Goal: Transaction & Acquisition: Book appointment/travel/reservation

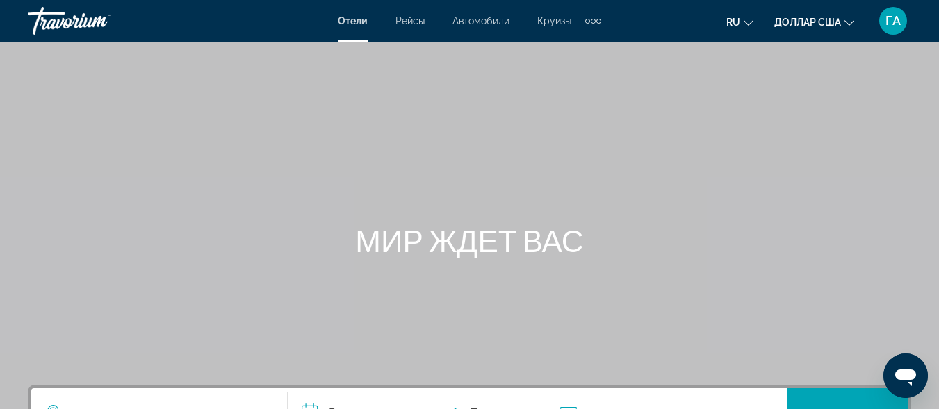
click at [517, 90] on div "Основное содержание" at bounding box center [469, 208] width 939 height 417
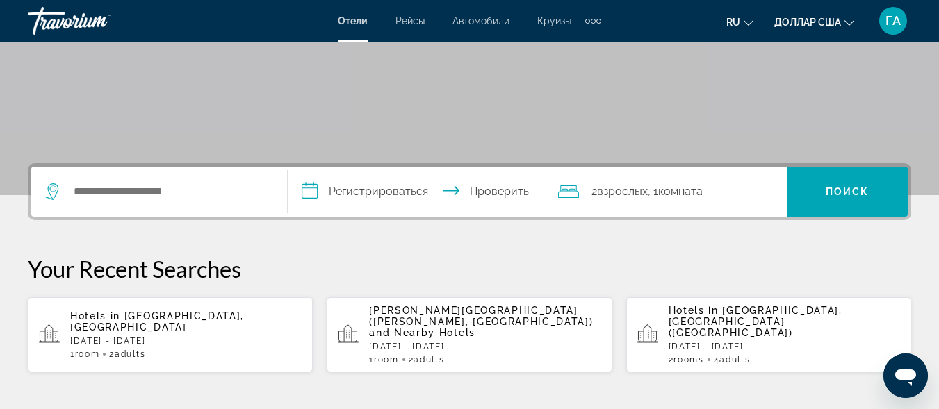
scroll to position [278, 0]
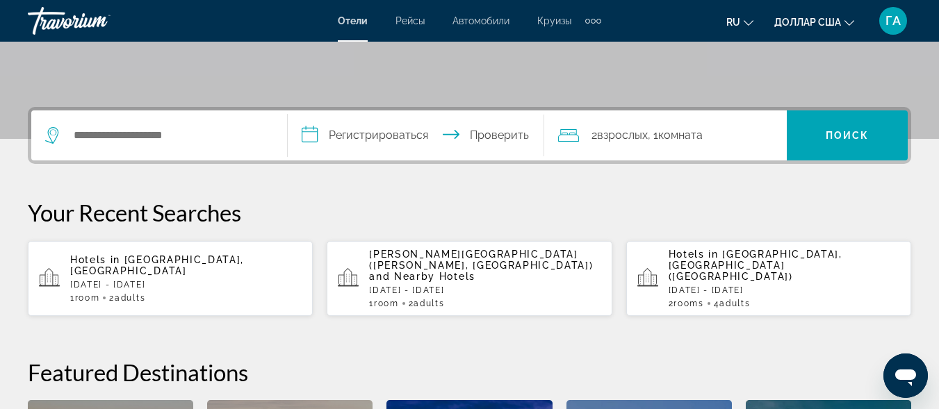
click at [146, 280] on p "[DATE] - [DATE]" at bounding box center [186, 285] width 232 height 10
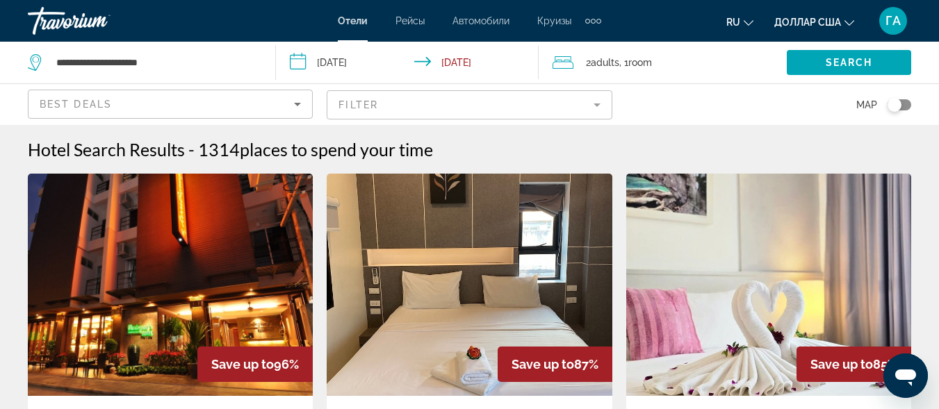
click at [596, 104] on mat-form-field "Filter" at bounding box center [469, 104] width 285 height 29
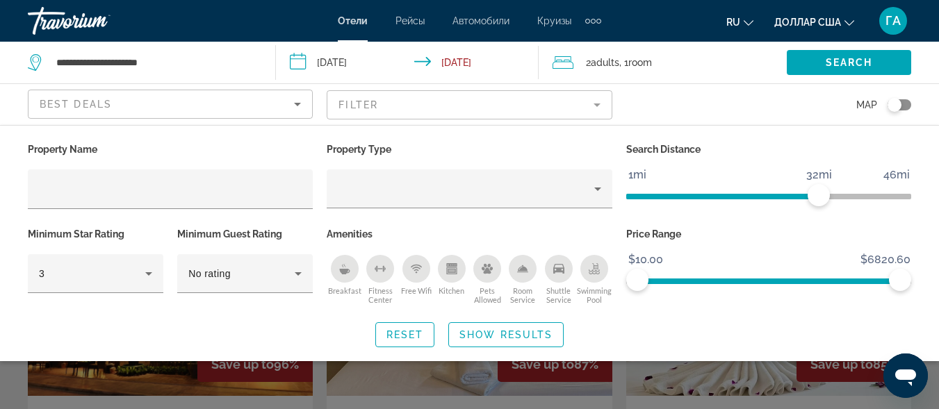
click at [348, 269] on icon "Breakfast" at bounding box center [344, 272] width 10 height 6
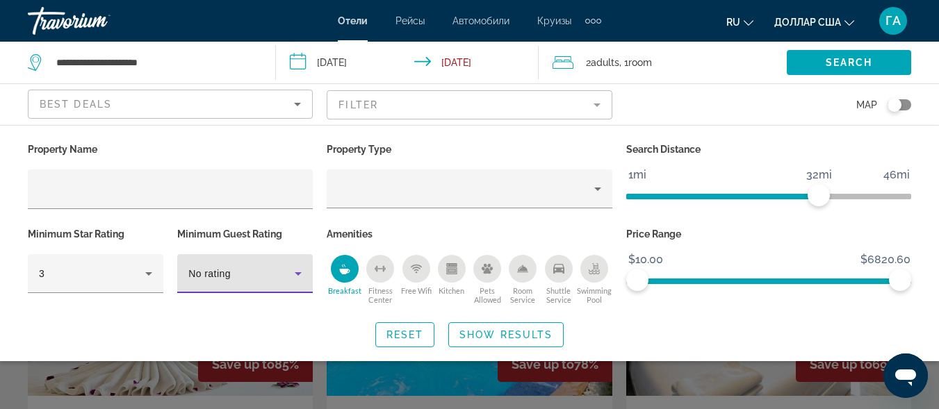
click at [298, 274] on icon "Hotel Filters" at bounding box center [298, 274] width 7 height 3
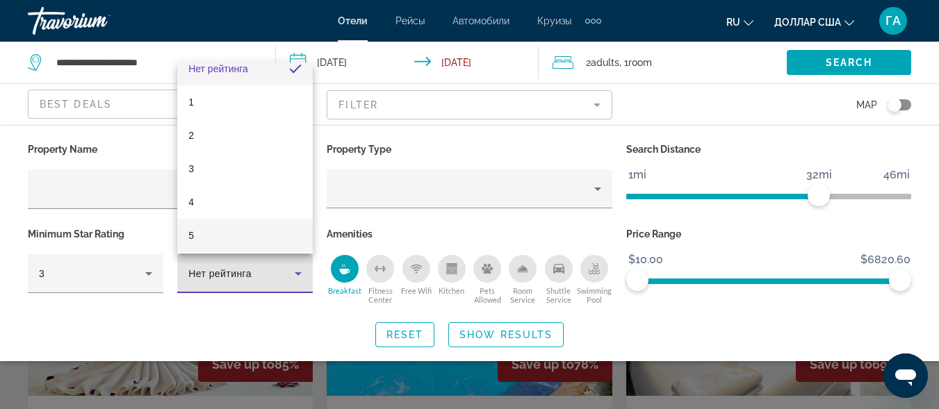
scroll to position [20, 0]
click at [251, 235] on mat-option "5" at bounding box center [245, 231] width 136 height 33
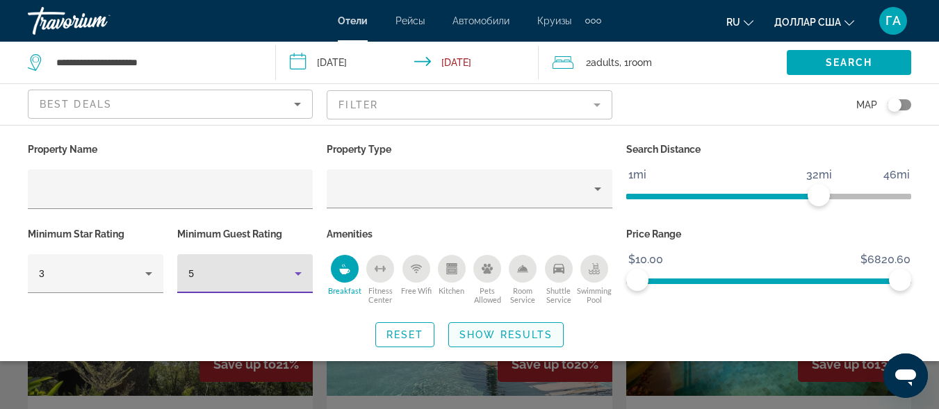
click at [514, 334] on span "Show Results" at bounding box center [506, 335] width 93 height 11
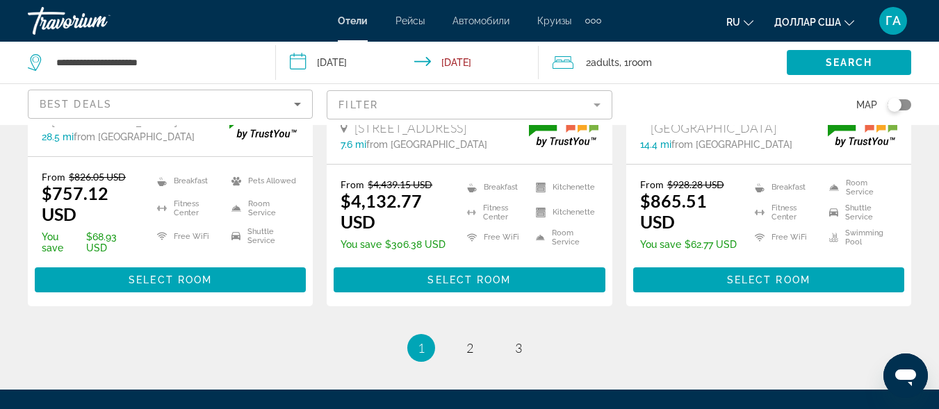
scroll to position [2047, 0]
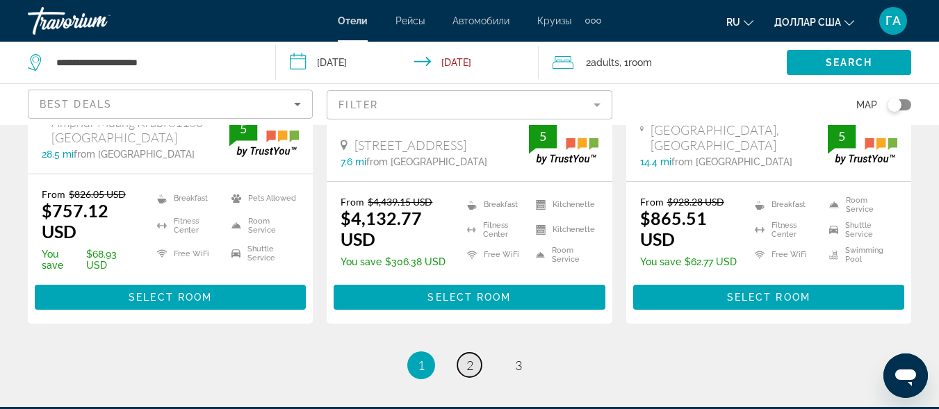
click at [470, 358] on span "2" at bounding box center [469, 365] width 7 height 15
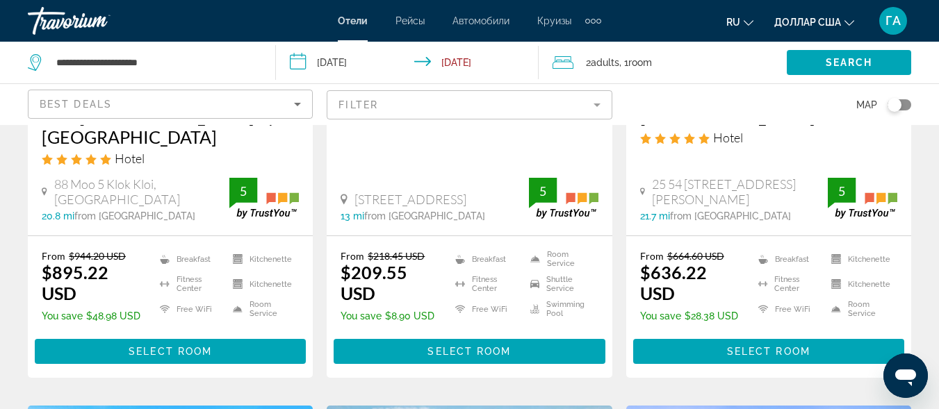
scroll to position [1460, 0]
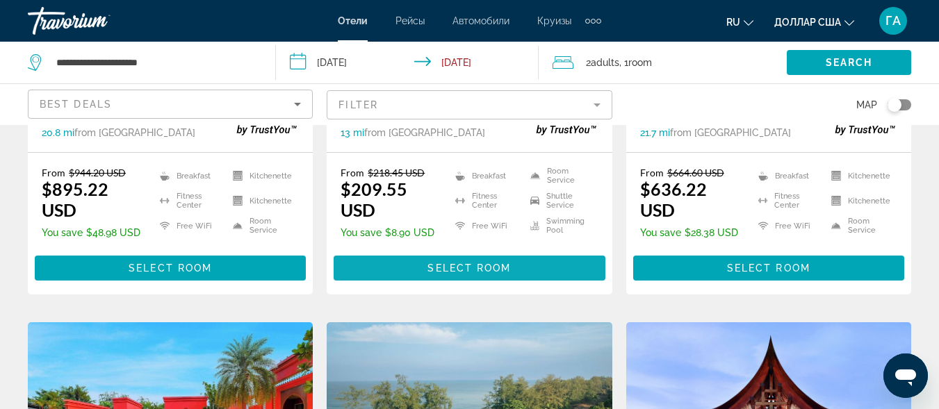
click at [469, 265] on span "Select Room" at bounding box center [469, 268] width 83 height 11
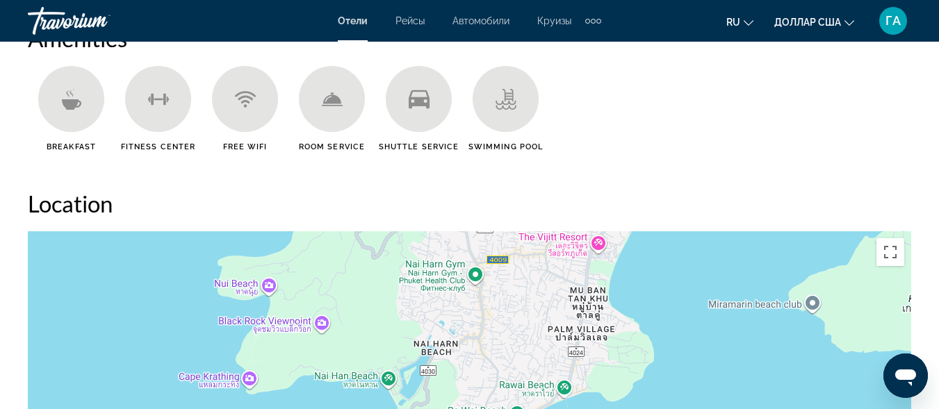
scroll to position [1599, 0]
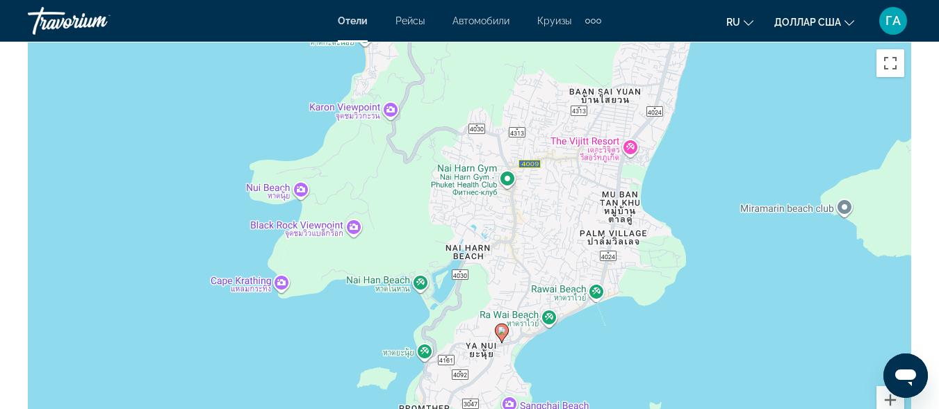
drag, startPoint x: 444, startPoint y: 279, endPoint x: 476, endPoint y: 366, distance: 92.4
click at [475, 372] on div "Чтобы активировать перетаскивание с помощью клавиатуры, нажмите Alt + Ввод. Пос…" at bounding box center [470, 250] width 884 height 417
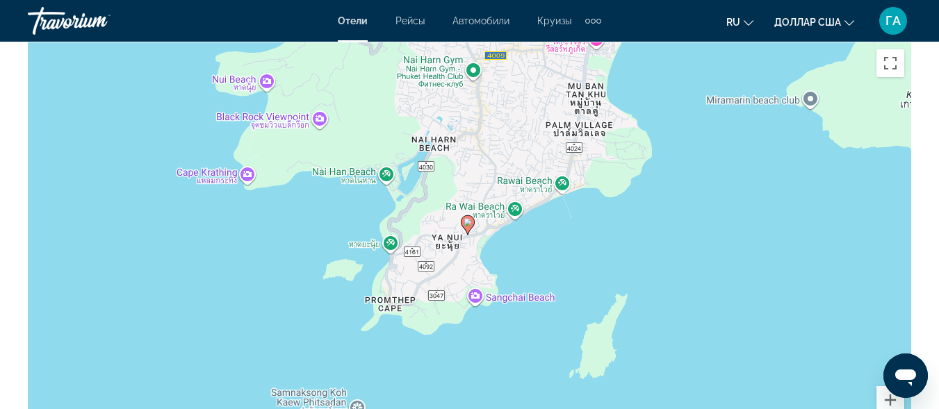
drag, startPoint x: 416, startPoint y: 203, endPoint x: 381, endPoint y: 97, distance: 111.5
click at [381, 97] on div "Чтобы активировать перетаскивание с помощью клавиатуры, нажмите Alt + Ввод. Пос…" at bounding box center [470, 250] width 884 height 417
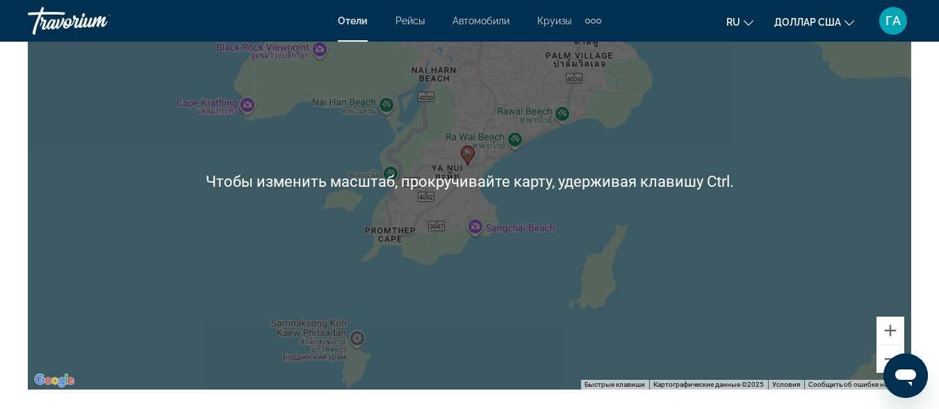
scroll to position [1738, 0]
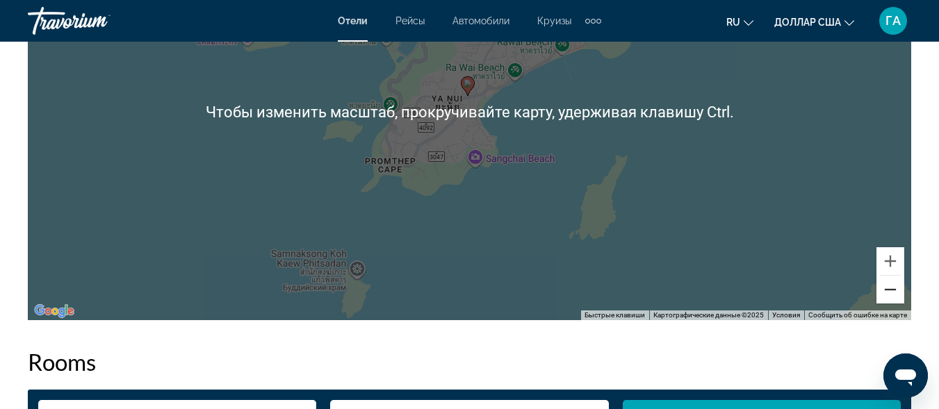
click at [893, 295] on button "Уменьшить" at bounding box center [891, 290] width 28 height 28
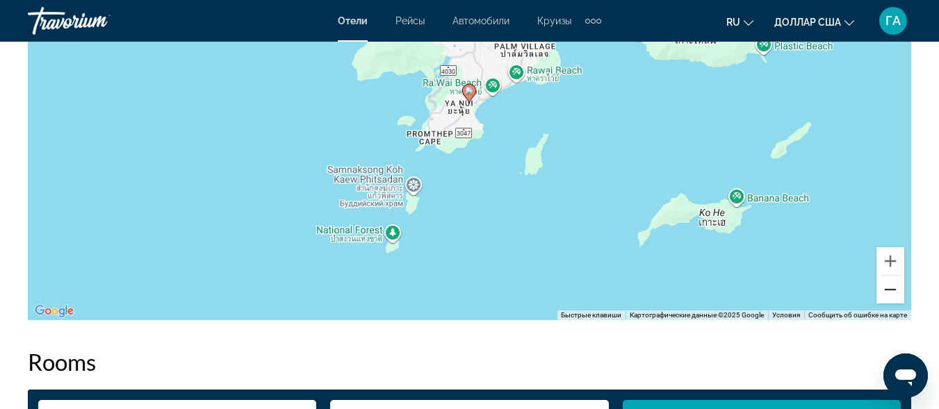
click at [893, 295] on button "Уменьшить" at bounding box center [891, 290] width 28 height 28
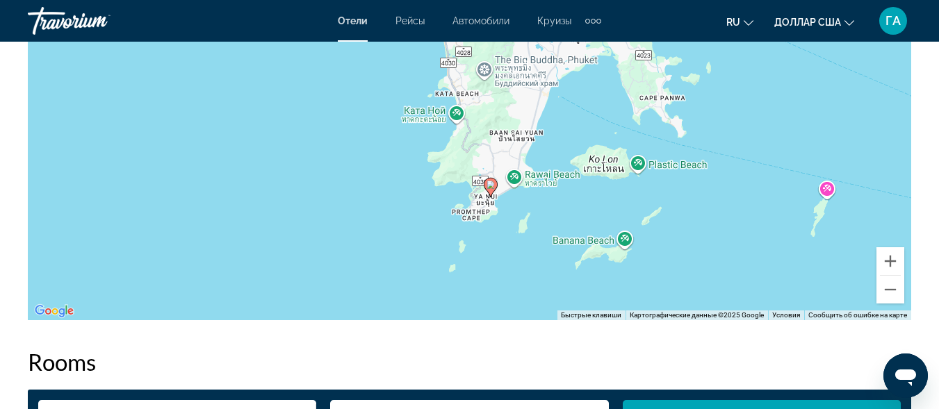
drag, startPoint x: 549, startPoint y: 230, endPoint x: 569, endPoint y: 321, distance: 93.4
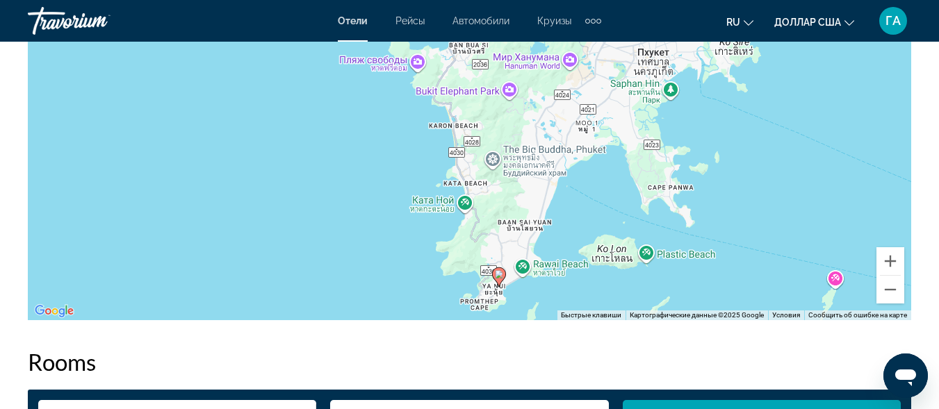
drag, startPoint x: 546, startPoint y: 243, endPoint x: 554, endPoint y: 334, distance: 92.1
click at [890, 293] on button "Уменьшить" at bounding box center [891, 290] width 28 height 28
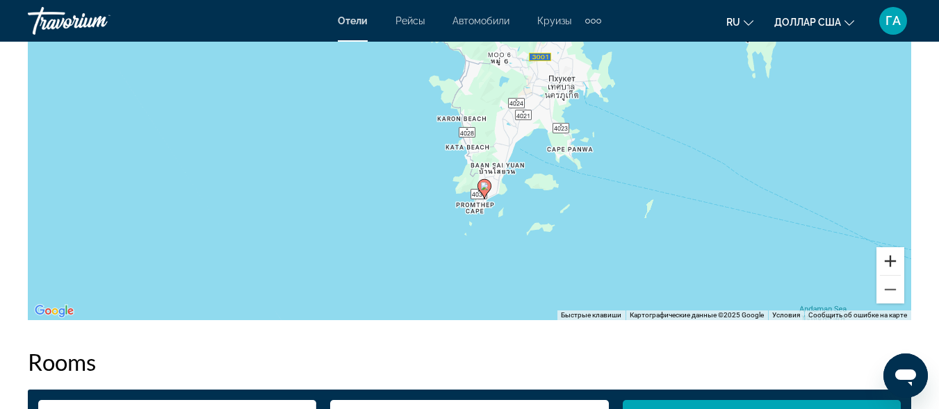
click at [888, 261] on button "Увеличить" at bounding box center [891, 261] width 28 height 28
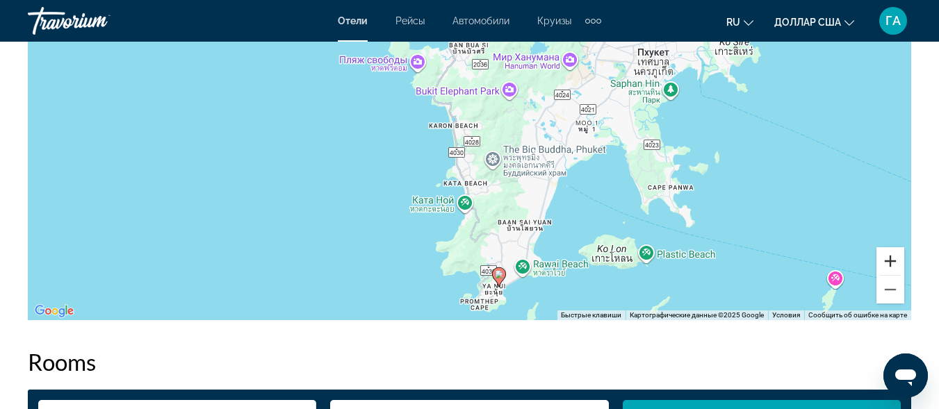
click at [888, 261] on button "Увеличить" at bounding box center [891, 261] width 28 height 28
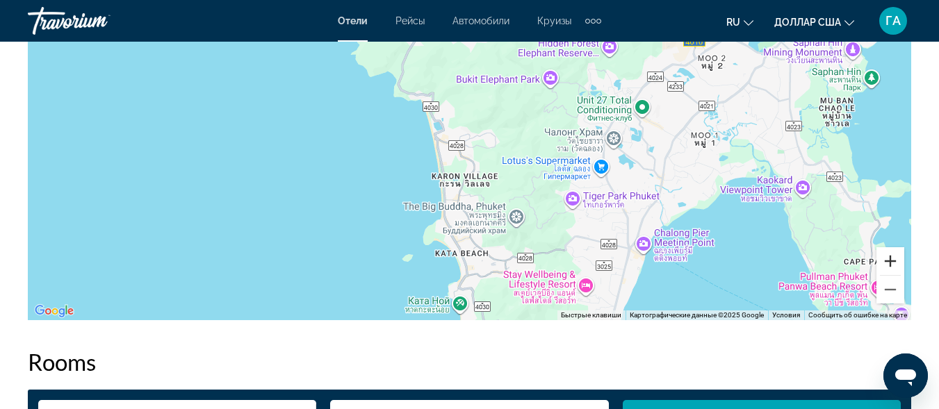
click at [888, 261] on button "Увеличить" at bounding box center [891, 261] width 28 height 28
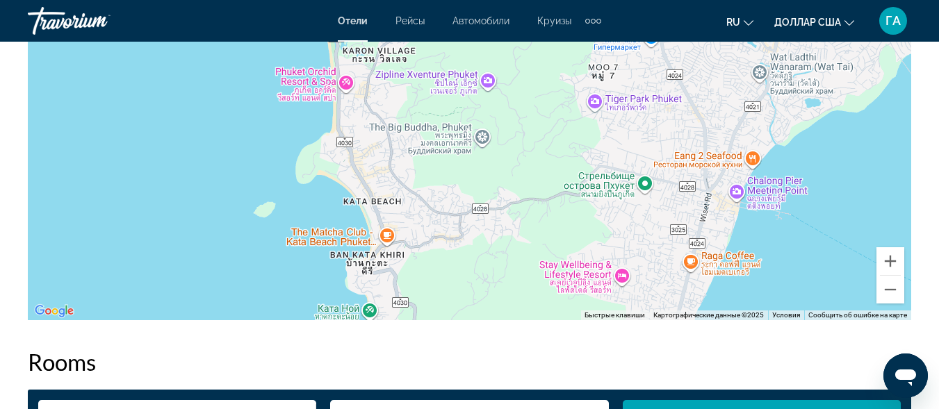
drag, startPoint x: 615, startPoint y: 247, endPoint x: 537, endPoint y: 56, distance: 205.8
click at [537, 56] on div "Основное содержание" at bounding box center [470, 111] width 884 height 417
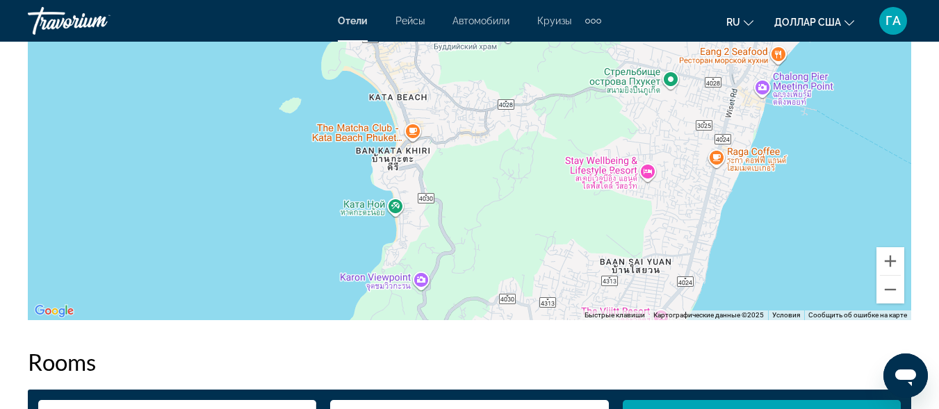
drag, startPoint x: 531, startPoint y: 235, endPoint x: 557, endPoint y: 130, distance: 108.1
click at [557, 130] on div "Основное содержание" at bounding box center [470, 111] width 884 height 417
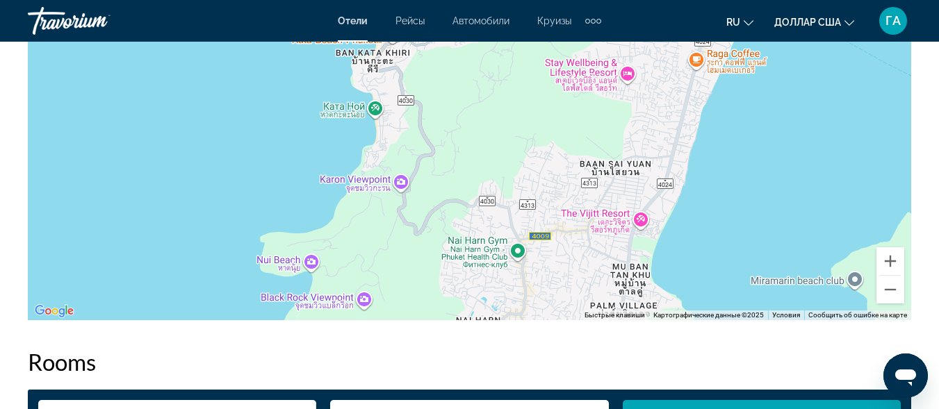
drag, startPoint x: 506, startPoint y: 261, endPoint x: 486, endPoint y: 161, distance: 102.1
click at [486, 161] on div "Основное содержание" at bounding box center [470, 111] width 884 height 417
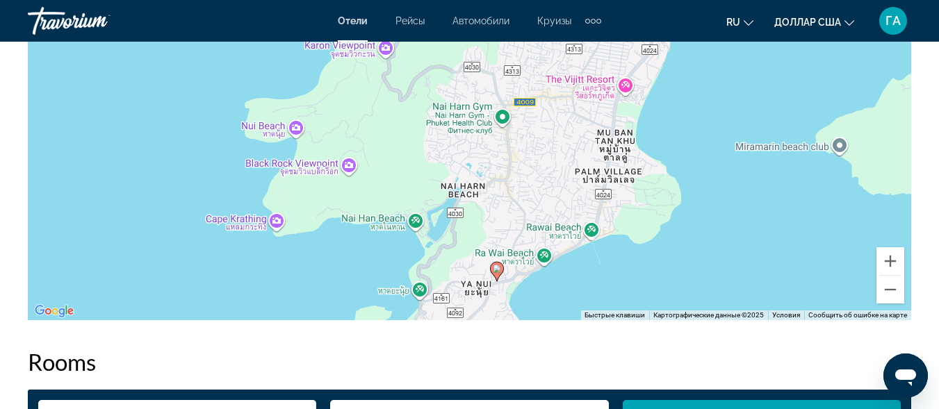
drag, startPoint x: 423, startPoint y: 286, endPoint x: 407, endPoint y: 149, distance: 137.9
click at [407, 149] on div "Чтобы активировать перетаскивание с помощью клавиатуры, нажмите Alt + Ввод. Пос…" at bounding box center [470, 111] width 884 height 417
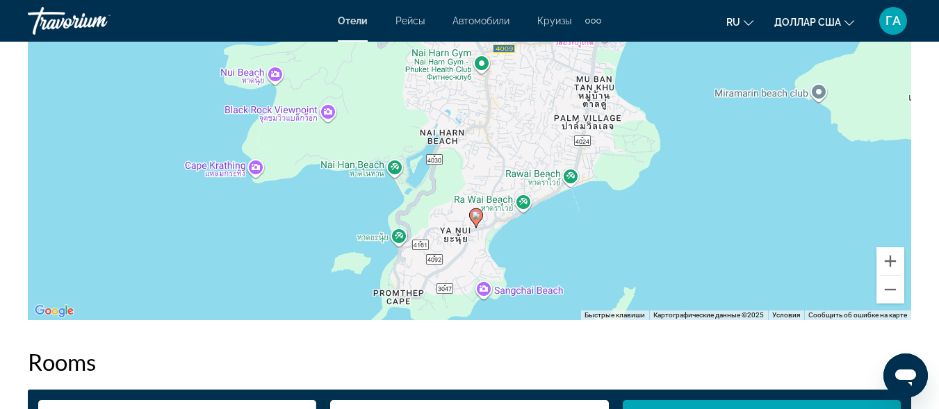
drag, startPoint x: 533, startPoint y: 211, endPoint x: 512, endPoint y: 156, distance: 58.7
click at [512, 156] on div "Чтобы активировать перетаскивание с помощью клавиатуры, нажмите Alt + Ввод. Пос…" at bounding box center [470, 111] width 884 height 417
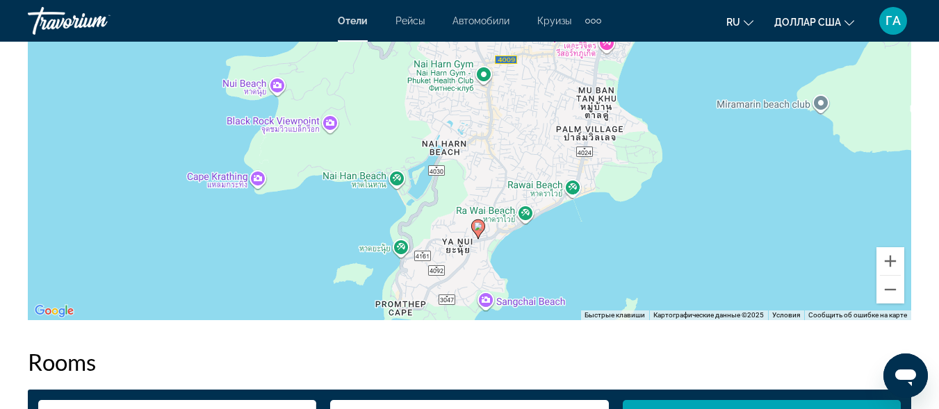
drag, startPoint x: 444, startPoint y: 286, endPoint x: 447, endPoint y: 304, distance: 18.4
click at [447, 304] on div "Чтобы активировать перетаскивание с помощью клавиатуры, нажмите Alt + Ввод. Пос…" at bounding box center [470, 111] width 884 height 417
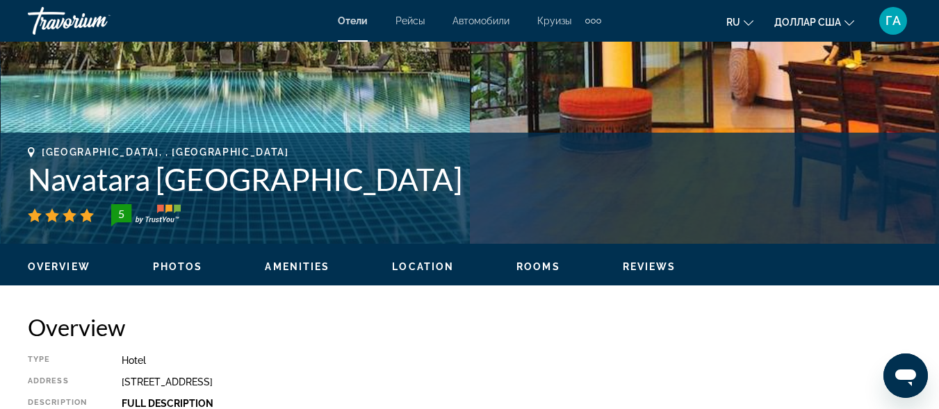
scroll to position [417, 0]
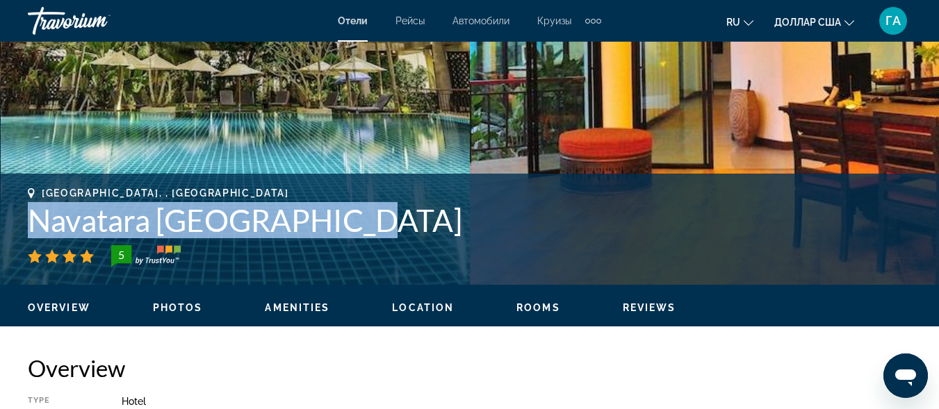
drag, startPoint x: 35, startPoint y: 227, endPoint x: 362, endPoint y: 220, distance: 327.5
click at [362, 220] on h1 "Navatara Phuket Resort" at bounding box center [470, 220] width 884 height 36
copy h1 "Navatara Phuket Resort"
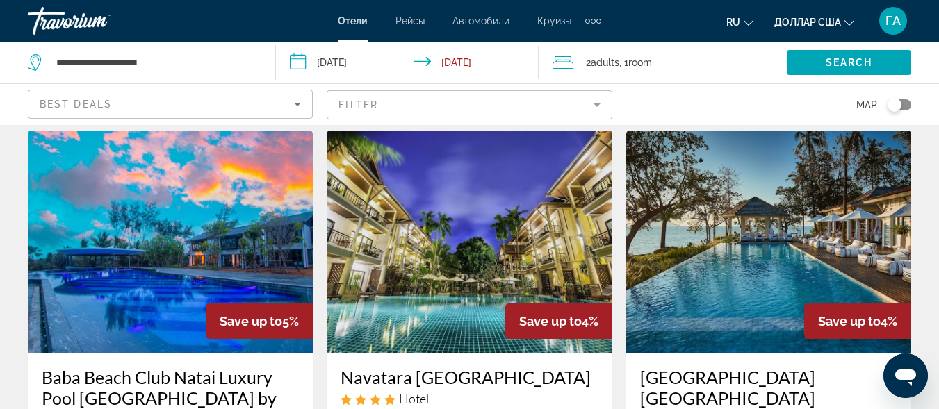
scroll to position [1112, 0]
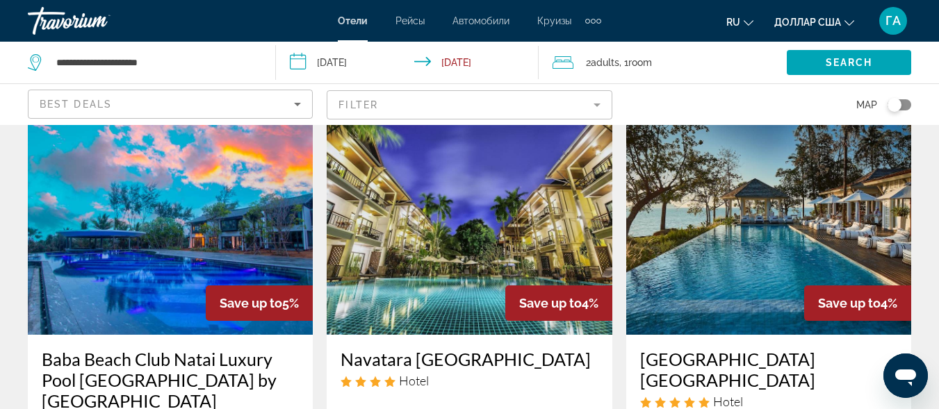
click at [478, 111] on mat-form-field "Filter" at bounding box center [469, 104] width 285 height 29
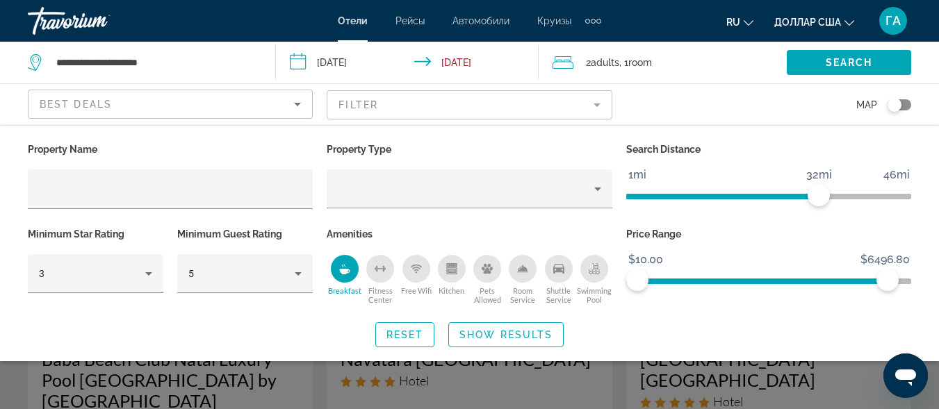
drag, startPoint x: 888, startPoint y: 279, endPoint x: 742, endPoint y: 278, distance: 145.3
click at [742, 279] on span "ngx-slider" at bounding box center [762, 282] width 250 height 6
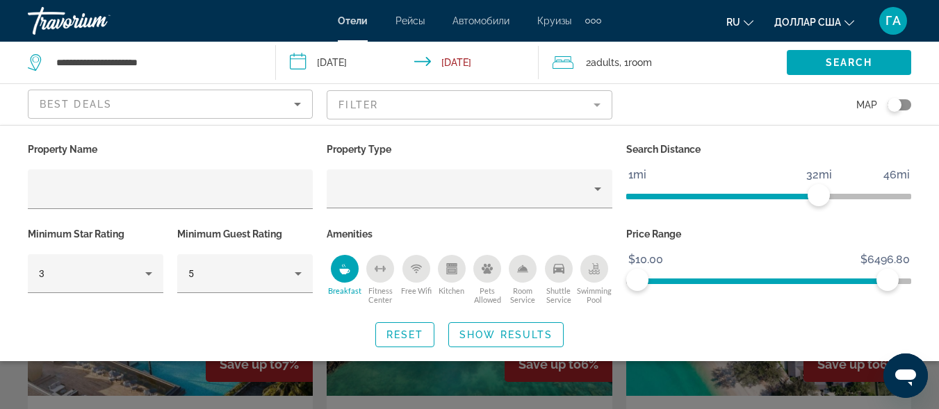
click at [742, 279] on span "ngx-slider" at bounding box center [762, 282] width 250 height 6
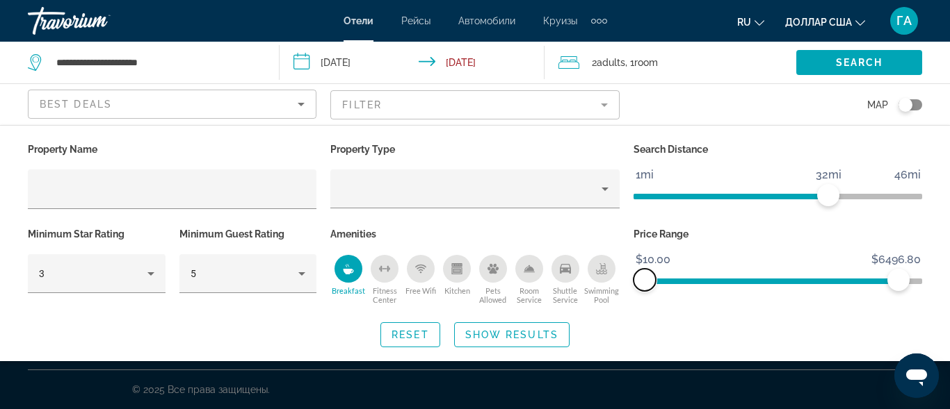
drag, startPoint x: 759, startPoint y: 279, endPoint x: 611, endPoint y: 282, distance: 148.1
click at [611, 282] on div "Property Name Property Type Search Distance 1mi 46mi 32mi Minimum Star Rating 3…" at bounding box center [475, 224] width 908 height 169
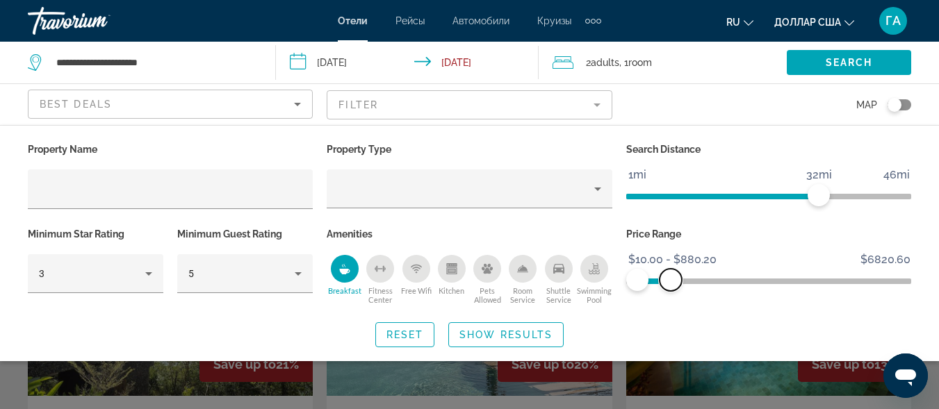
drag, startPoint x: 892, startPoint y: 277, endPoint x: 672, endPoint y: 298, distance: 221.3
click at [671, 301] on div "Price Range $10.00 $6820.60 $10.00 $880.20 $10.00 - $880.20" at bounding box center [768, 267] width 299 height 84
click at [498, 339] on span "Show Results" at bounding box center [506, 335] width 93 height 11
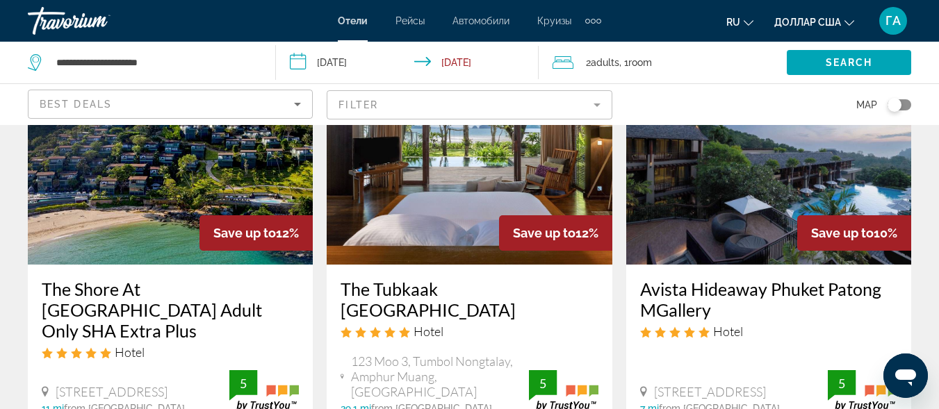
scroll to position [695, 0]
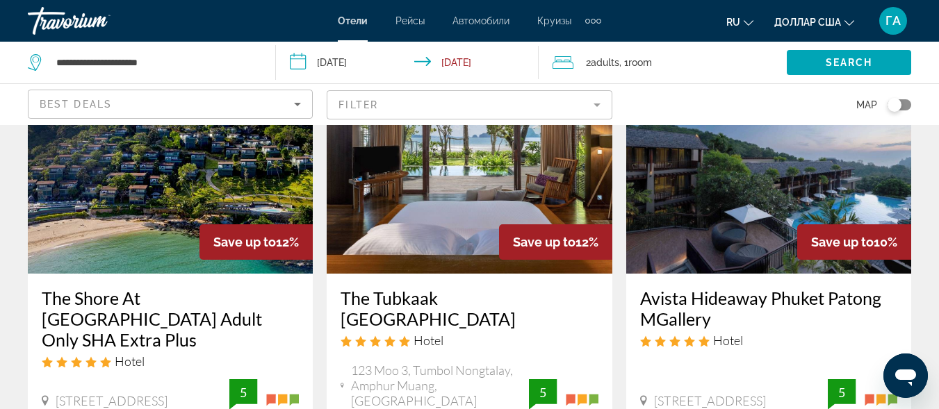
click at [585, 101] on mat-form-field "Filter" at bounding box center [469, 104] width 285 height 29
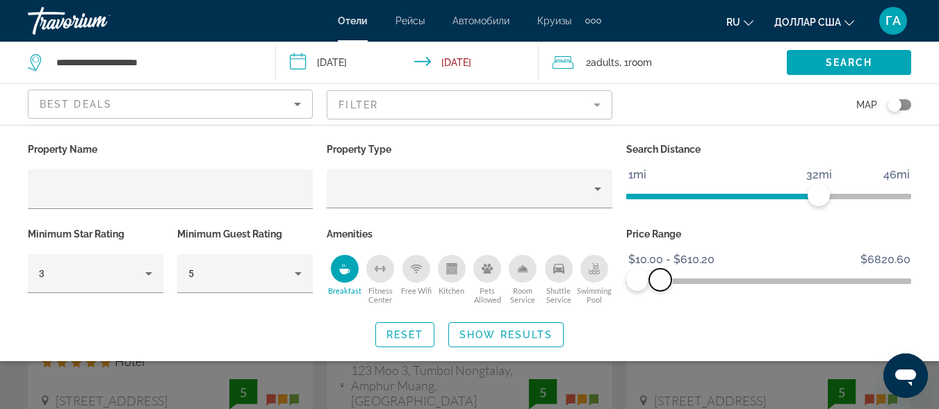
drag, startPoint x: 669, startPoint y: 282, endPoint x: 660, endPoint y: 282, distance: 9.0
click at [660, 282] on span "ngx-slider-max" at bounding box center [660, 280] width 22 height 22
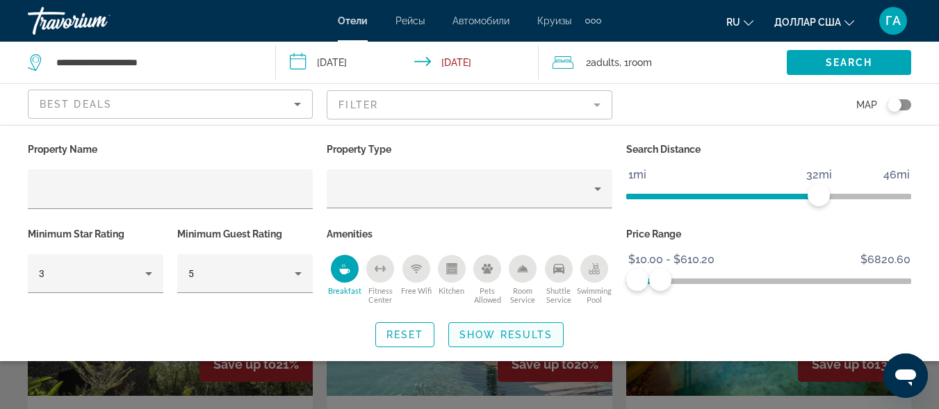
click at [519, 336] on span "Show Results" at bounding box center [506, 335] width 93 height 11
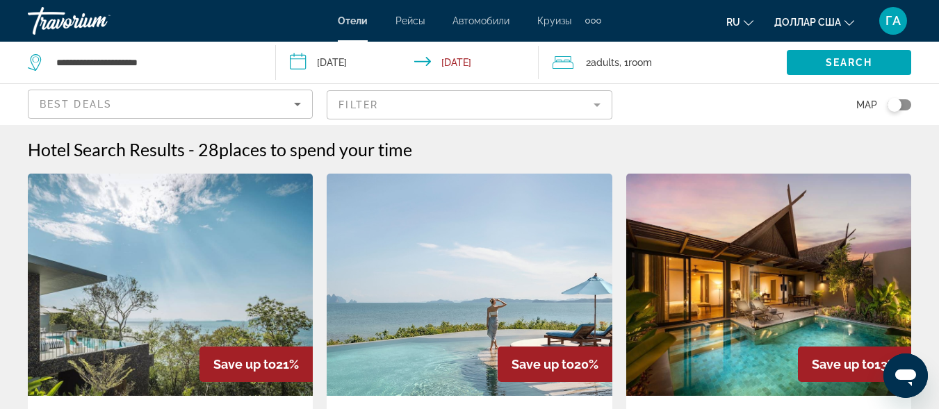
click at [601, 104] on mat-form-field "Filter" at bounding box center [469, 104] width 285 height 29
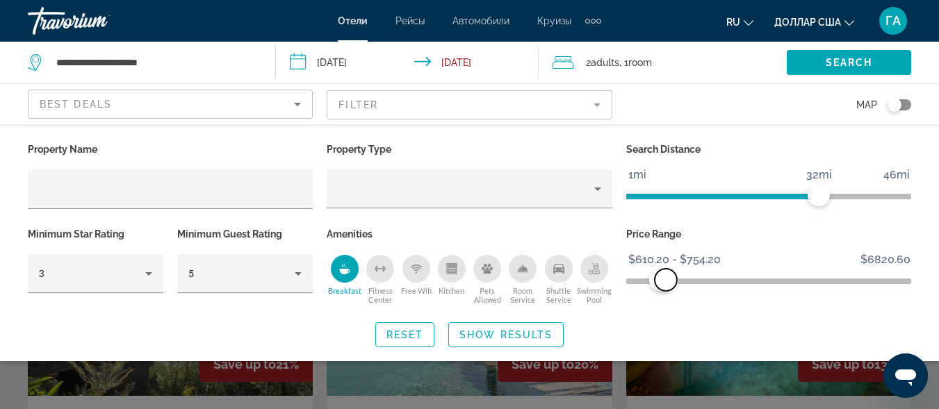
drag, startPoint x: 641, startPoint y: 283, endPoint x: 666, endPoint y: 288, distance: 25.5
click at [666, 282] on ngx-slider "$10.00 $6820.60 $610.20 $754.20 $610.20 - $754.20" at bounding box center [768, 280] width 285 height 3
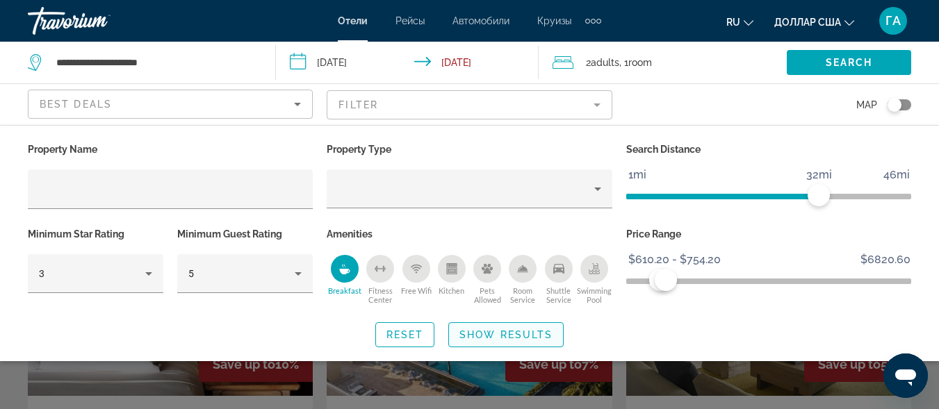
click at [505, 338] on span "Show Results" at bounding box center [506, 335] width 93 height 11
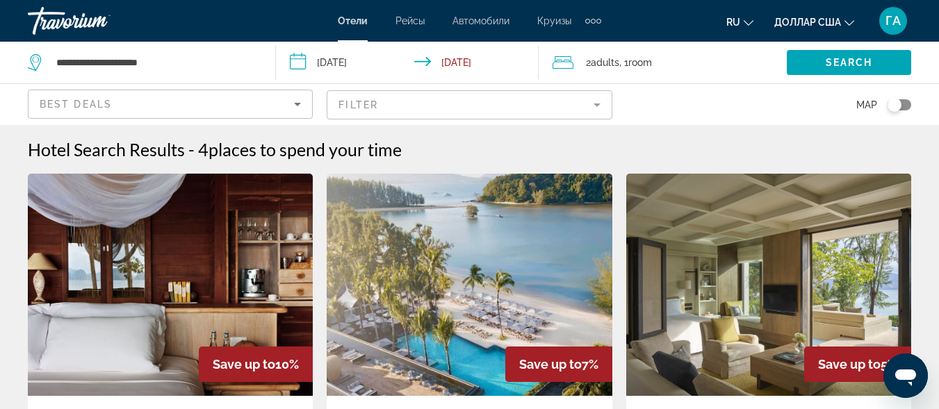
click at [595, 109] on mat-form-field "Filter" at bounding box center [469, 104] width 285 height 29
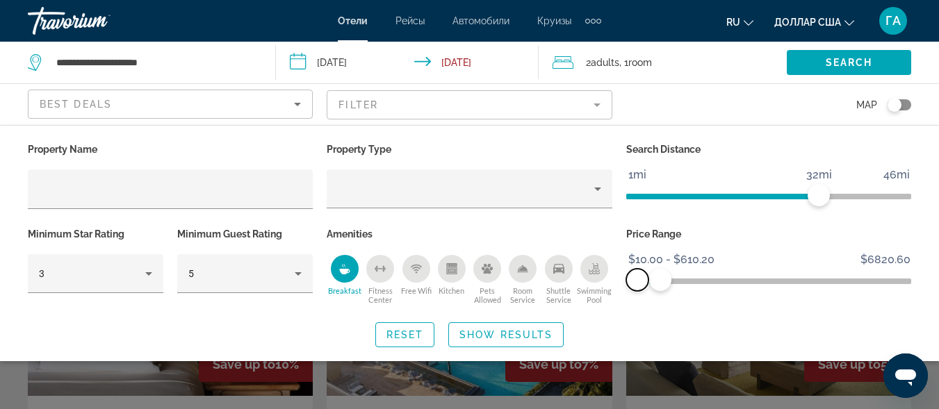
drag, startPoint x: 661, startPoint y: 284, endPoint x: 620, endPoint y: 288, distance: 41.2
click at [620, 288] on div "Price Range $10.00 $6820.60 $10.00 $610.20 $10.00 - $610.20" at bounding box center [768, 267] width 299 height 84
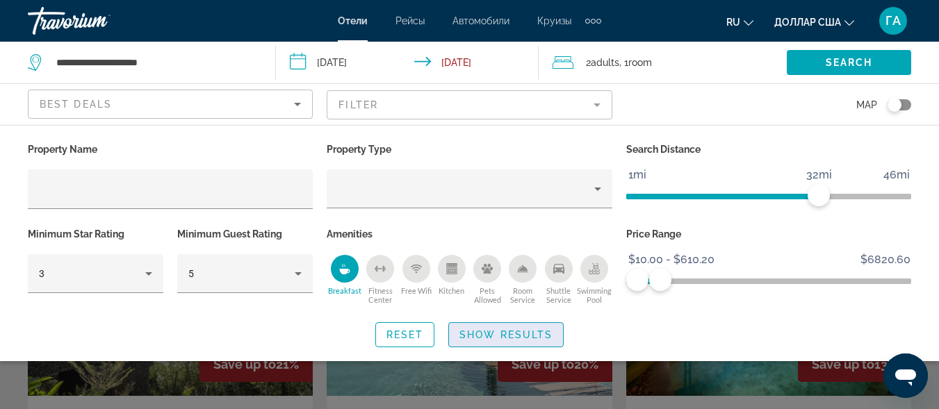
click at [511, 343] on span "Search widget" at bounding box center [506, 334] width 114 height 33
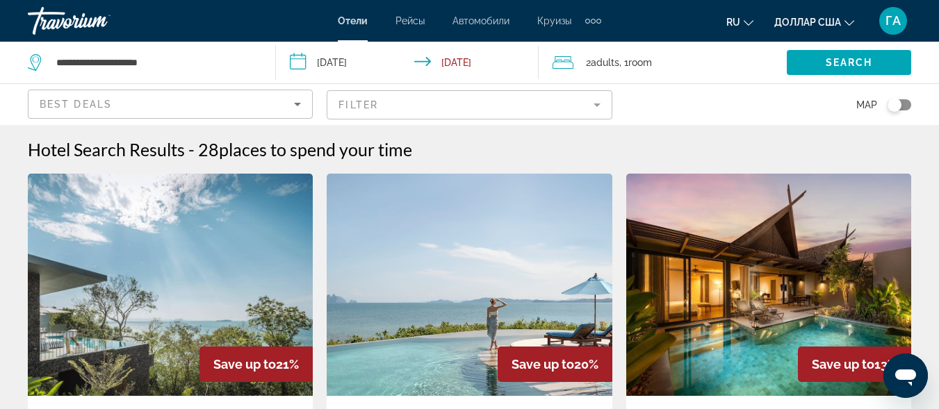
click at [601, 107] on mat-form-field "Filter" at bounding box center [469, 104] width 285 height 29
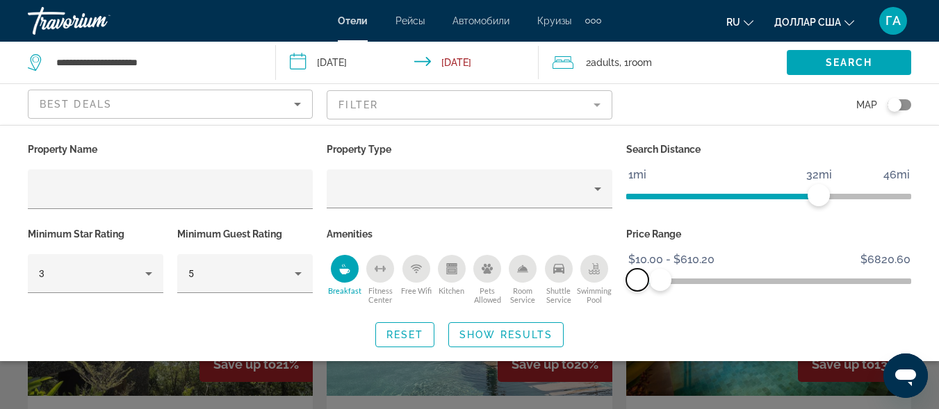
drag, startPoint x: 640, startPoint y: 288, endPoint x: 602, endPoint y: 293, distance: 37.9
click at [602, 293] on div "Property Name Property Type Search Distance 1mi 46mi 32mi Minimum Star Rating 3…" at bounding box center [470, 224] width 898 height 169
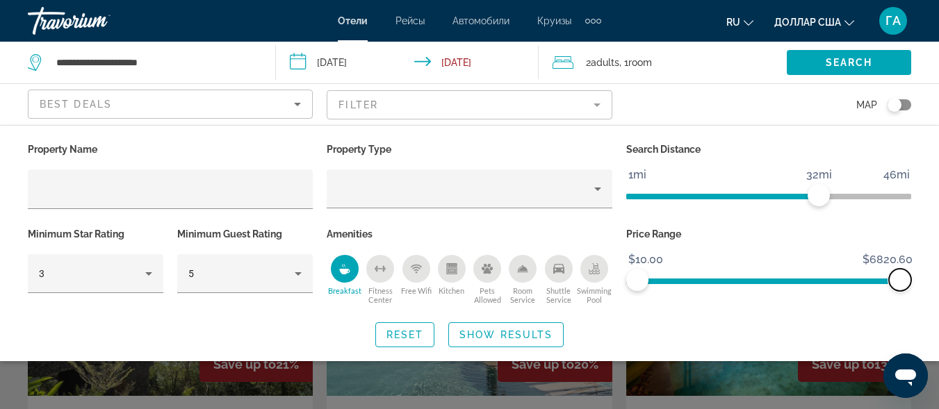
drag, startPoint x: 660, startPoint y: 283, endPoint x: 932, endPoint y: 286, distance: 271.1
click at [932, 286] on div "Property Name Property Type Search Distance 1mi 46mi 32mi Minimum Star Rating 3…" at bounding box center [469, 244] width 939 height 208
drag, startPoint x: 817, startPoint y: 196, endPoint x: 699, endPoint y: 207, distance: 118.0
click at [699, 207] on div "Search Distance 1mi 46mi 12mi" at bounding box center [768, 182] width 299 height 85
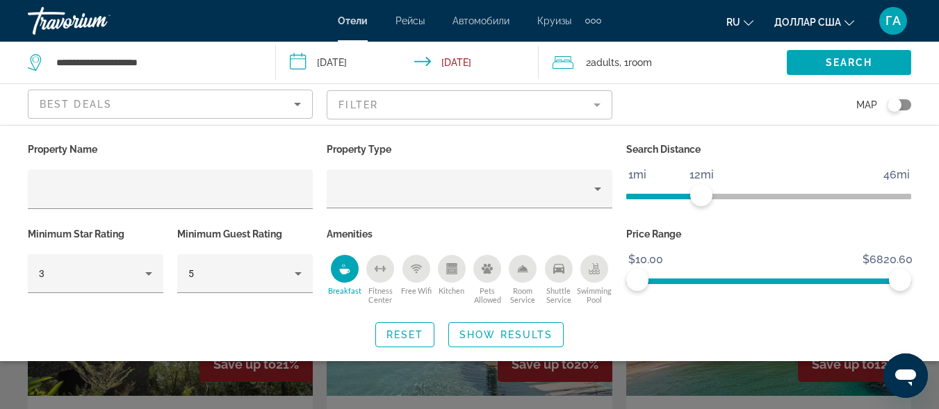
drag, startPoint x: 699, startPoint y: 207, endPoint x: 675, endPoint y: 209, distance: 23.7
click at [675, 209] on div "Search Distance 1mi 46mi 12mi" at bounding box center [768, 182] width 299 height 85
drag, startPoint x: 704, startPoint y: 197, endPoint x: 947, endPoint y: 188, distance: 242.8
click at [939, 188] on html "**********" at bounding box center [469, 204] width 939 height 409
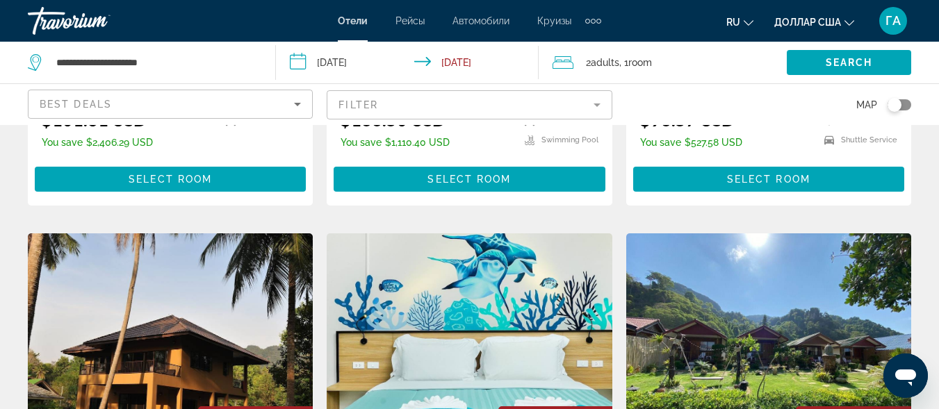
scroll to position [348, 0]
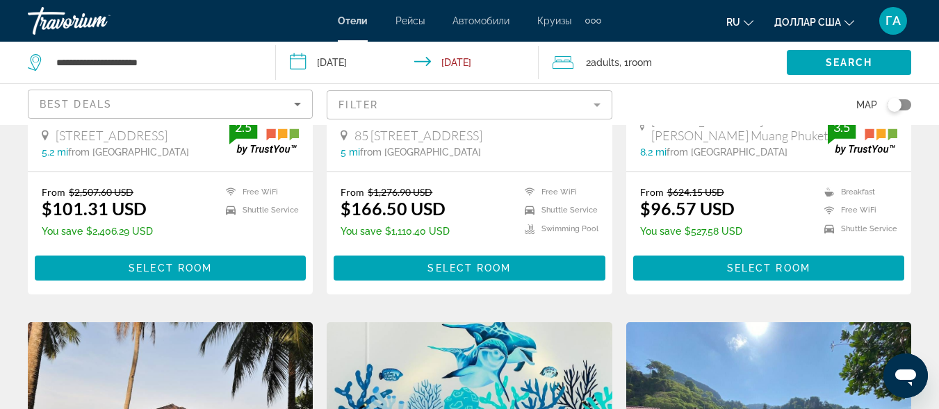
click at [464, 104] on mat-form-field "Filter" at bounding box center [469, 104] width 285 height 29
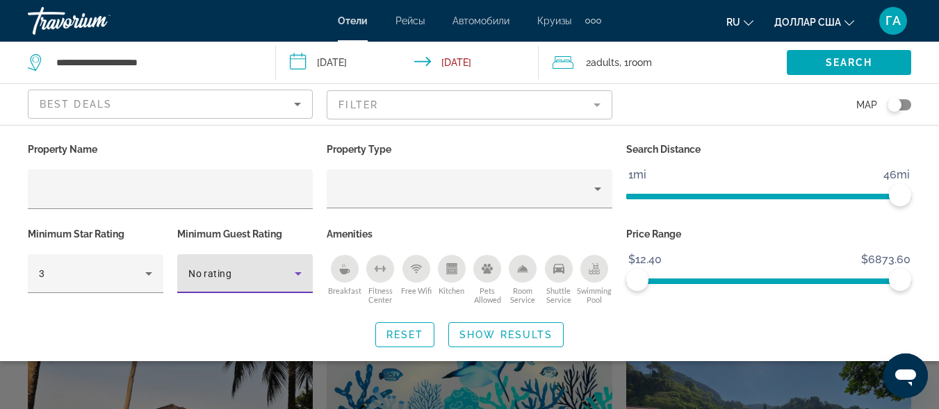
click at [298, 277] on icon "Hotel Filters" at bounding box center [298, 274] width 17 height 17
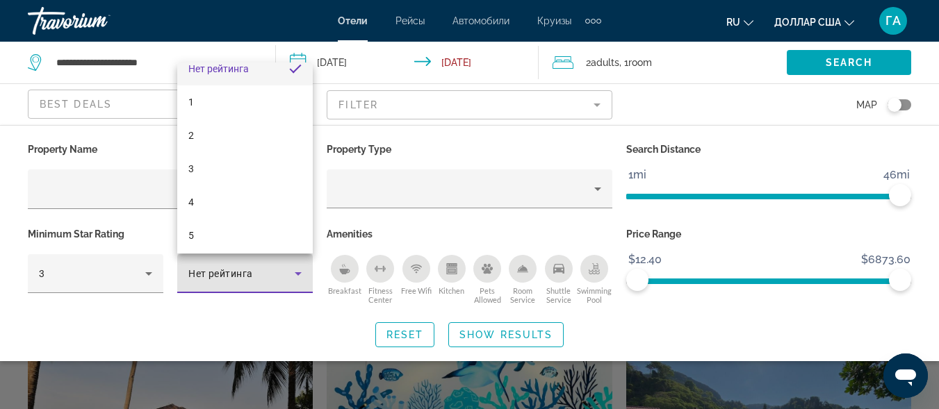
scroll to position [20, 0]
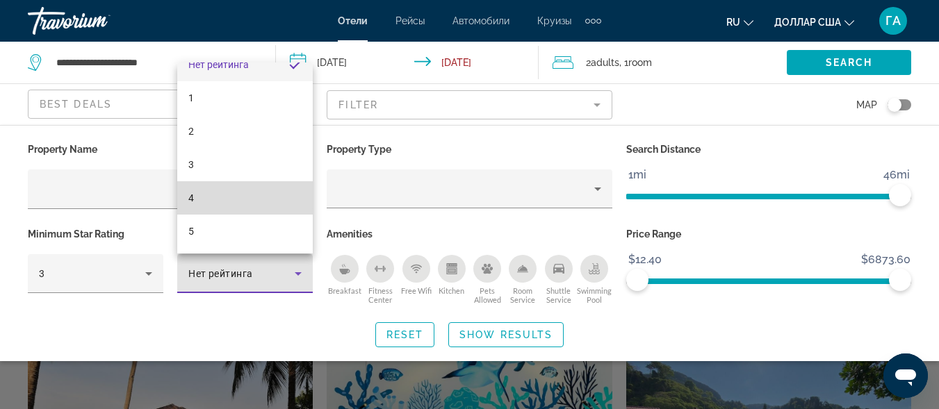
click at [266, 200] on mat-option "4" at bounding box center [245, 197] width 136 height 33
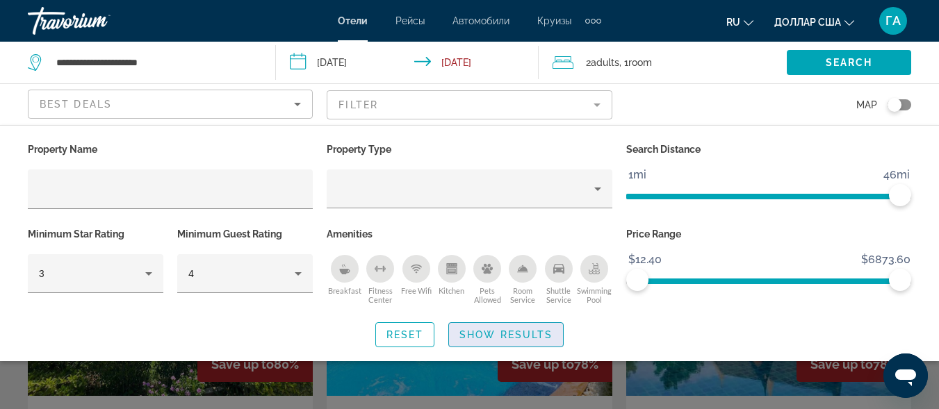
click at [497, 336] on span "Show Results" at bounding box center [506, 335] width 93 height 11
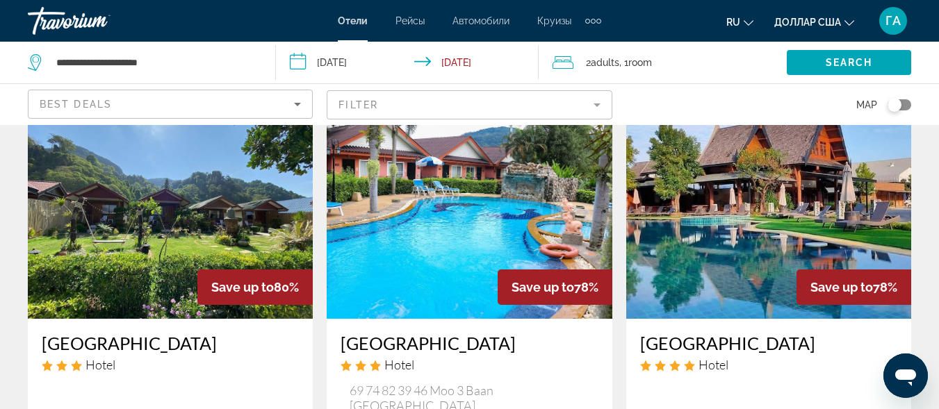
scroll to position [70, 0]
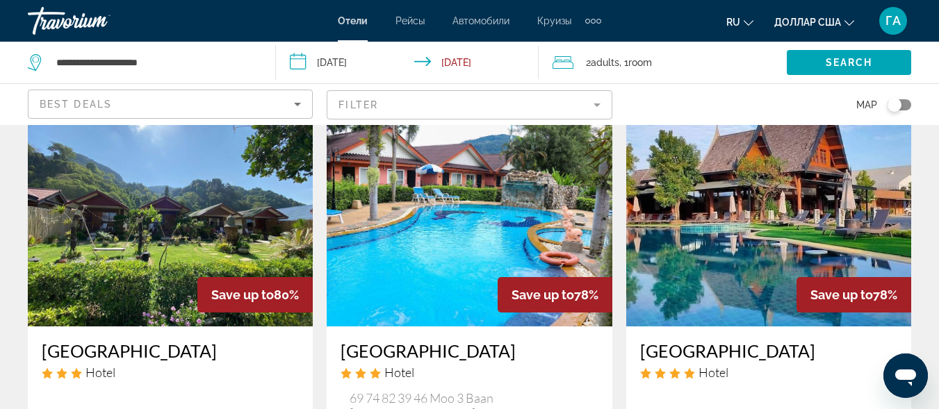
click at [385, 110] on mat-form-field "Filter" at bounding box center [469, 104] width 285 height 29
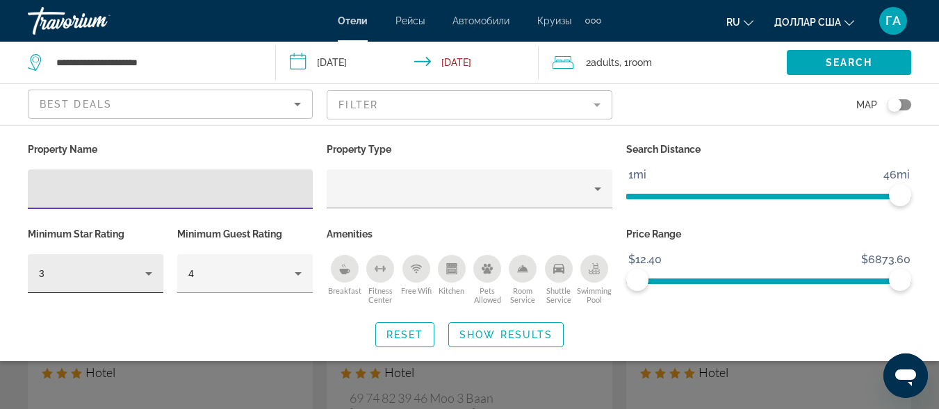
click at [101, 278] on div "3" at bounding box center [92, 274] width 106 height 17
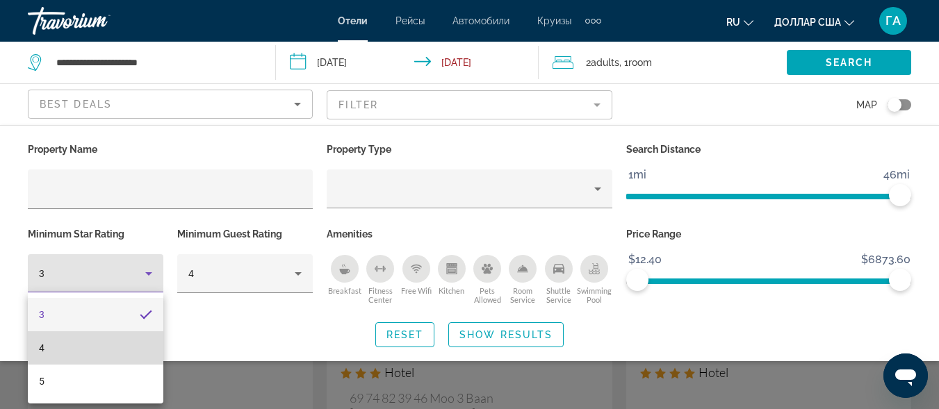
click at [83, 355] on mat-option "4" at bounding box center [96, 348] width 136 height 33
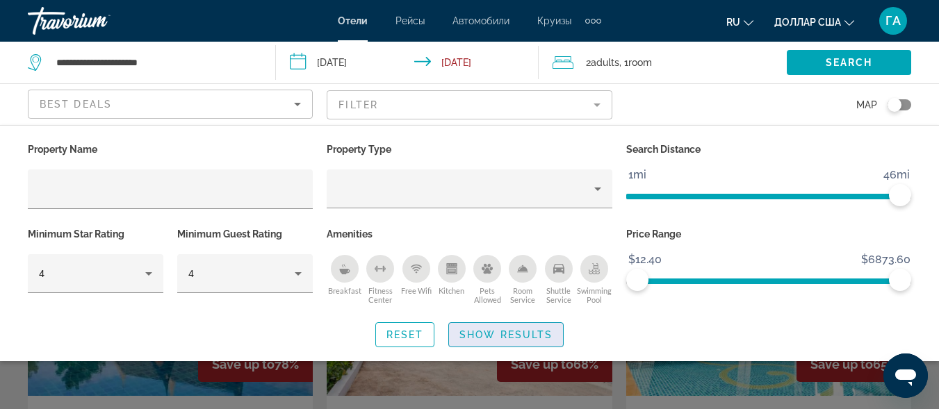
click at [508, 331] on span "Show Results" at bounding box center [506, 335] width 93 height 11
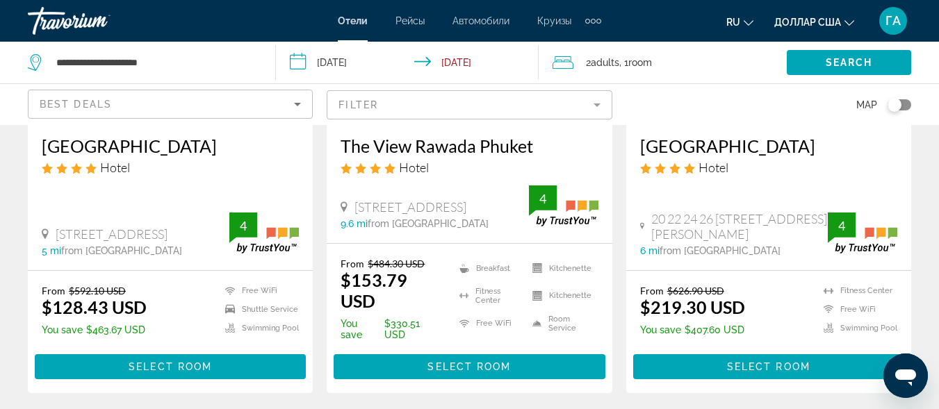
scroll to position [278, 0]
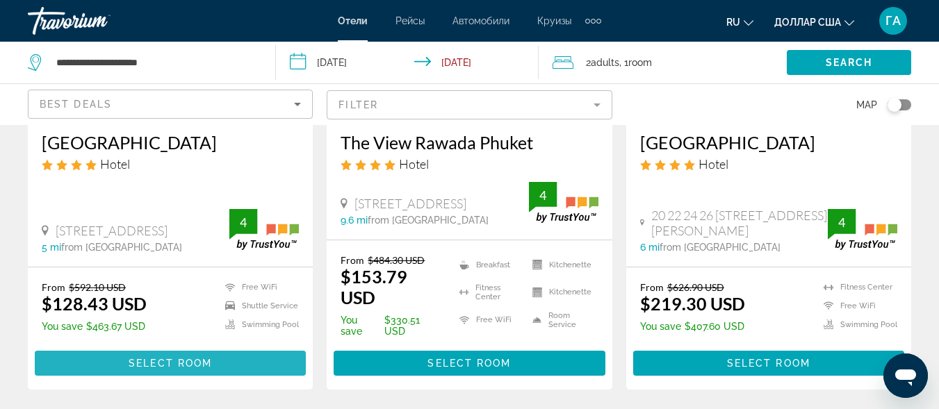
click at [173, 362] on span "Select Room" at bounding box center [170, 363] width 83 height 11
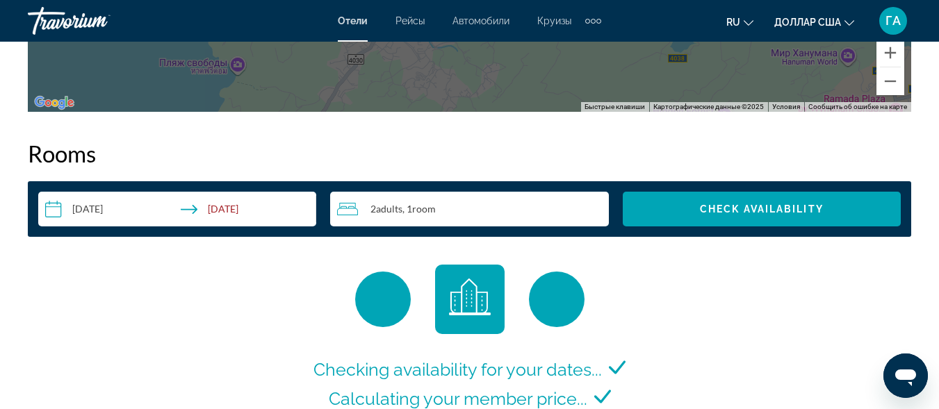
scroll to position [2225, 0]
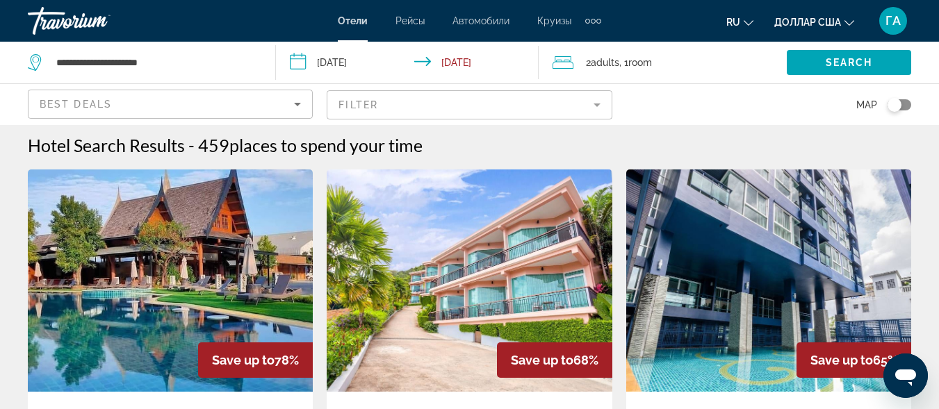
scroll to position [278, 0]
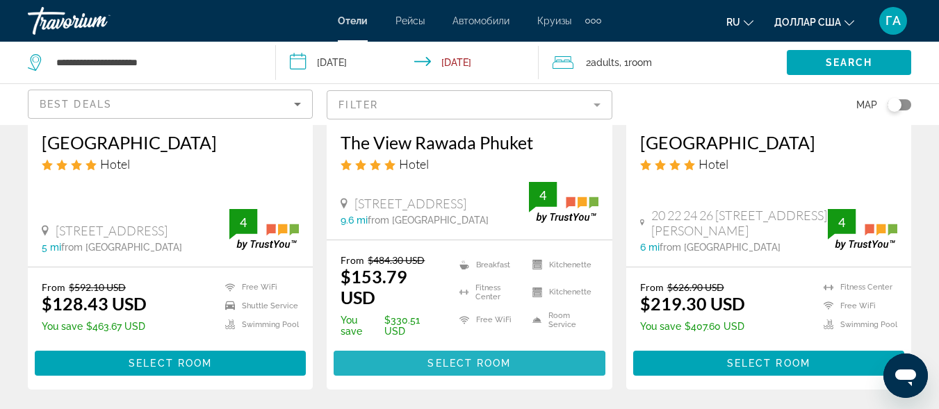
click at [423, 365] on span "Основное содержание" at bounding box center [469, 363] width 271 height 33
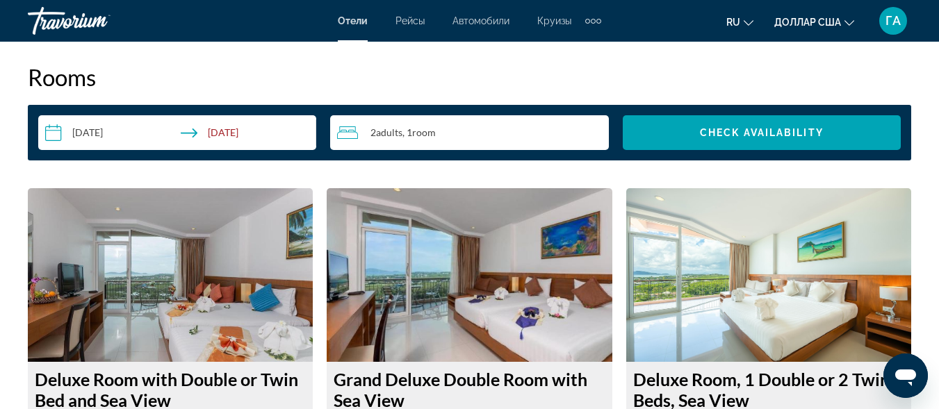
scroll to position [2016, 0]
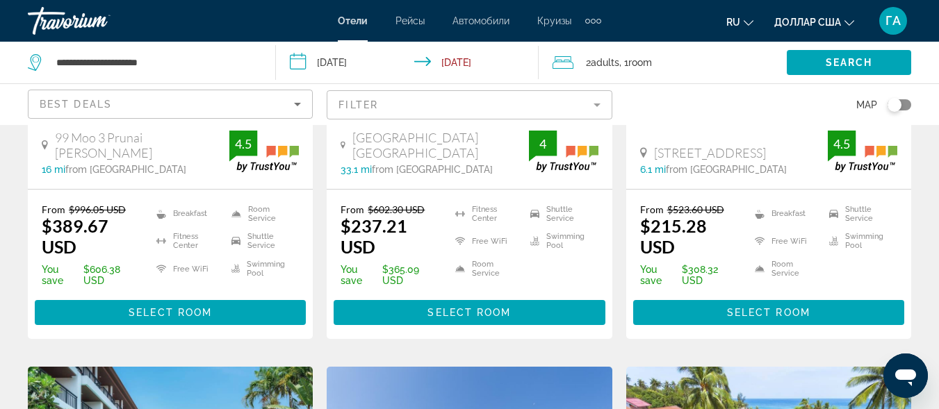
scroll to position [904, 0]
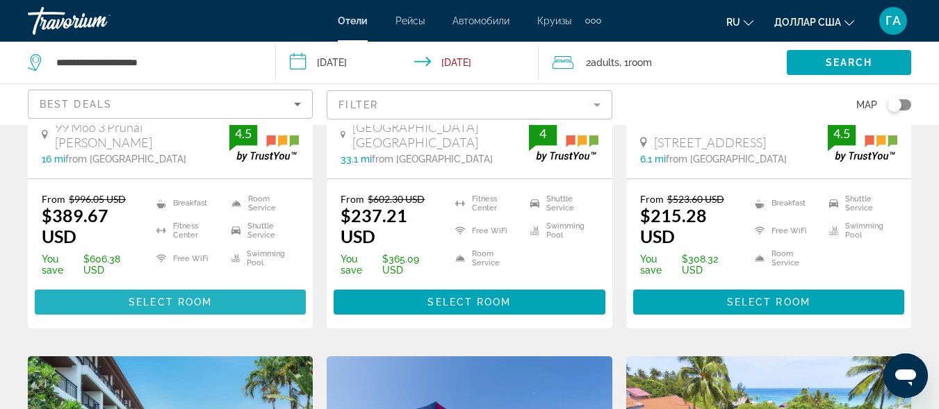
click at [154, 297] on span "Select Room" at bounding box center [170, 302] width 83 height 11
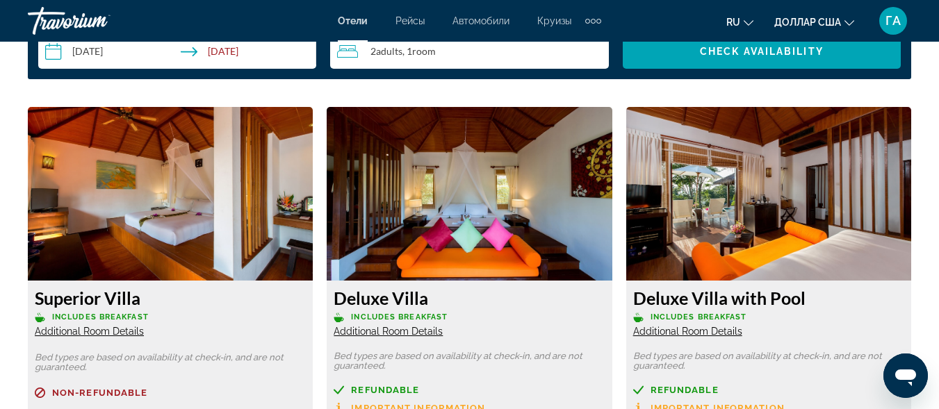
scroll to position [2086, 0]
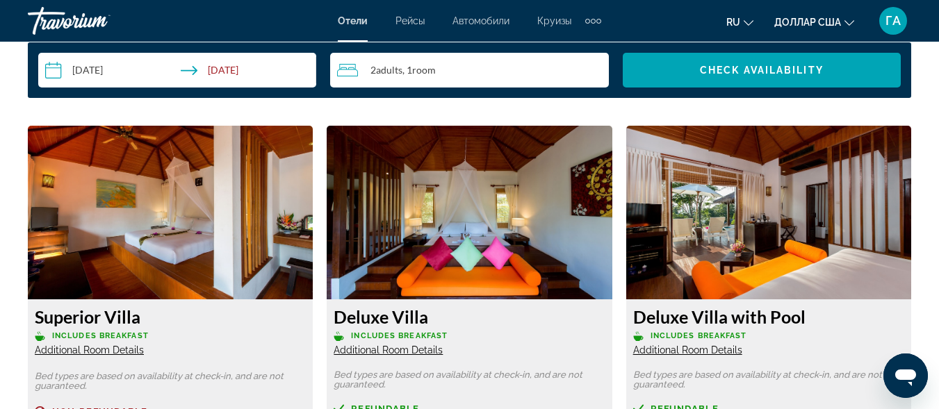
click at [440, 214] on img "Основное содержание" at bounding box center [469, 213] width 285 height 174
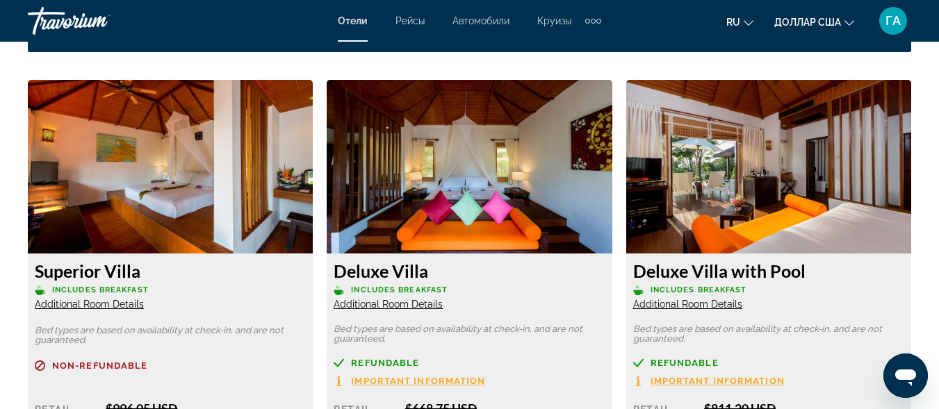
scroll to position [2225, 0]
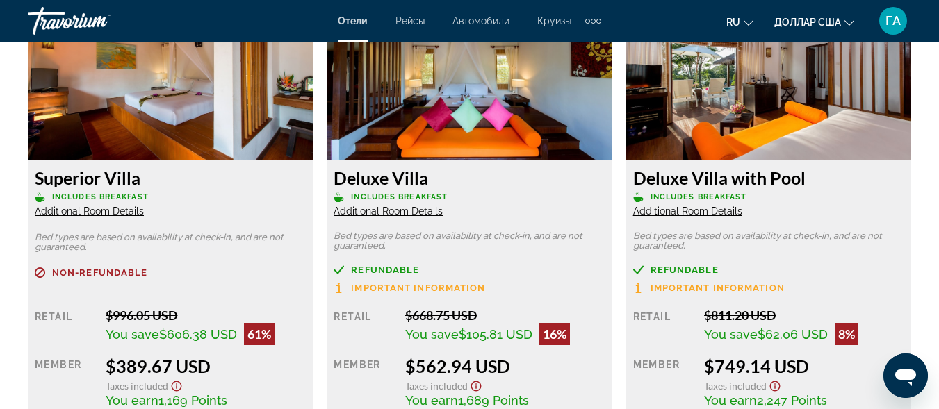
click at [412, 216] on span "Additional Room Details" at bounding box center [388, 211] width 109 height 11
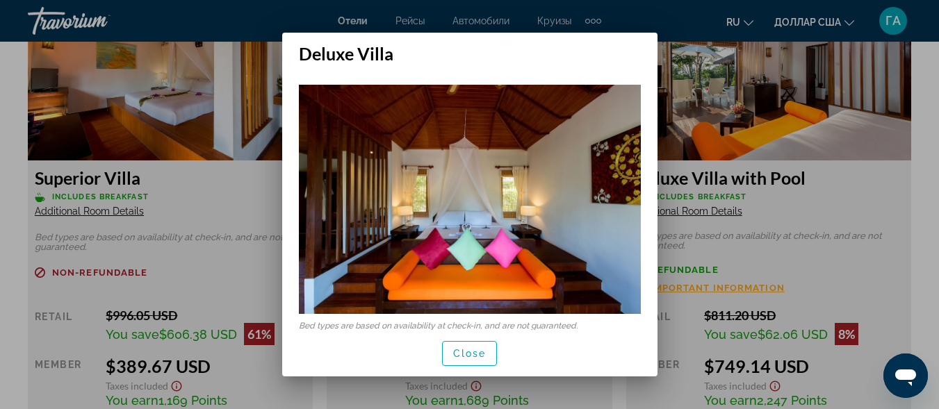
scroll to position [0, 0]
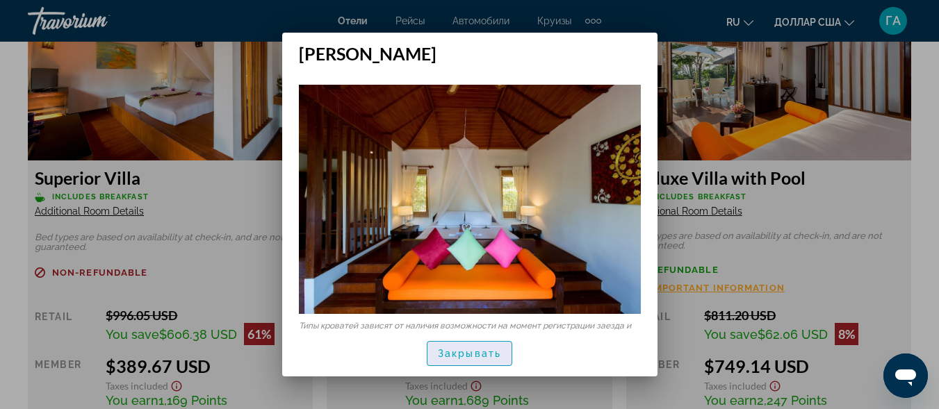
click at [480, 348] on font "Закрывать" at bounding box center [469, 353] width 63 height 11
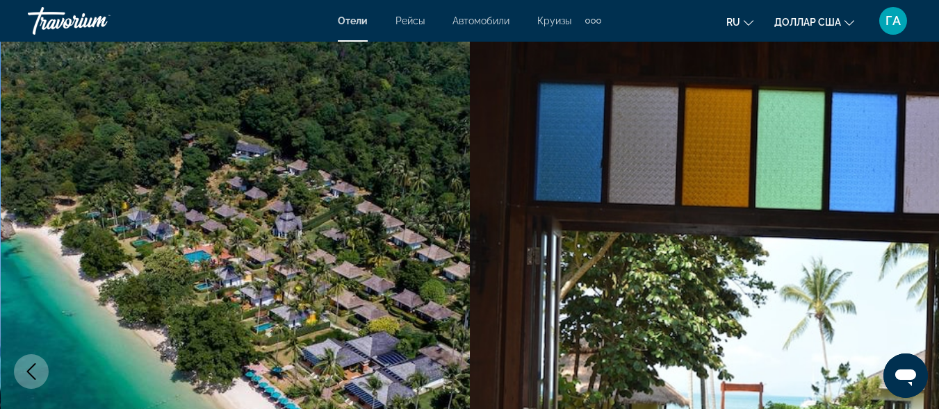
scroll to position [2225, 0]
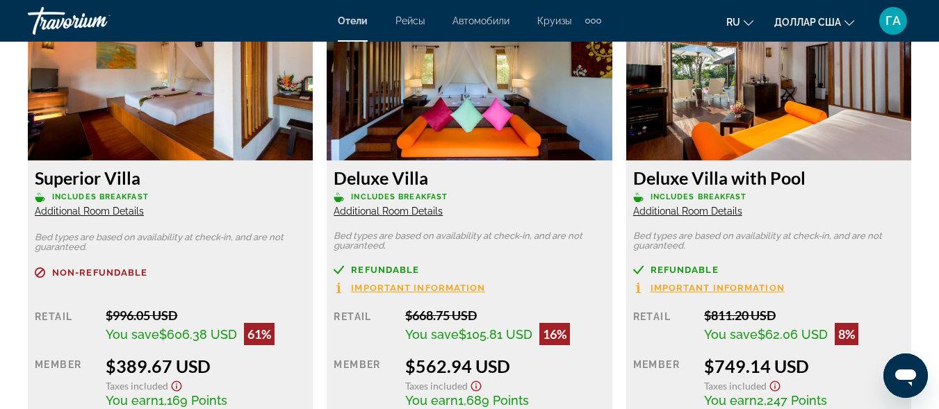
click at [124, 213] on span "Additional Room Details" at bounding box center [89, 211] width 109 height 11
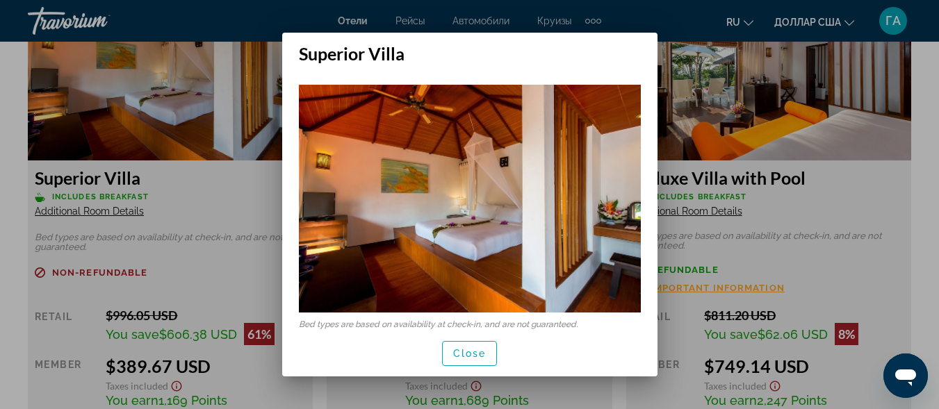
scroll to position [0, 0]
click at [501, 351] on span "button" at bounding box center [470, 353] width 84 height 33
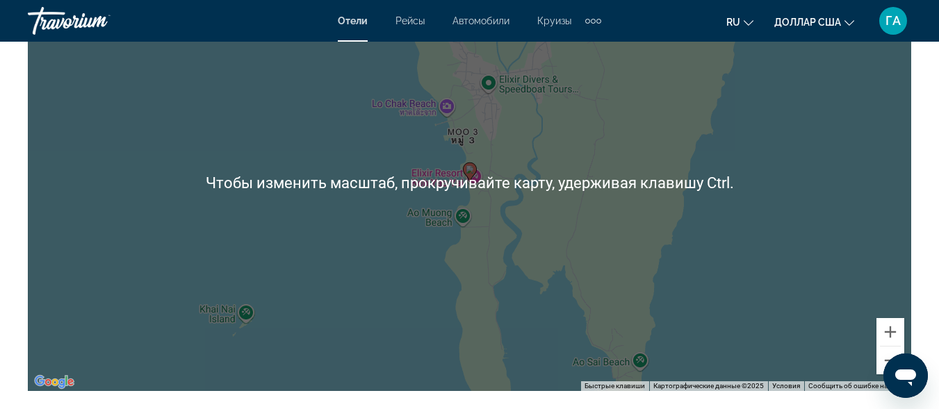
scroll to position [1668, 0]
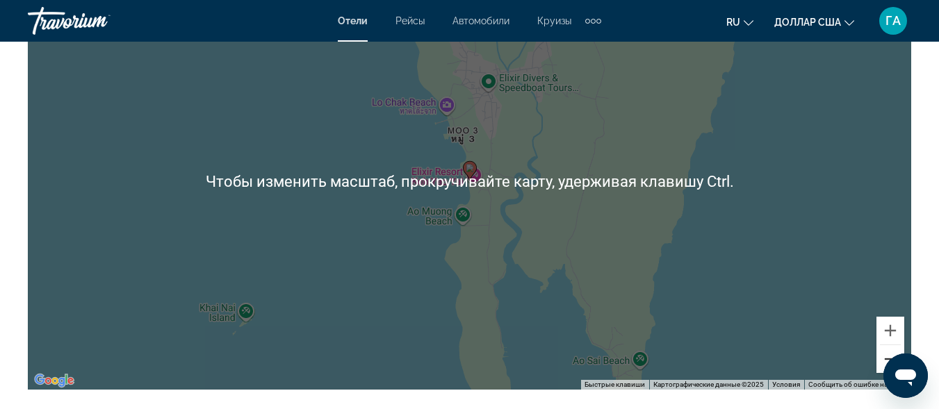
click at [887, 359] on button "Уменьшить" at bounding box center [891, 360] width 28 height 28
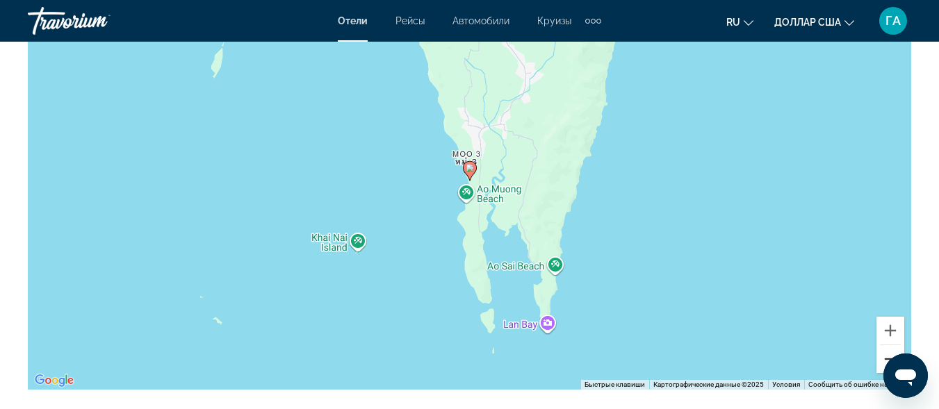
click at [886, 359] on button "Уменьшить" at bounding box center [891, 360] width 28 height 28
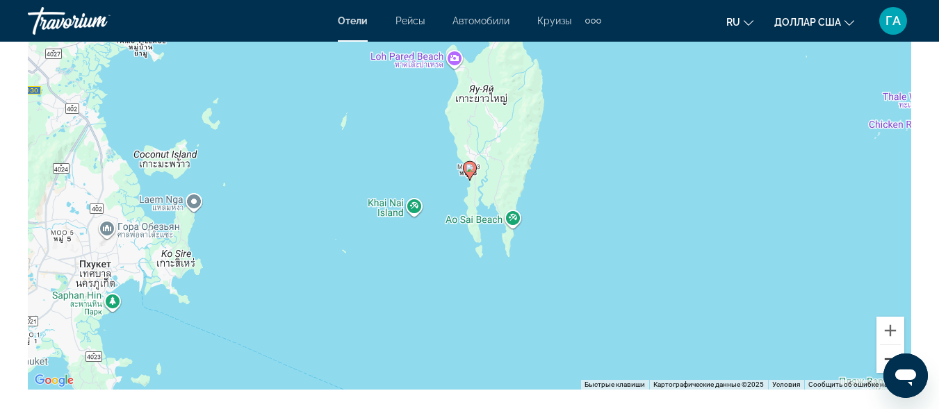
click at [886, 359] on button "Уменьшить" at bounding box center [891, 360] width 28 height 28
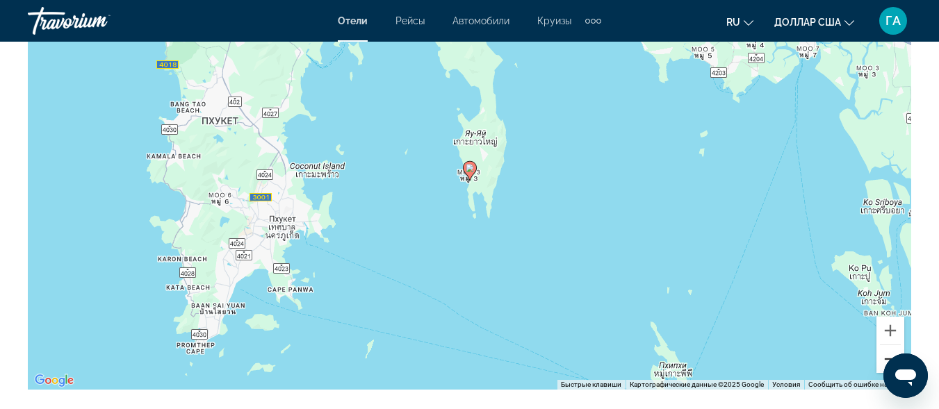
click at [884, 358] on button "Уменьшить" at bounding box center [891, 360] width 28 height 28
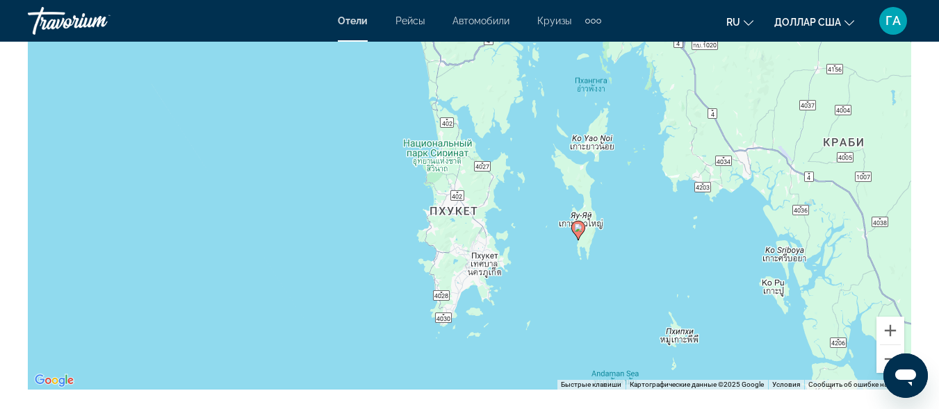
drag, startPoint x: 439, startPoint y: 251, endPoint x: 548, endPoint y: 314, distance: 125.8
click at [548, 314] on div "Чтобы активировать перетаскивание с помощью клавиатуры, нажмите Alt + Ввод. Пос…" at bounding box center [470, 181] width 884 height 417
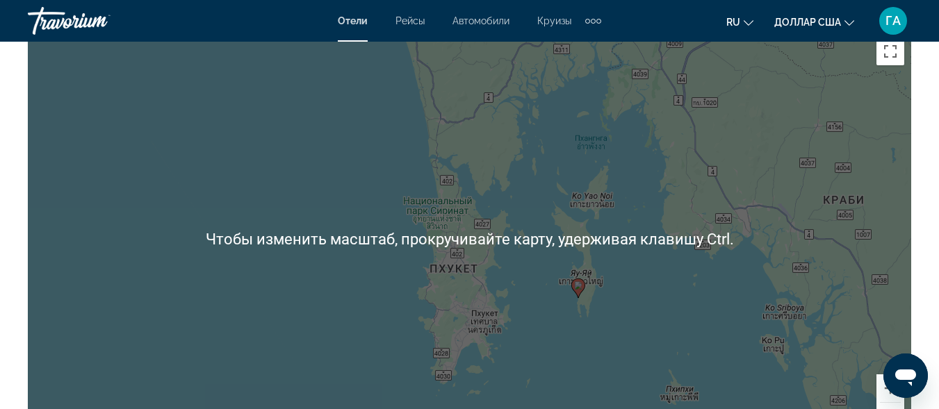
scroll to position [1599, 0]
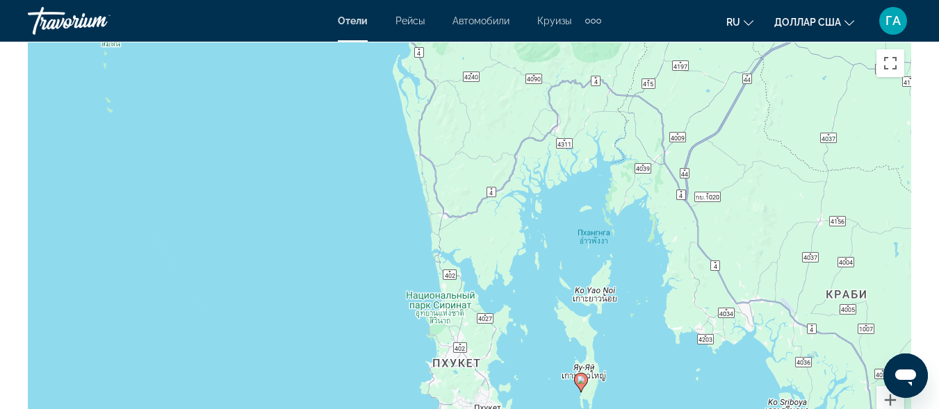
drag, startPoint x: 534, startPoint y: 237, endPoint x: 537, endPoint y: 307, distance: 70.3
click at [537, 317] on div "Чтобы активировать перетаскивание с помощью клавиатуры, нажмите Alt + Ввод. Пос…" at bounding box center [470, 250] width 884 height 417
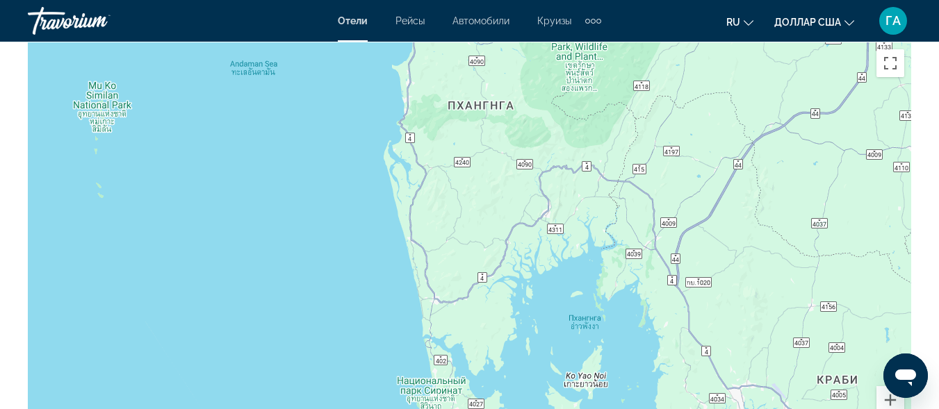
drag, startPoint x: 552, startPoint y: 227, endPoint x: 542, endPoint y: 321, distance: 95.1
click at [542, 321] on div "Чтобы активировать перетаскивание с помощью клавиатуры, нажмите Alt + Ввод. Пос…" at bounding box center [470, 250] width 884 height 417
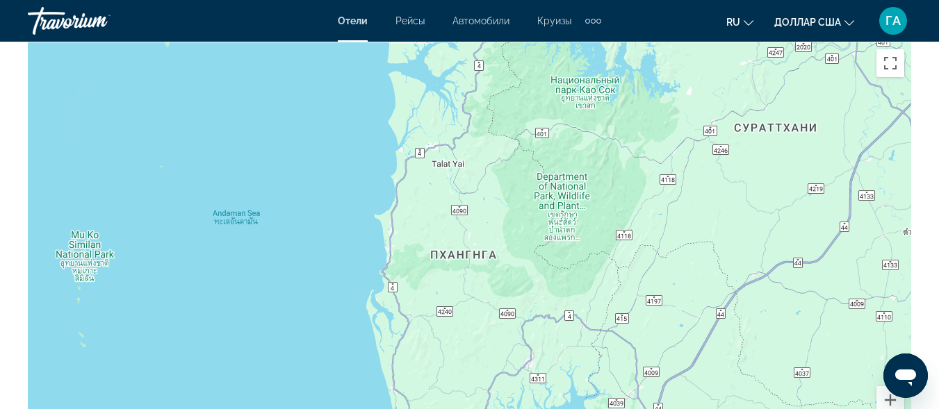
drag, startPoint x: 536, startPoint y: 227, endPoint x: 525, endPoint y: 340, distance: 113.2
click at [525, 352] on div "Чтобы активировать перетаскивание с помощью клавиатуры, нажмите Alt + Ввод. Пос…" at bounding box center [470, 250] width 884 height 417
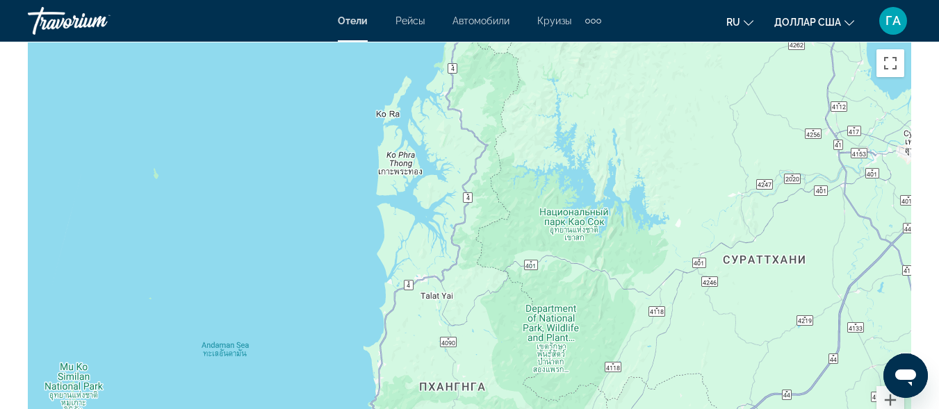
drag, startPoint x: 505, startPoint y: 228, endPoint x: 498, endPoint y: 343, distance: 114.9
click at [498, 343] on div "Основное содержание" at bounding box center [470, 250] width 884 height 417
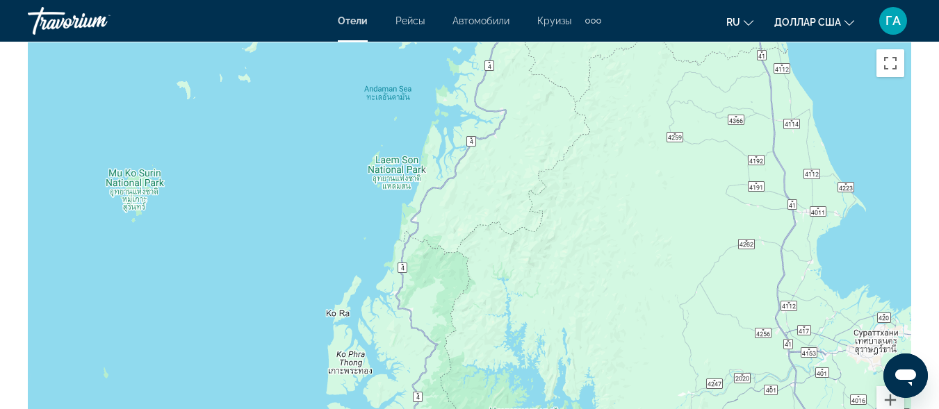
drag, startPoint x: 536, startPoint y: 189, endPoint x: 485, endPoint y: 324, distance: 144.3
click at [485, 343] on div "Основное содержание" at bounding box center [470, 250] width 884 height 417
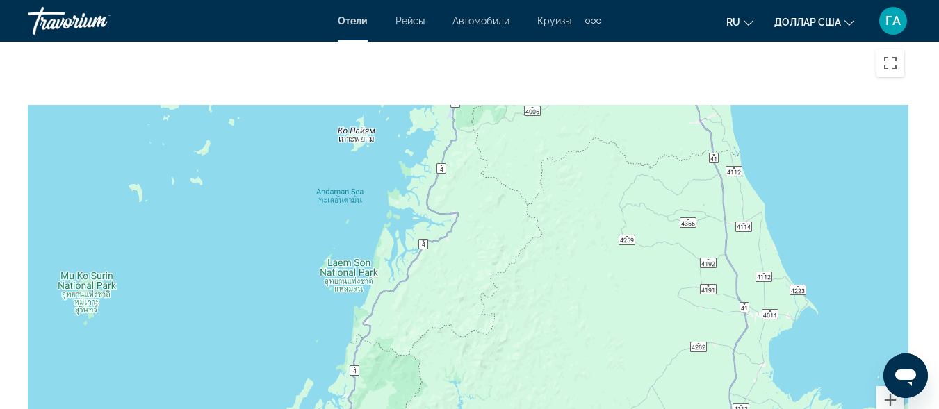
drag, startPoint x: 576, startPoint y: 193, endPoint x: 526, endPoint y: 375, distance: 188.9
click at [528, 385] on div "Основное содержание" at bounding box center [470, 250] width 884 height 417
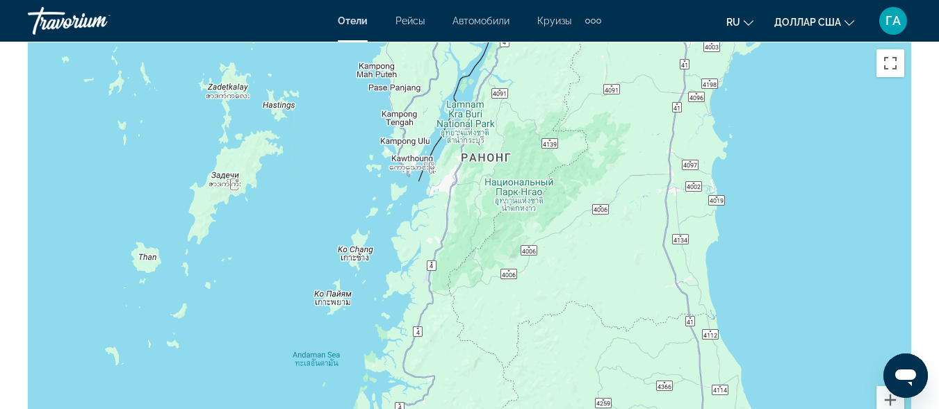
drag, startPoint x: 549, startPoint y: 251, endPoint x: 516, endPoint y: 391, distance: 144.3
click at [522, 405] on div "Основное содержание" at bounding box center [470, 250] width 884 height 417
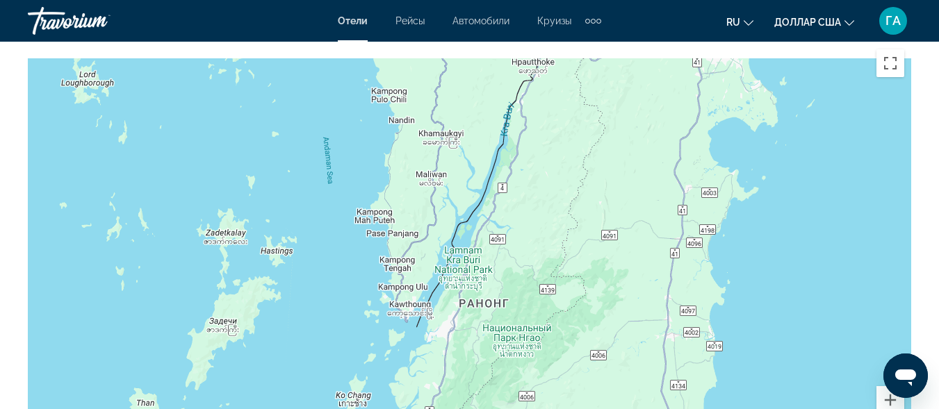
drag, startPoint x: 528, startPoint y: 267, endPoint x: 535, endPoint y: 359, distance: 92.0
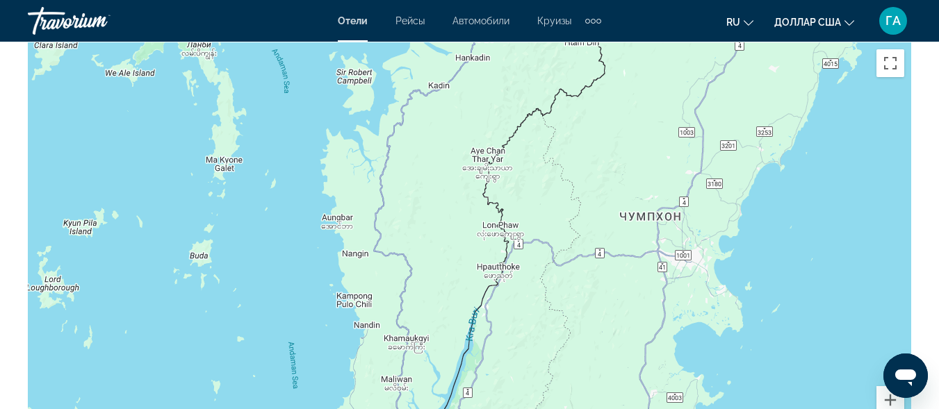
drag, startPoint x: 567, startPoint y: 183, endPoint x: 553, endPoint y: 110, distance: 74.3
click at [553, 124] on div "Основное содержание" at bounding box center [470, 250] width 884 height 417
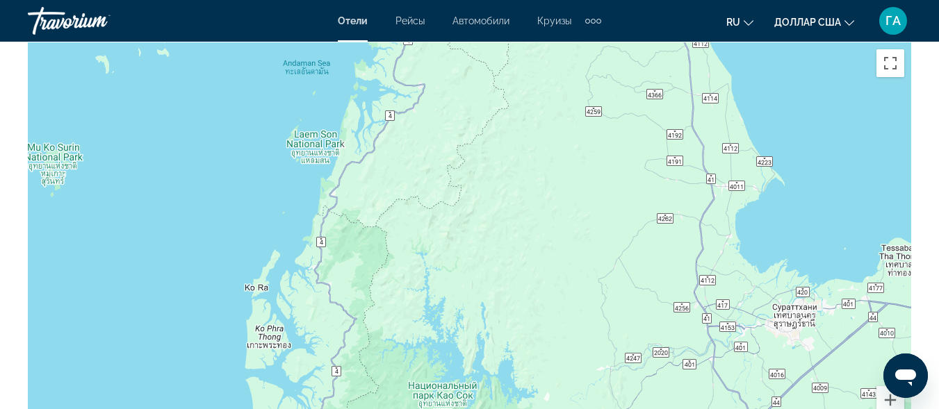
drag, startPoint x: 470, startPoint y: 289, endPoint x: 503, endPoint y: 88, distance: 204.4
click at [497, 111] on div "Основное содержание" at bounding box center [470, 250] width 884 height 417
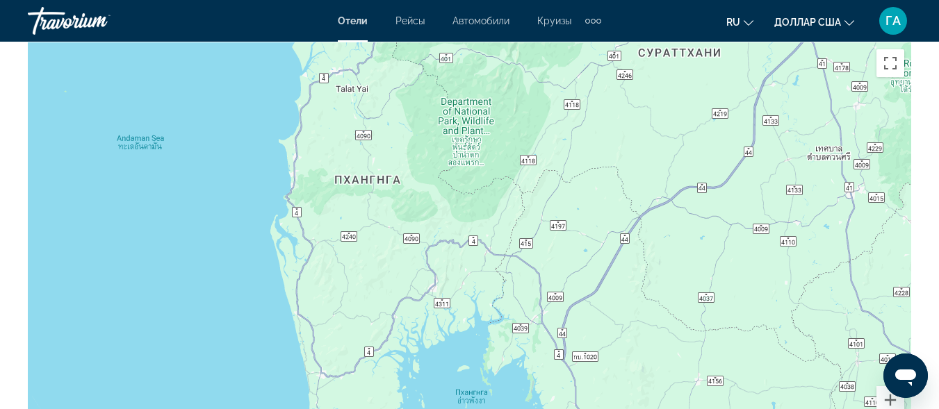
drag, startPoint x: 496, startPoint y: 303, endPoint x: 481, endPoint y: 28, distance: 275.7
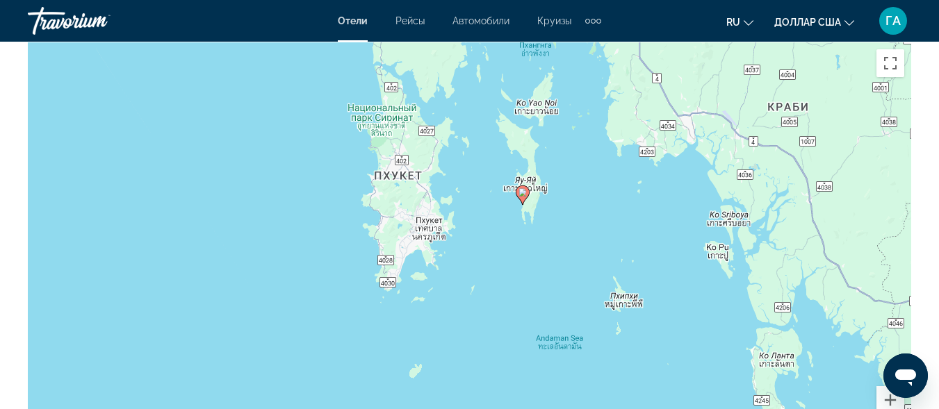
drag, startPoint x: 463, startPoint y: 295, endPoint x: 535, endPoint y: 233, distance: 95.1
click at [535, 233] on div "Чтобы активировать перетаскивание с помощью клавиатуры, нажмите Alt + Ввод. Пос…" at bounding box center [470, 250] width 884 height 417
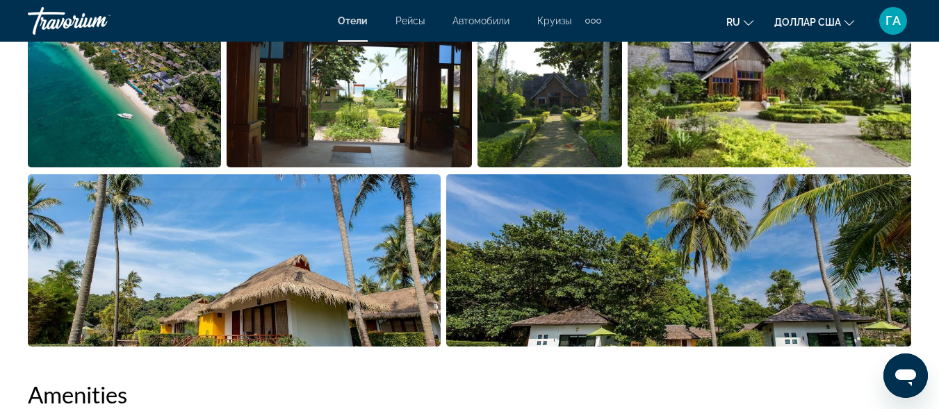
scroll to position [973, 0]
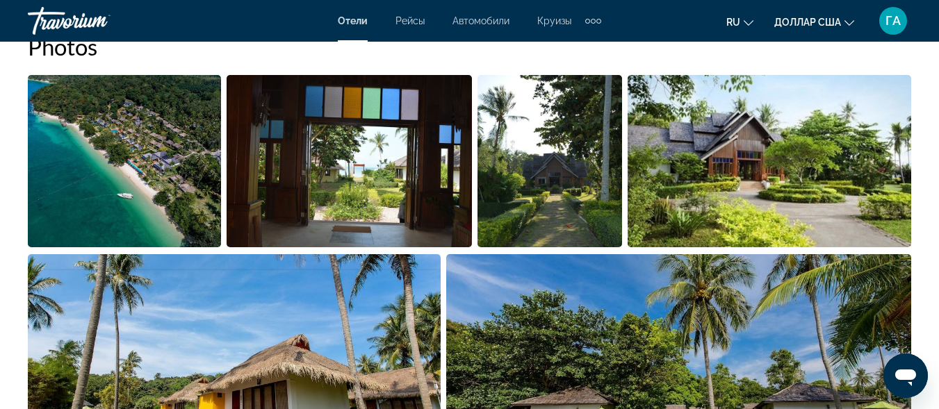
click at [108, 153] on img "Open full-screen image slider" at bounding box center [124, 161] width 193 height 172
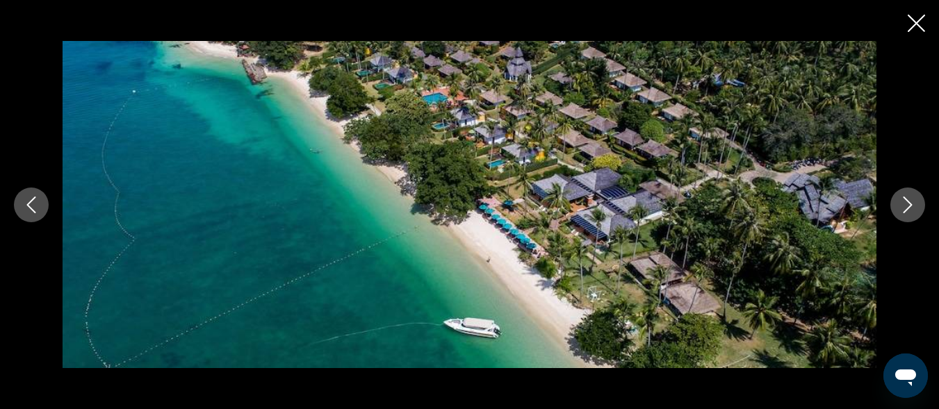
click at [902, 204] on icon "Next image" at bounding box center [908, 205] width 17 height 17
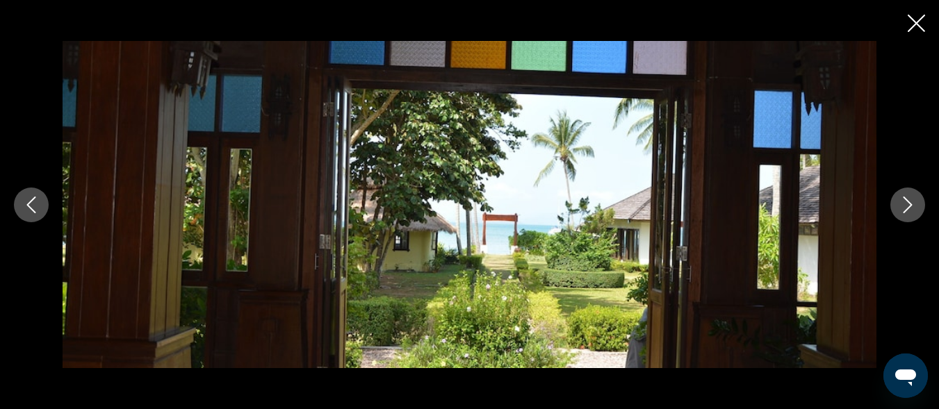
click at [903, 204] on icon "Next image" at bounding box center [908, 205] width 17 height 17
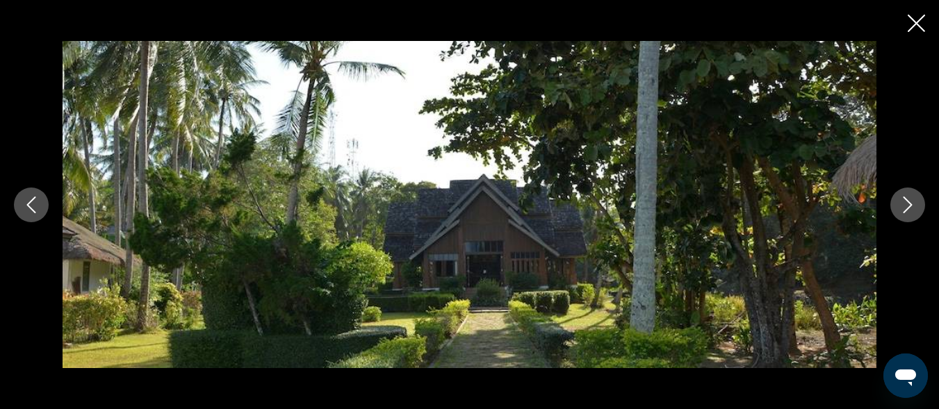
click at [903, 204] on icon "Next image" at bounding box center [908, 205] width 17 height 17
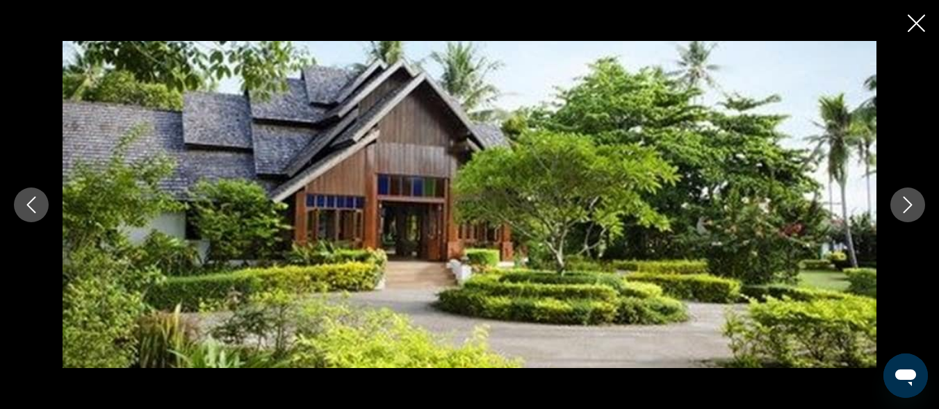
click at [903, 204] on icon "Next image" at bounding box center [908, 205] width 17 height 17
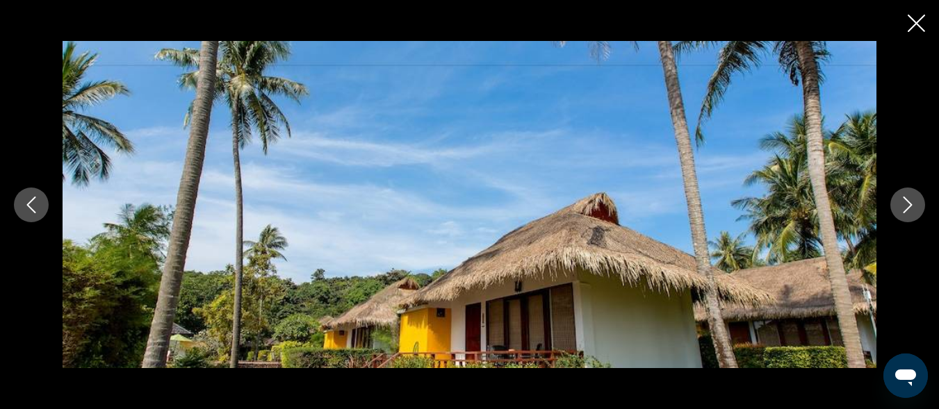
click at [903, 204] on icon "Next image" at bounding box center [908, 205] width 17 height 17
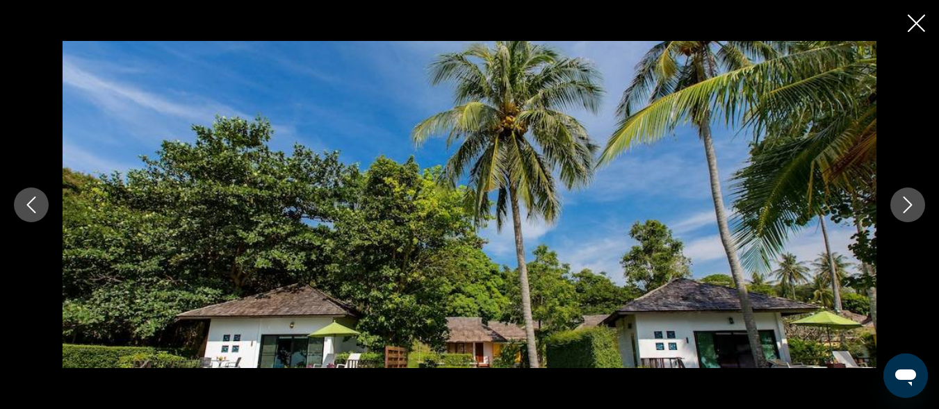
click at [903, 204] on icon "Next image" at bounding box center [908, 205] width 17 height 17
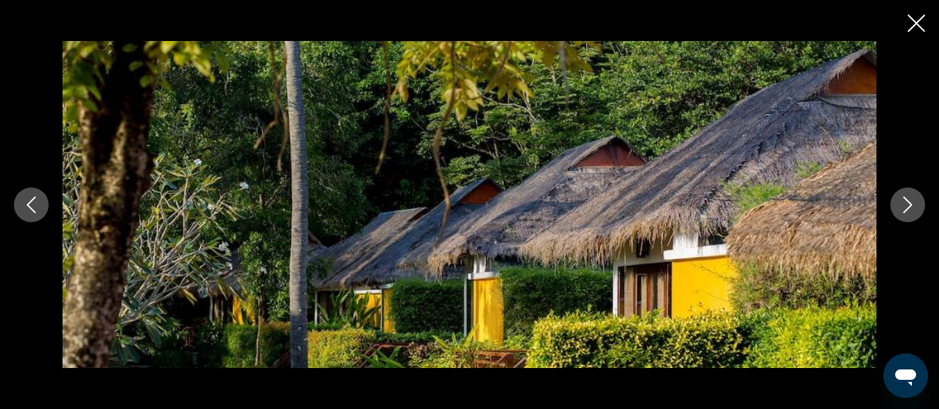
click at [903, 204] on icon "Next image" at bounding box center [908, 205] width 17 height 17
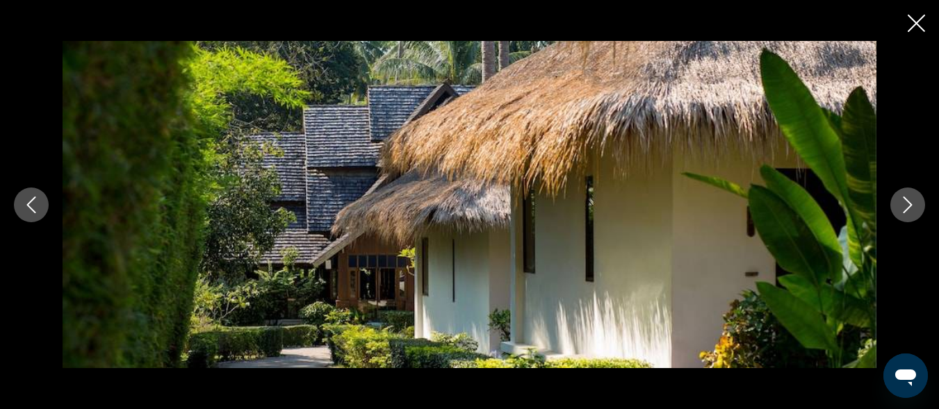
click at [903, 204] on icon "Next image" at bounding box center [908, 205] width 17 height 17
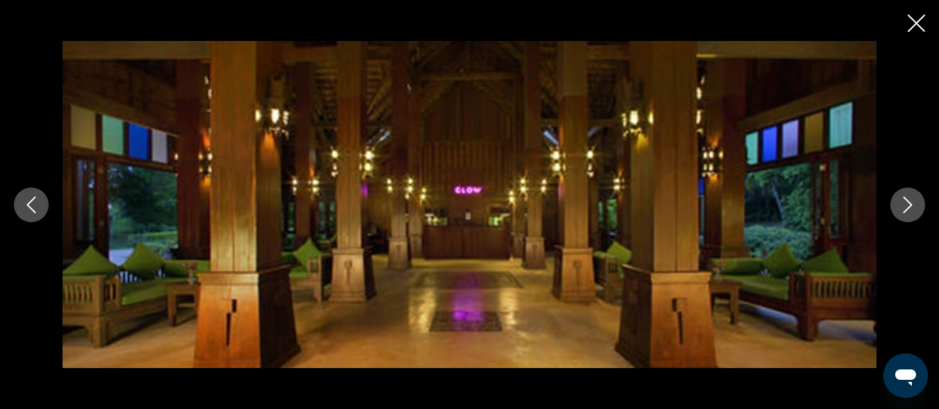
click at [903, 204] on icon "Next image" at bounding box center [908, 205] width 17 height 17
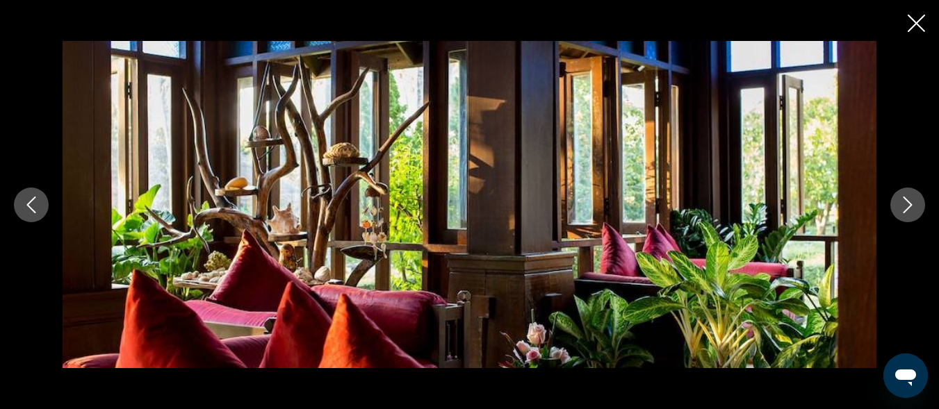
click at [903, 204] on icon "Next image" at bounding box center [908, 205] width 17 height 17
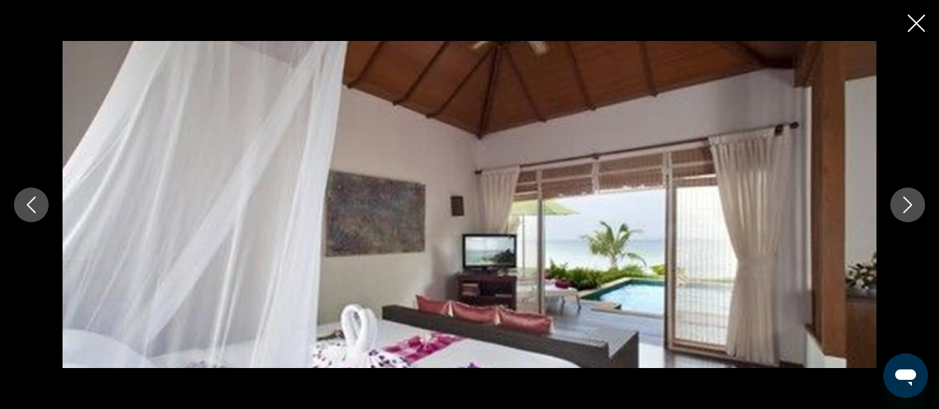
click at [903, 204] on icon "Next image" at bounding box center [908, 205] width 17 height 17
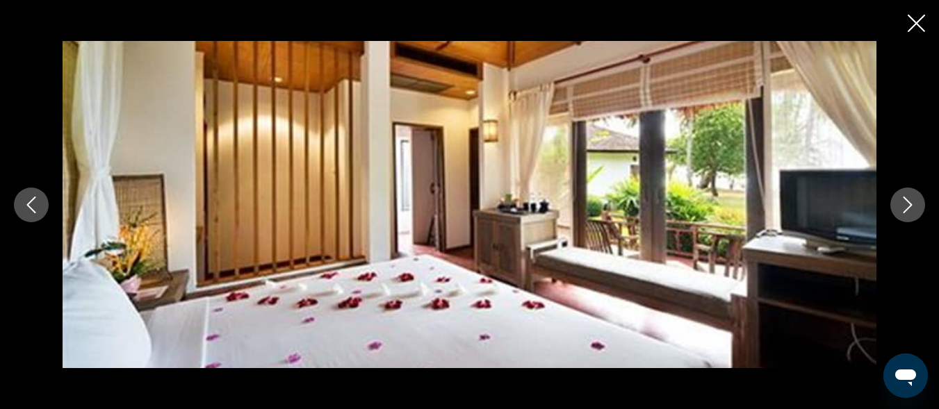
click at [903, 204] on icon "Next image" at bounding box center [908, 205] width 17 height 17
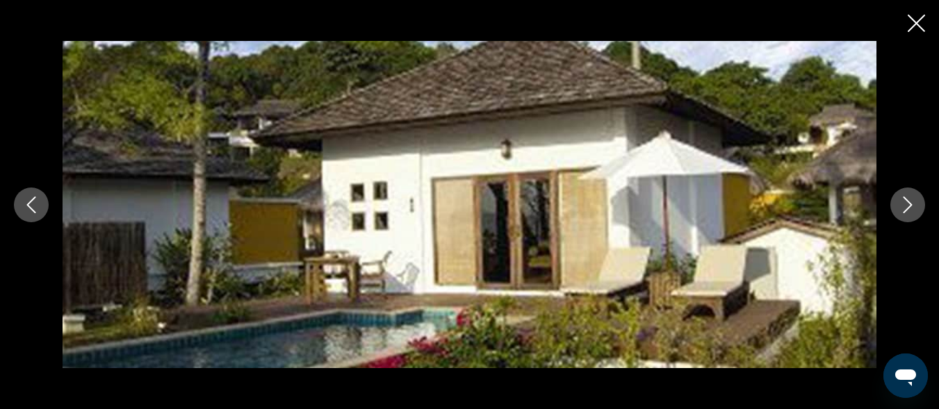
click at [903, 204] on icon "Next image" at bounding box center [908, 205] width 17 height 17
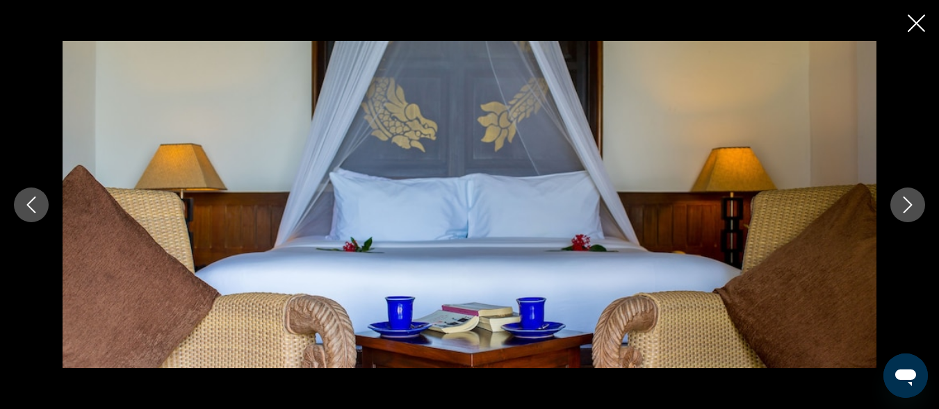
click at [903, 204] on icon "Next image" at bounding box center [908, 205] width 17 height 17
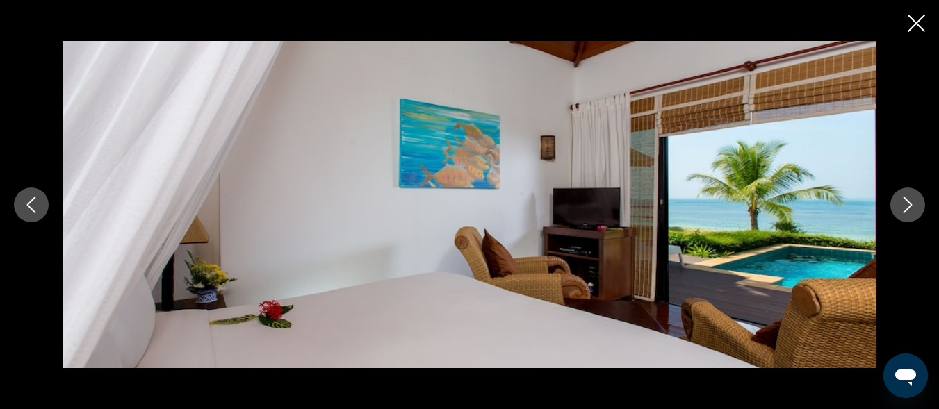
click at [913, 15] on icon "Close slideshow" at bounding box center [916, 23] width 17 height 17
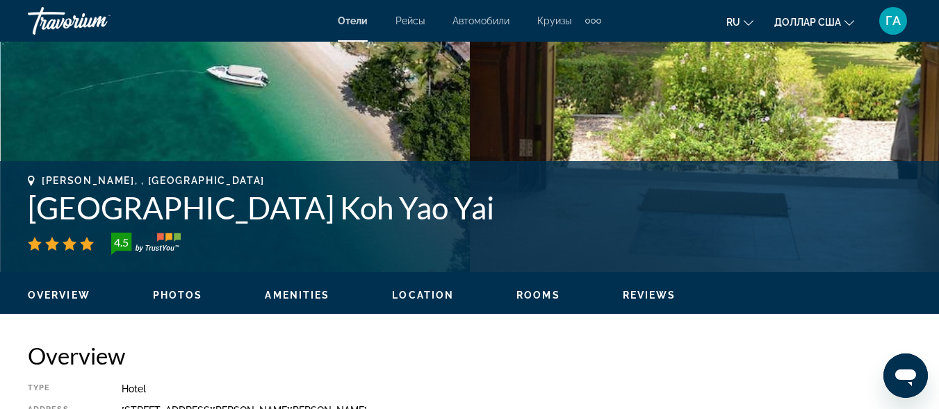
scroll to position [487, 0]
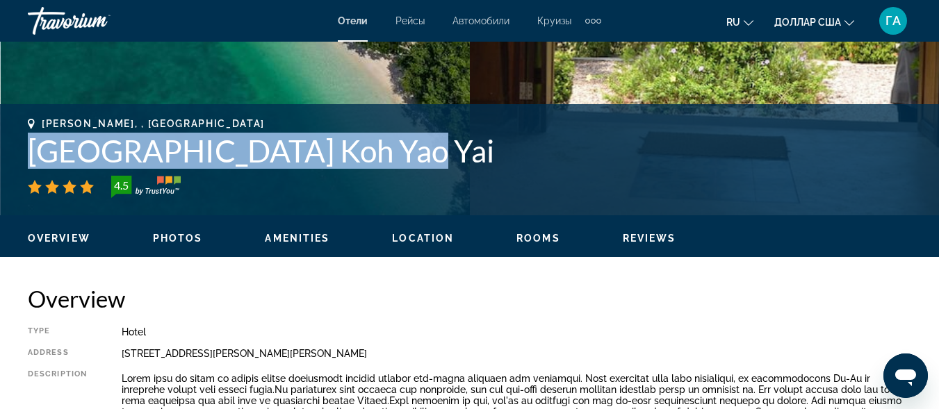
drag, startPoint x: 33, startPoint y: 149, endPoint x: 364, endPoint y: 157, distance: 331.0
click at [364, 157] on h1 "[GEOGRAPHIC_DATA] Koh Yao Yai" at bounding box center [470, 151] width 884 height 36
copy h1 "[GEOGRAPHIC_DATA] Koh Yao Yai"
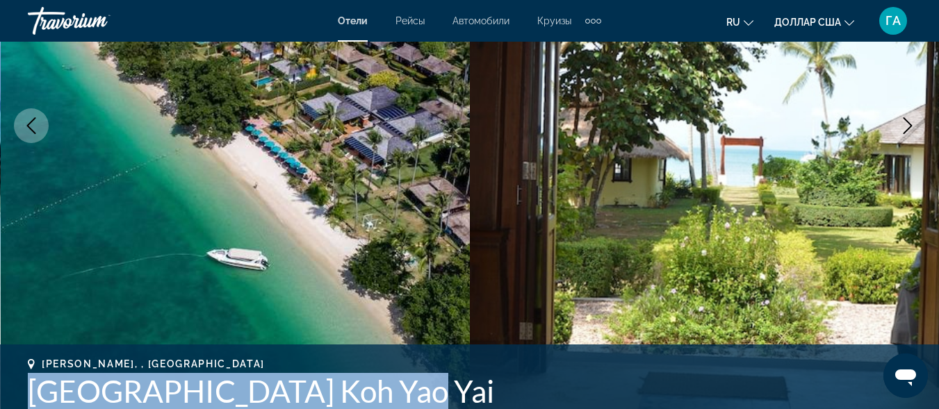
scroll to position [209, 0]
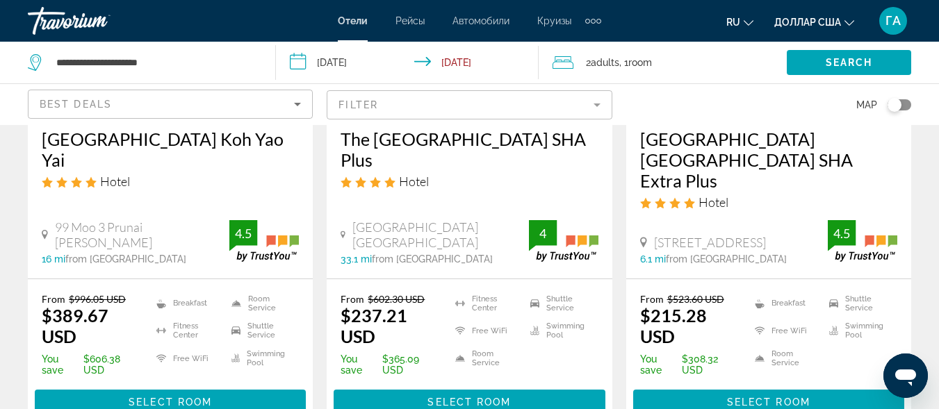
scroll to position [834, 0]
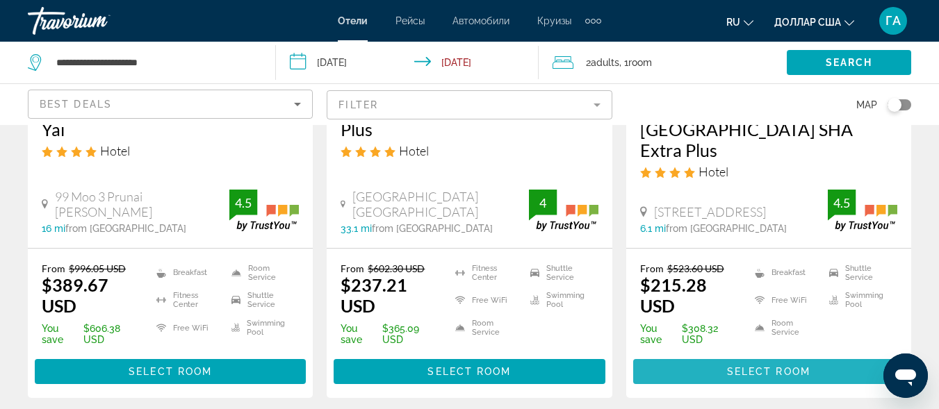
click at [734, 366] on span "Select Room" at bounding box center [768, 371] width 83 height 11
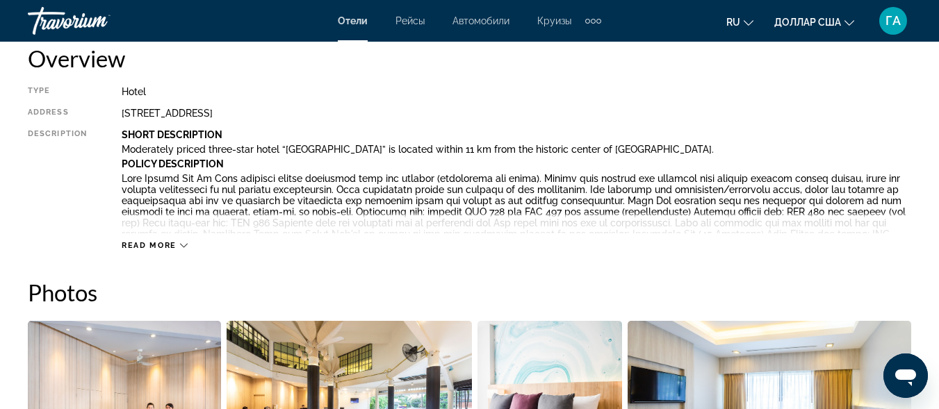
scroll to position [487, 0]
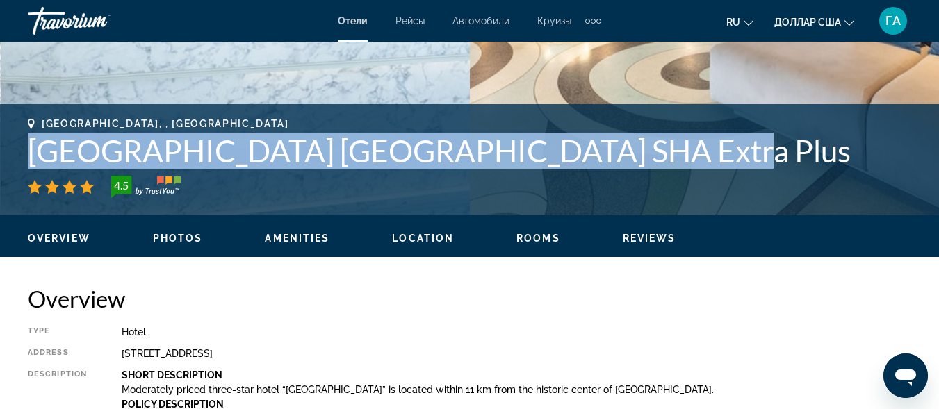
drag, startPoint x: 30, startPoint y: 145, endPoint x: 654, endPoint y: 159, distance: 624.5
click at [654, 159] on h1 "[GEOGRAPHIC_DATA] [GEOGRAPHIC_DATA] SHA Extra Plus" at bounding box center [470, 151] width 884 height 36
copy h1 "[GEOGRAPHIC_DATA] [GEOGRAPHIC_DATA] SHA Extra Plus"
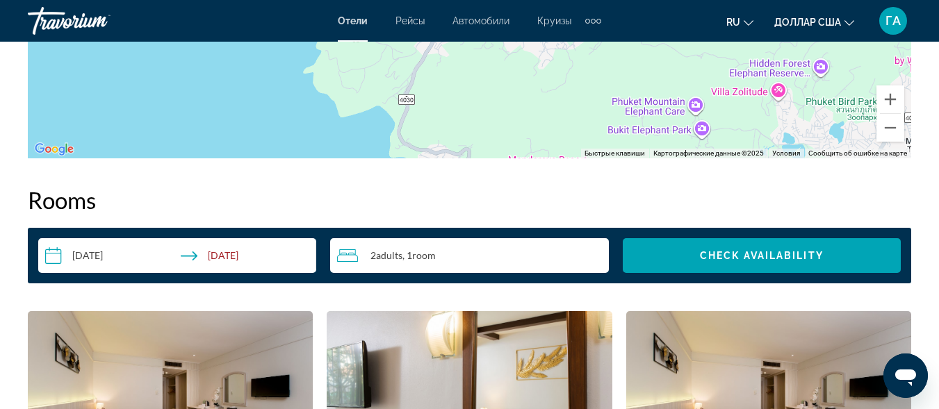
scroll to position [1877, 0]
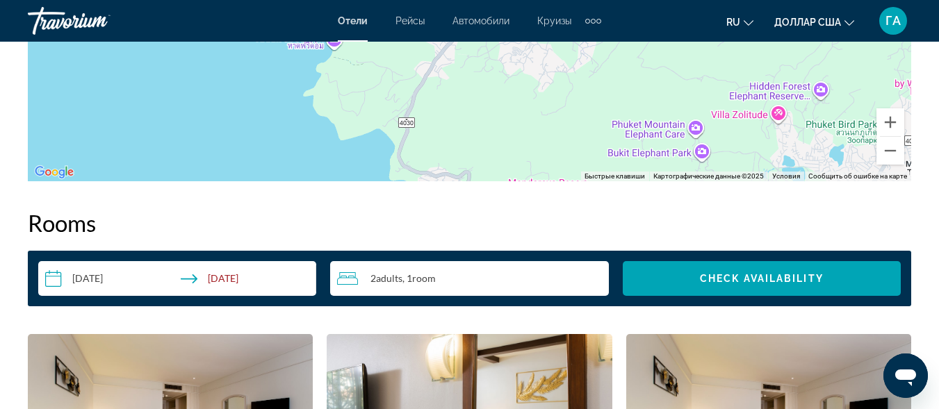
click at [564, 282] on div "2 Adult Adults , 1 Room rooms" at bounding box center [472, 278] width 271 height 17
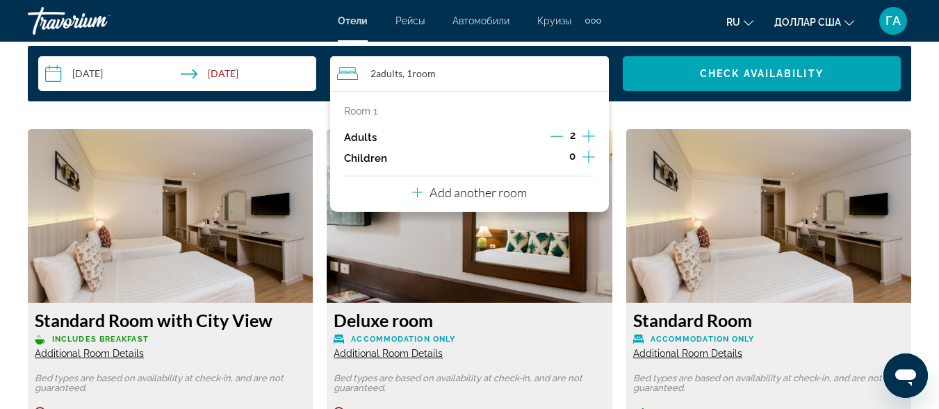
scroll to position [2086, 0]
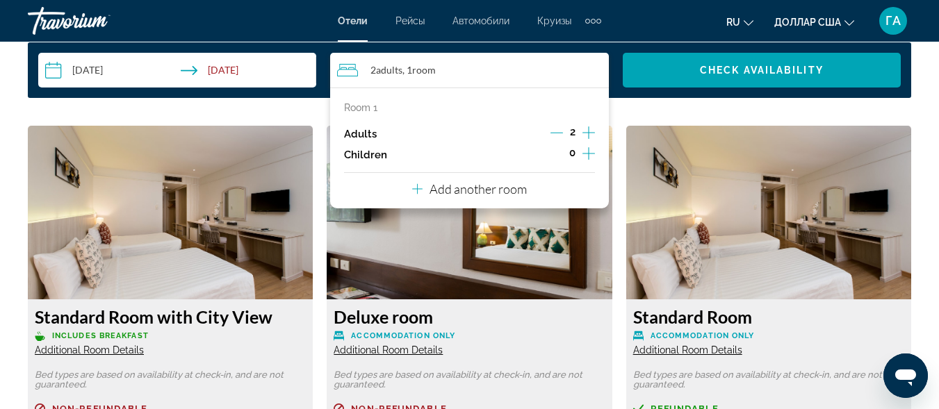
click at [514, 191] on p "Add another room" at bounding box center [478, 188] width 97 height 15
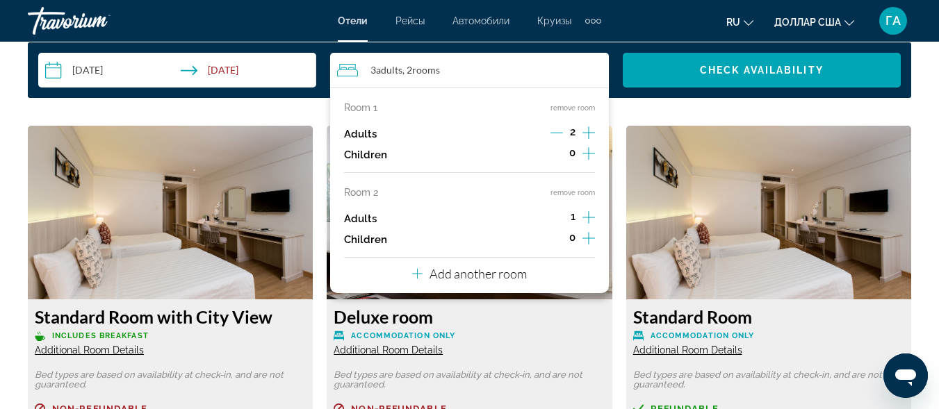
click at [591, 211] on icon "Increment adults" at bounding box center [589, 217] width 13 height 17
click at [480, 277] on p "Add another room" at bounding box center [478, 273] width 97 height 15
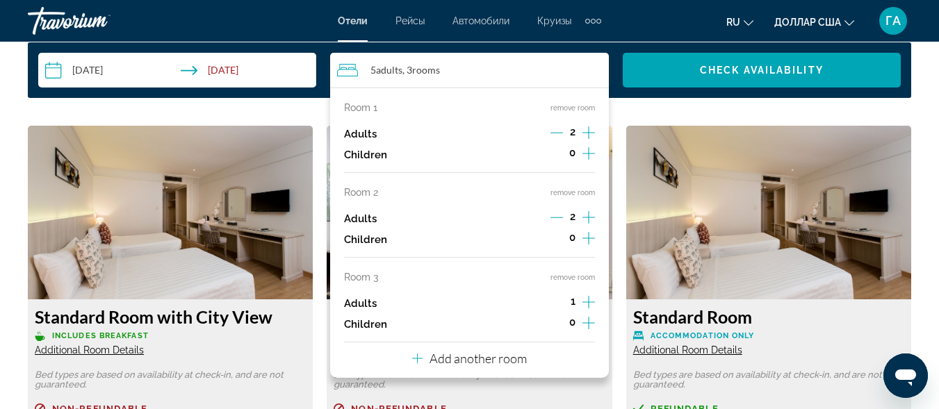
click at [590, 304] on icon "Increment adults" at bounding box center [589, 302] width 13 height 17
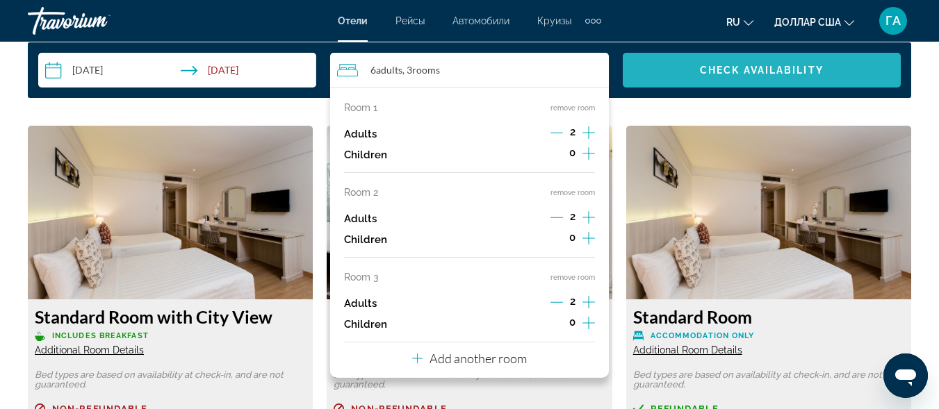
click at [770, 69] on span "Check Availability" at bounding box center [762, 70] width 124 height 11
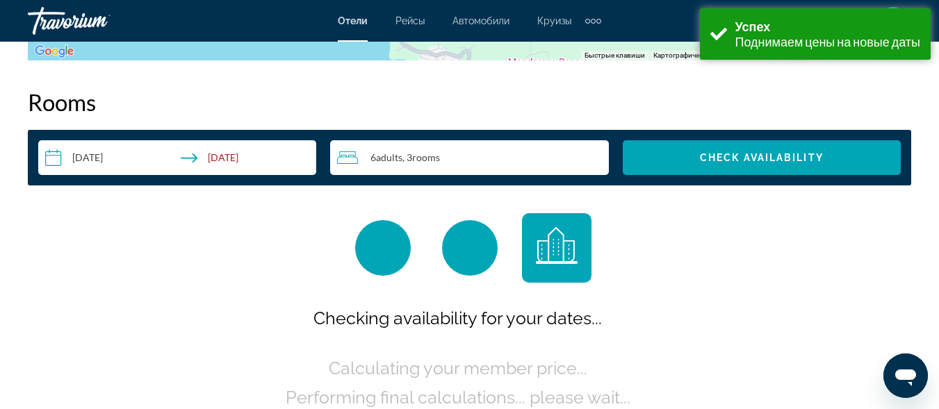
scroll to position [2003, 0]
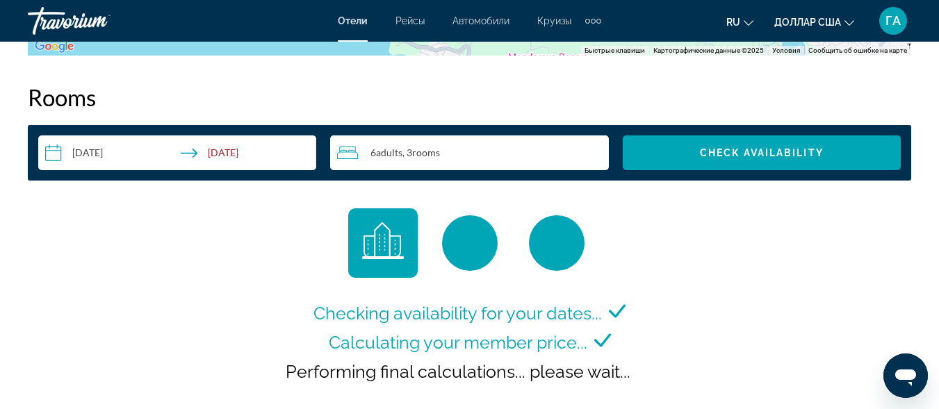
click at [448, 160] on div "6 Adult Adults , 3 Room rooms" at bounding box center [472, 153] width 271 height 17
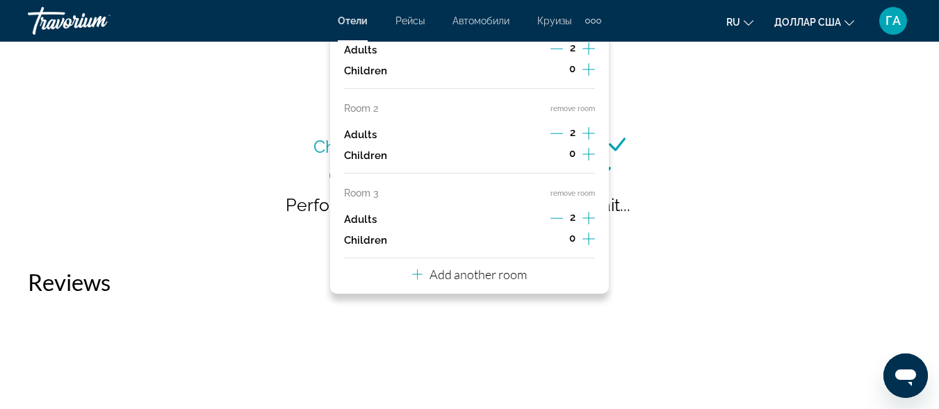
scroll to position [2211, 0]
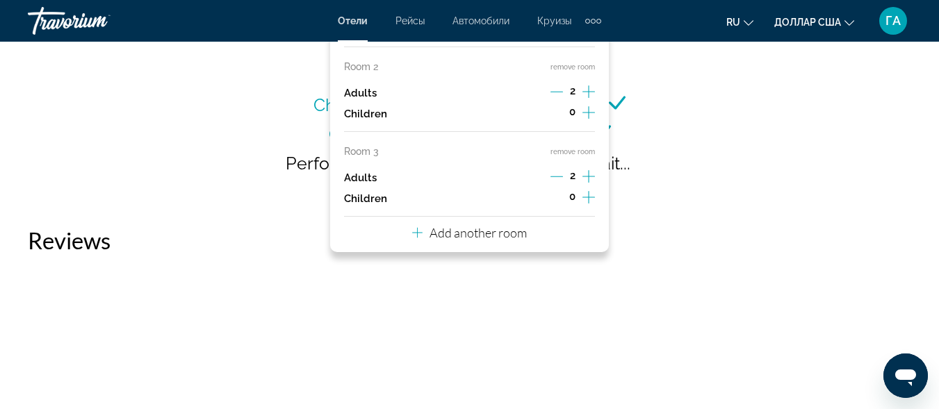
click at [563, 148] on button "remove room" at bounding box center [573, 151] width 44 height 9
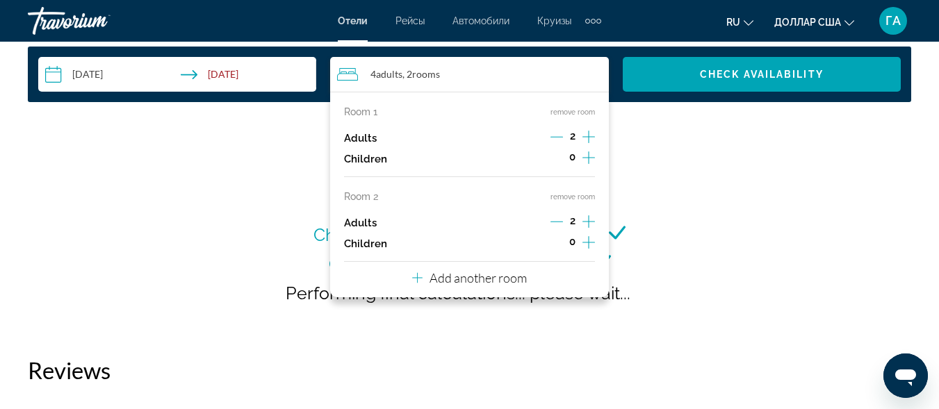
scroll to position [2072, 0]
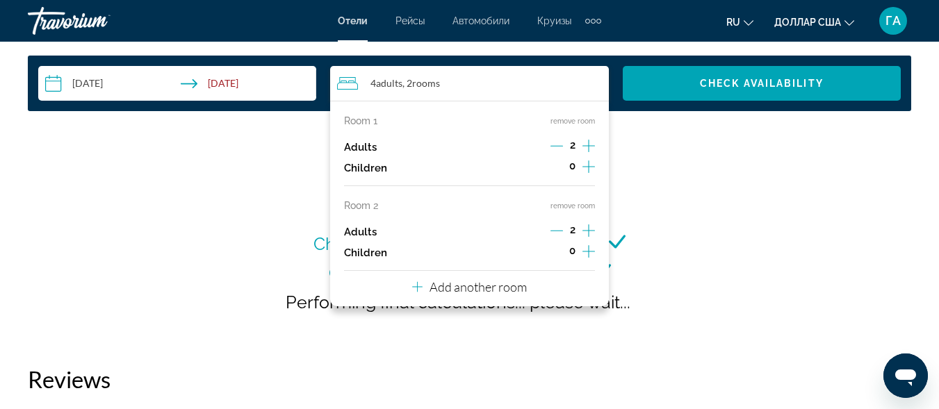
click at [559, 206] on button "remove room" at bounding box center [573, 206] width 44 height 9
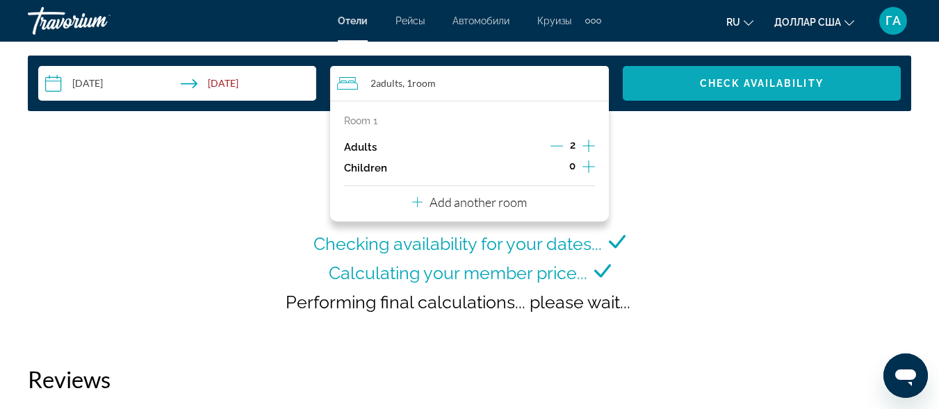
click at [751, 89] on span "Search widget" at bounding box center [762, 83] width 278 height 33
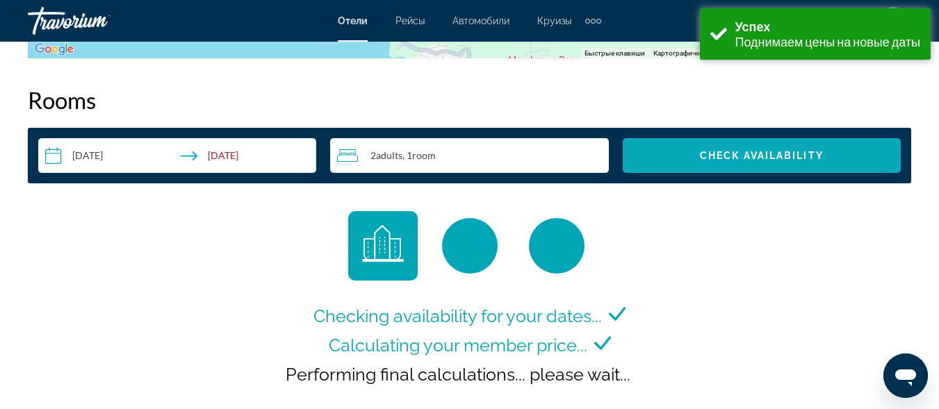
scroll to position [2003, 0]
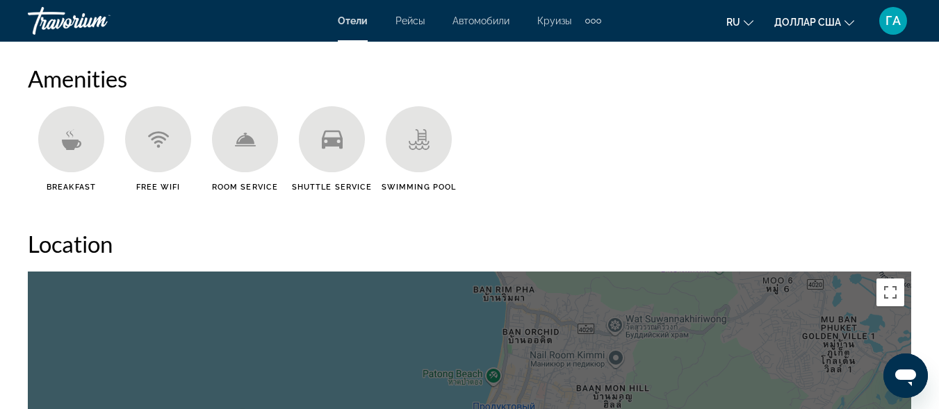
scroll to position [1182, 0]
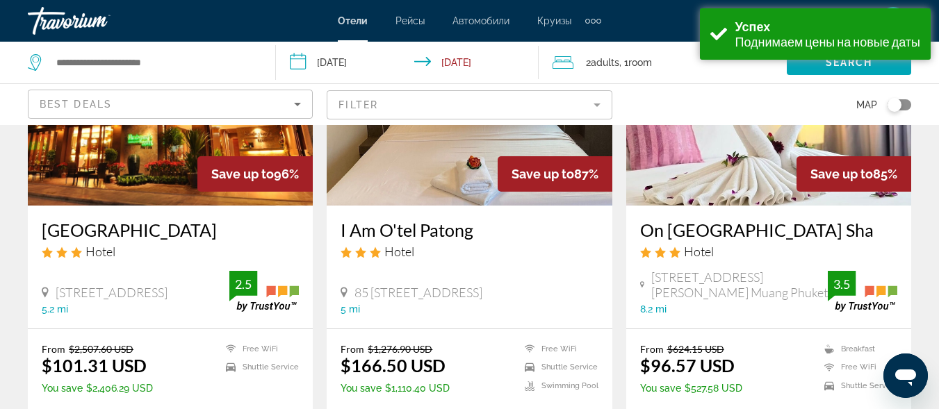
scroll to position [70, 0]
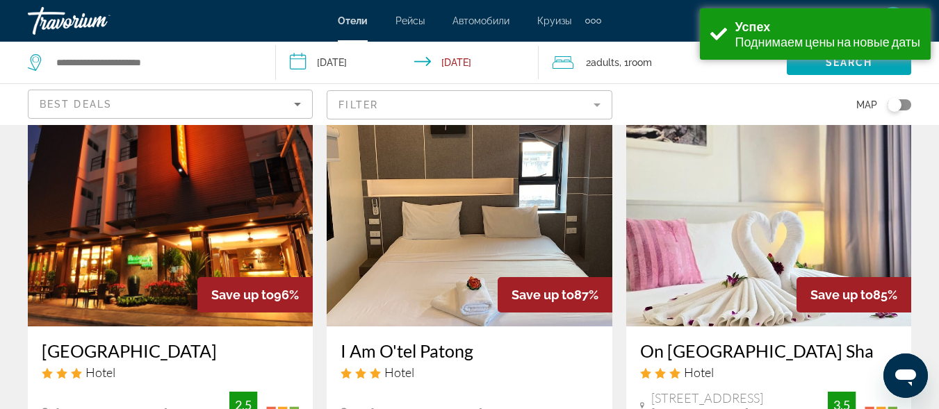
click at [389, 106] on mat-form-field "Filter" at bounding box center [469, 104] width 285 height 29
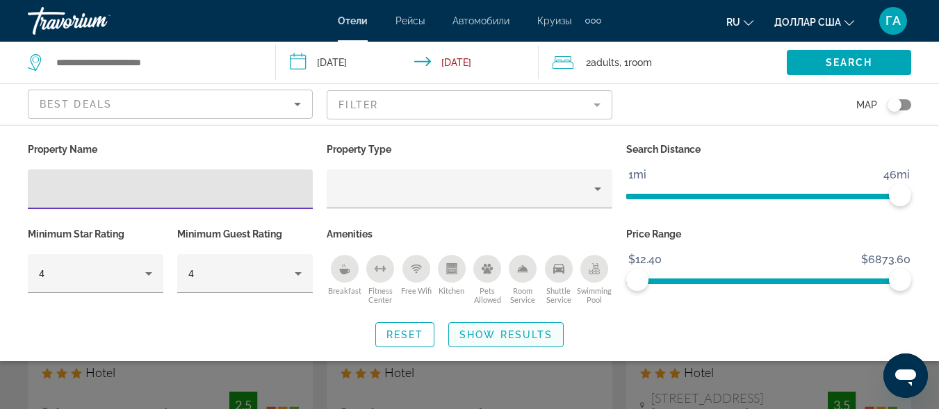
click at [472, 340] on span "Search widget" at bounding box center [506, 334] width 114 height 33
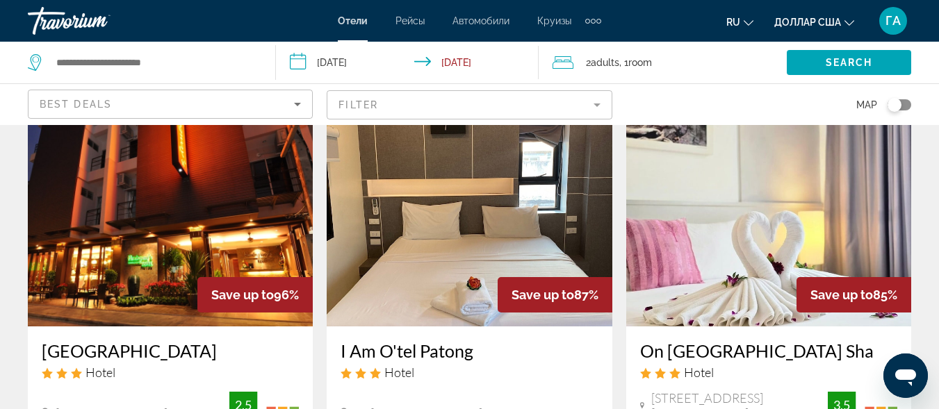
click at [414, 103] on mat-form-field "Filter" at bounding box center [469, 104] width 285 height 29
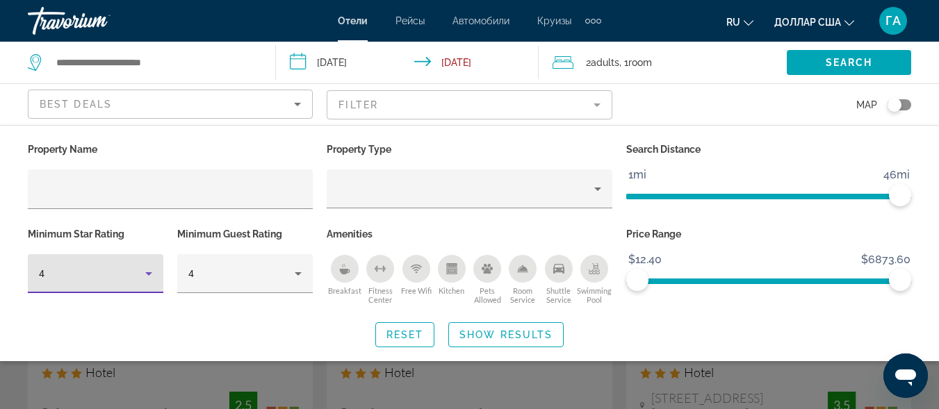
click at [149, 281] on icon "Hotel Filters" at bounding box center [148, 274] width 17 height 17
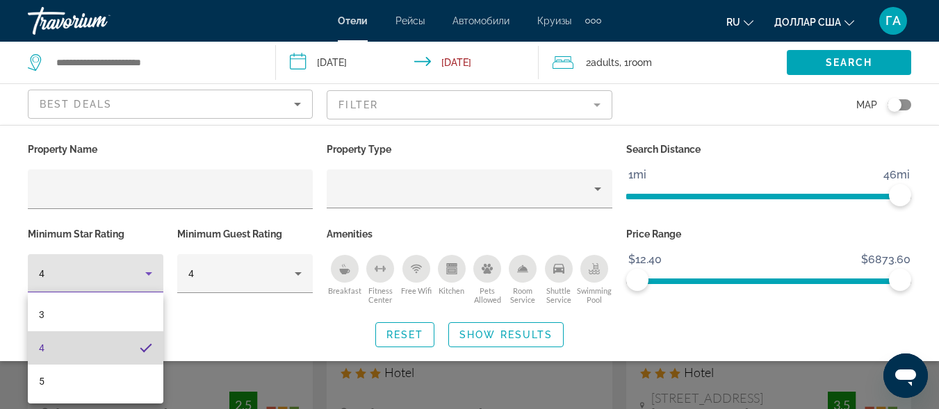
click at [94, 352] on mat-option "4" at bounding box center [96, 348] width 136 height 33
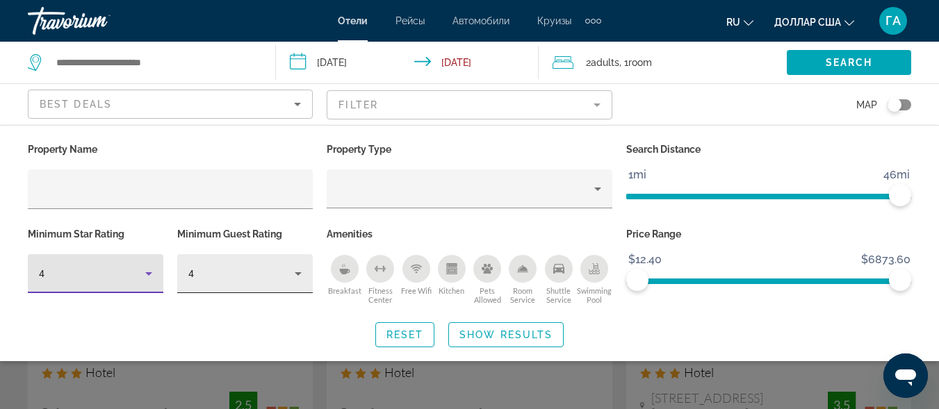
click at [259, 279] on div "4" at bounding box center [241, 274] width 106 height 17
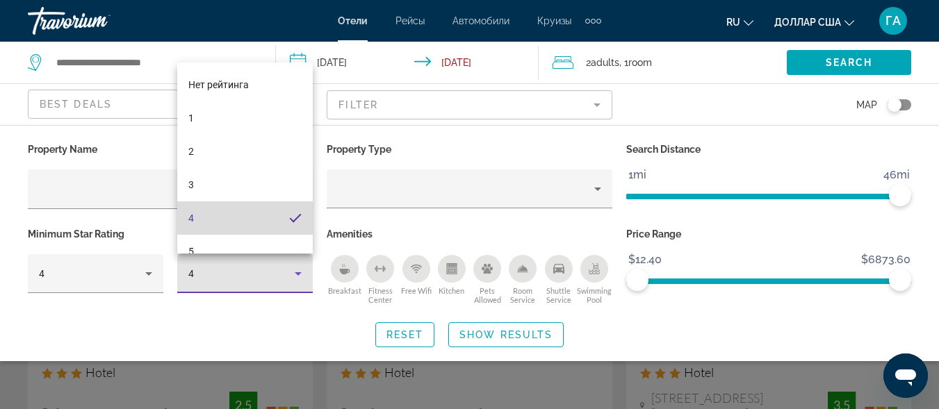
click at [260, 215] on mat-option "4" at bounding box center [245, 218] width 136 height 33
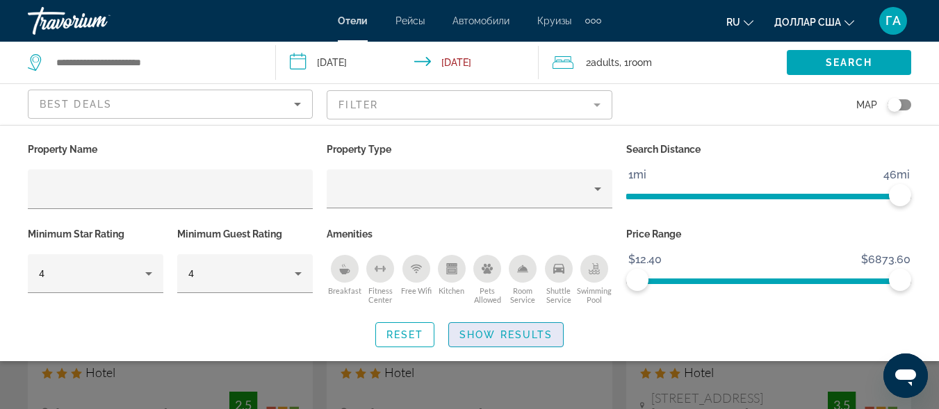
click at [487, 337] on span "Show Results" at bounding box center [506, 335] width 93 height 11
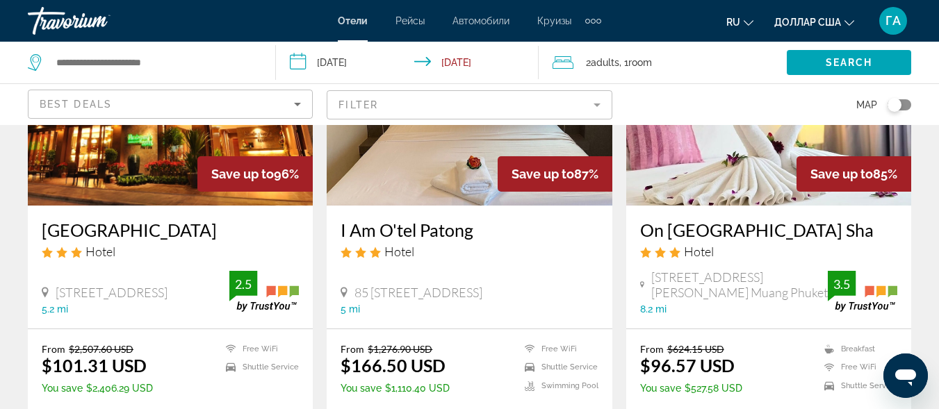
scroll to position [348, 0]
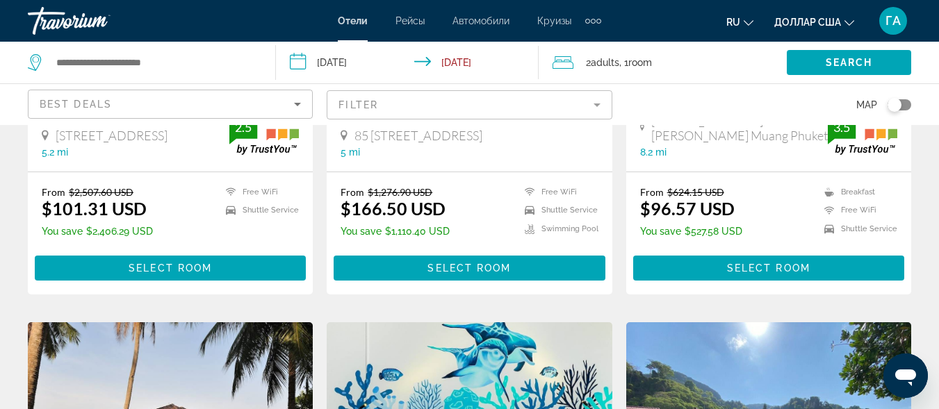
click at [441, 101] on mat-form-field "Filter" at bounding box center [469, 104] width 285 height 29
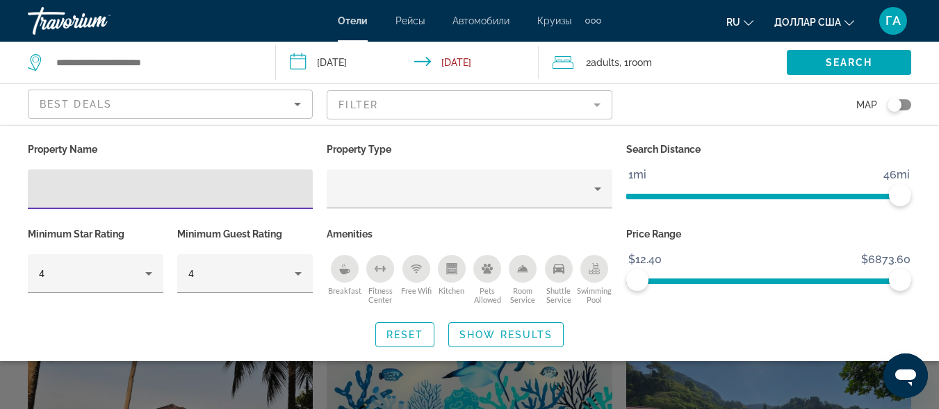
click at [348, 273] on icon "Breakfast" at bounding box center [344, 272] width 10 height 6
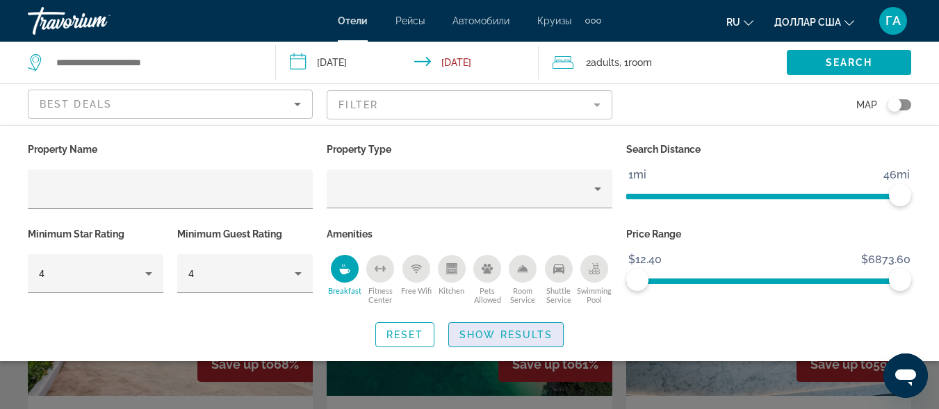
click at [494, 340] on span "Search widget" at bounding box center [506, 334] width 114 height 33
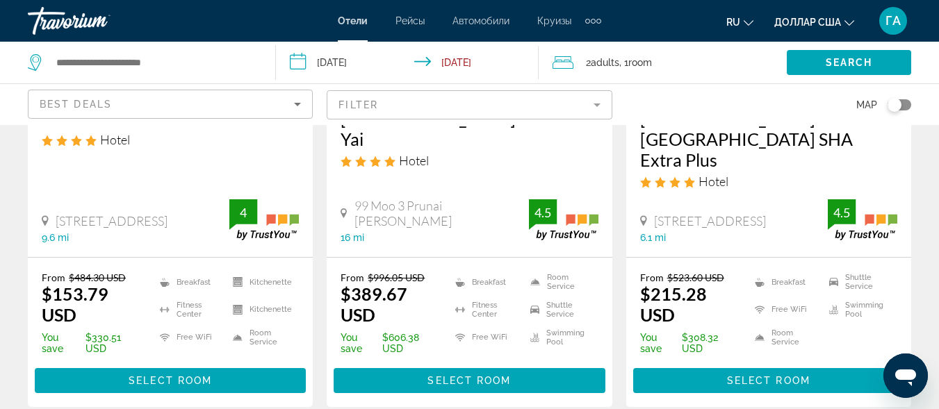
scroll to position [278, 0]
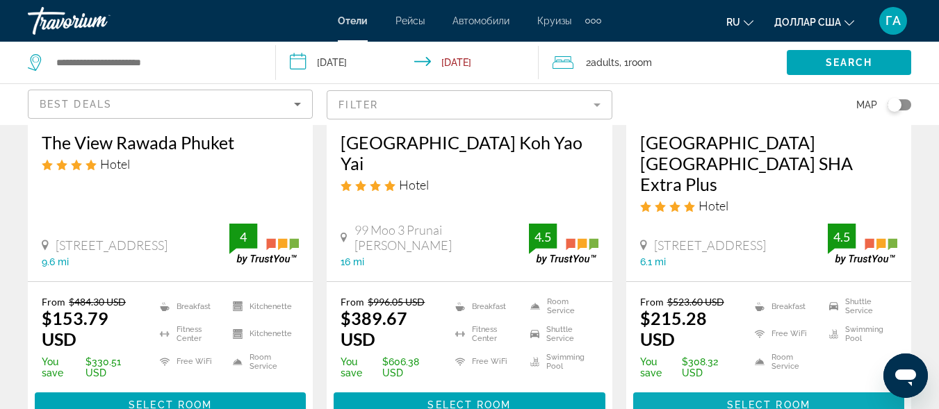
click at [735, 400] on span "Select Room" at bounding box center [768, 405] width 83 height 11
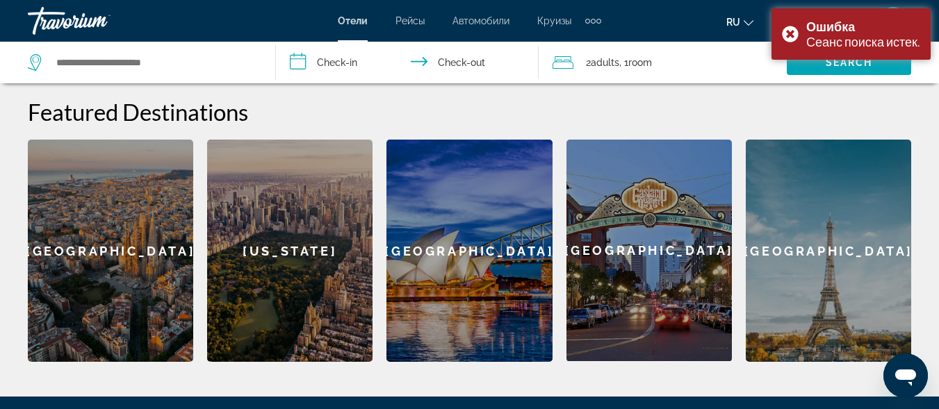
scroll to position [342, 0]
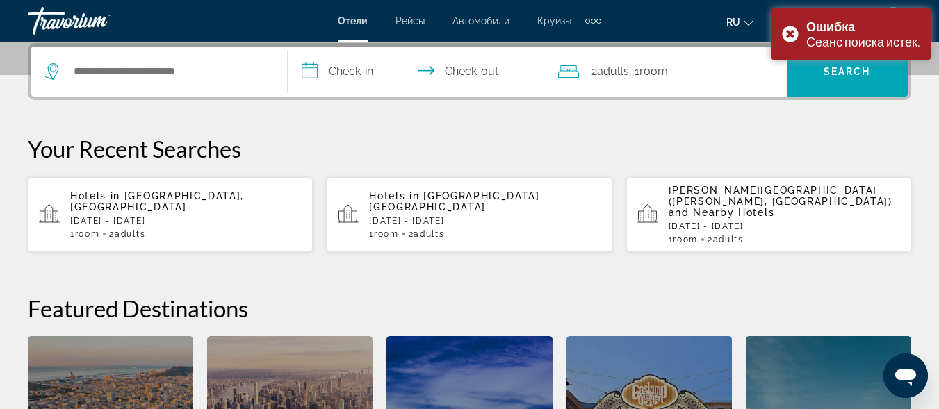
click at [168, 216] on p "[DATE] - [DATE]" at bounding box center [186, 221] width 232 height 10
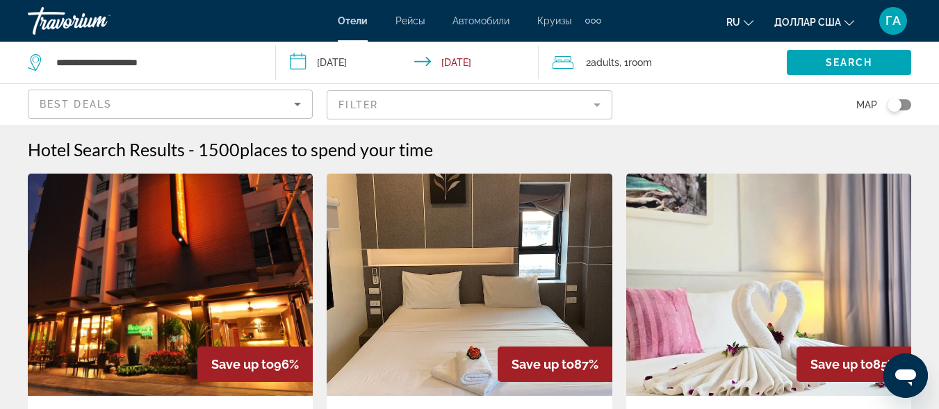
click at [394, 112] on mat-form-field "Filter" at bounding box center [469, 104] width 285 height 29
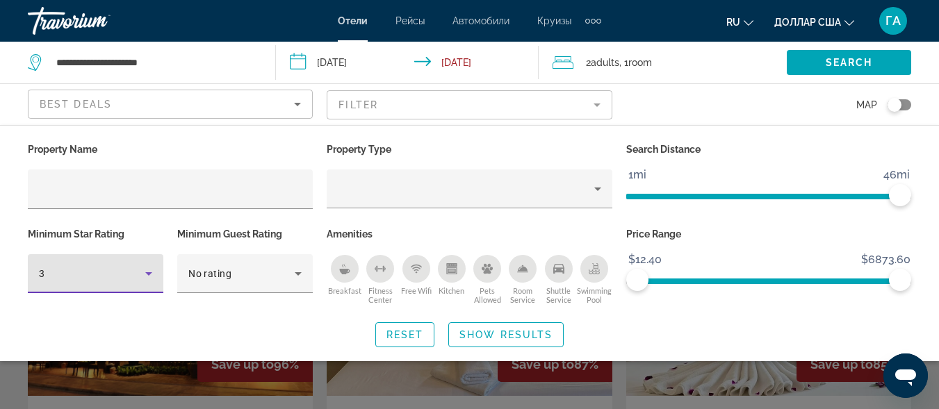
click at [104, 280] on div "3" at bounding box center [92, 274] width 106 height 17
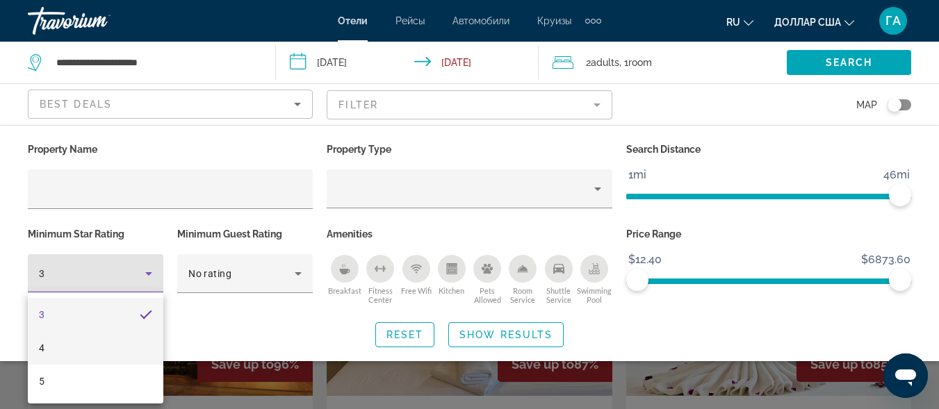
click at [94, 351] on mat-option "4" at bounding box center [96, 348] width 136 height 33
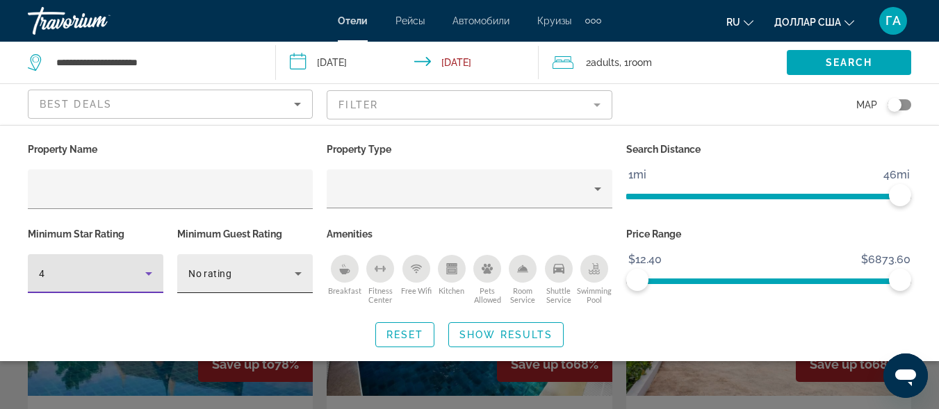
click at [247, 266] on div "No rating" at bounding box center [241, 274] width 106 height 17
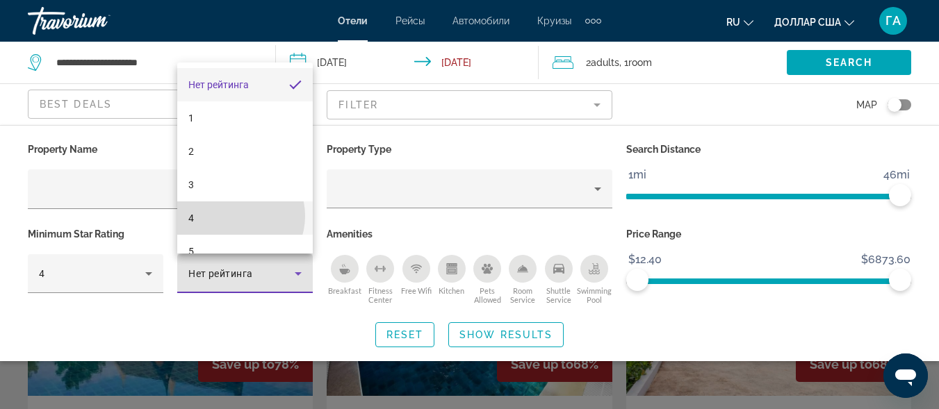
click at [234, 216] on mat-option "4" at bounding box center [245, 218] width 136 height 33
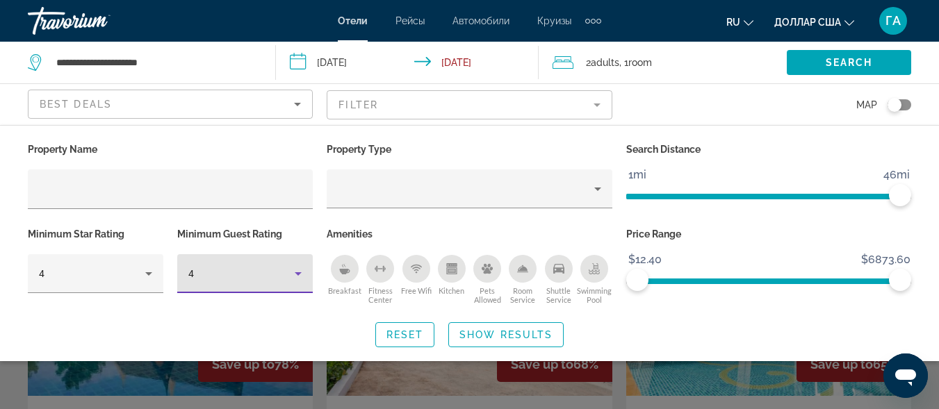
click at [346, 269] on icon "Breakfast" at bounding box center [344, 272] width 10 height 6
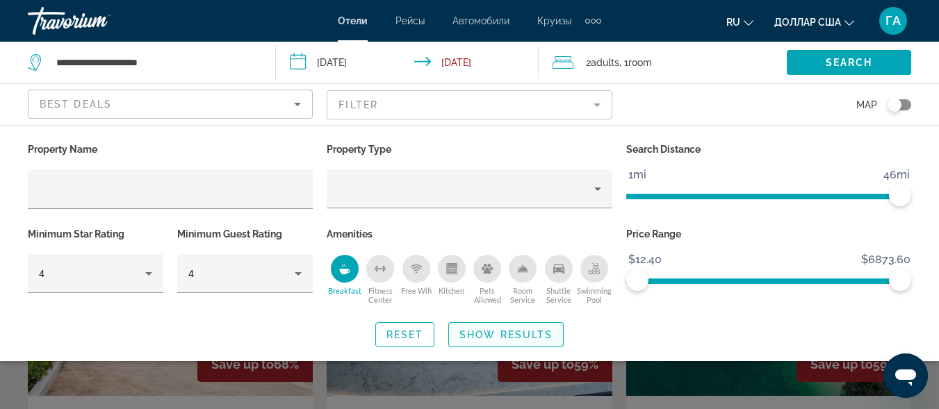
click at [506, 336] on span "Show Results" at bounding box center [506, 335] width 93 height 11
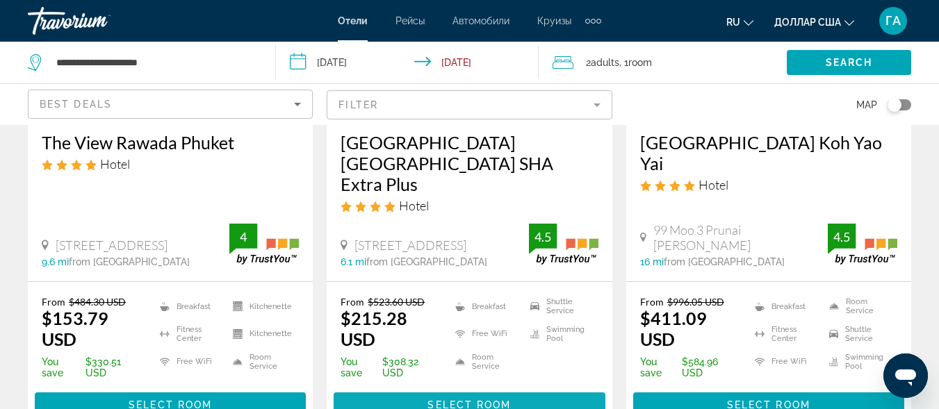
scroll to position [348, 0]
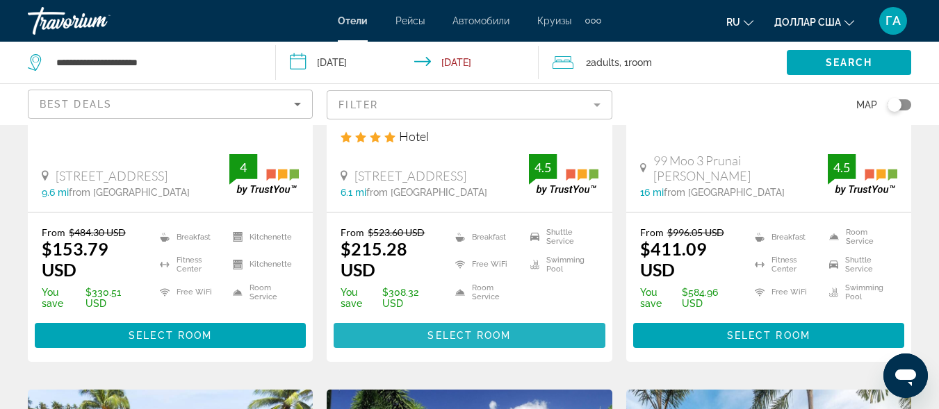
click at [457, 330] on span "Select Room" at bounding box center [469, 335] width 83 height 11
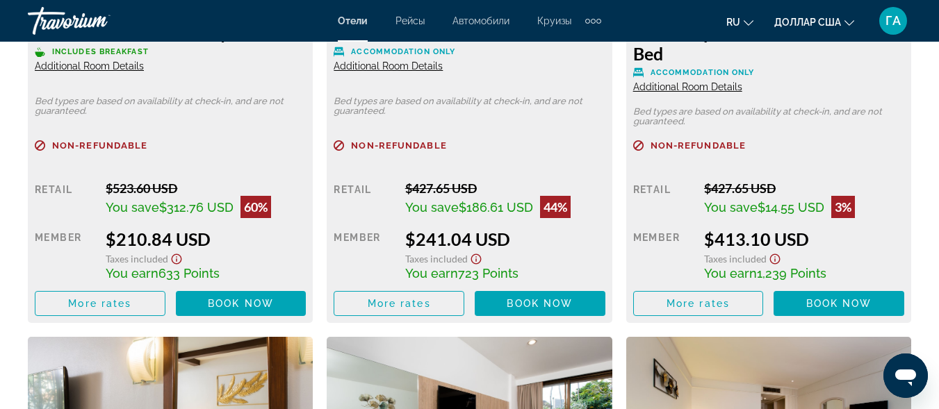
scroll to position [2364, 0]
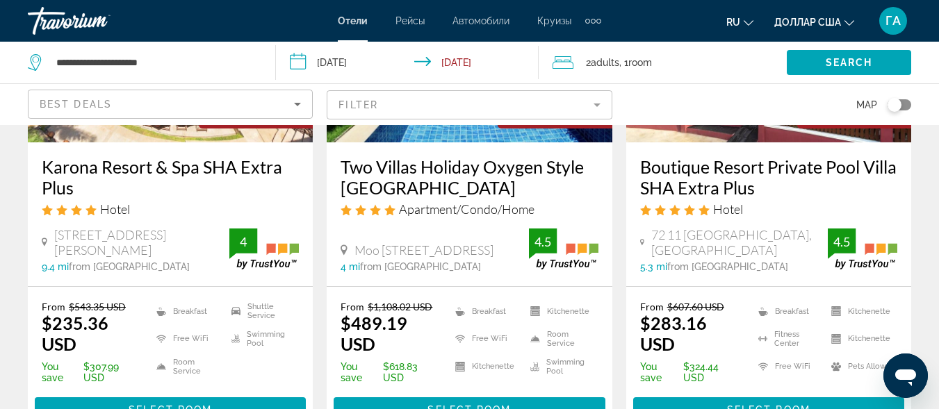
scroll to position [765, 0]
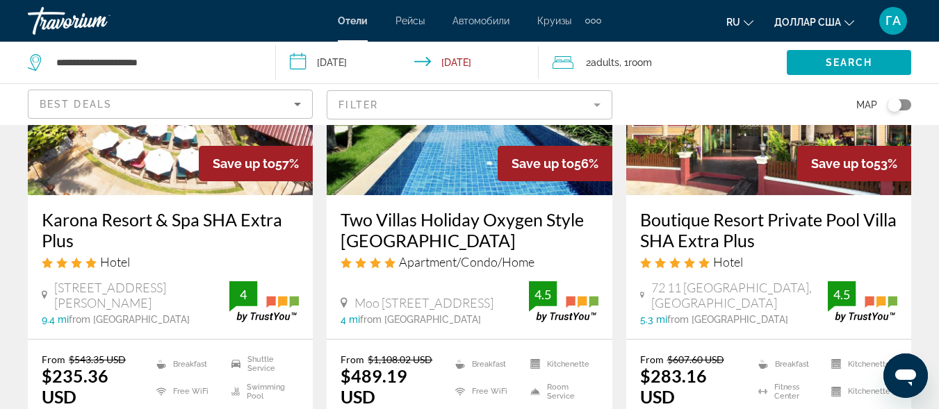
drag, startPoint x: 40, startPoint y: 193, endPoint x: 98, endPoint y: 211, distance: 60.5
click at [99, 217] on div "Karona Resort & Spa SHA Extra Plus Hotel 6 Karon Beach Soi 2, Phuket 9.4 mi fro…" at bounding box center [170, 267] width 285 height 144
copy h3 "Karona Resort & Spa SHA Extra Plus"
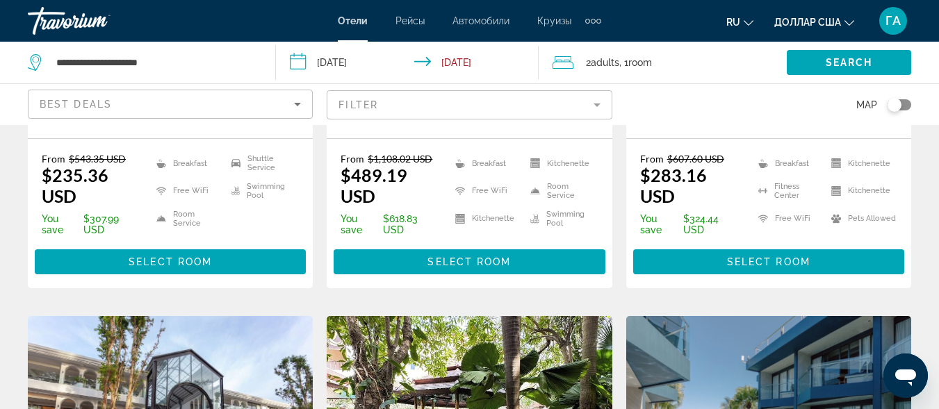
scroll to position [973, 0]
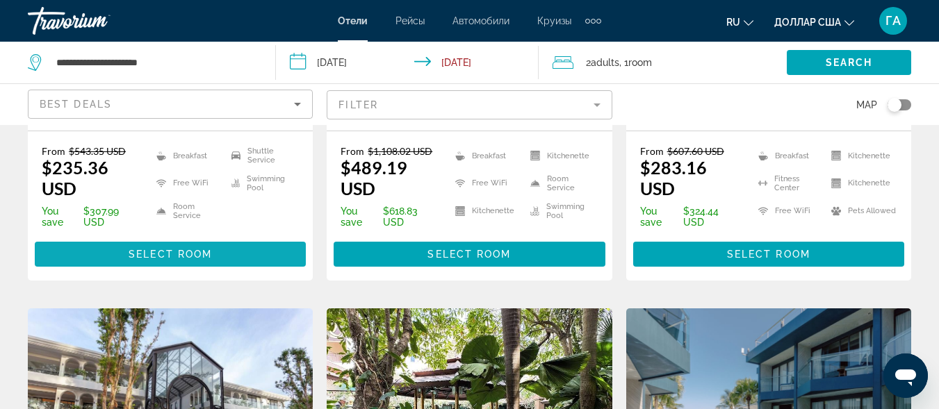
click at [165, 249] on span "Select Room" at bounding box center [170, 254] width 83 height 11
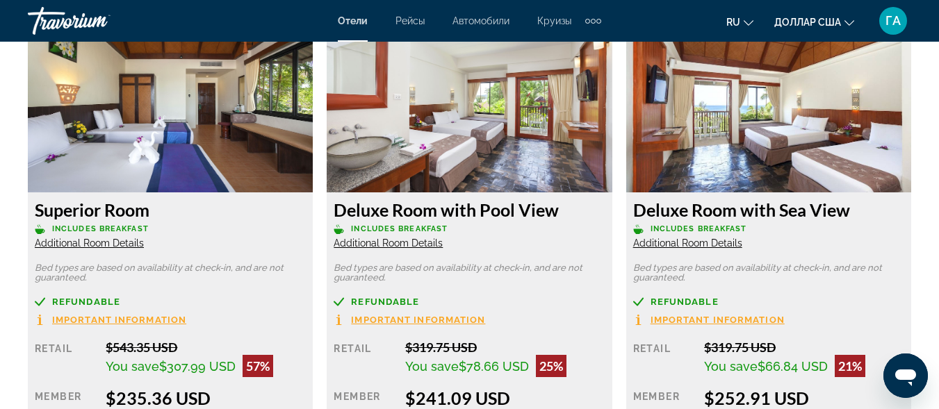
scroll to position [2155, 0]
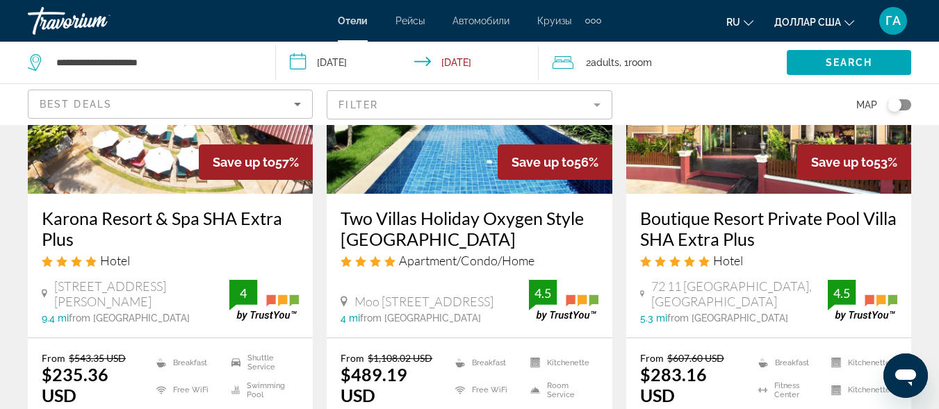
scroll to position [765, 0]
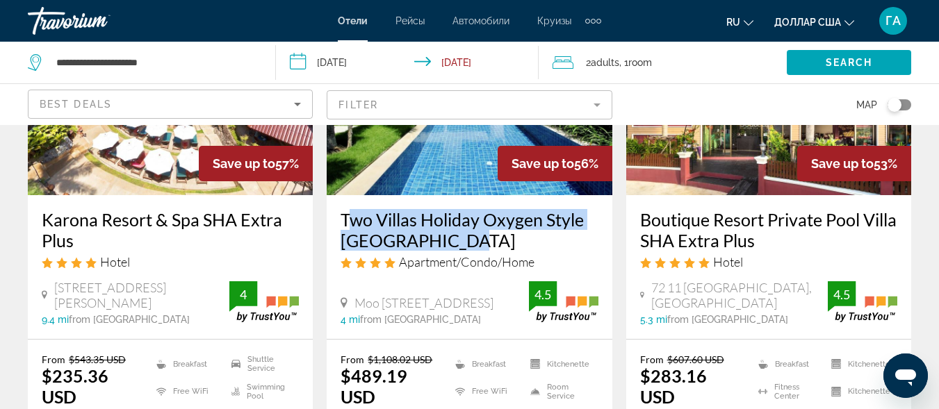
drag, startPoint x: 339, startPoint y: 188, endPoint x: 464, endPoint y: 224, distance: 129.6
click at [464, 224] on div "Two Villas Holiday Oxygen Style Bangtao Beach Apartment/Condo/Home Moo 5 Bangta…" at bounding box center [469, 267] width 285 height 144
copy h3 "Two Villas Holiday Oxygen Style [GEOGRAPHIC_DATA]"
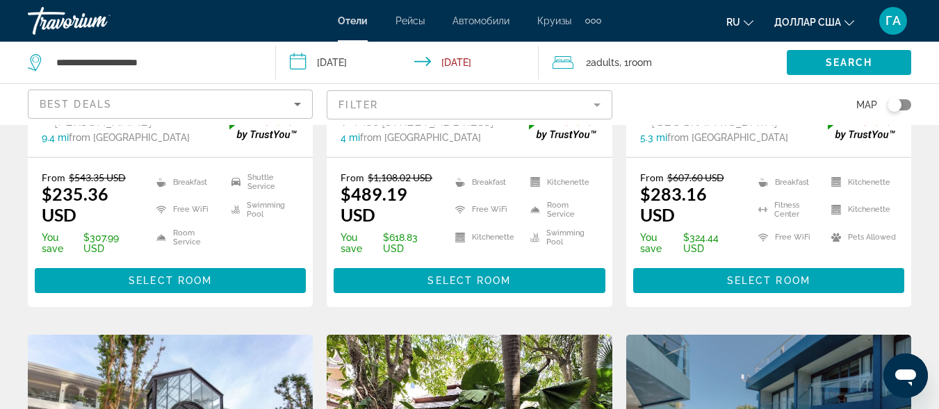
scroll to position [973, 0]
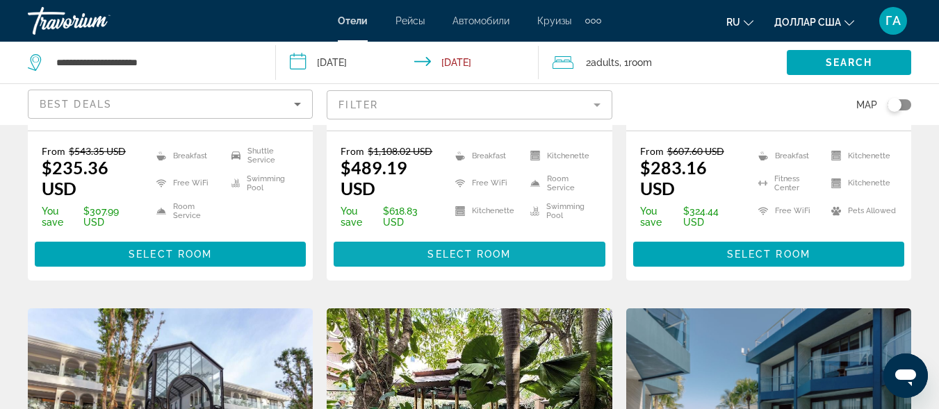
click at [420, 238] on span "Основное содержание" at bounding box center [469, 254] width 271 height 33
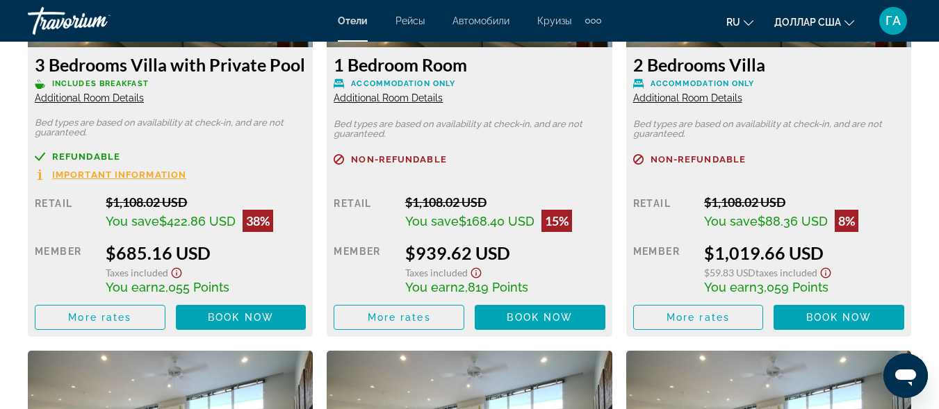
scroll to position [2715, 0]
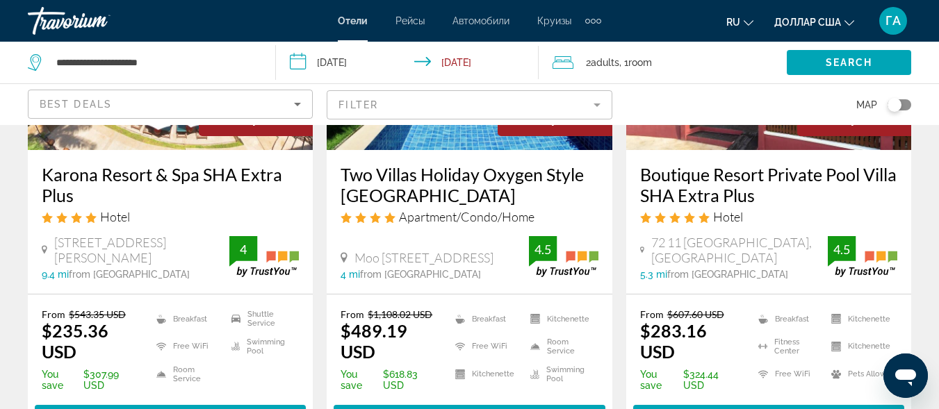
scroll to position [834, 0]
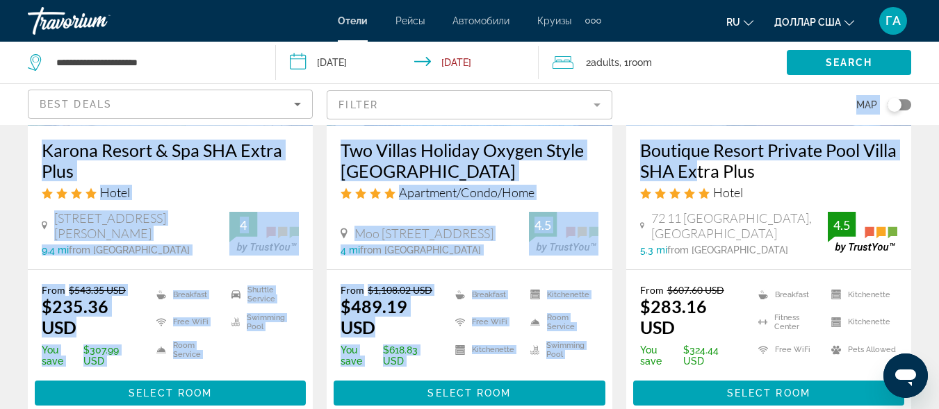
drag, startPoint x: 637, startPoint y: 122, endPoint x: 726, endPoint y: 144, distance: 91.6
click at [806, 147] on h3 "Boutique Resort Private Pool Villa SHA Extra Plus" at bounding box center [768, 161] width 257 height 42
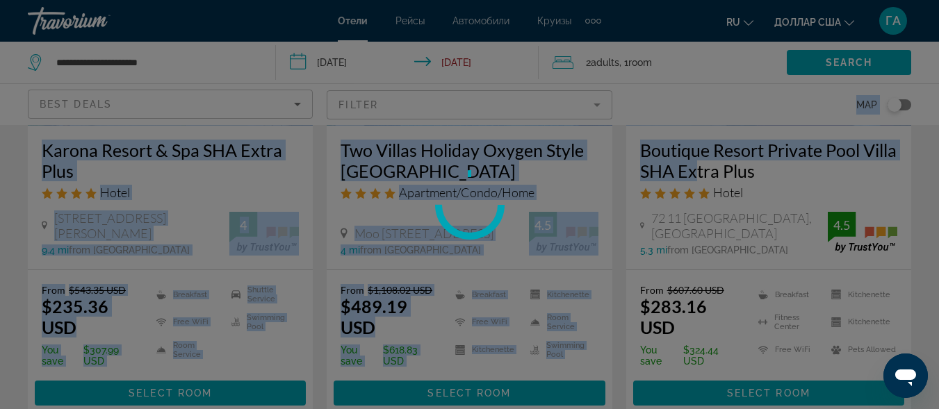
click at [832, 164] on div at bounding box center [469, 204] width 939 height 409
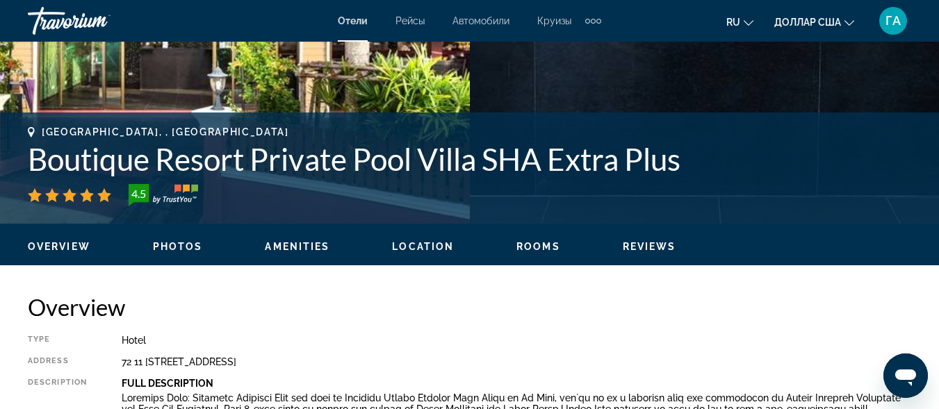
scroll to position [487, 0]
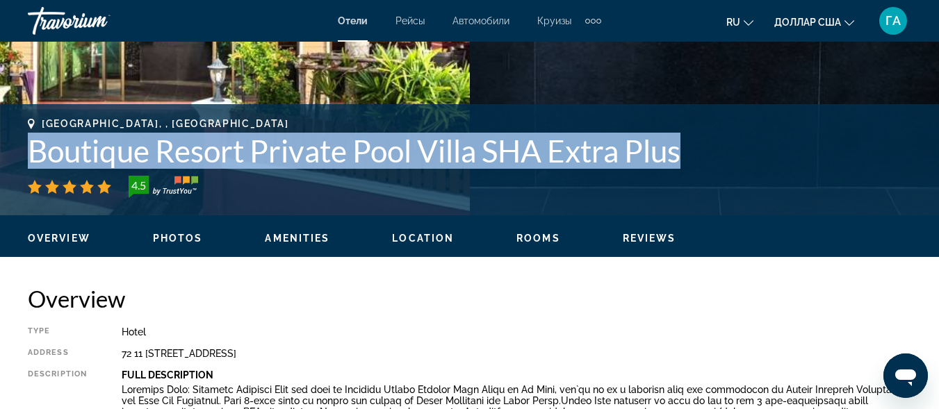
drag, startPoint x: 33, startPoint y: 147, endPoint x: 680, endPoint y: 155, distance: 647.3
click at [707, 149] on h1 "Boutique Resort Private Pool Villa SHA Extra Plus" at bounding box center [470, 151] width 884 height 36
copy h1 "Boutique Resort Private Pool Villa SHA Extra Plus"
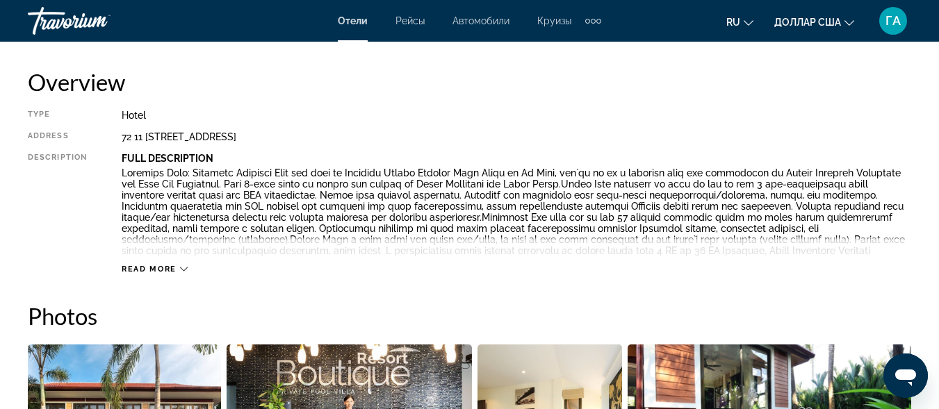
scroll to position [425, 0]
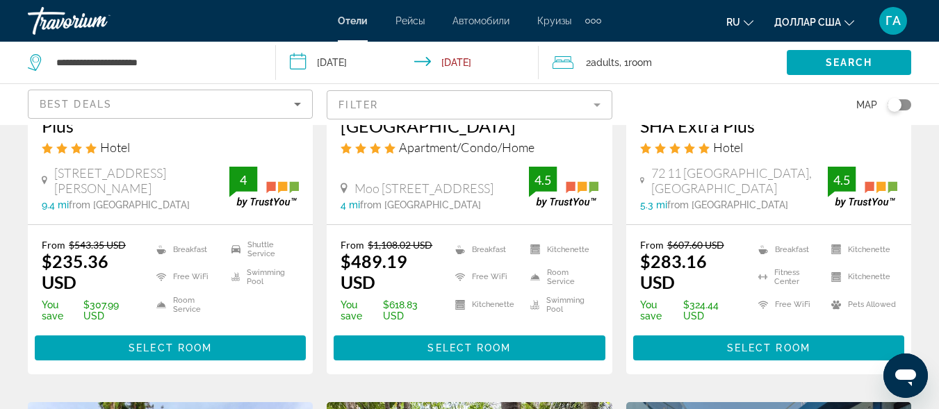
scroll to position [904, 0]
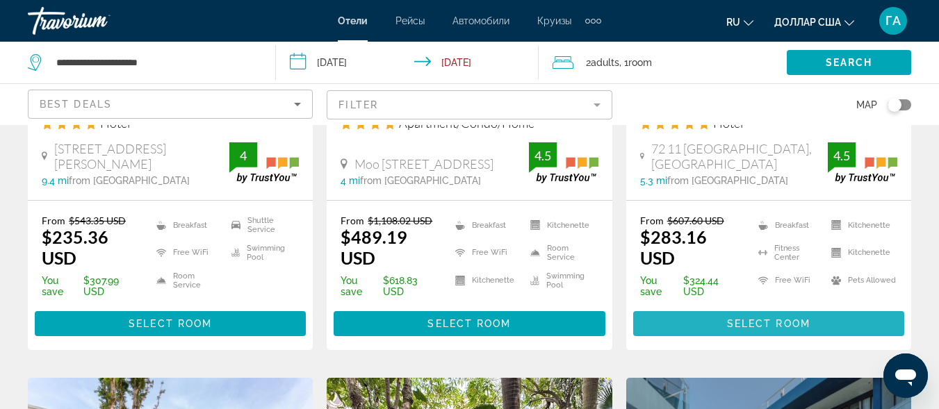
click at [740, 318] on span "Select Room" at bounding box center [768, 323] width 83 height 11
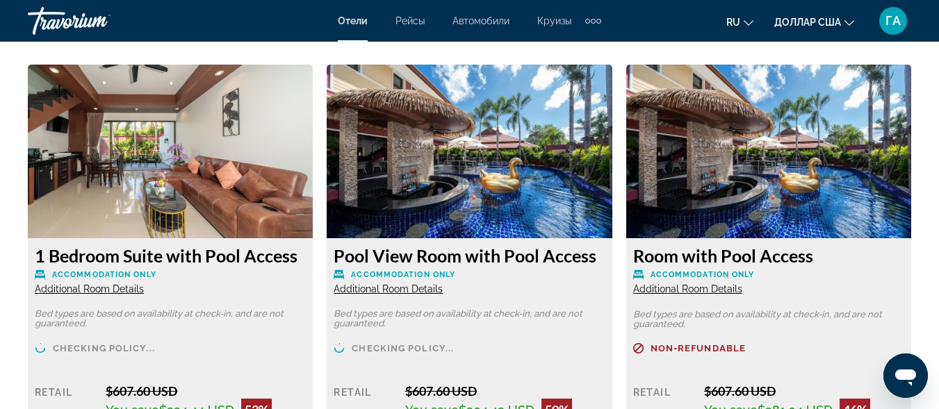
scroll to position [2225, 0]
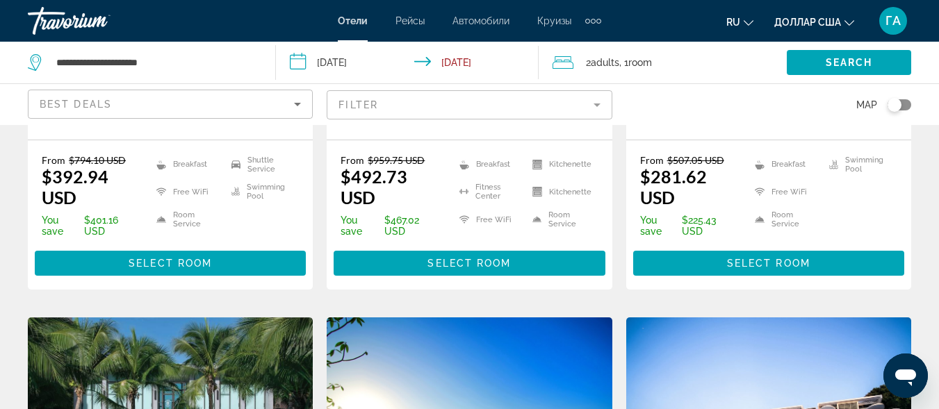
scroll to position [1529, 0]
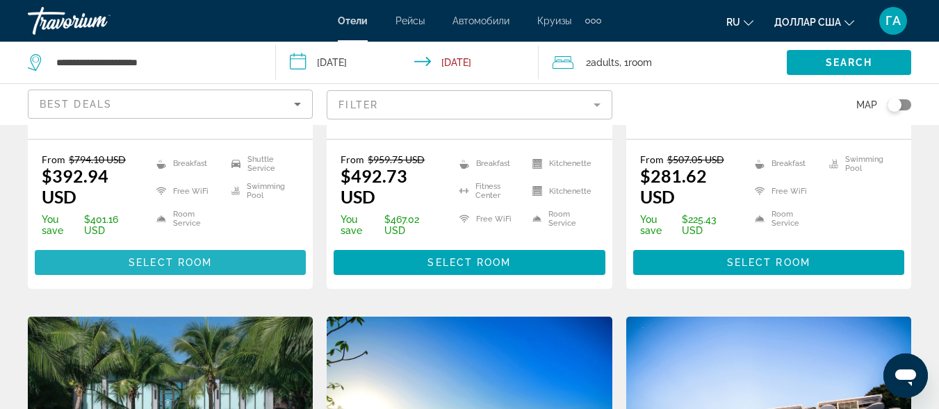
click at [167, 257] on span "Select Room" at bounding box center [170, 262] width 83 height 11
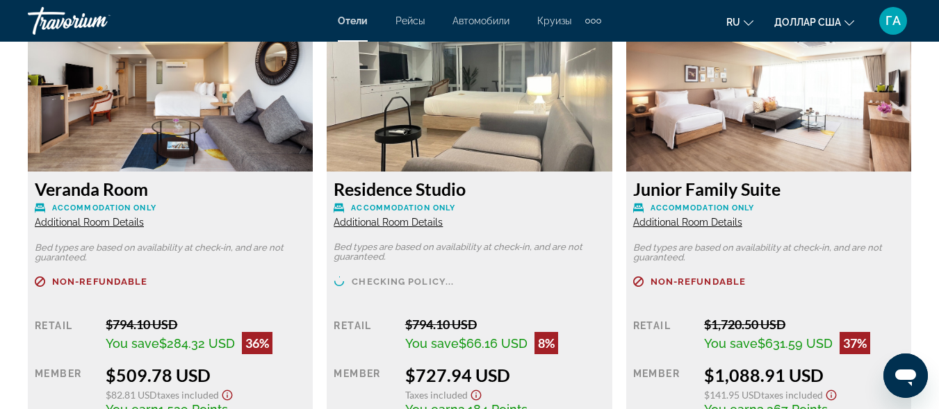
scroll to position [3198, 0]
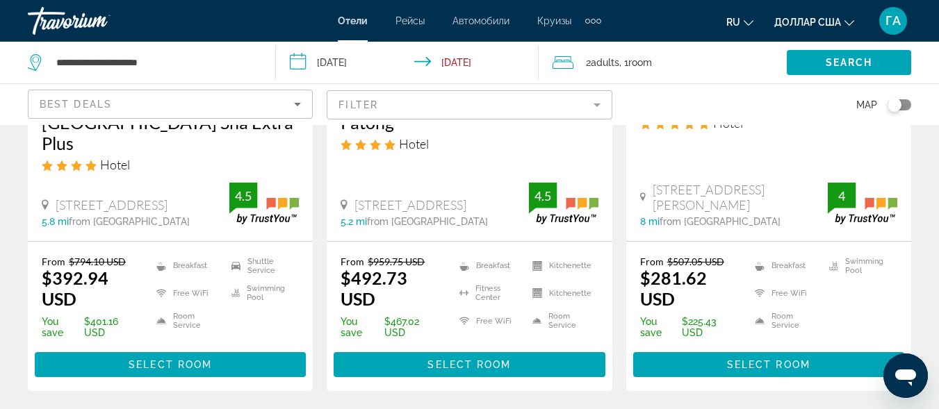
scroll to position [1529, 0]
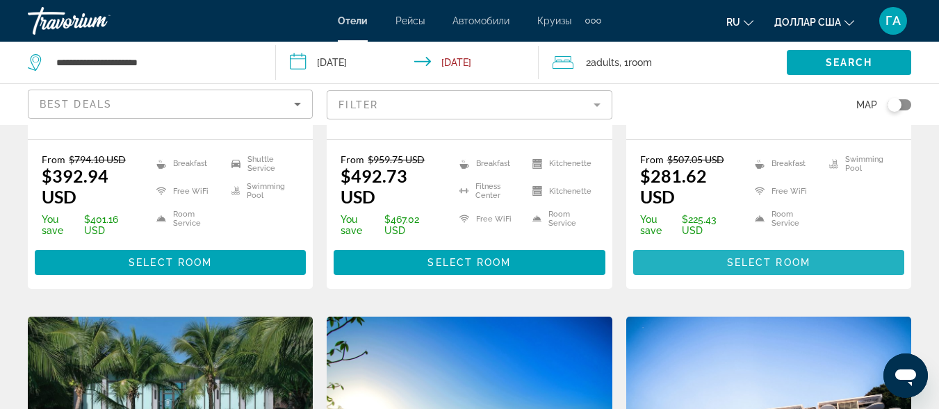
click at [701, 246] on span "Основное содержание" at bounding box center [768, 262] width 271 height 33
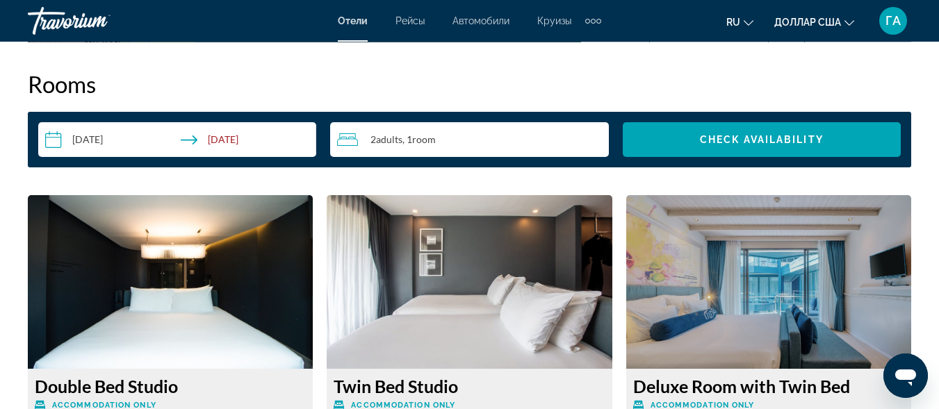
scroll to position [2294, 0]
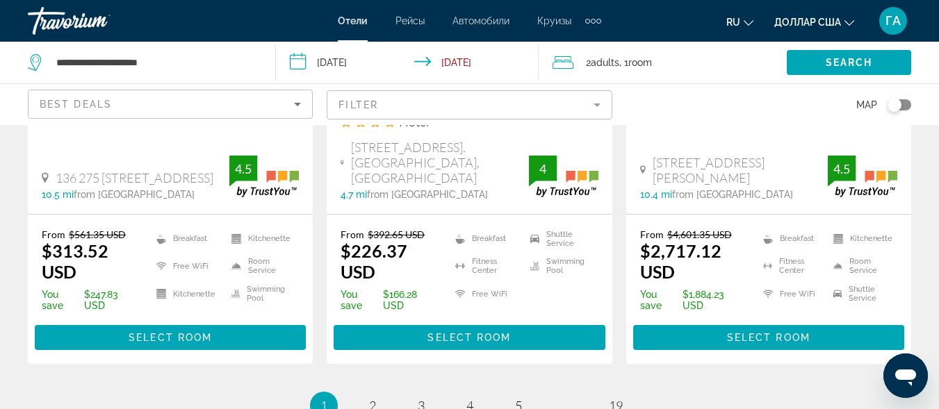
scroll to position [2086, 0]
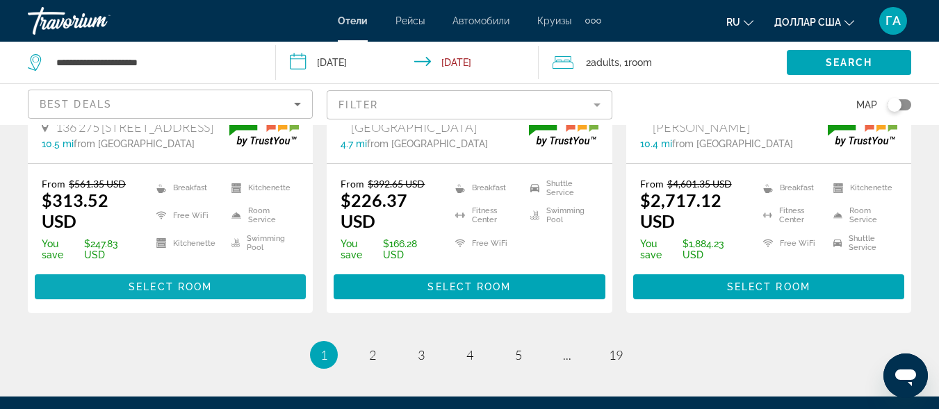
click at [135, 282] on span "Select Room" at bounding box center [170, 287] width 83 height 11
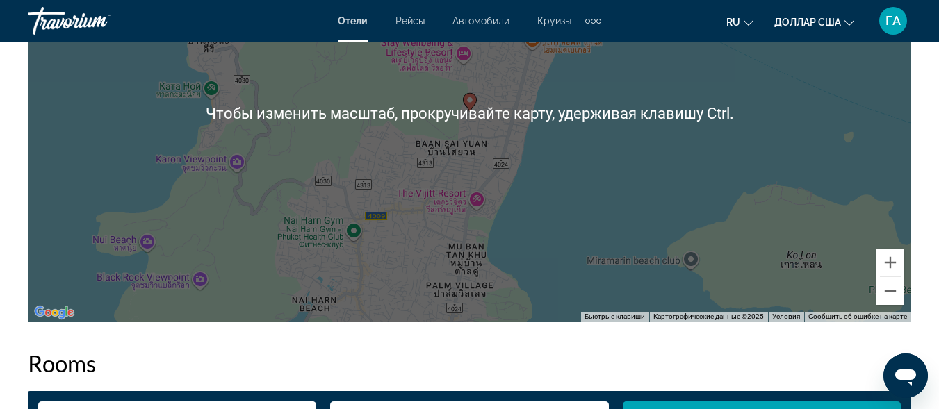
scroll to position [1738, 0]
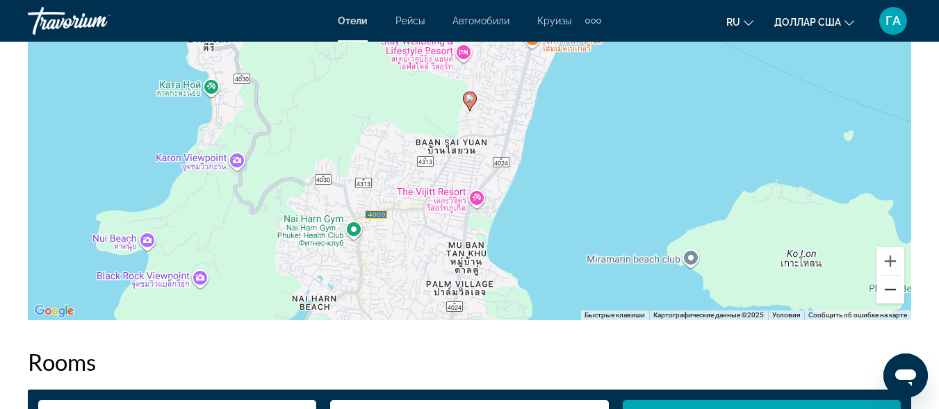
click at [895, 293] on button "Уменьшить" at bounding box center [891, 290] width 28 height 28
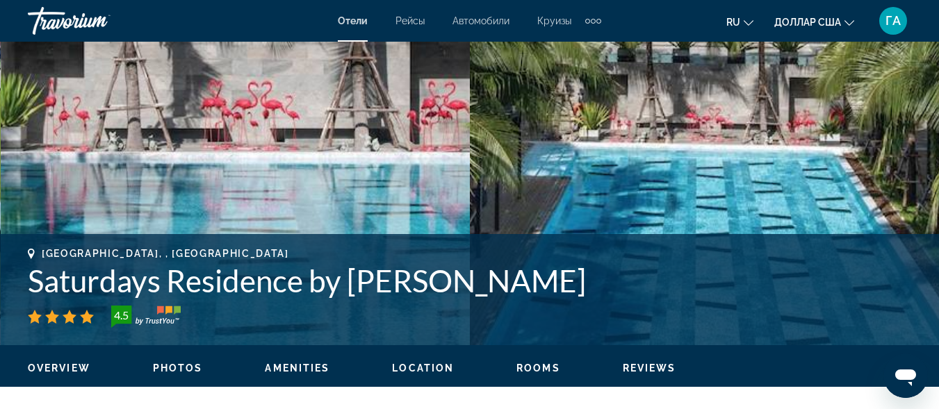
scroll to position [348, 0]
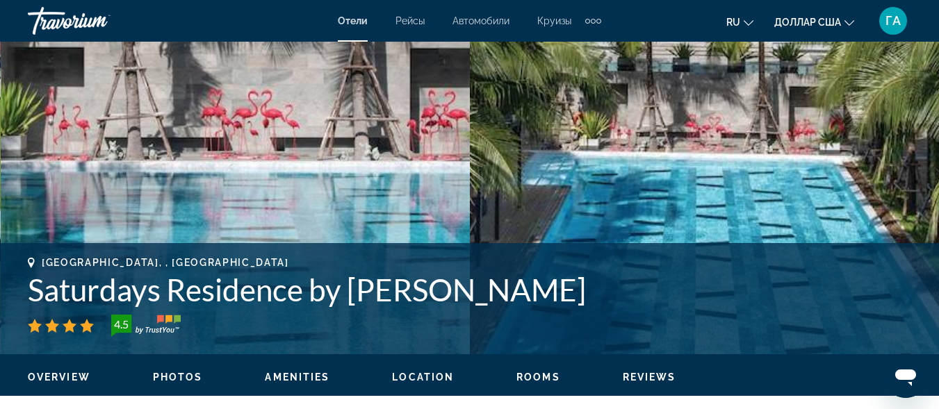
drag, startPoint x: 29, startPoint y: 286, endPoint x: 553, endPoint y: 305, distance: 524.5
click at [553, 305] on h1 "Saturdays Residence by [PERSON_NAME]" at bounding box center [470, 290] width 884 height 36
copy h1 "Saturdays Residence by [PERSON_NAME]"
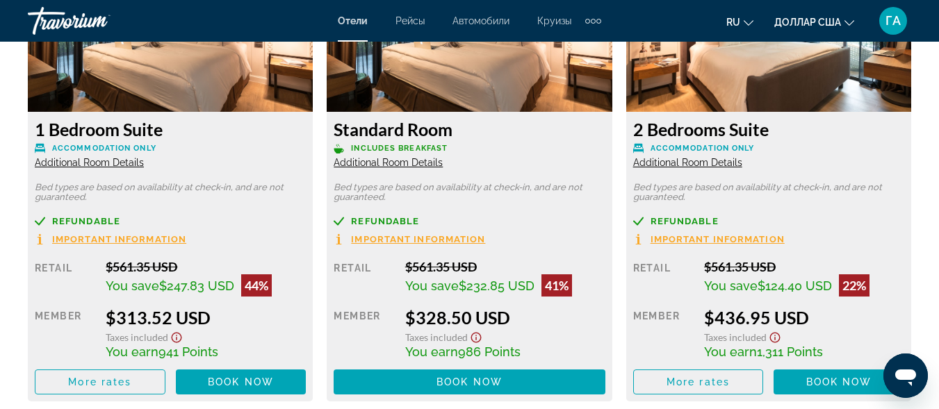
scroll to position [2294, 0]
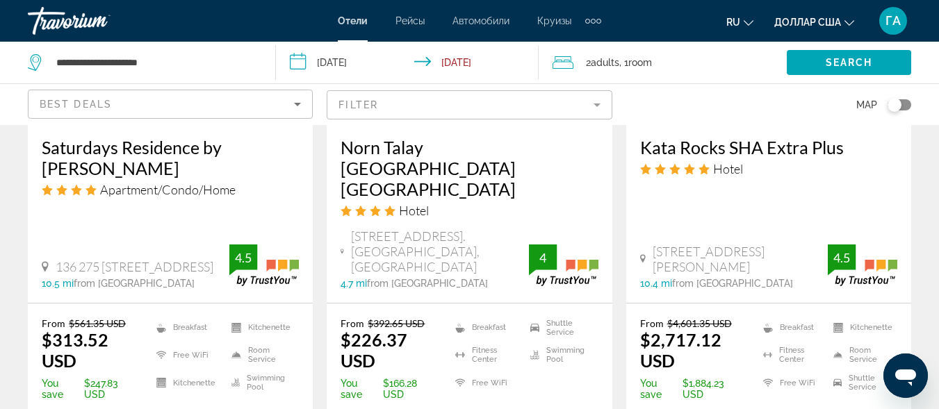
scroll to position [1947, 0]
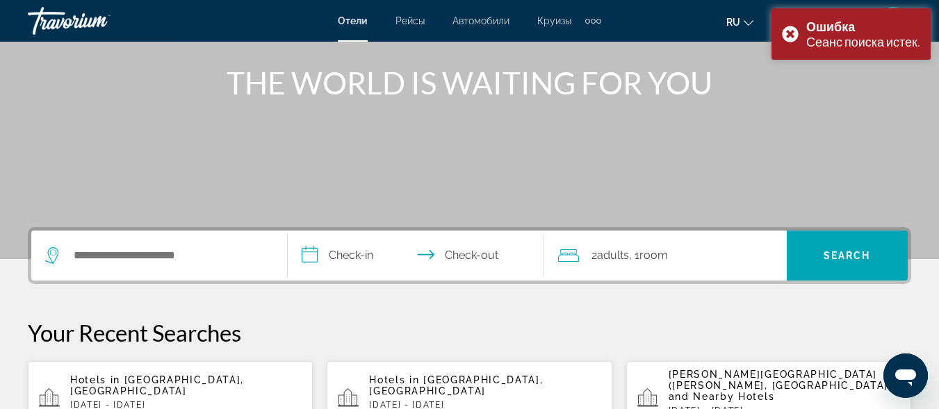
scroll to position [209, 0]
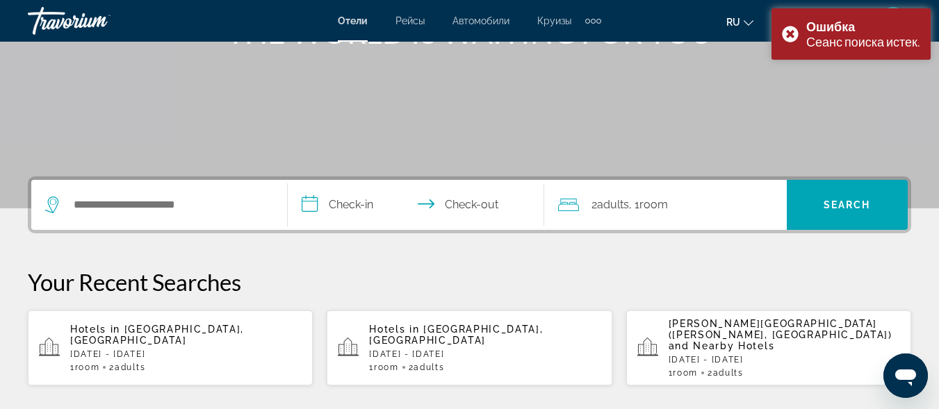
click at [139, 350] on p "[DATE] - [DATE]" at bounding box center [186, 355] width 232 height 10
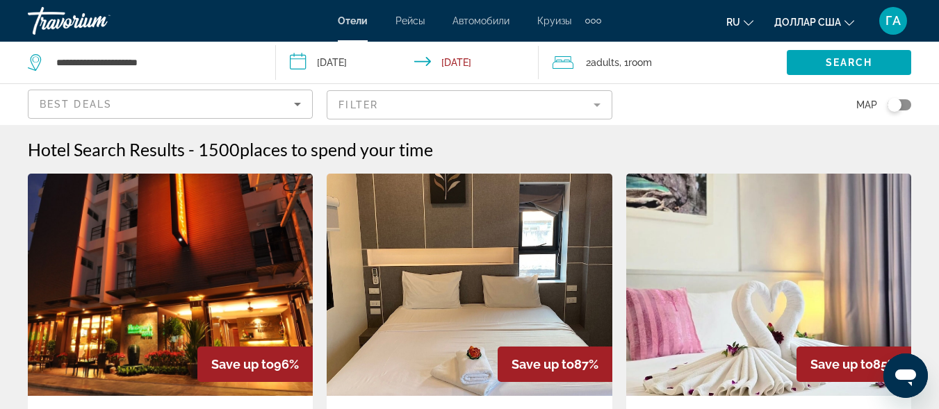
click at [407, 107] on mat-form-field "Filter" at bounding box center [469, 104] width 285 height 29
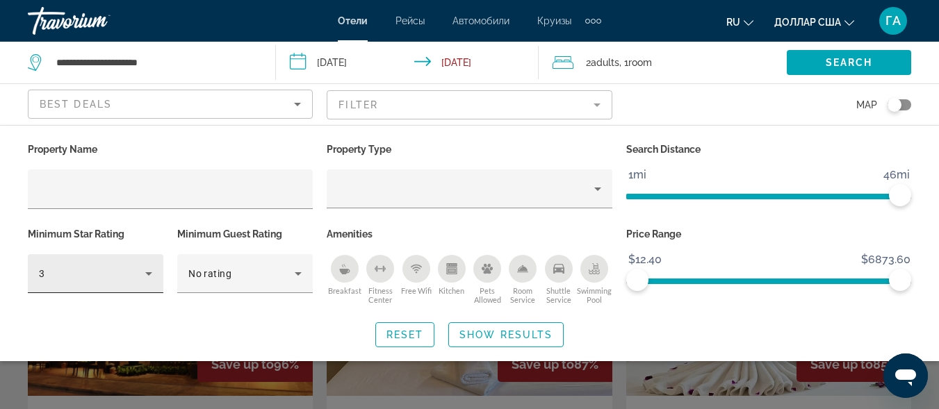
click at [85, 282] on div "3" at bounding box center [95, 273] width 113 height 39
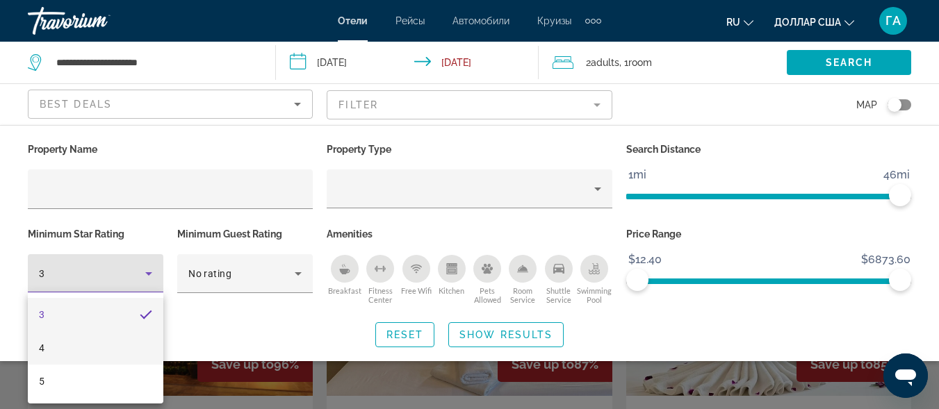
click at [75, 355] on mat-option "4" at bounding box center [96, 348] width 136 height 33
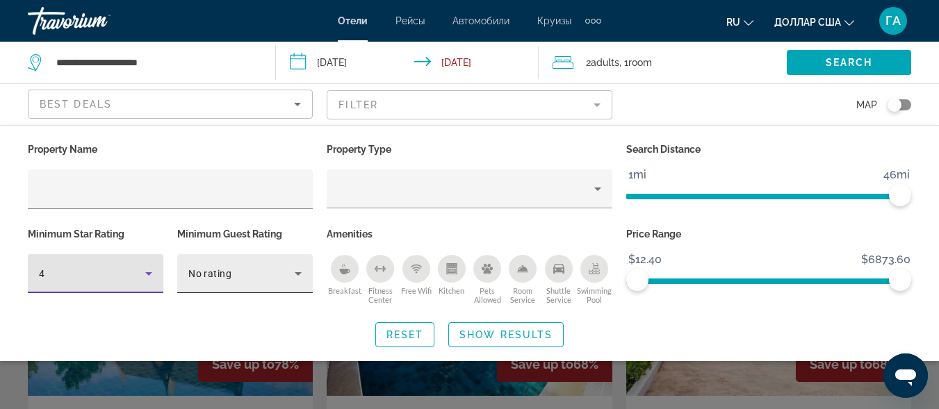
click at [212, 284] on div "No rating" at bounding box center [244, 273] width 113 height 39
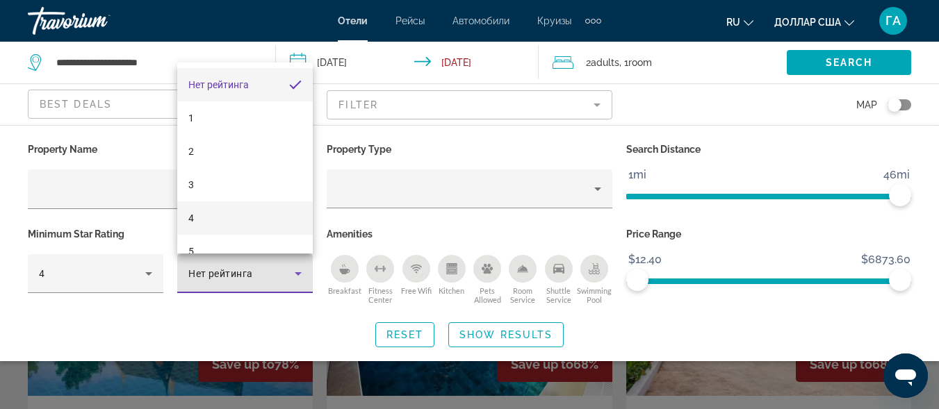
click at [225, 215] on mat-option "4" at bounding box center [245, 218] width 136 height 33
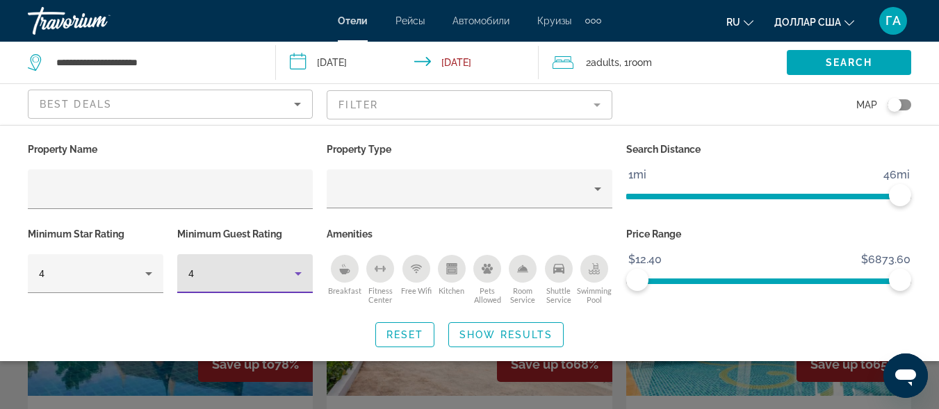
click at [341, 269] on icon "Breakfast" at bounding box center [344, 272] width 10 height 6
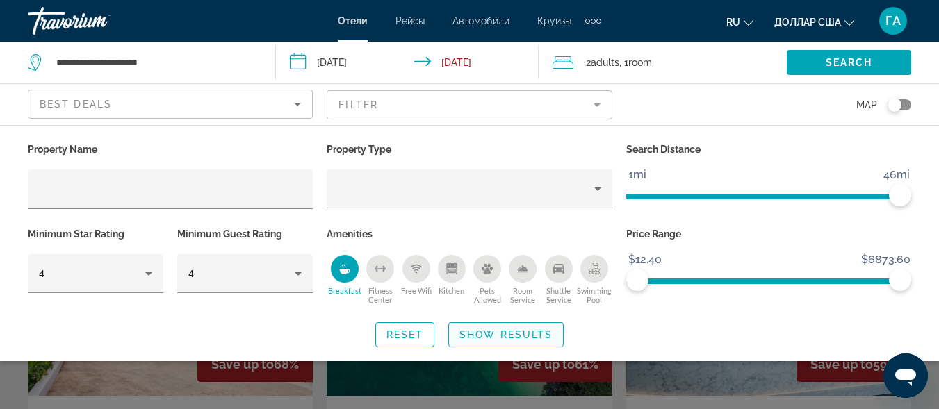
click at [505, 335] on span "Show Results" at bounding box center [506, 335] width 93 height 11
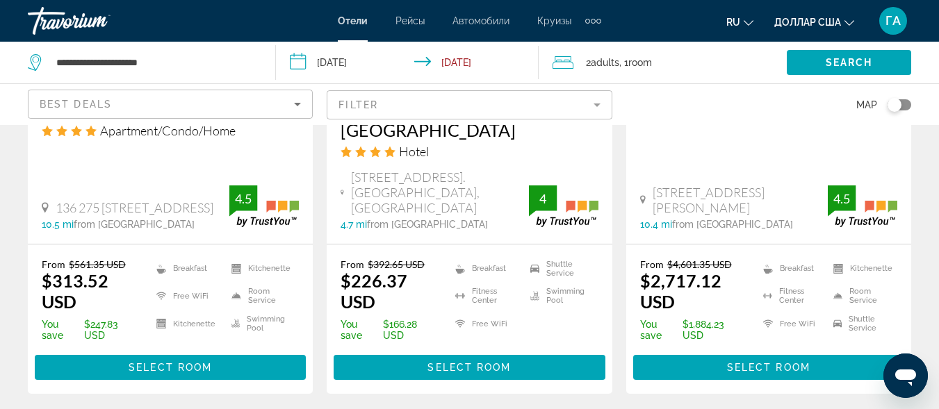
scroll to position [2016, 0]
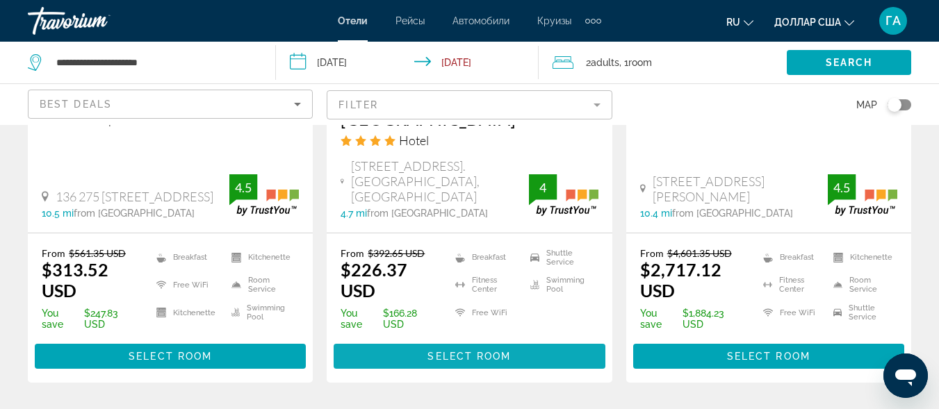
click at [415, 340] on span "Основное содержание" at bounding box center [469, 356] width 271 height 33
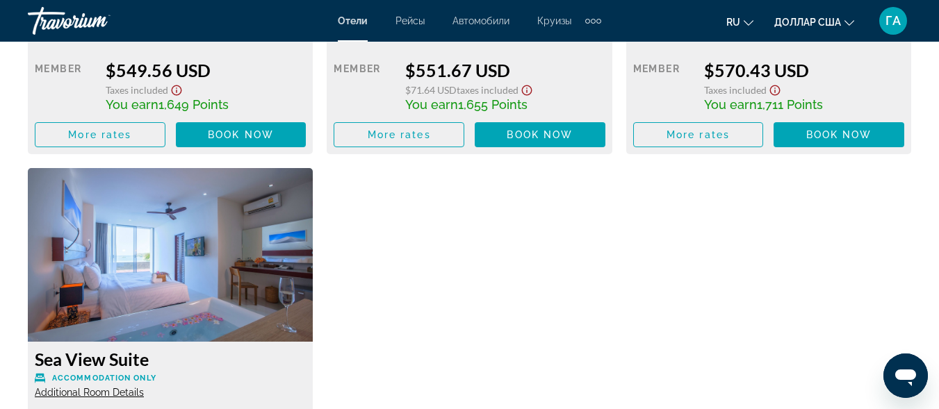
scroll to position [3967, 0]
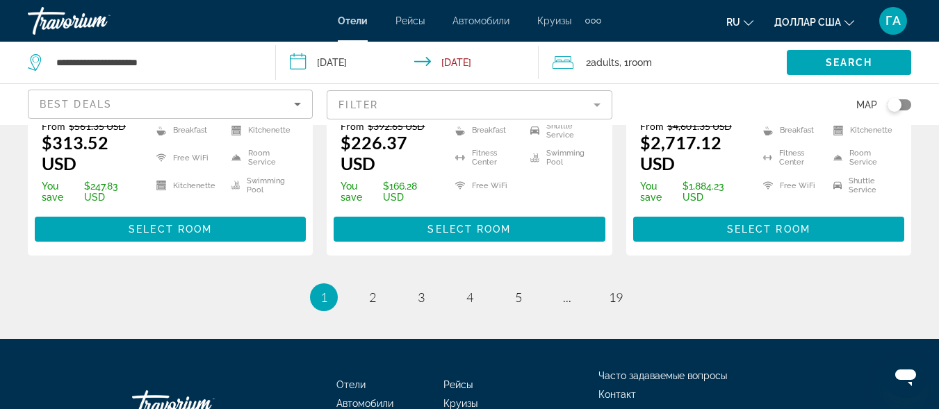
scroll to position [2155, 0]
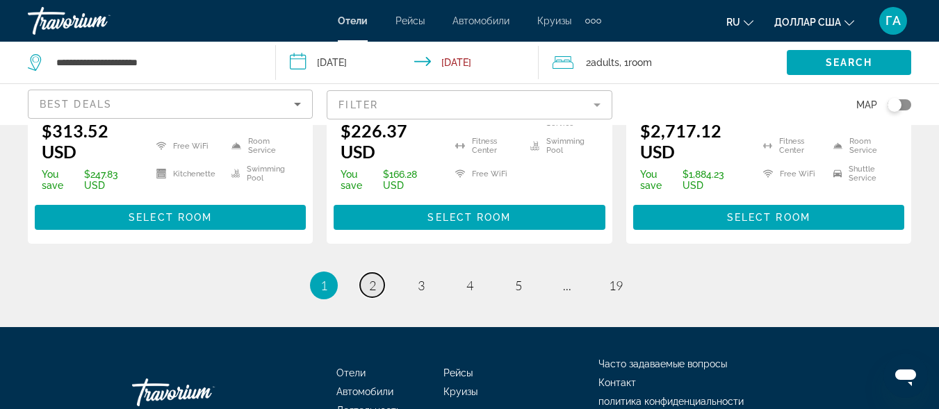
click at [371, 278] on span "2" at bounding box center [372, 285] width 7 height 15
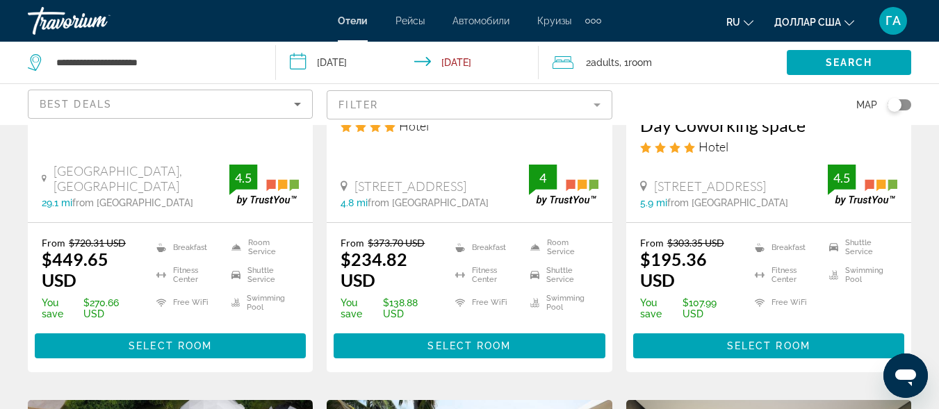
scroll to position [904, 0]
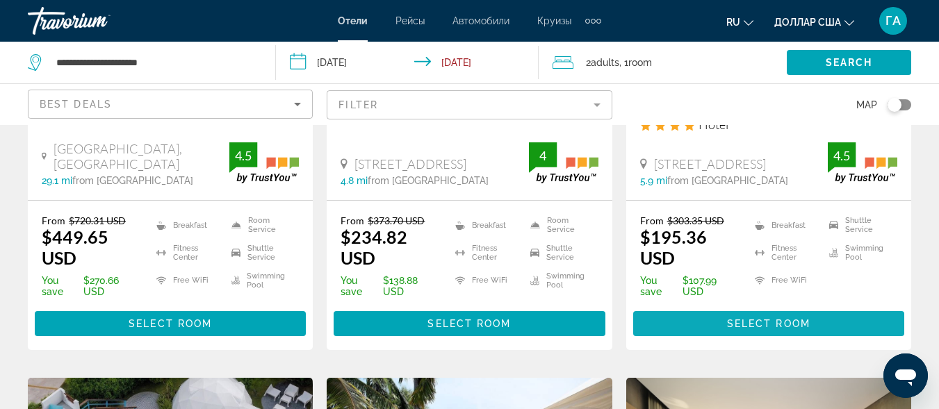
click at [765, 325] on span "Select Room" at bounding box center [768, 323] width 83 height 11
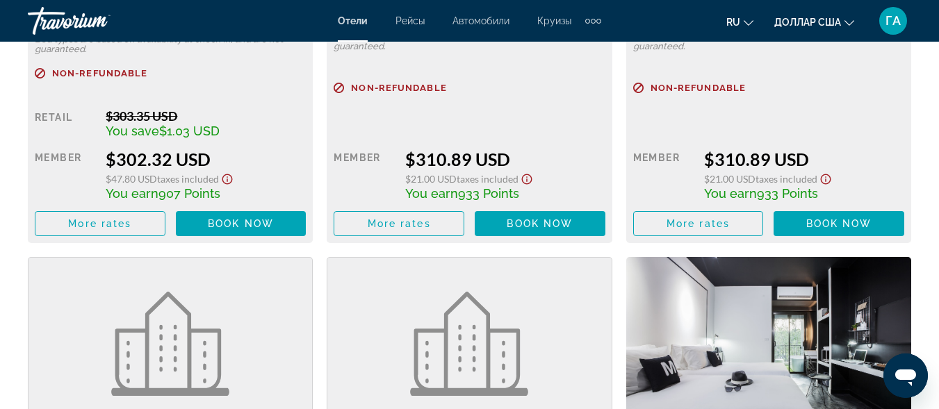
scroll to position [3406, 0]
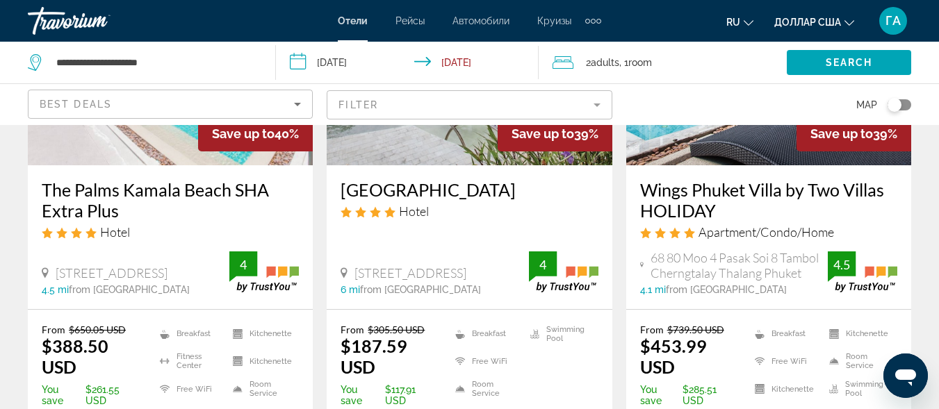
scroll to position [278, 0]
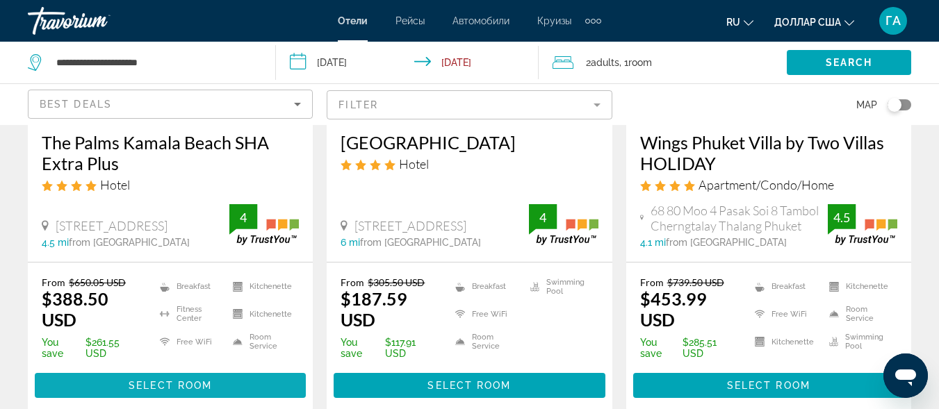
click at [140, 377] on span "Основное содержание" at bounding box center [170, 385] width 271 height 33
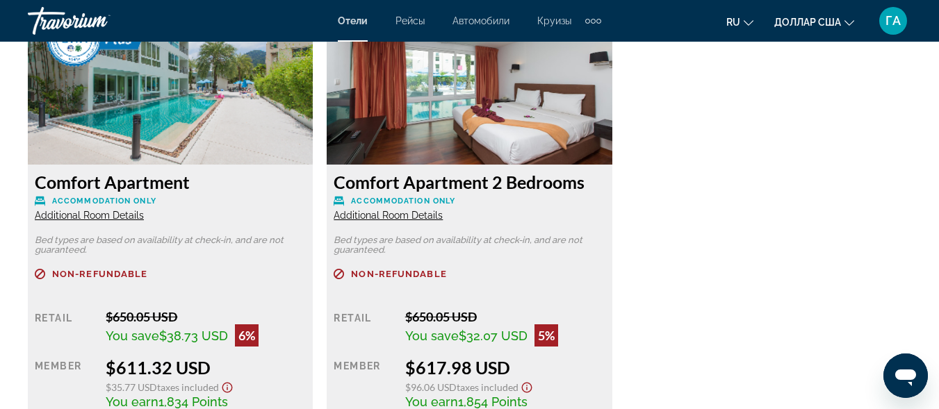
scroll to position [3128, 0]
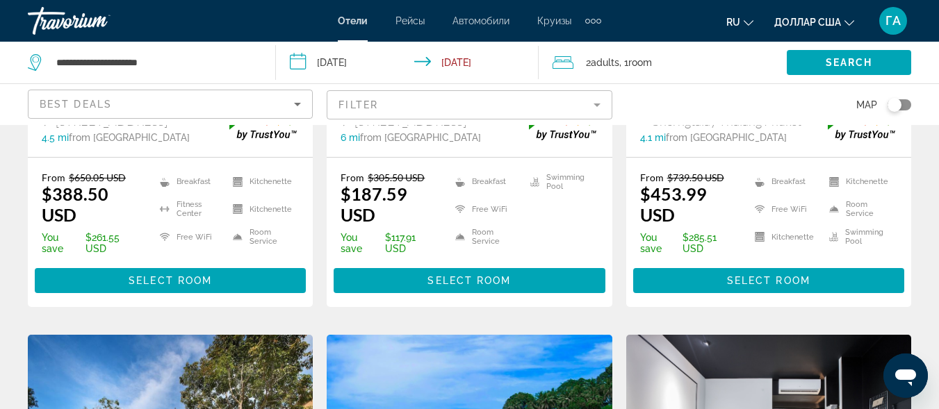
scroll to position [417, 0]
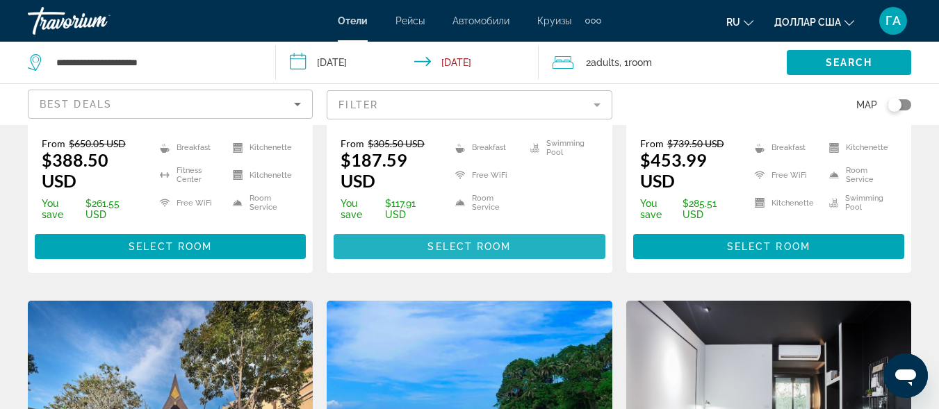
click at [485, 247] on span "Select Room" at bounding box center [469, 246] width 83 height 11
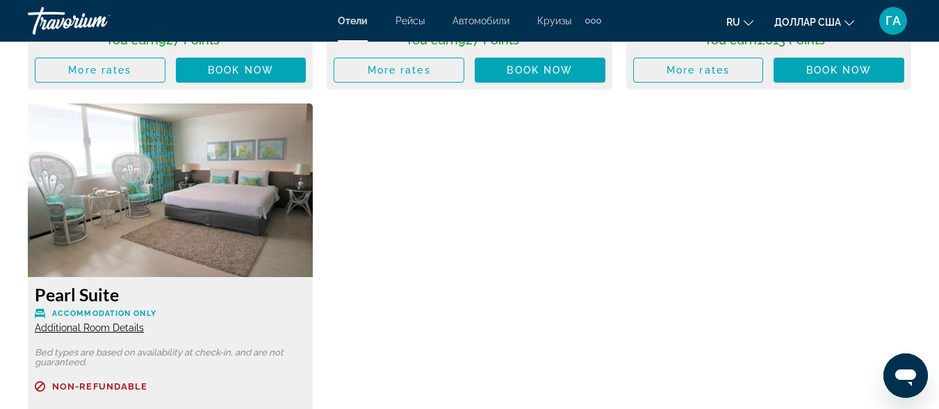
scroll to position [3546, 0]
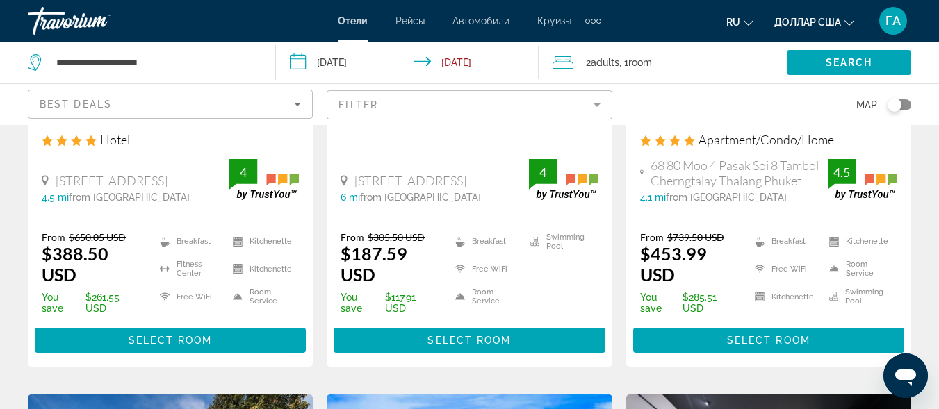
scroll to position [348, 0]
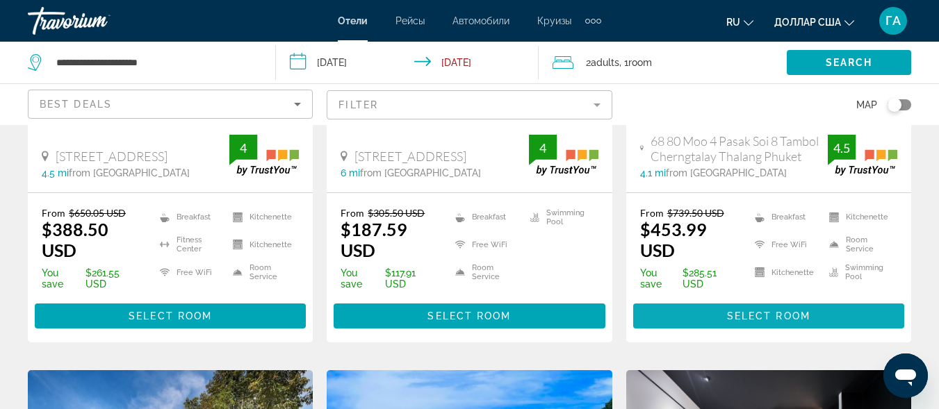
click at [756, 314] on span "Select Room" at bounding box center [768, 316] width 83 height 11
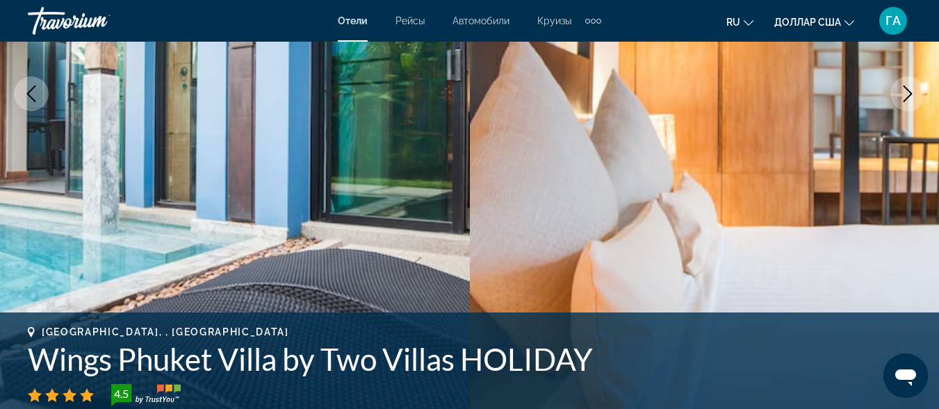
scroll to position [209, 0]
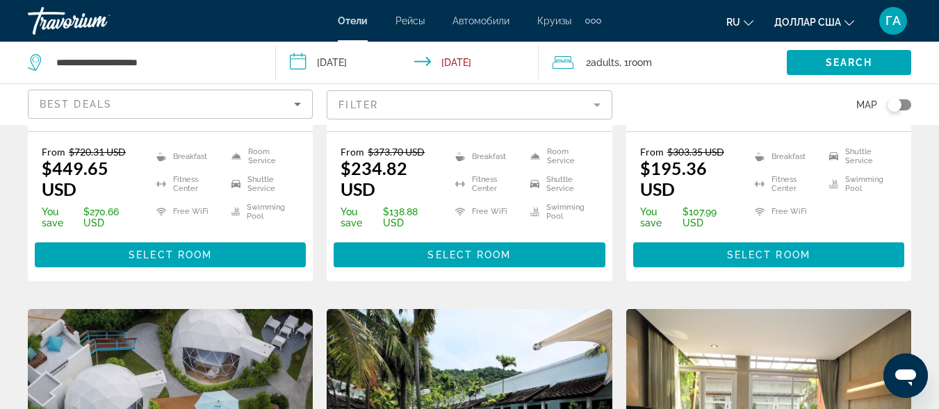
scroll to position [973, 0]
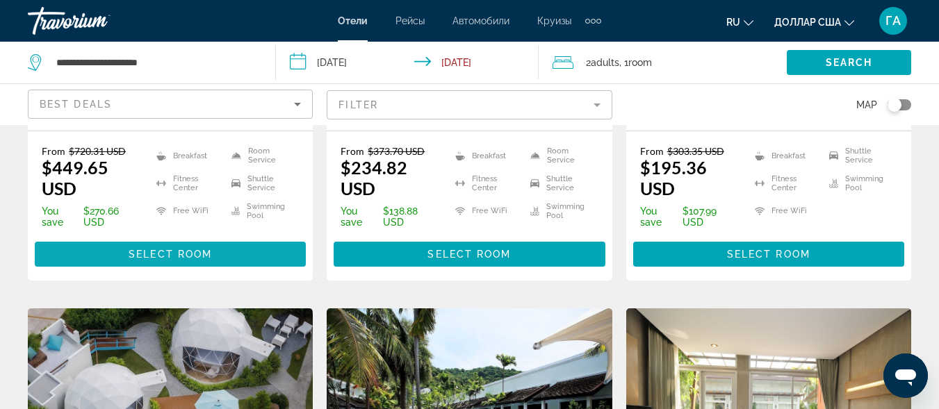
click at [151, 250] on span "Select Room" at bounding box center [170, 254] width 83 height 11
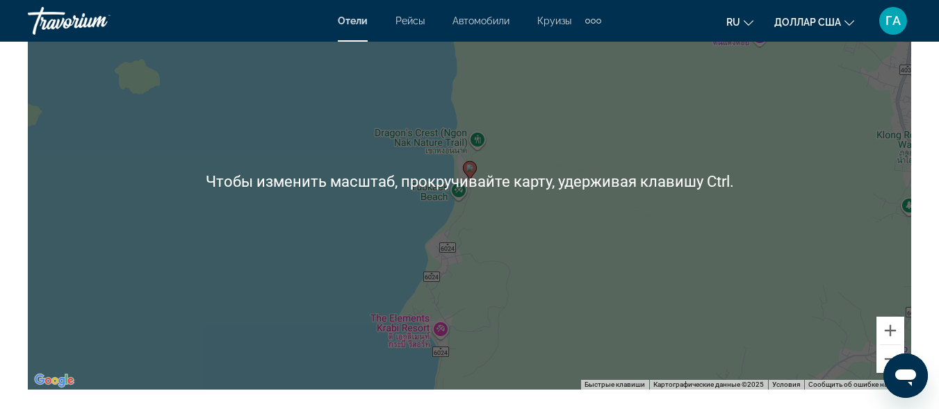
scroll to position [1738, 0]
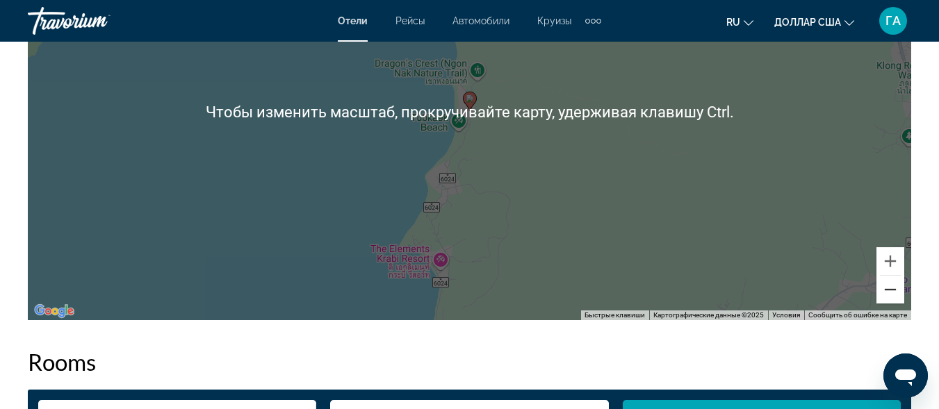
click at [896, 293] on button "Уменьшить" at bounding box center [891, 290] width 28 height 28
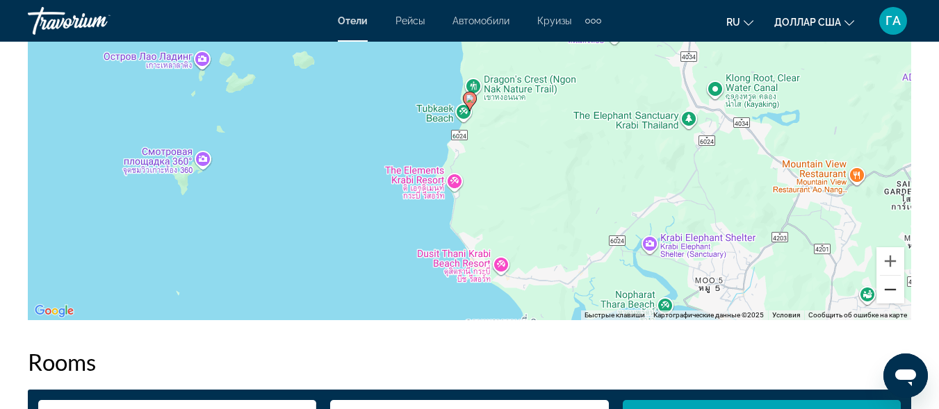
click at [896, 293] on button "Уменьшить" at bounding box center [891, 290] width 28 height 28
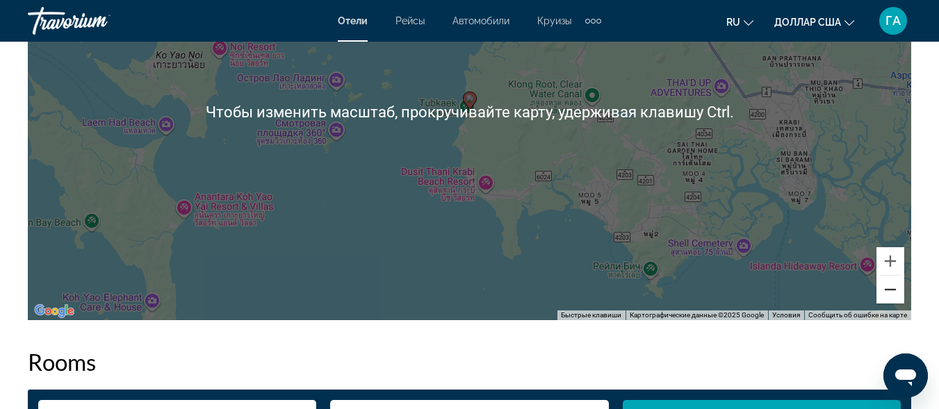
click at [895, 295] on button "Уменьшить" at bounding box center [891, 290] width 28 height 28
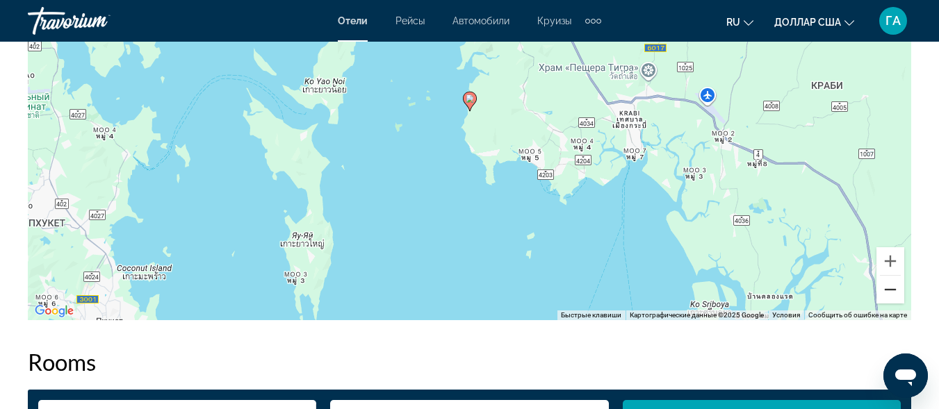
click at [893, 293] on button "Уменьшить" at bounding box center [891, 290] width 28 height 28
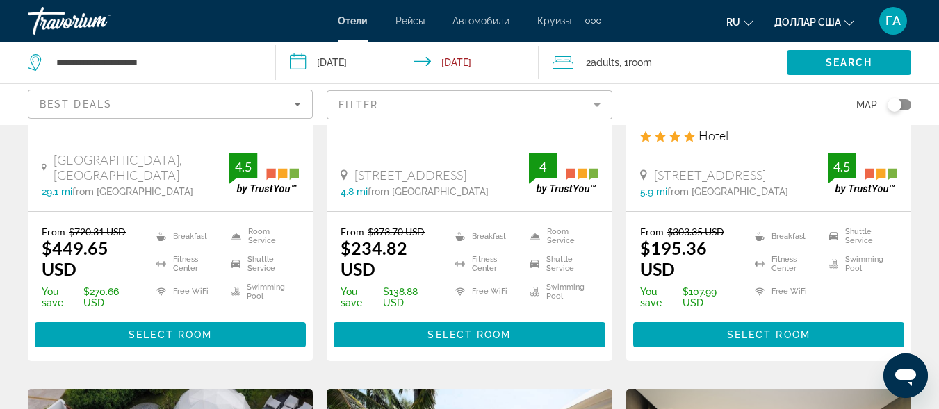
scroll to position [904, 0]
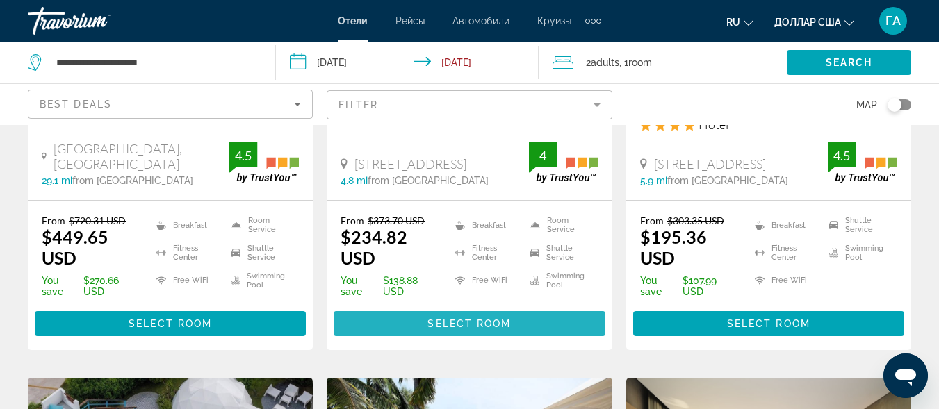
click at [416, 325] on span "Основное содержание" at bounding box center [469, 323] width 271 height 33
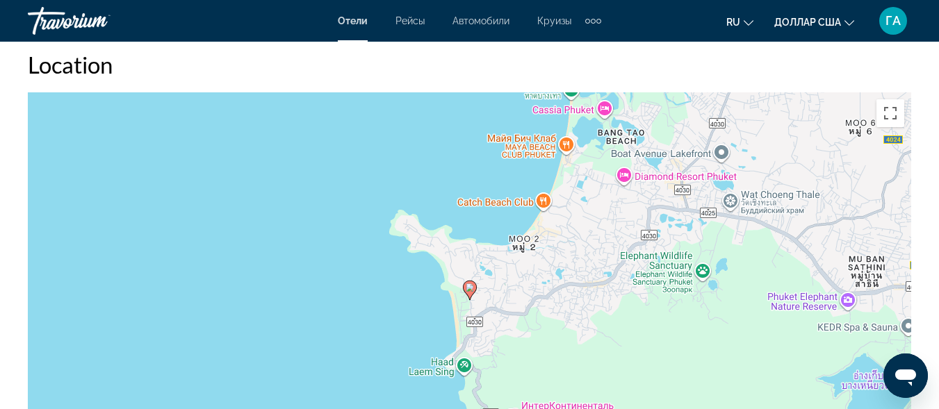
scroll to position [1738, 0]
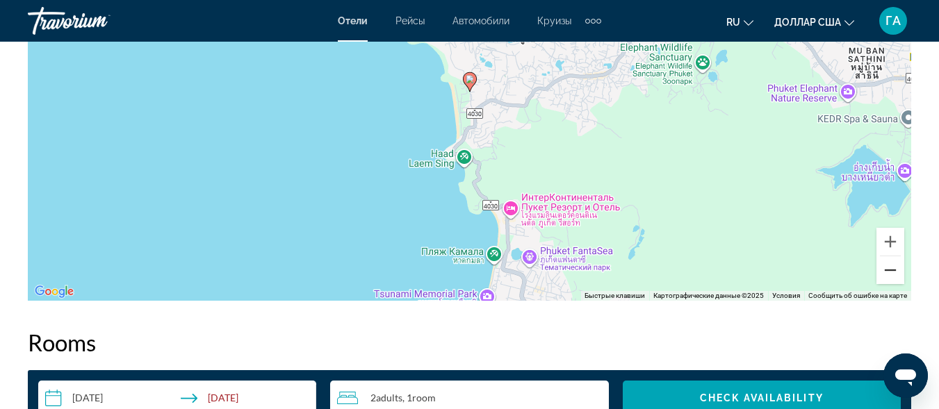
click at [897, 263] on button "Уменьшить" at bounding box center [891, 271] width 28 height 28
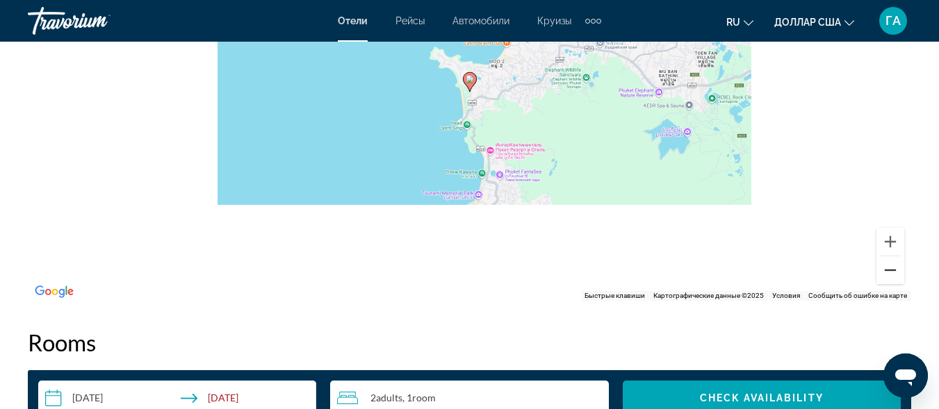
click at [897, 263] on button "Уменьшить" at bounding box center [891, 271] width 28 height 28
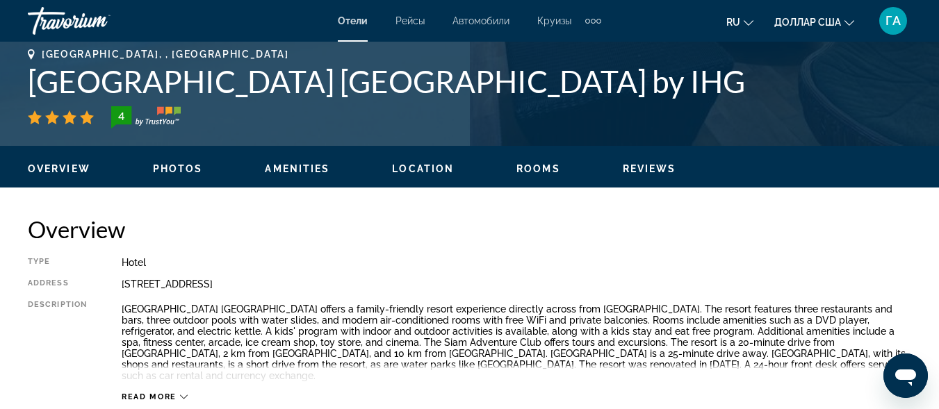
scroll to position [487, 0]
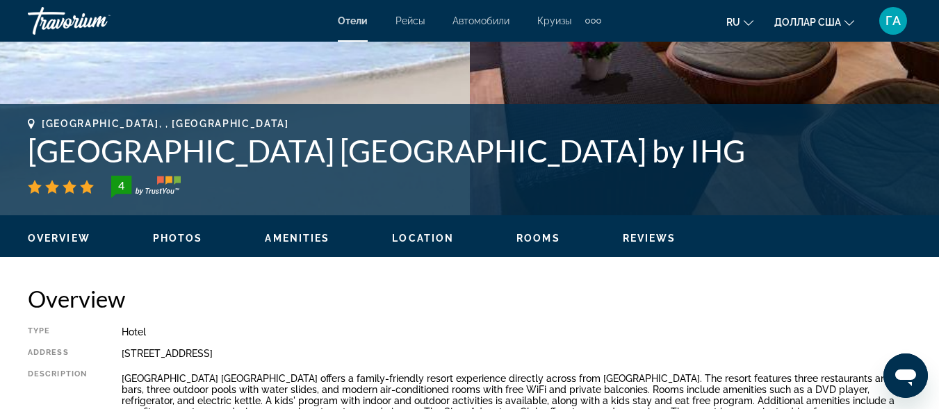
drag, startPoint x: 28, startPoint y: 149, endPoint x: 651, endPoint y: 157, distance: 623.6
click at [651, 157] on h1 "[GEOGRAPHIC_DATA] [GEOGRAPHIC_DATA] by IHG" at bounding box center [470, 151] width 884 height 36
copy h1 "[GEOGRAPHIC_DATA] [GEOGRAPHIC_DATA] by IHG"
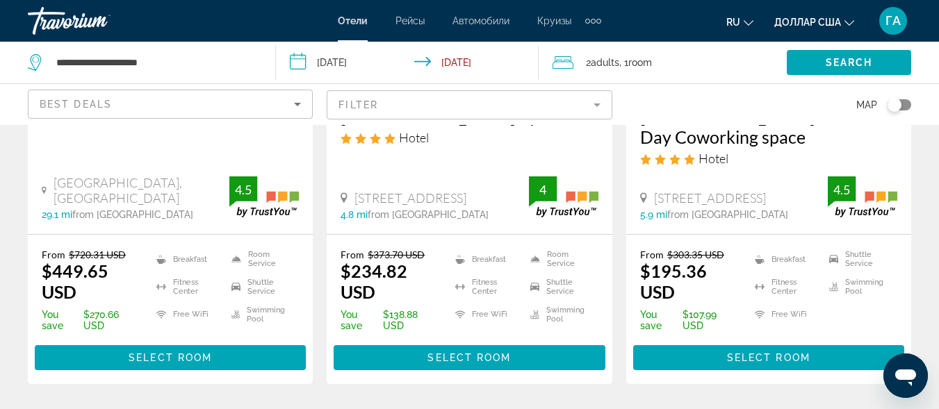
scroll to position [904, 0]
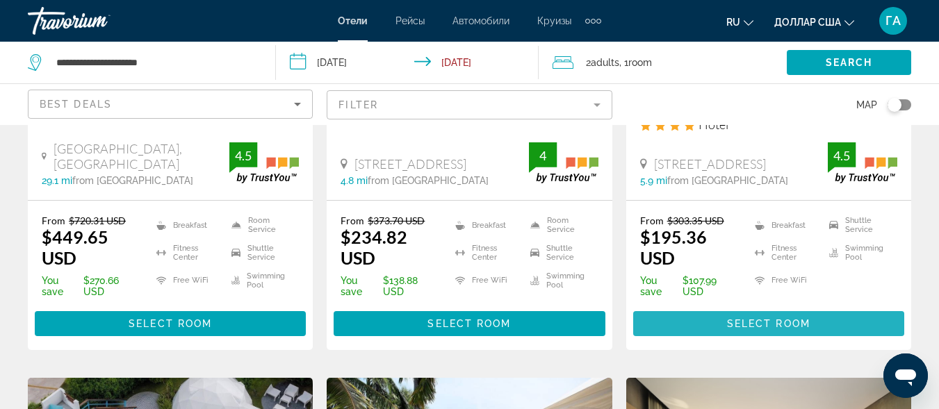
click at [717, 323] on span "Основное содержание" at bounding box center [768, 323] width 271 height 33
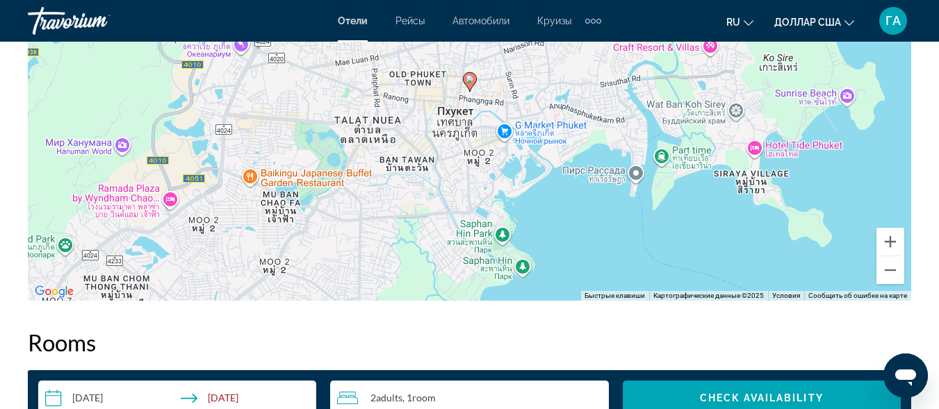
scroll to position [2086, 0]
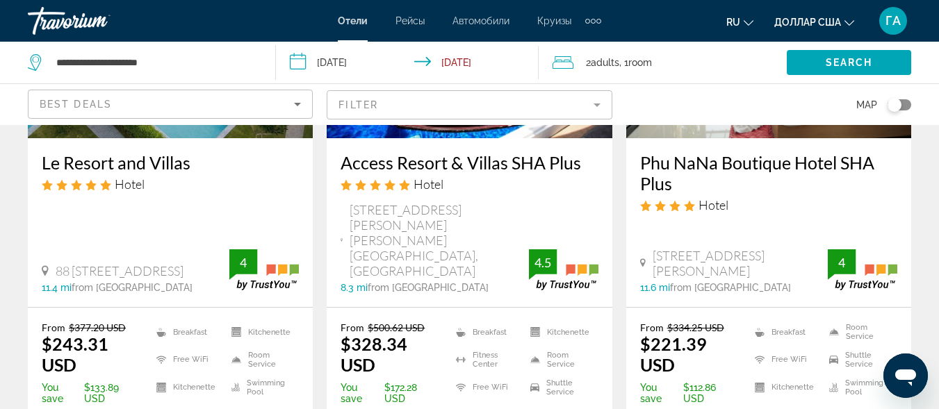
scroll to position [1460, 0]
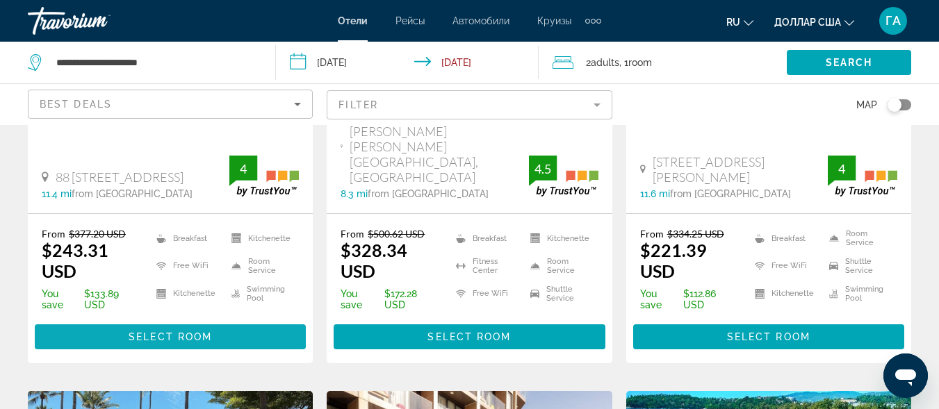
click at [199, 332] on span "Select Room" at bounding box center [170, 337] width 83 height 11
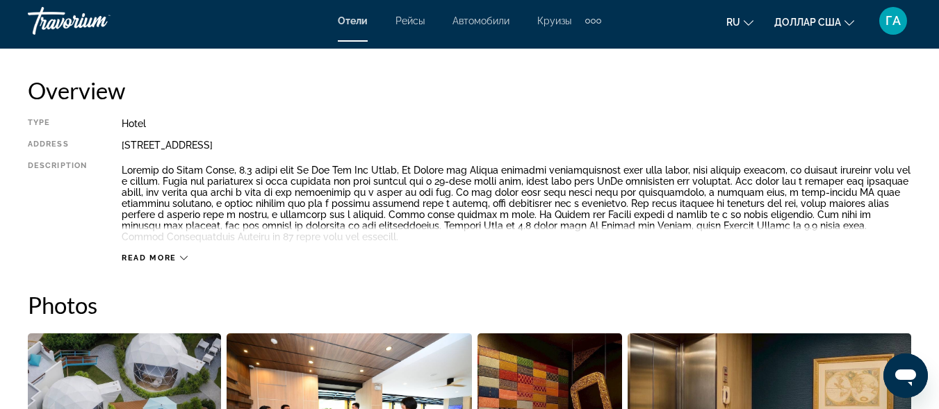
scroll to position [417, 0]
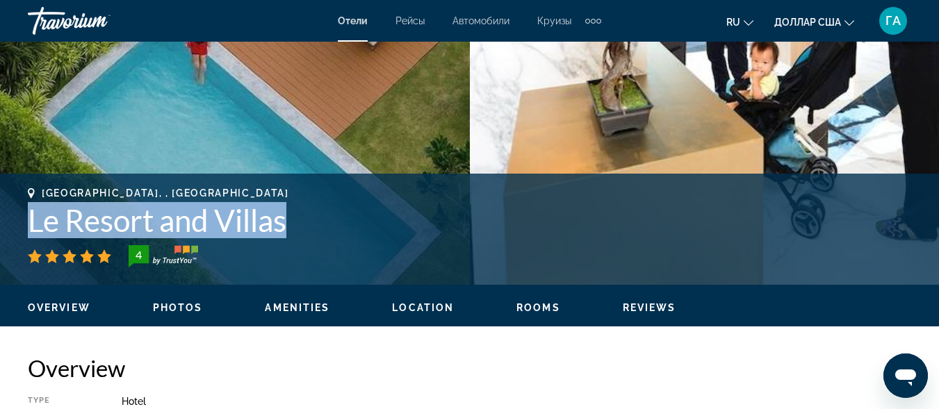
drag, startPoint x: 31, startPoint y: 220, endPoint x: 284, endPoint y: 243, distance: 254.0
click at [284, 243] on div "Rawai, , Thailand Le Resort and Villas 4" at bounding box center [470, 228] width 884 height 80
copy div "Le Resort and Villas"
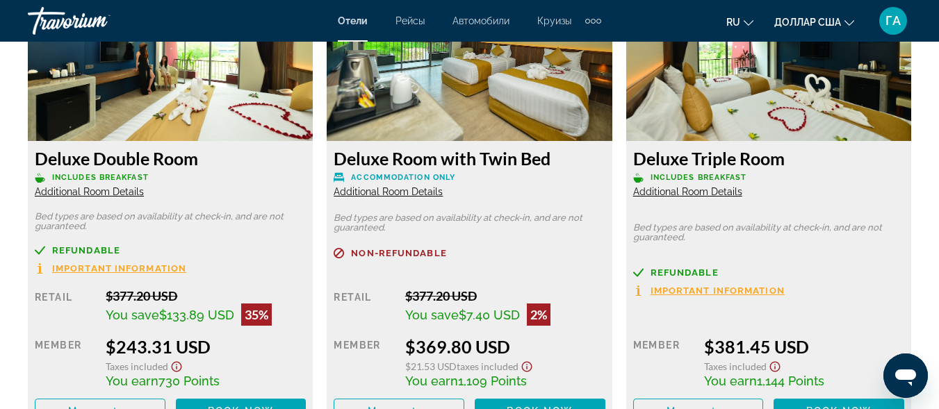
scroll to position [2294, 0]
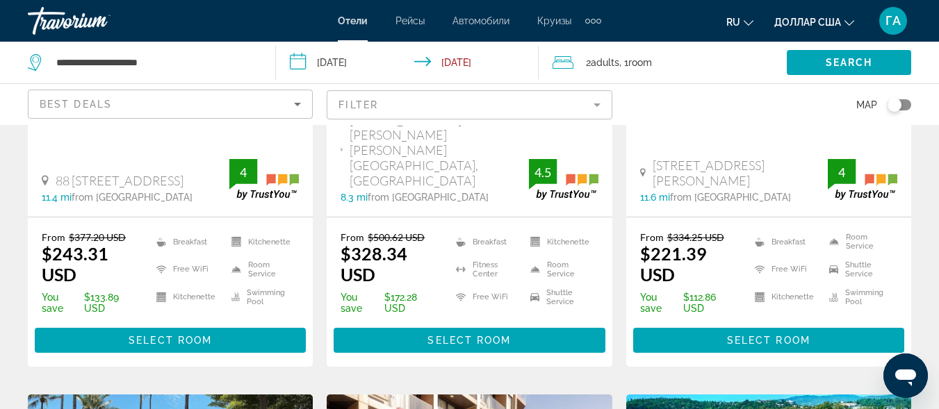
scroll to position [1460, 0]
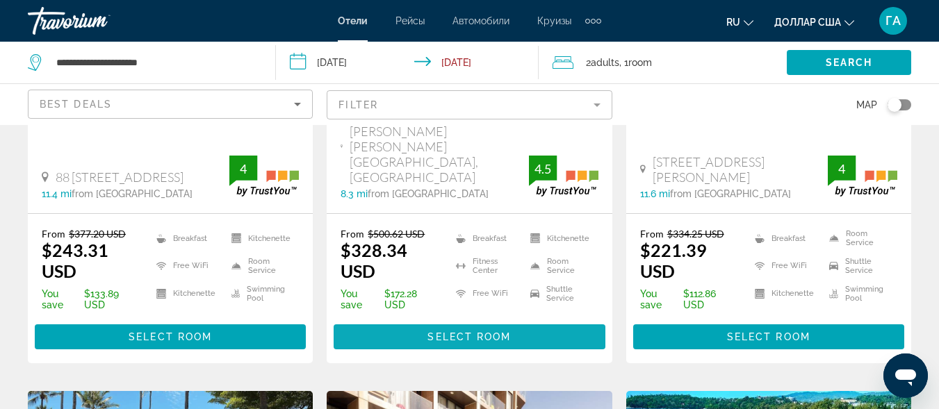
click at [446, 332] on span "Select Room" at bounding box center [469, 337] width 83 height 11
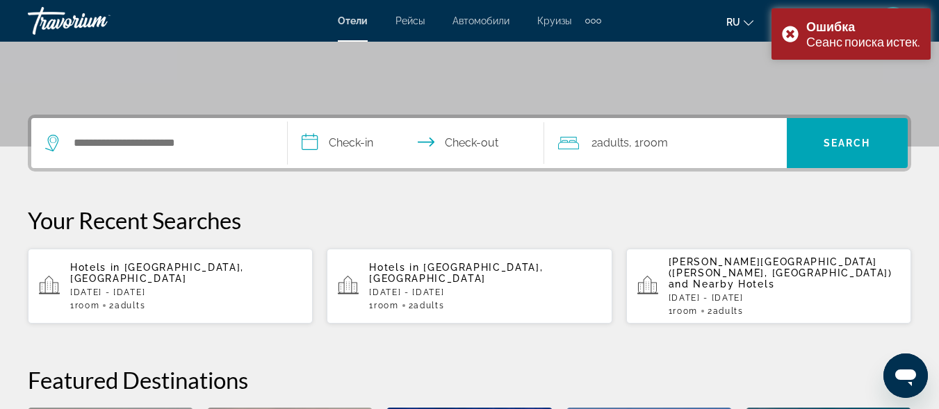
scroll to position [278, 0]
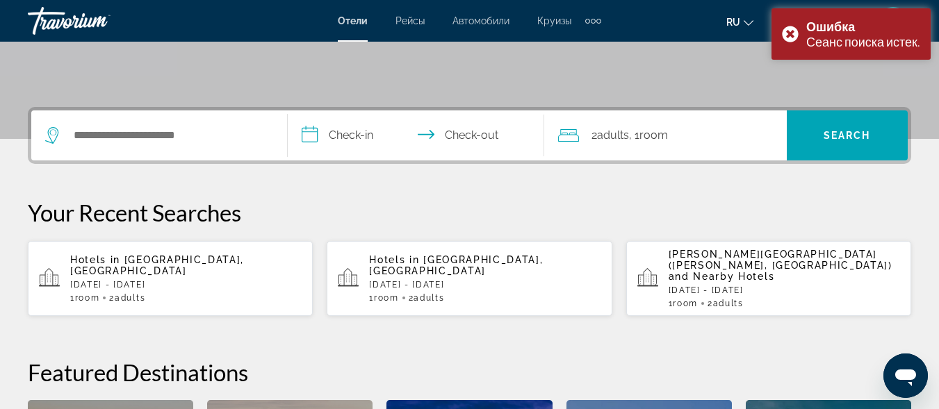
click at [167, 280] on p "[DATE] - [DATE]" at bounding box center [186, 285] width 232 height 10
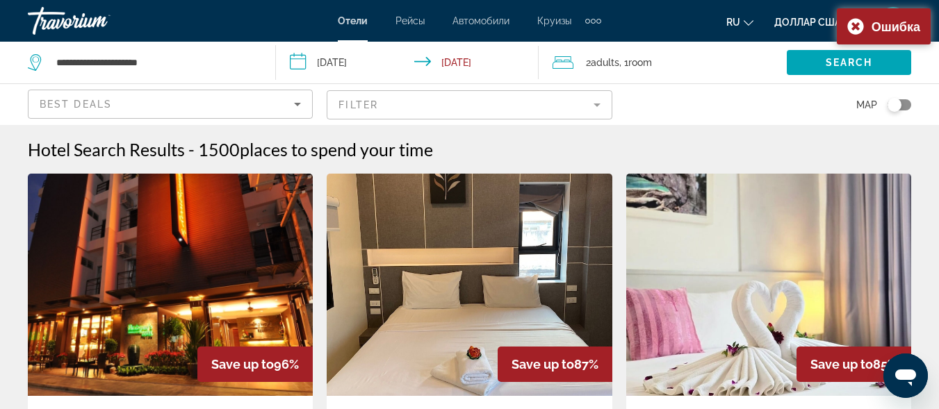
click at [388, 109] on mat-form-field "Filter" at bounding box center [469, 104] width 285 height 29
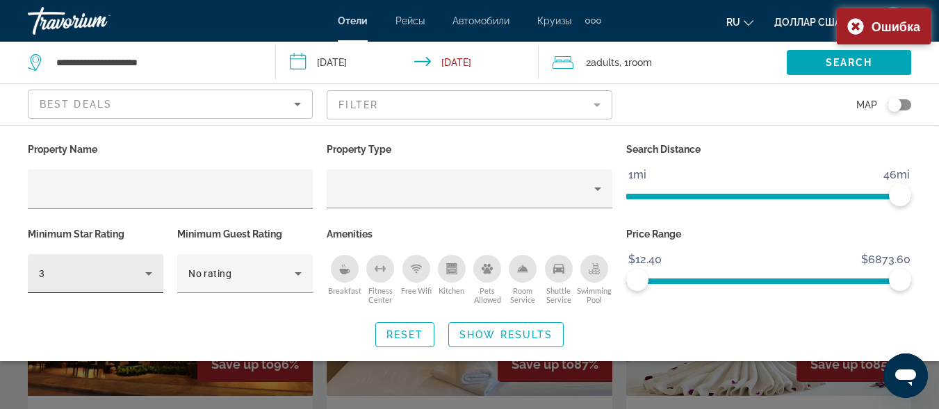
click at [103, 286] on div "3" at bounding box center [95, 273] width 113 height 39
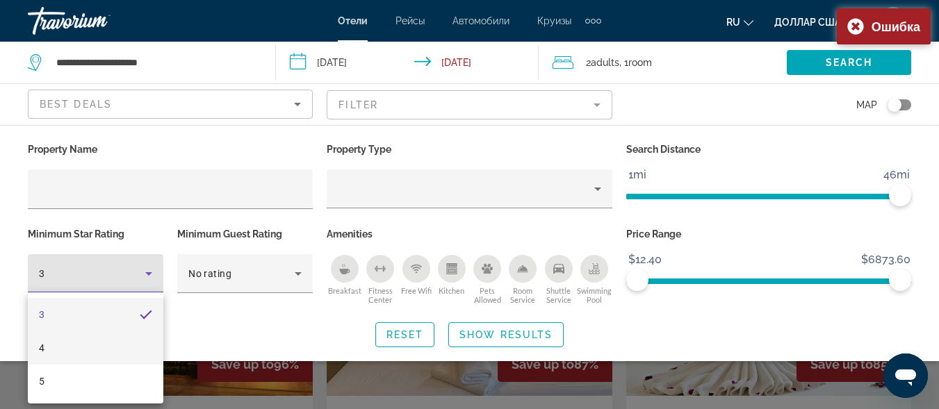
click at [89, 350] on mat-option "4" at bounding box center [96, 348] width 136 height 33
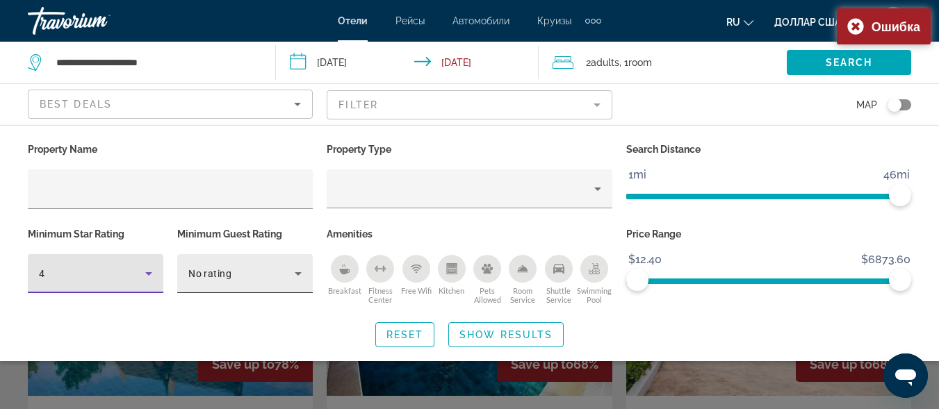
click at [273, 282] on div "No rating" at bounding box center [244, 273] width 113 height 39
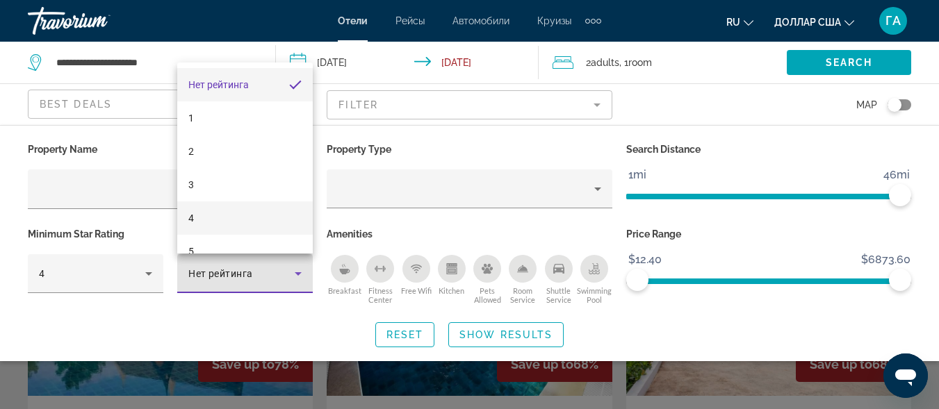
click at [232, 214] on mat-option "4" at bounding box center [245, 218] width 136 height 33
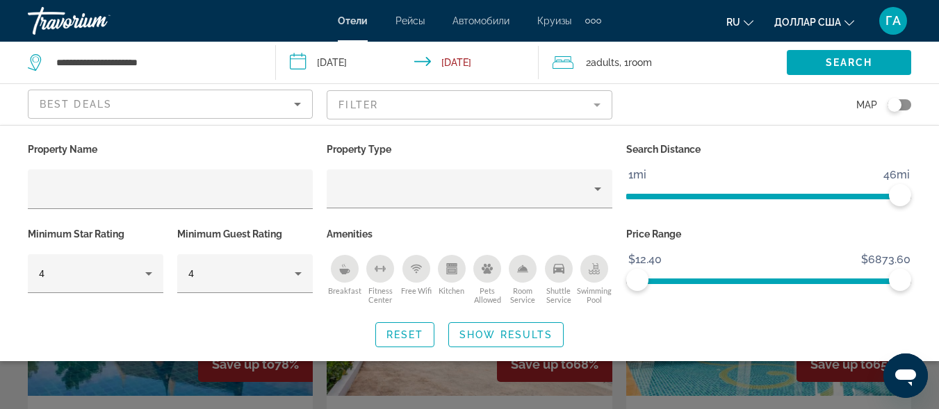
click at [341, 264] on icon "Breakfast" at bounding box center [344, 268] width 11 height 11
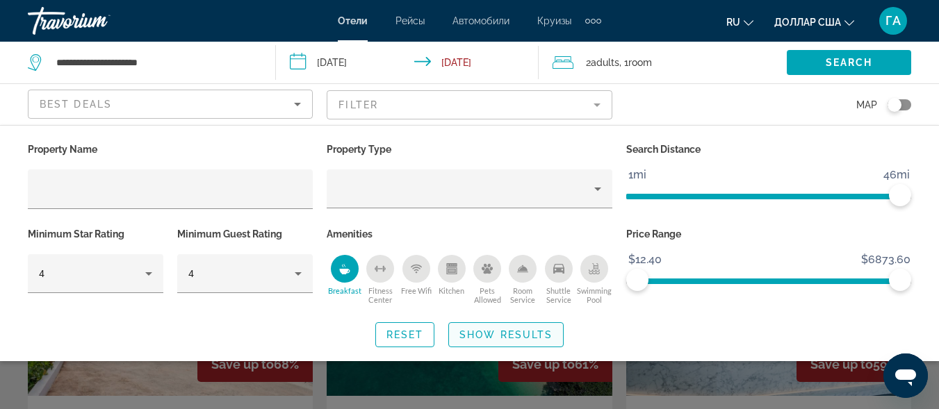
click at [486, 325] on span "Search widget" at bounding box center [506, 334] width 114 height 33
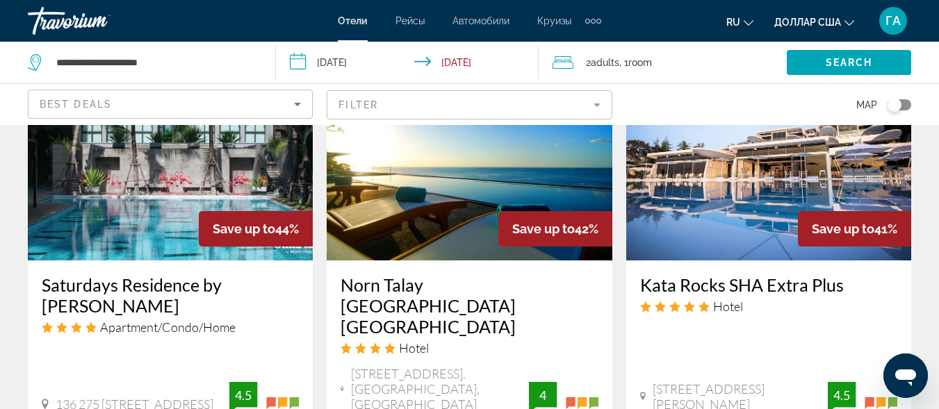
scroll to position [2183, 0]
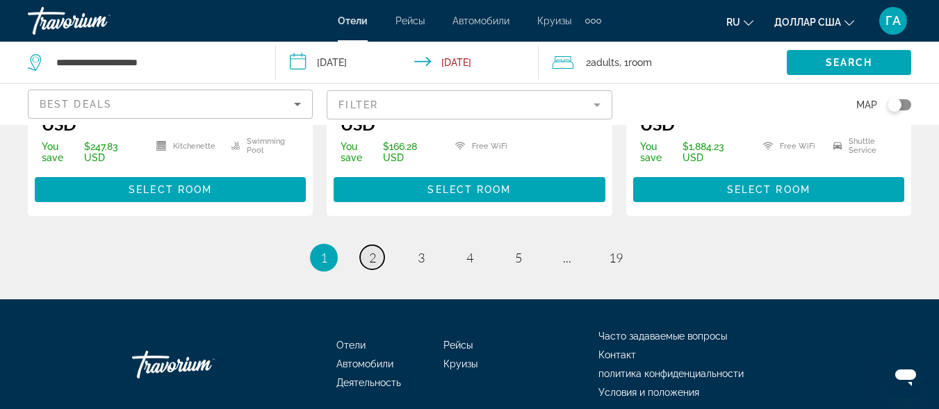
click at [377, 245] on link "page 2" at bounding box center [372, 257] width 24 height 24
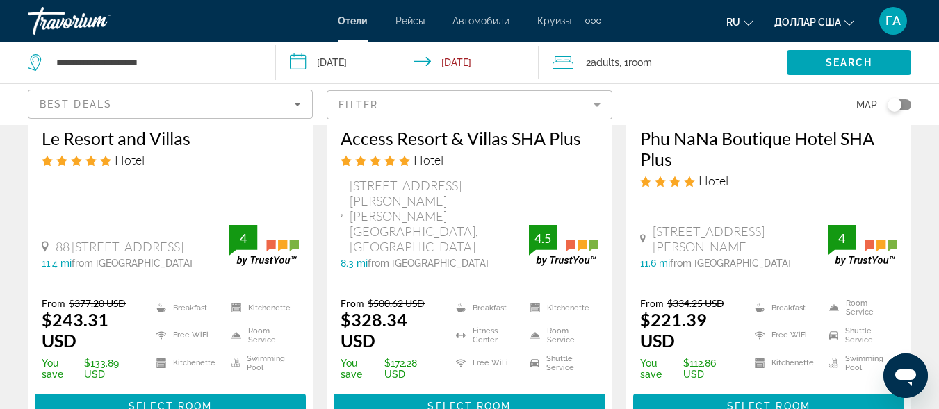
scroll to position [1460, 0]
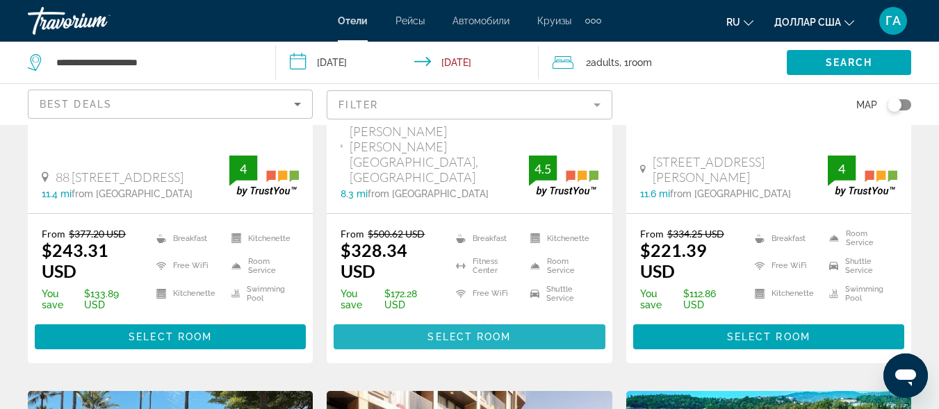
click at [448, 332] on span "Select Room" at bounding box center [469, 337] width 83 height 11
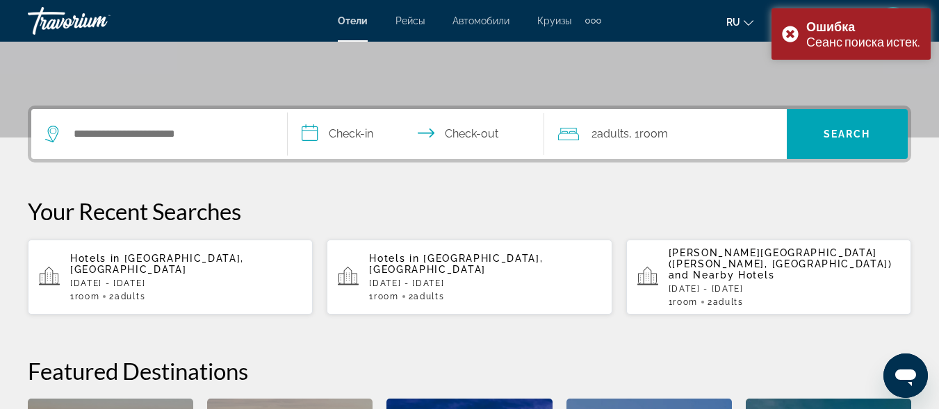
scroll to position [278, 0]
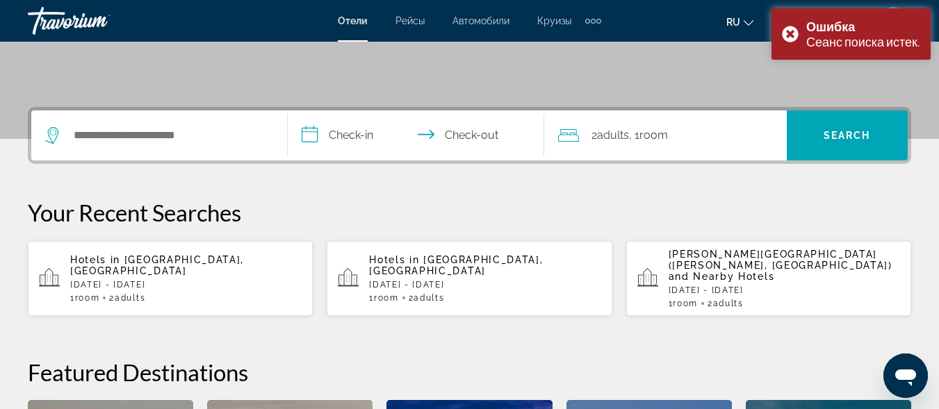
click at [144, 280] on p "[DATE] - [DATE]" at bounding box center [186, 285] width 232 height 10
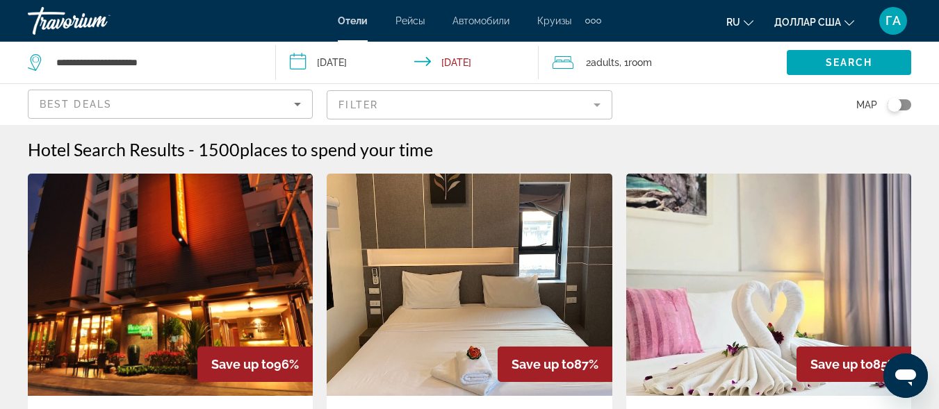
click at [373, 108] on mat-form-field "Filter" at bounding box center [469, 104] width 285 height 29
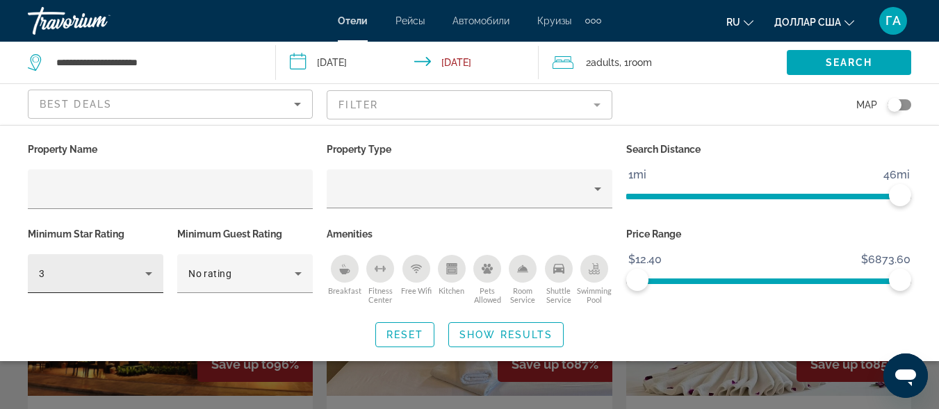
click at [106, 289] on div "3" at bounding box center [95, 273] width 113 height 39
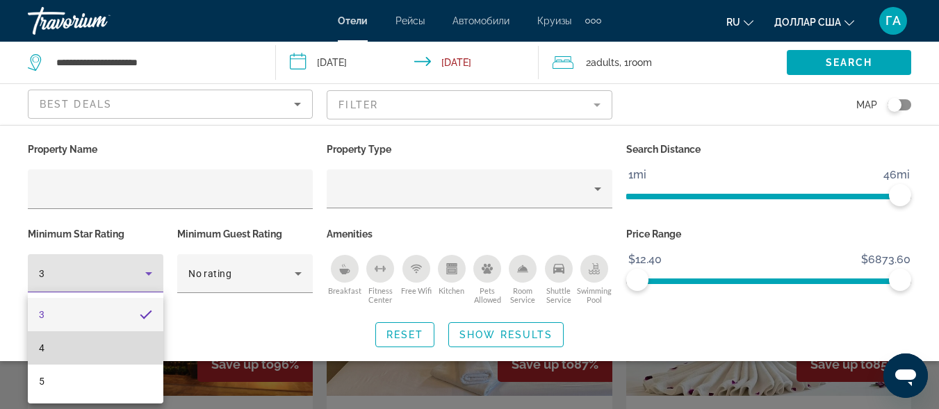
click at [81, 348] on mat-option "4" at bounding box center [96, 348] width 136 height 33
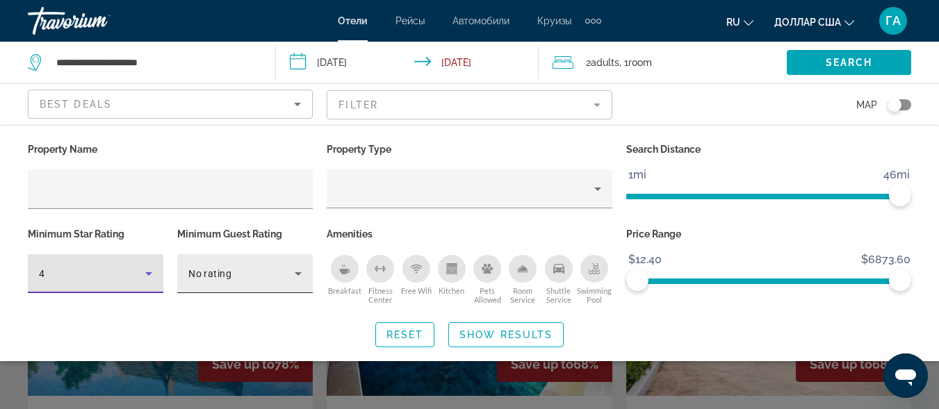
click at [229, 282] on div "No rating" at bounding box center [244, 273] width 113 height 39
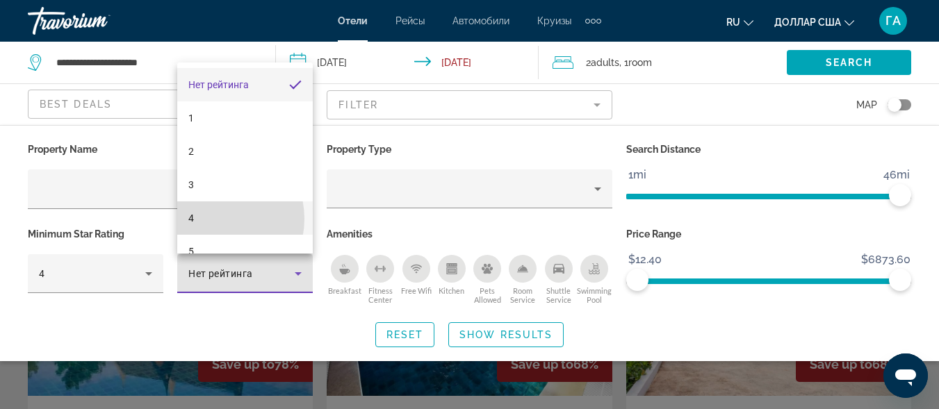
click at [216, 219] on mat-option "4" at bounding box center [245, 218] width 136 height 33
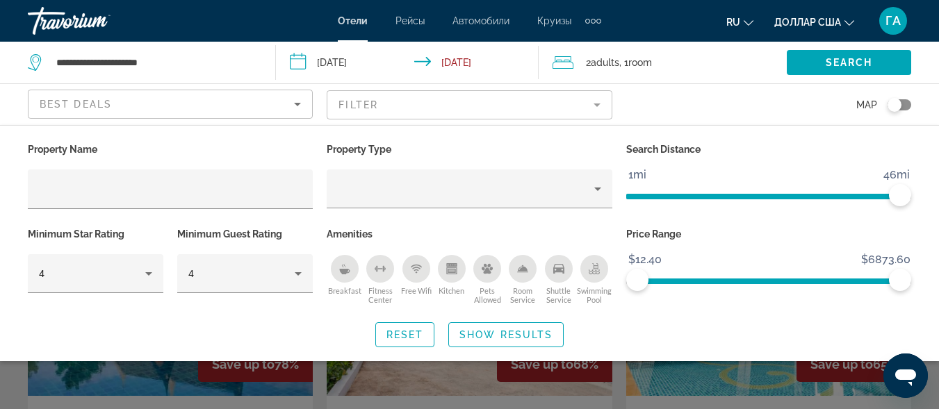
click at [339, 271] on icon "Breakfast" at bounding box center [344, 268] width 11 height 11
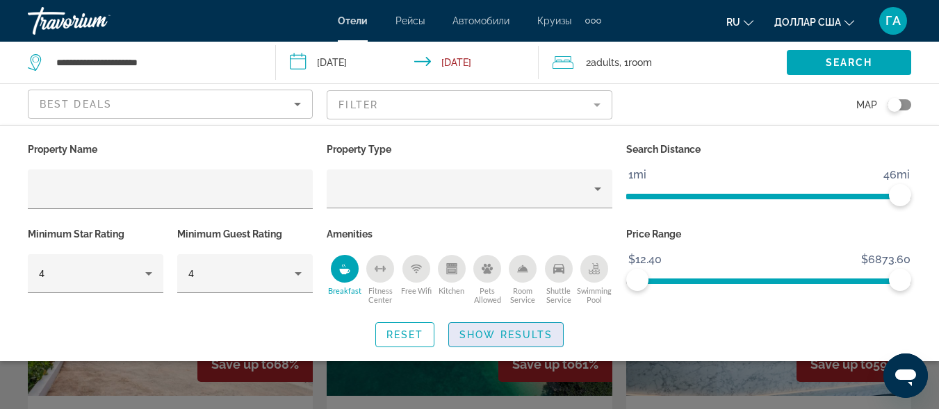
click at [516, 336] on span "Show Results" at bounding box center [506, 335] width 93 height 11
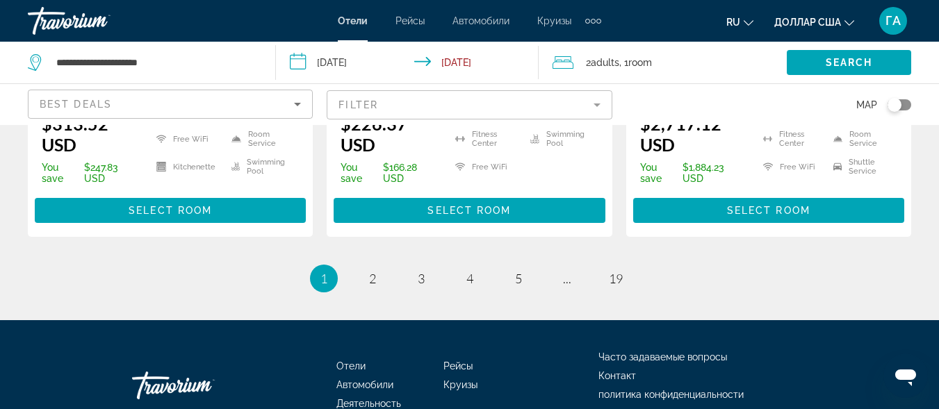
scroll to position [2183, 0]
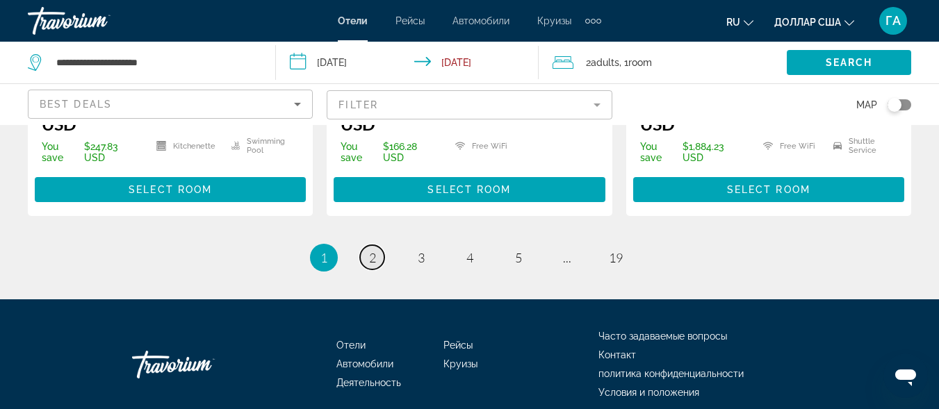
click at [372, 250] on span "2" at bounding box center [372, 257] width 7 height 15
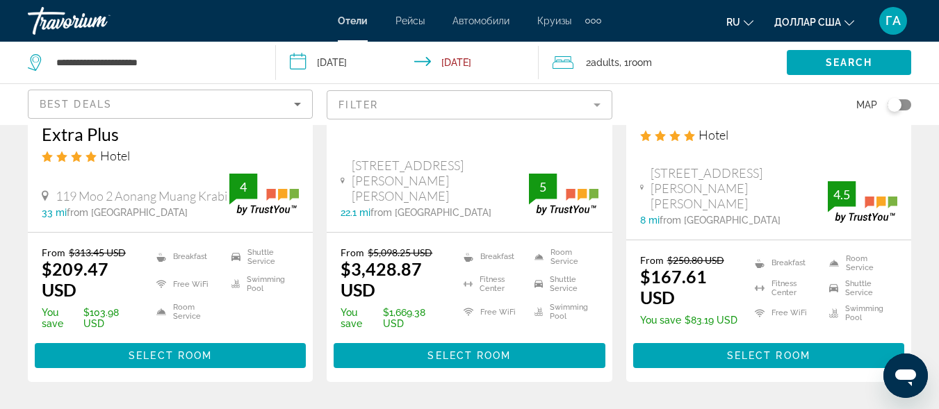
scroll to position [1460, 0]
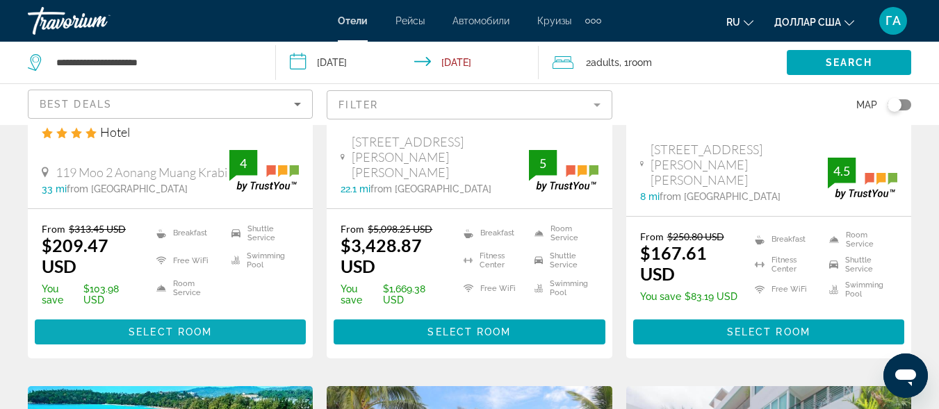
click at [175, 327] on span "Select Room" at bounding box center [170, 332] width 83 height 11
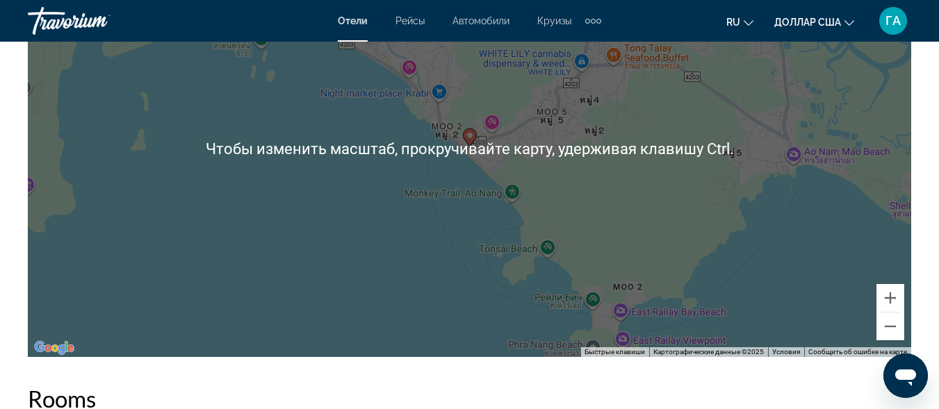
scroll to position [1738, 0]
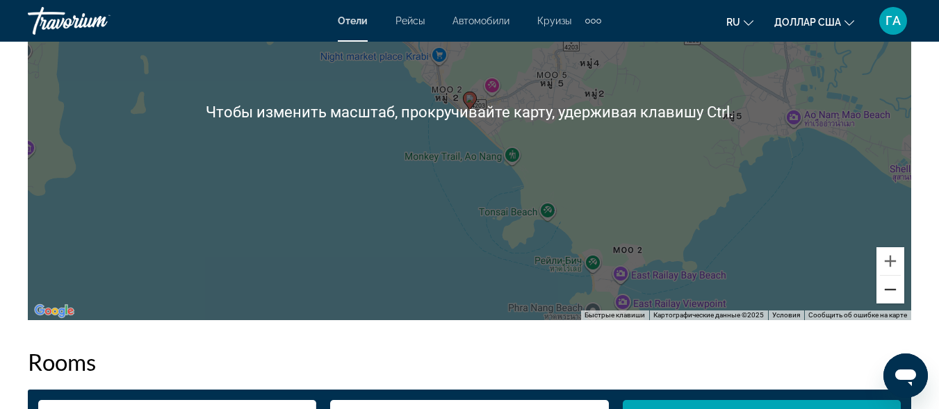
click at [893, 302] on button "Уменьшить" at bounding box center [891, 290] width 28 height 28
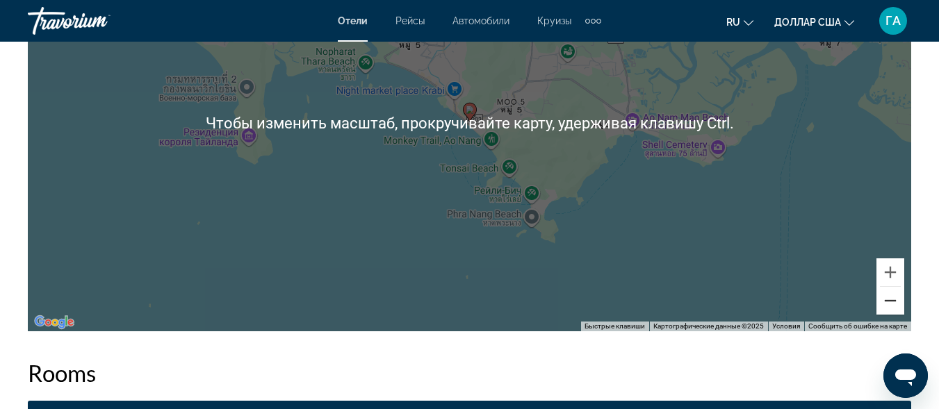
scroll to position [1808, 0]
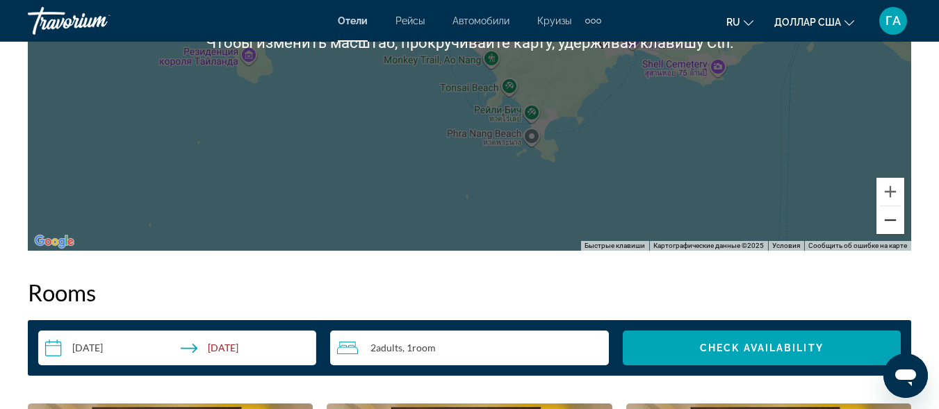
click at [892, 223] on button "Уменьшить" at bounding box center [891, 220] width 28 height 28
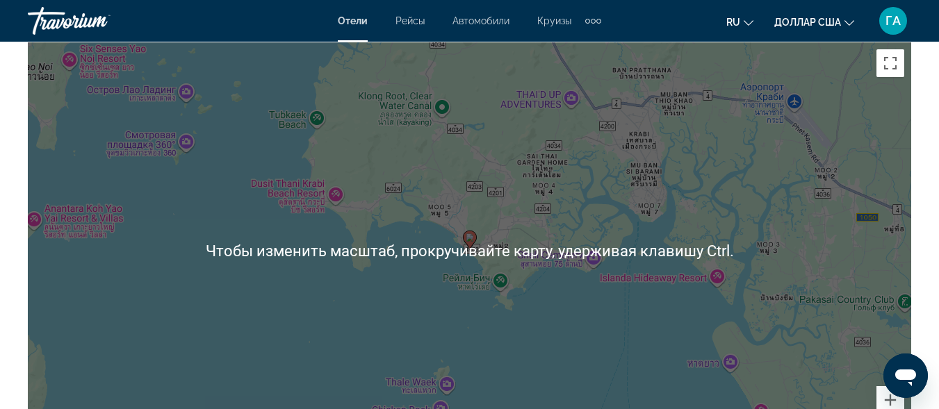
scroll to position [1529, 0]
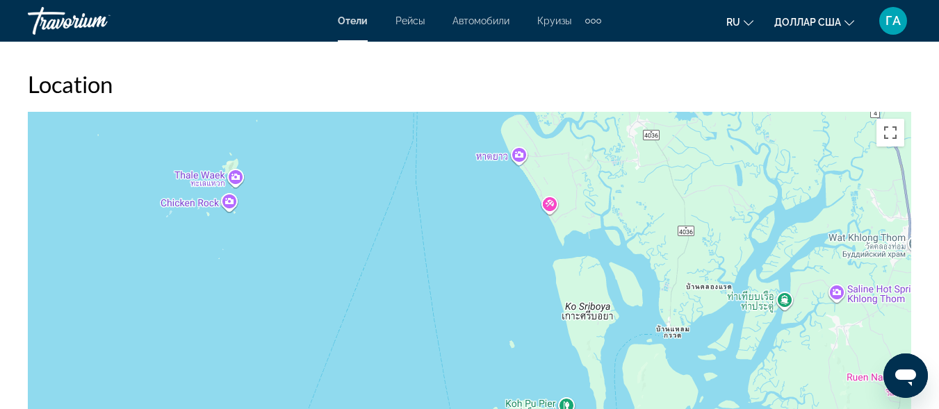
drag, startPoint x: 630, startPoint y: 335, endPoint x: 405, endPoint y: 59, distance: 355.8
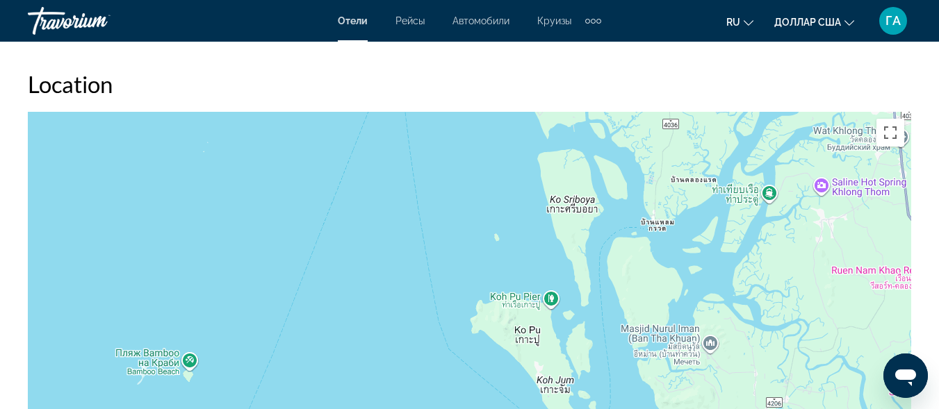
drag, startPoint x: 774, startPoint y: 323, endPoint x: 758, endPoint y: 204, distance: 119.3
click at [758, 204] on div "Чтобы активировать перетаскивание с помощью клавиатуры, нажмите Alt + Ввод. Пос…" at bounding box center [470, 320] width 884 height 417
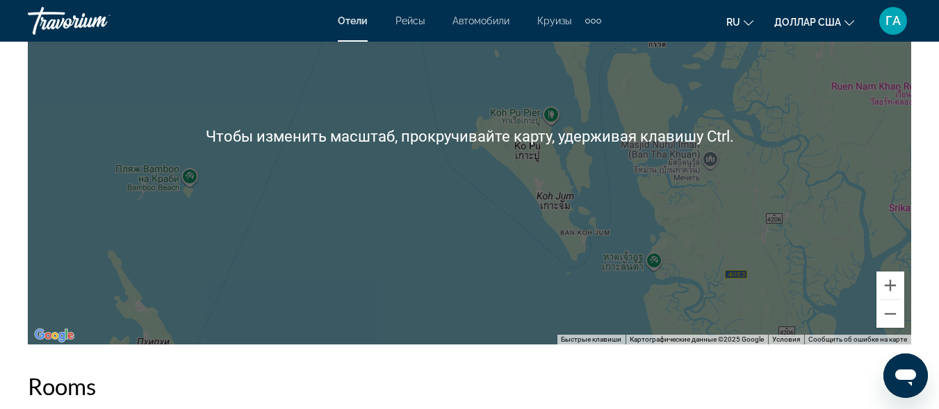
scroll to position [1738, 0]
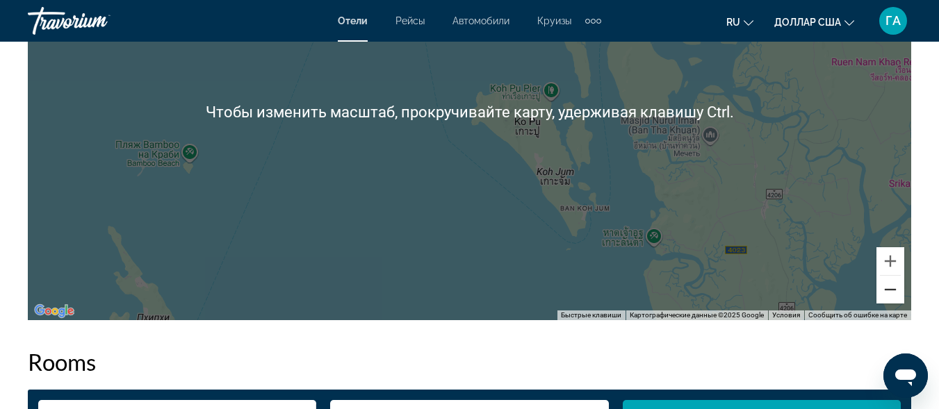
click at [895, 291] on button "Уменьшить" at bounding box center [891, 290] width 28 height 28
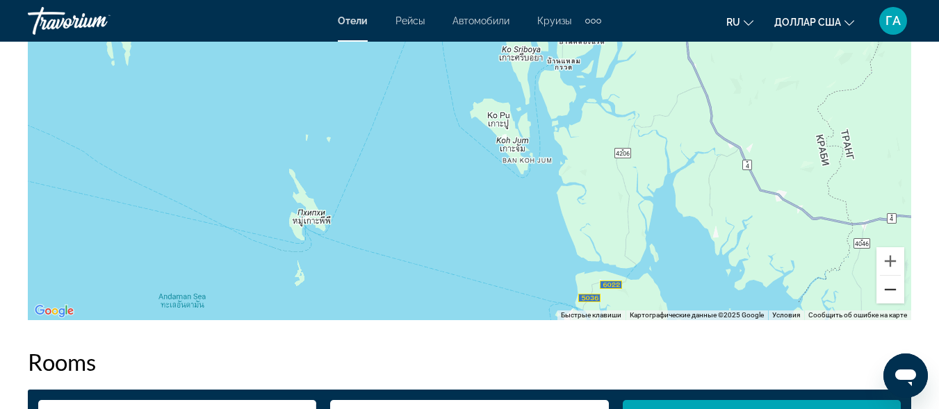
click at [895, 291] on button "Уменьшить" at bounding box center [891, 290] width 28 height 28
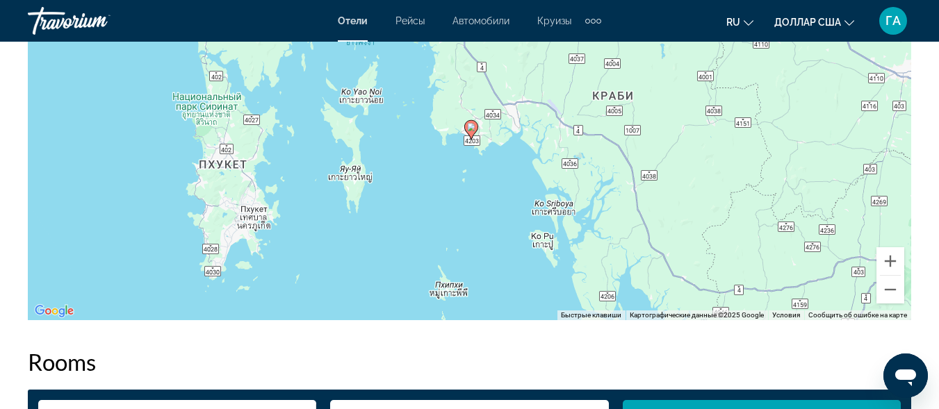
drag, startPoint x: 492, startPoint y: 235, endPoint x: 549, endPoint y: 355, distance: 133.1
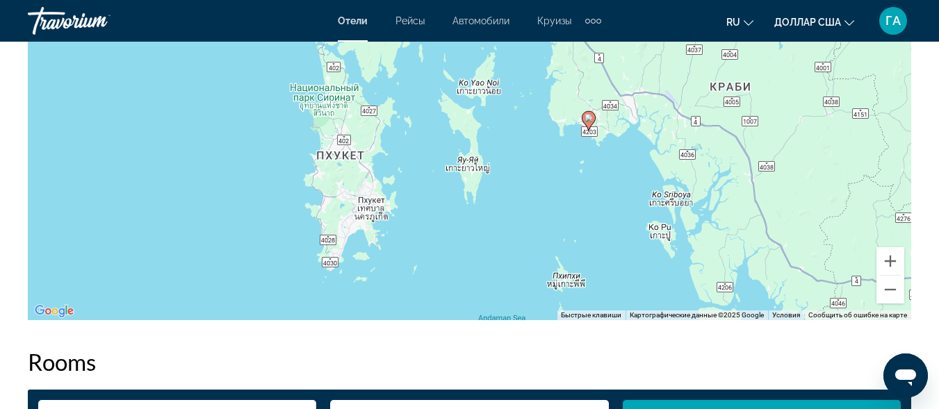
drag, startPoint x: 492, startPoint y: 239, endPoint x: 606, endPoint y: 233, distance: 114.2
click at [606, 233] on div "Чтобы активировать перетаскивание с помощью клавиатуры, нажмите Alt + Ввод. Пос…" at bounding box center [470, 111] width 884 height 417
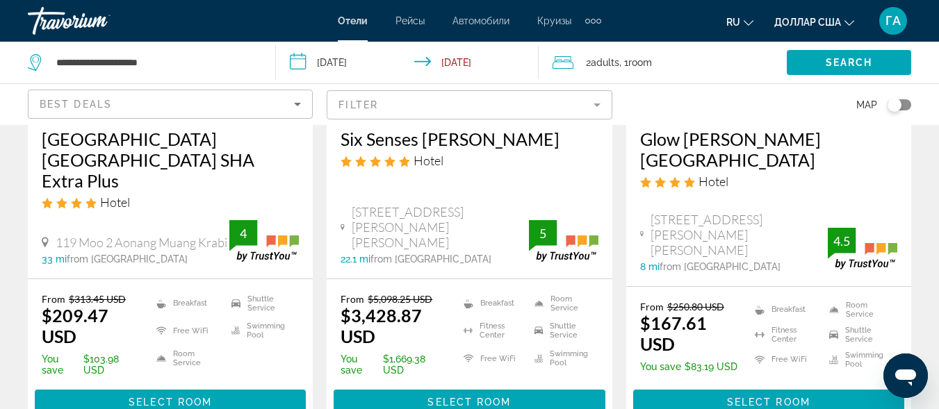
scroll to position [1390, 0]
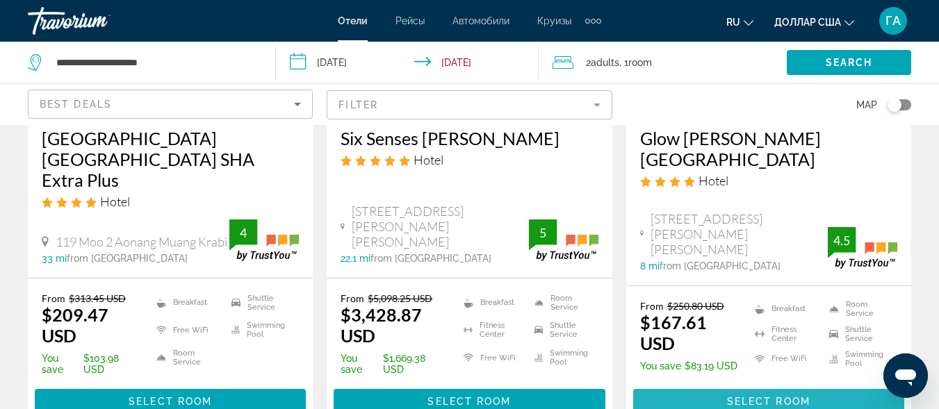
click at [729, 396] on span "Select Room" at bounding box center [768, 401] width 83 height 11
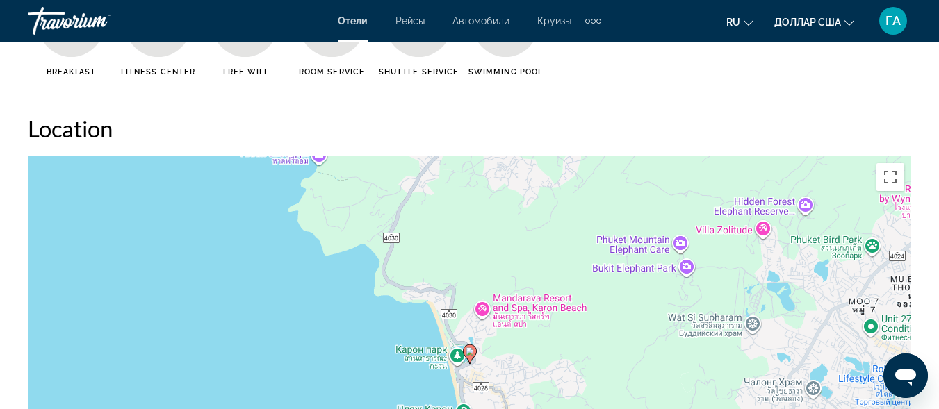
scroll to position [1668, 0]
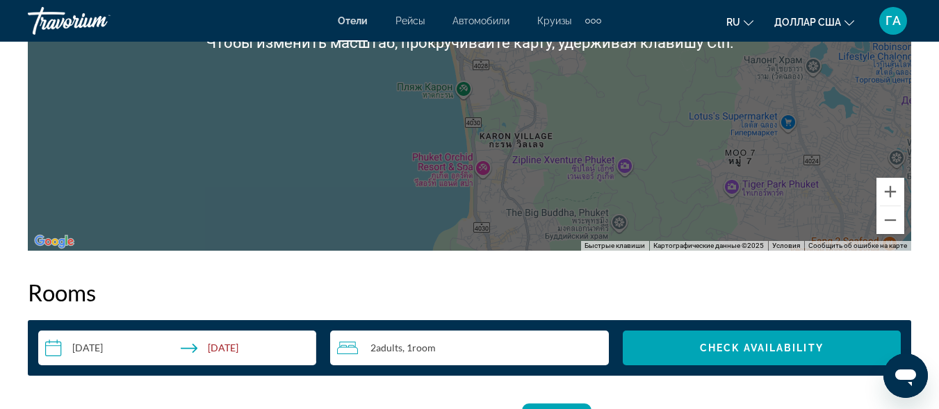
scroll to position [1808, 0]
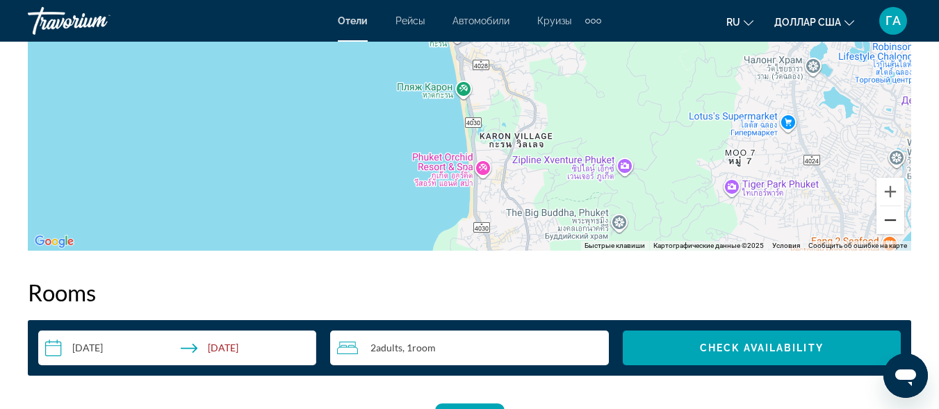
click at [899, 224] on button "Уменьшить" at bounding box center [891, 220] width 28 height 28
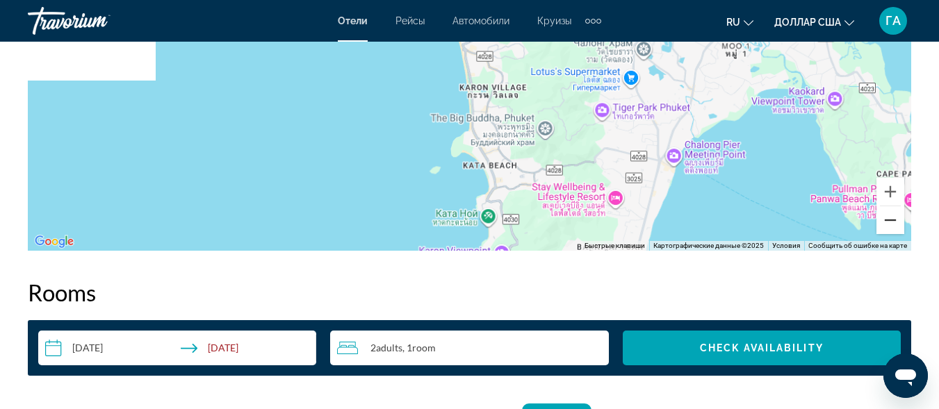
click at [899, 224] on button "Уменьшить" at bounding box center [891, 220] width 28 height 28
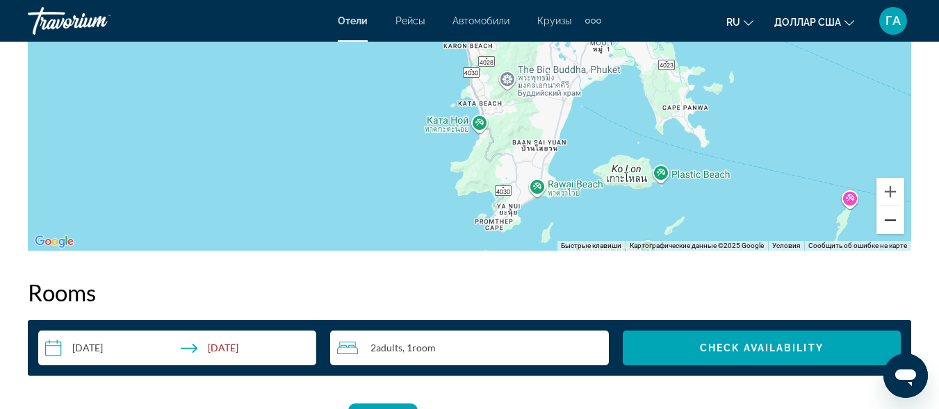
click at [899, 224] on button "Уменьшить" at bounding box center [891, 220] width 28 height 28
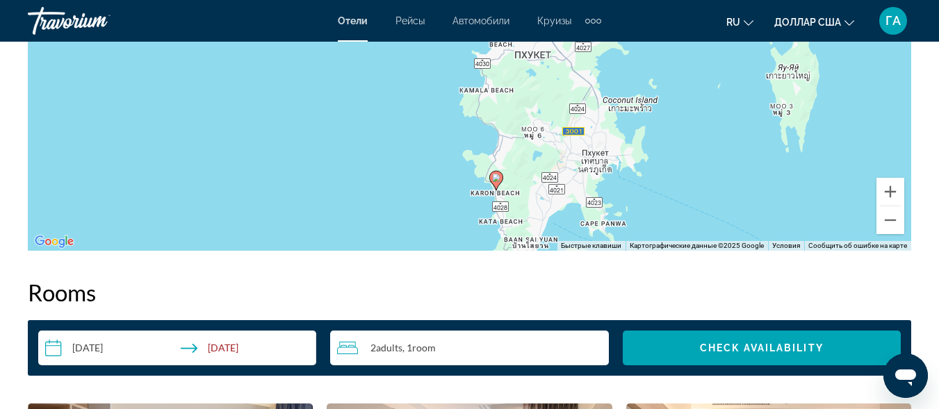
drag, startPoint x: 576, startPoint y: 125, endPoint x: 601, endPoint y: 279, distance: 155.7
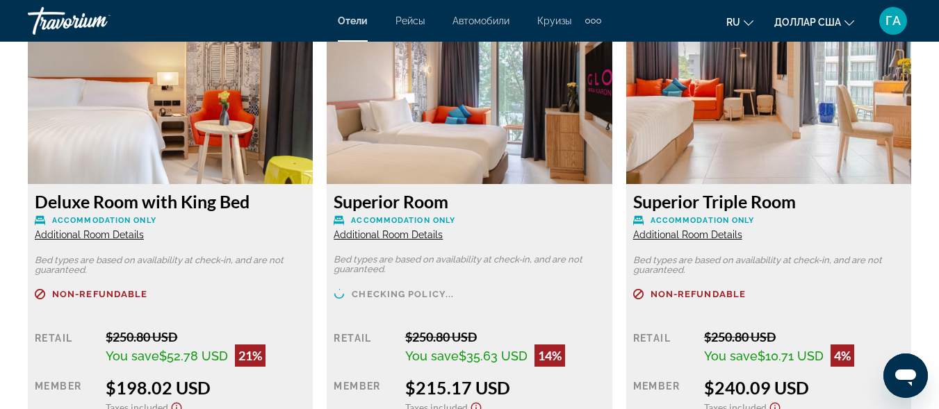
scroll to position [2711, 0]
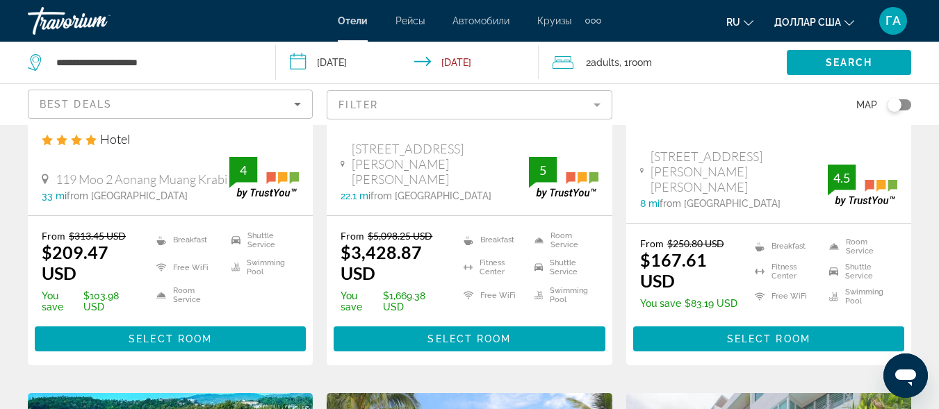
scroll to position [1460, 0]
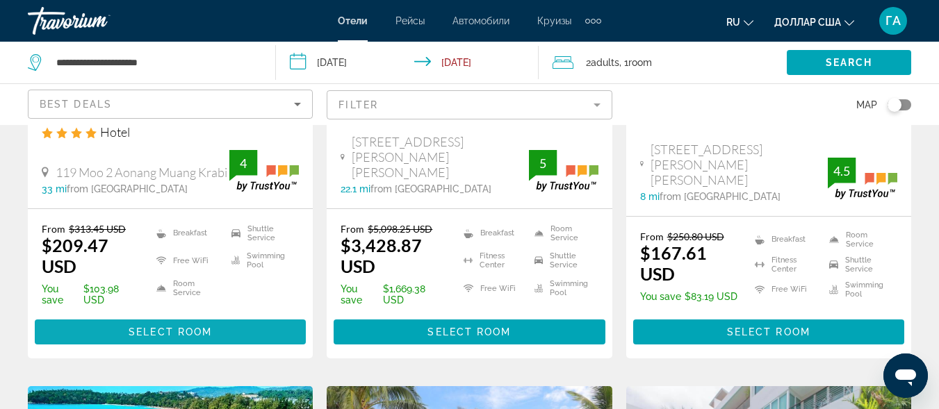
click at [169, 327] on span "Select Room" at bounding box center [170, 332] width 83 height 11
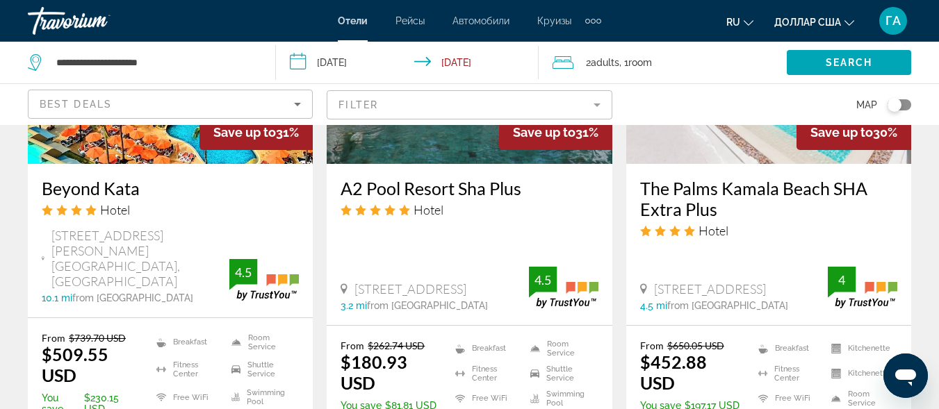
scroll to position [2016, 0]
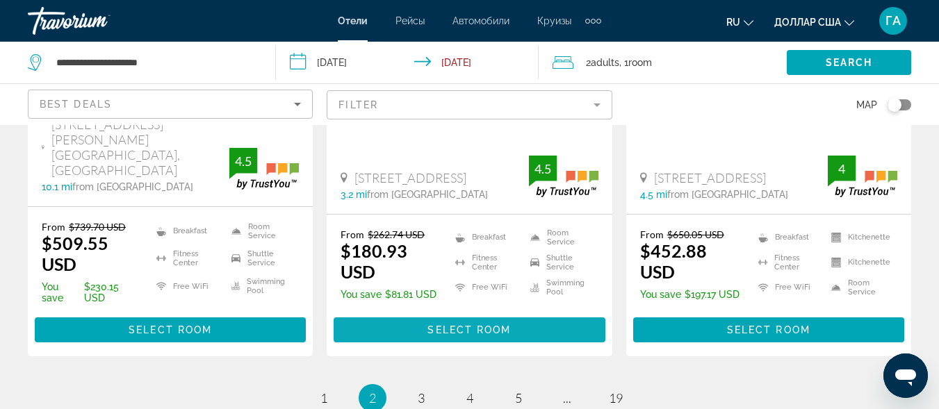
click at [458, 325] on span "Select Room" at bounding box center [469, 330] width 83 height 11
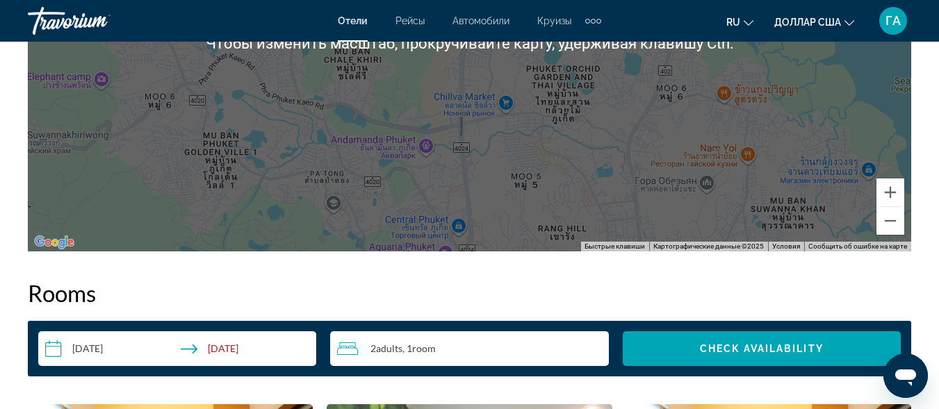
scroll to position [1808, 0]
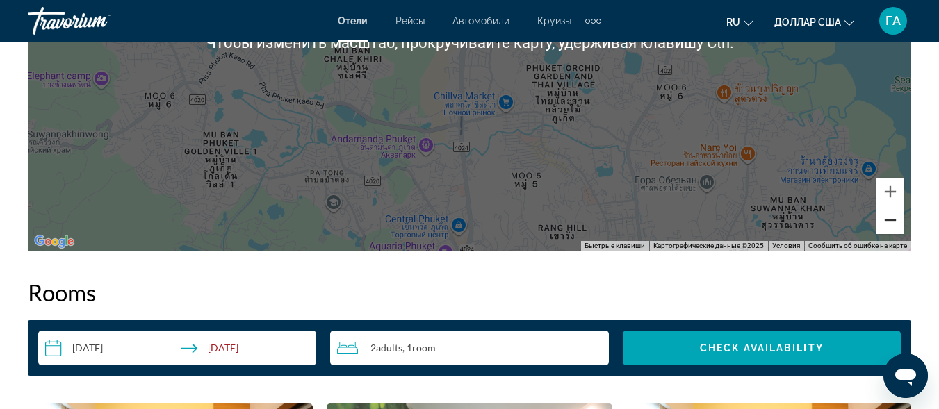
click at [888, 225] on button "Уменьшить" at bounding box center [891, 220] width 28 height 28
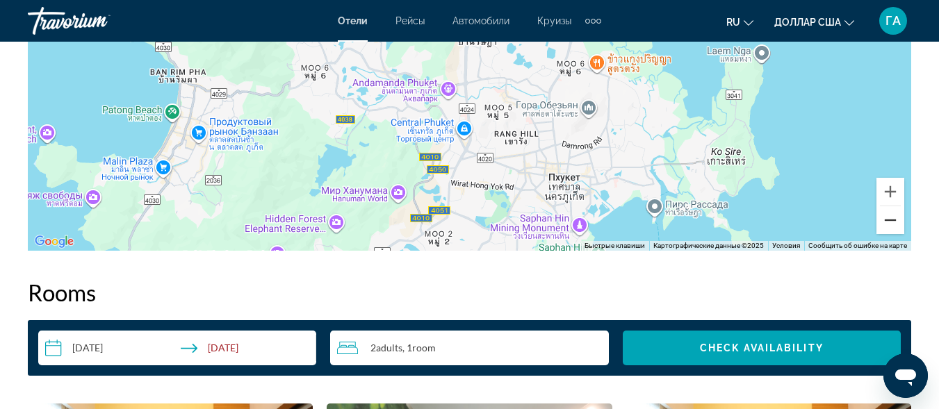
click at [888, 225] on button "Уменьшить" at bounding box center [891, 220] width 28 height 28
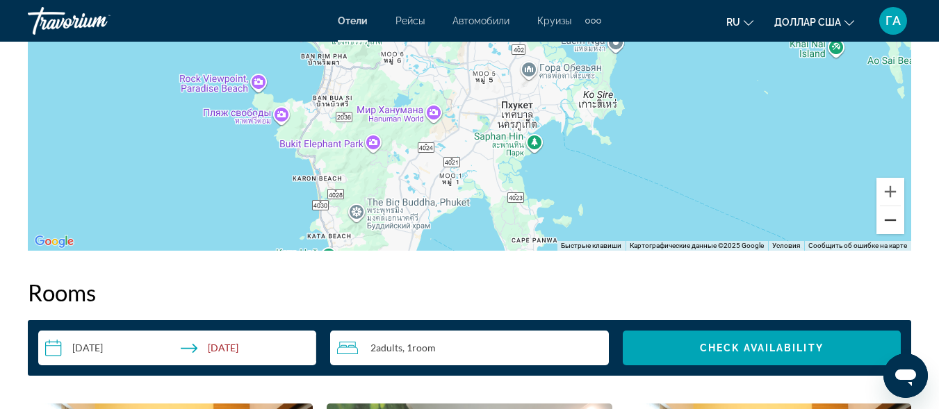
click at [888, 225] on button "Уменьшить" at bounding box center [891, 220] width 28 height 28
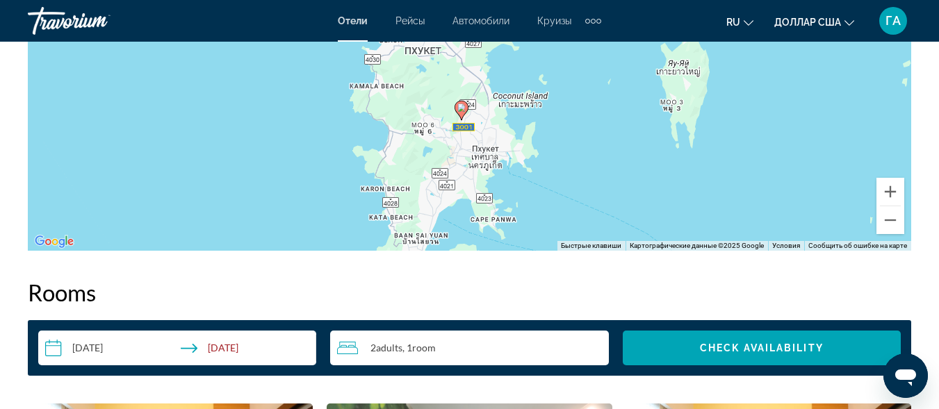
drag, startPoint x: 596, startPoint y: 184, endPoint x: 591, endPoint y: 247, distance: 63.5
click at [591, 247] on div "Чтобы активировать перетаскивание с помощью клавиатуры, нажмите Alt + Ввод. Пос…" at bounding box center [470, 42] width 884 height 417
click at [891, 193] on button "Увеличить" at bounding box center [891, 192] width 28 height 28
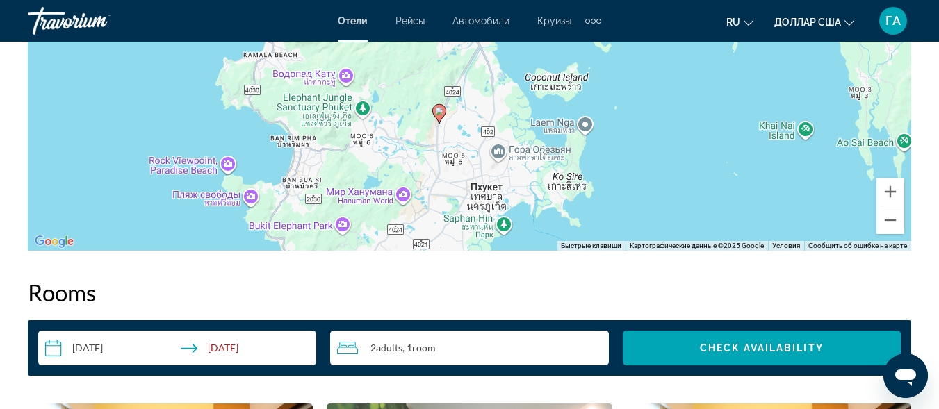
drag, startPoint x: 645, startPoint y: 197, endPoint x: 631, endPoint y: 120, distance: 79.1
click at [631, 120] on div "Чтобы активировать перетаскивание с помощью клавиатуры, нажмите Alt + Ввод. Пос…" at bounding box center [470, 42] width 884 height 417
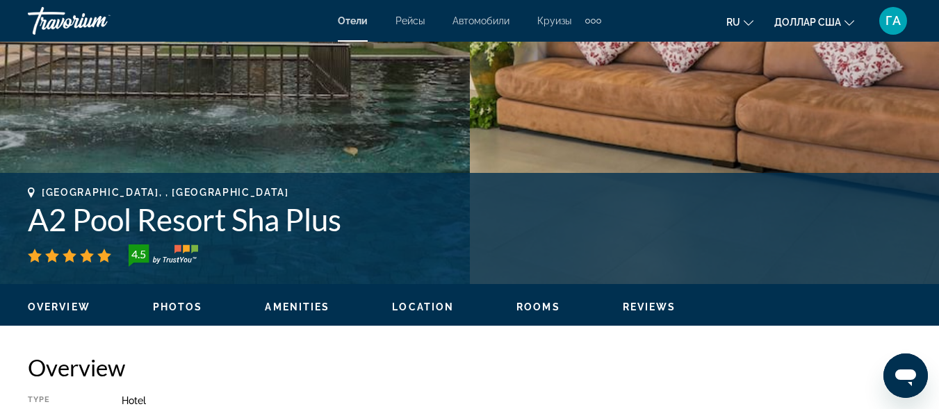
scroll to position [417, 0]
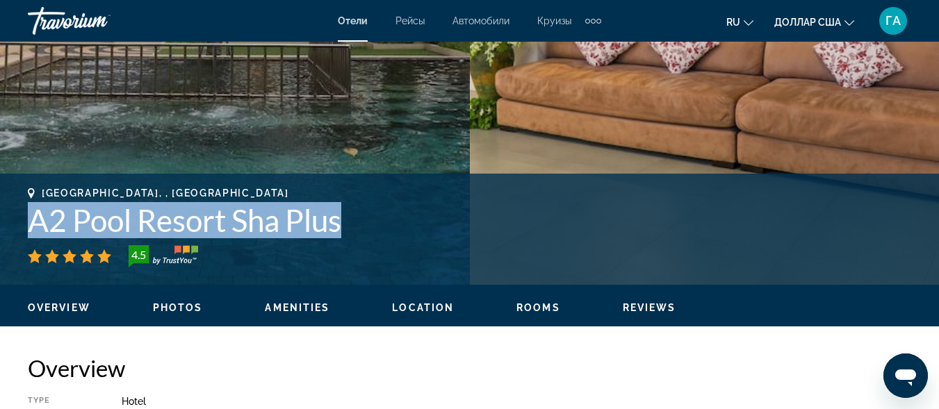
drag, startPoint x: 29, startPoint y: 222, endPoint x: 349, endPoint y: 227, distance: 319.8
click at [349, 227] on h1 "A2 Pool Resort Sha Plus" at bounding box center [470, 220] width 884 height 36
copy h1 "A2 Pool Resort Sha Plus"
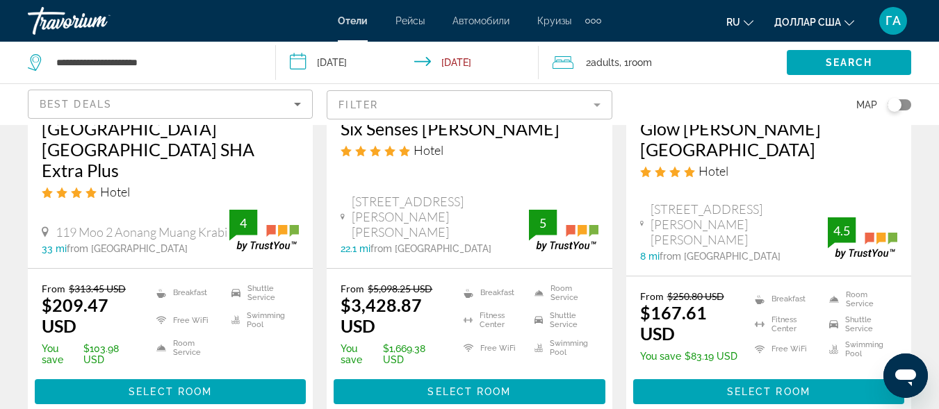
scroll to position [1529, 0]
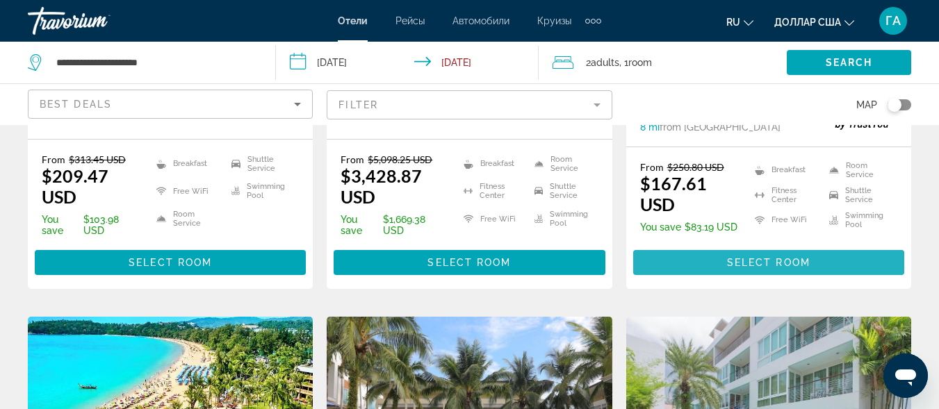
click at [685, 246] on span "Основное содержание" at bounding box center [768, 262] width 271 height 33
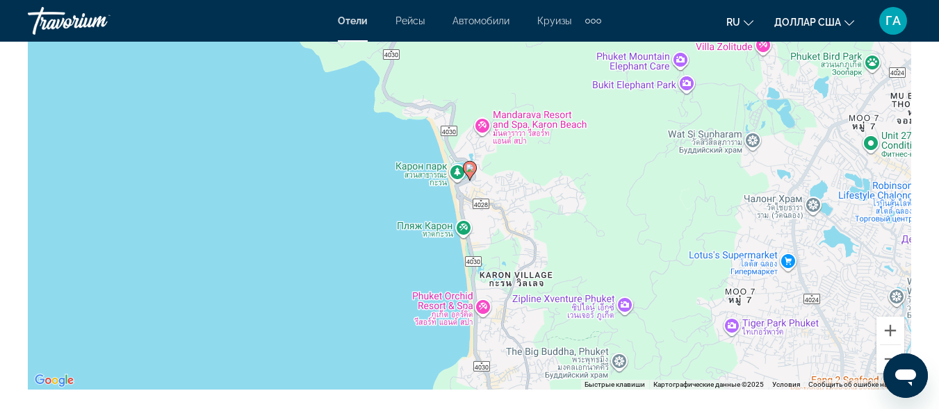
scroll to position [1738, 0]
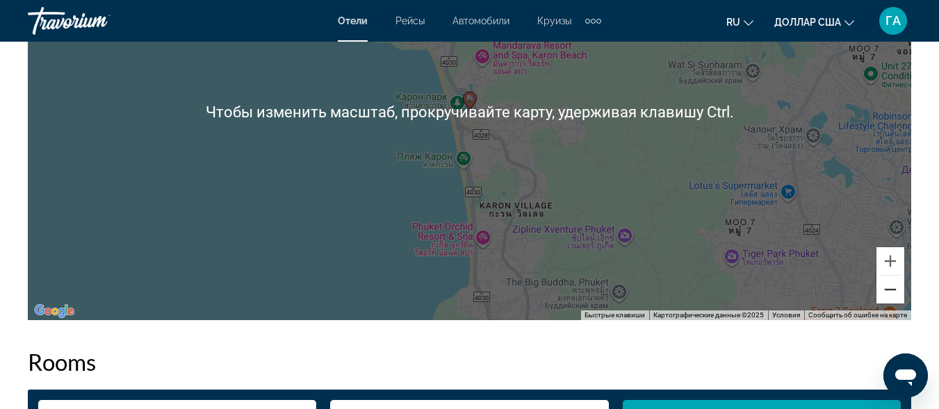
click at [885, 294] on button "Уменьшить" at bounding box center [891, 290] width 28 height 28
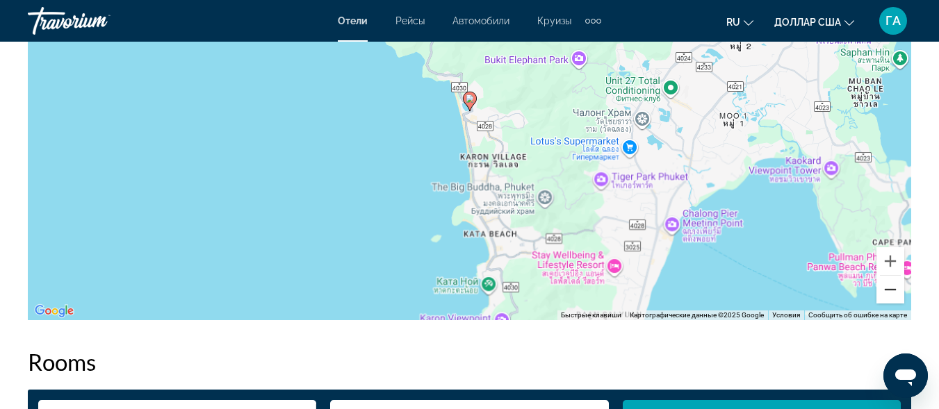
click at [885, 294] on button "Уменьшить" at bounding box center [891, 290] width 28 height 28
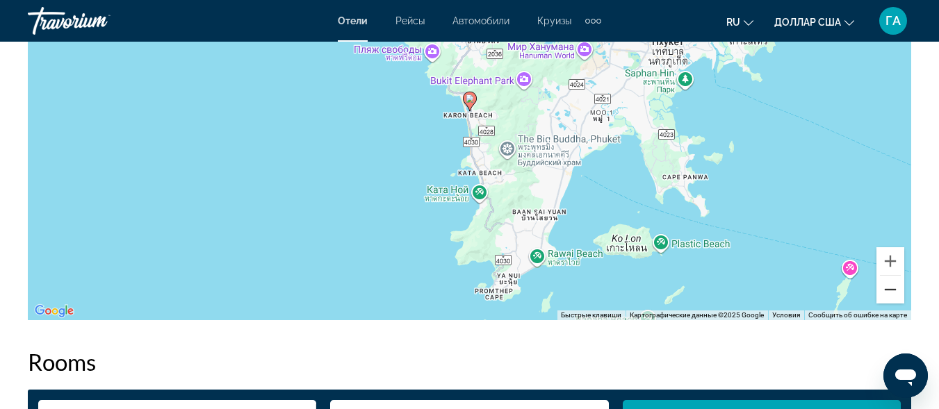
click at [885, 294] on button "Уменьшить" at bounding box center [891, 290] width 28 height 28
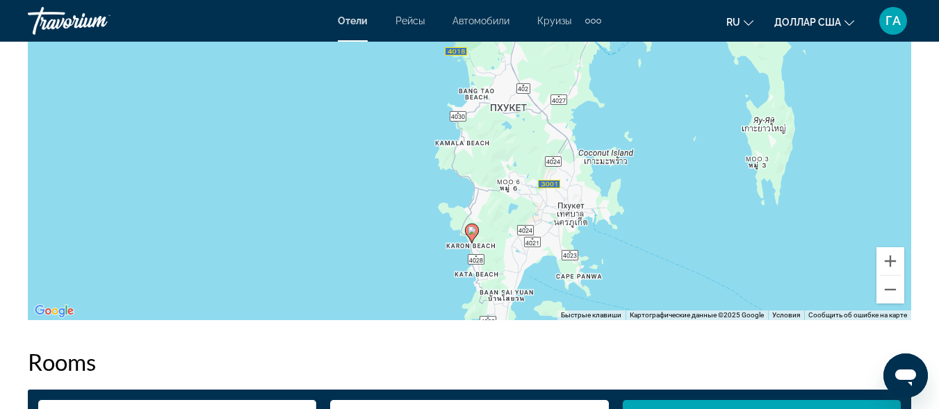
drag, startPoint x: 628, startPoint y: 188, endPoint x: 634, endPoint y: 298, distance: 109.3
click at [634, 298] on div "Чтобы активировать перетаскивание с помощью клавиатуры, нажмите Alt + Ввод. Пос…" at bounding box center [470, 111] width 884 height 417
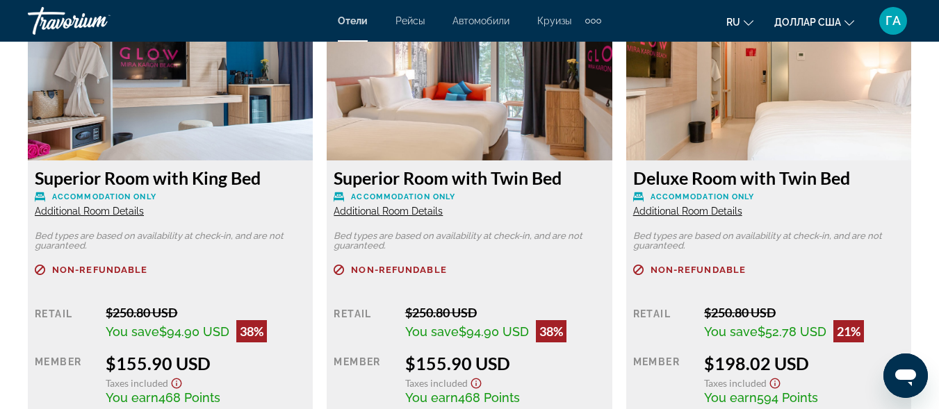
scroll to position [2294, 0]
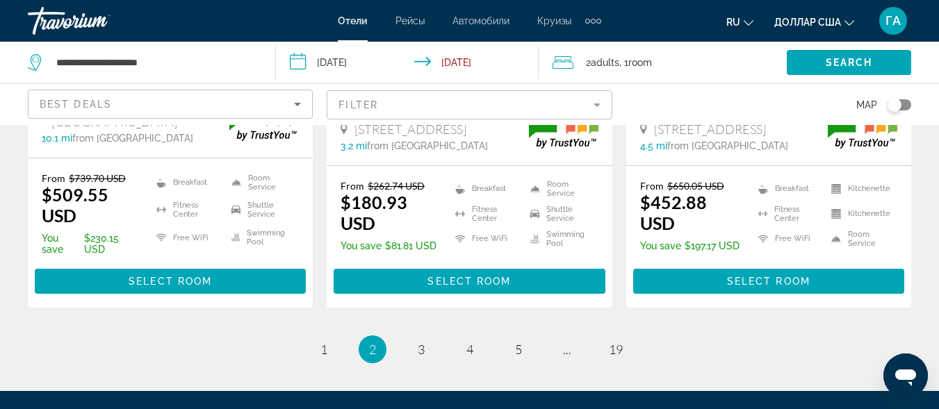
scroll to position [2086, 0]
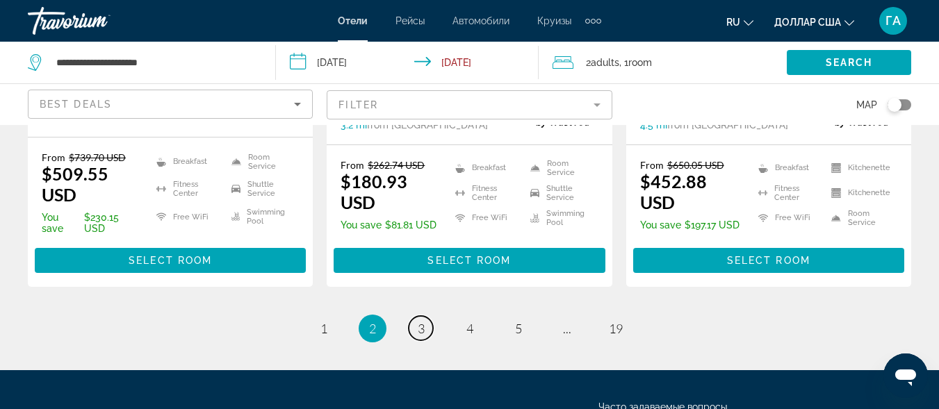
click at [411, 316] on link "page 3" at bounding box center [421, 328] width 24 height 24
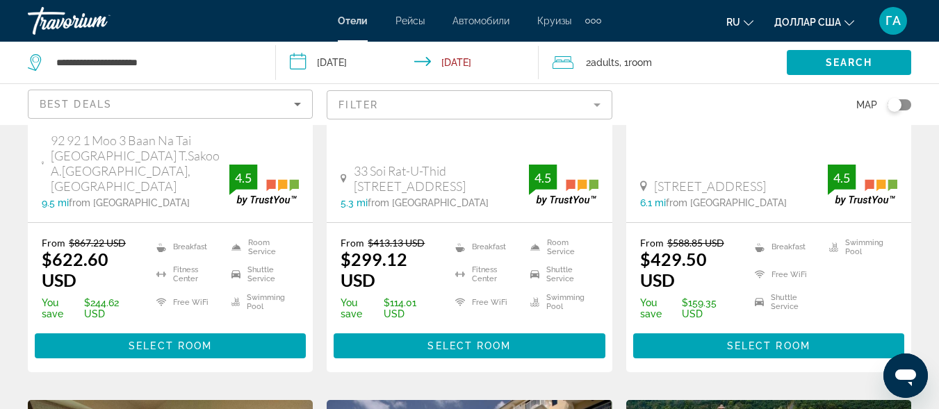
scroll to position [417, 0]
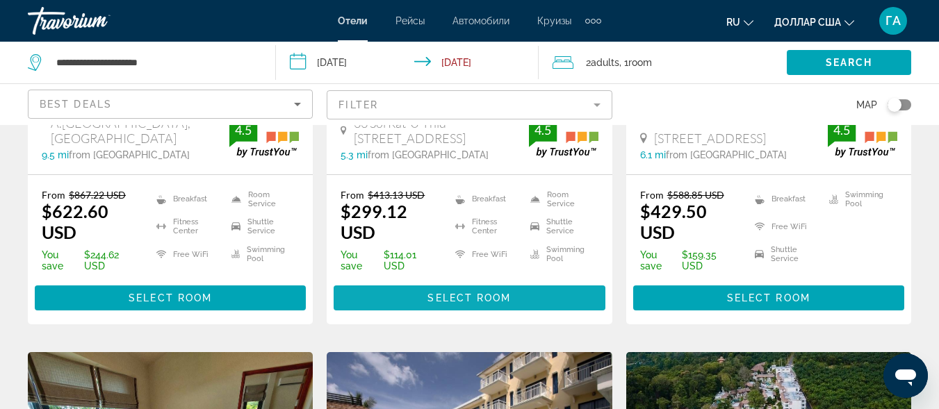
click at [447, 293] on span "Select Room" at bounding box center [469, 298] width 83 height 11
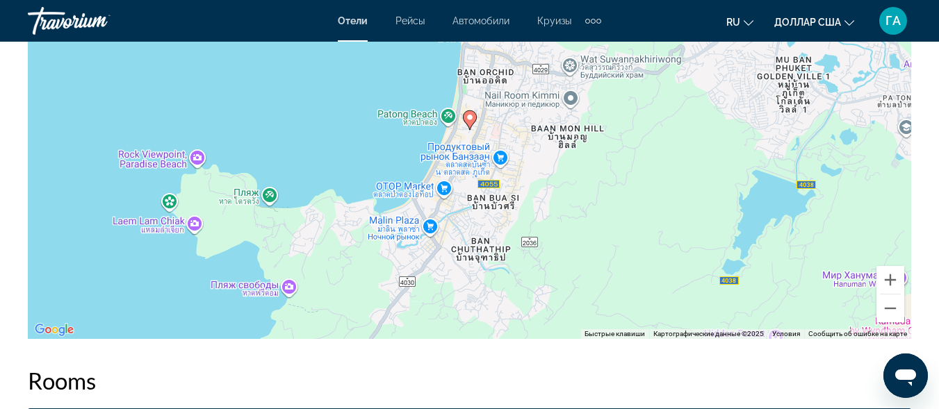
scroll to position [1877, 0]
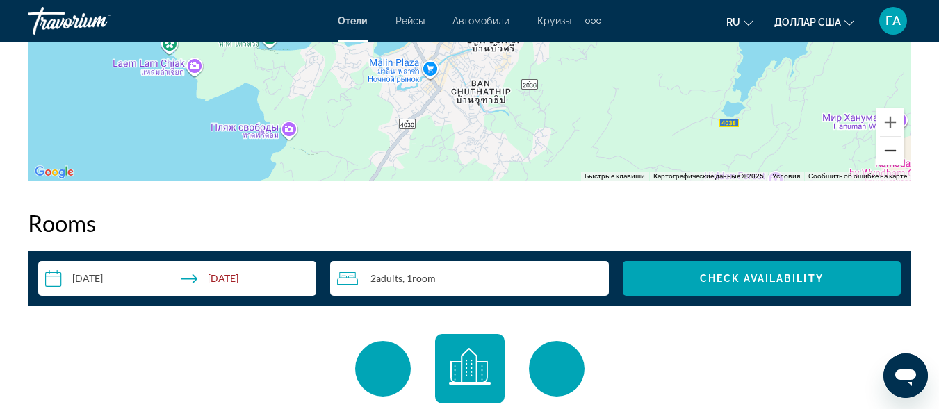
click at [886, 143] on button "Уменьшить" at bounding box center [891, 151] width 28 height 28
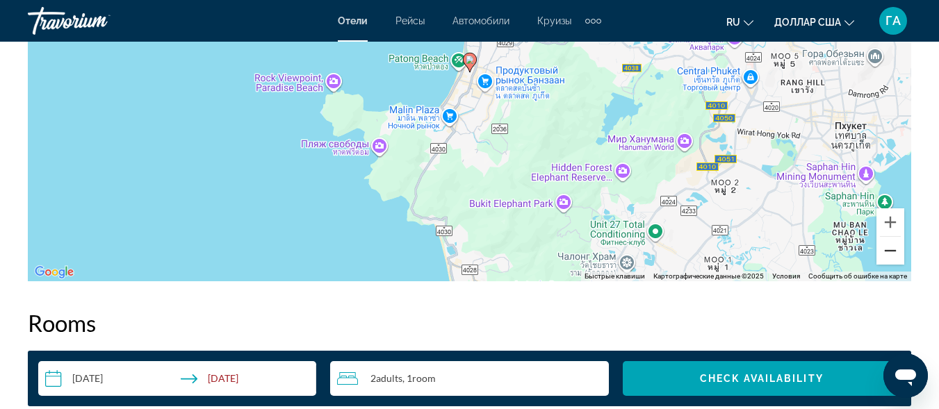
scroll to position [1738, 0]
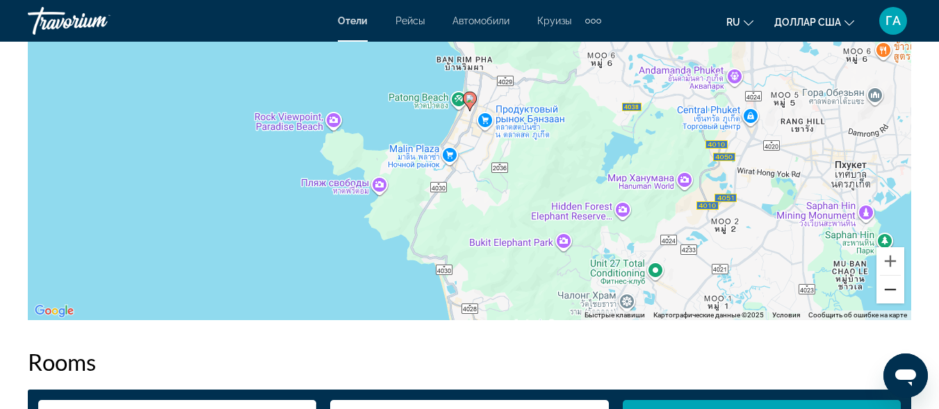
click at [888, 294] on button "Уменьшить" at bounding box center [891, 290] width 28 height 28
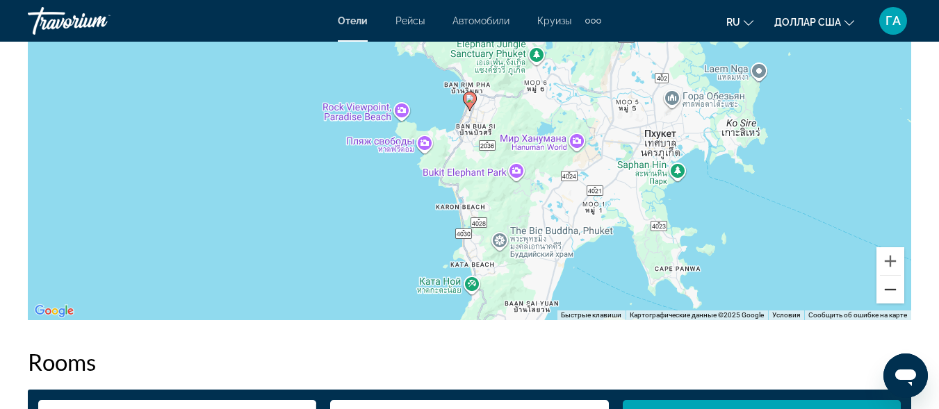
click at [888, 294] on button "Уменьшить" at bounding box center [891, 290] width 28 height 28
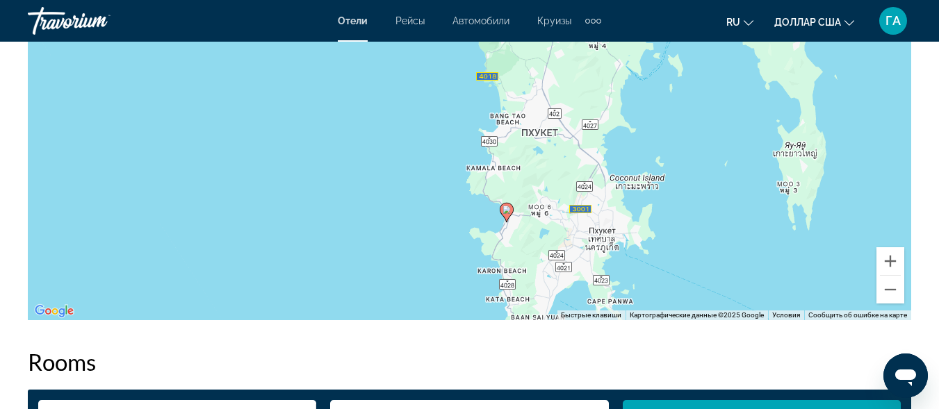
drag, startPoint x: 488, startPoint y: 151, endPoint x: 528, endPoint y: 273, distance: 128.6
click at [528, 273] on div "Чтобы активировать перетаскивание с помощью клавиатуры, нажмите Alt + Ввод. Пос…" at bounding box center [470, 111] width 884 height 417
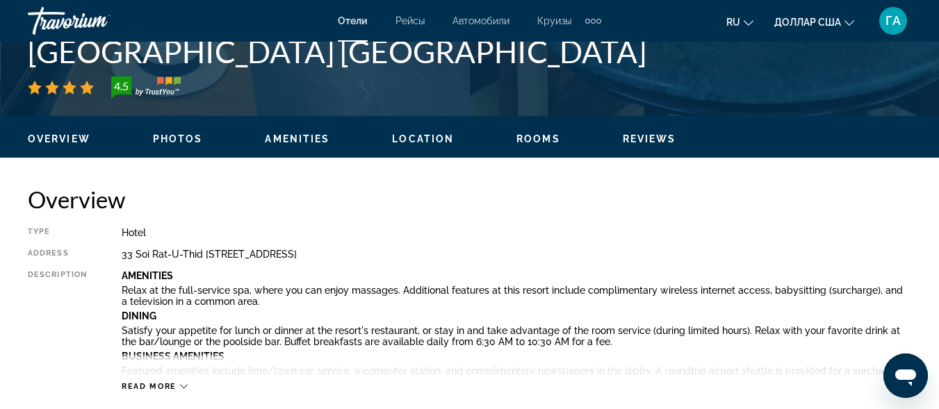
scroll to position [556, 0]
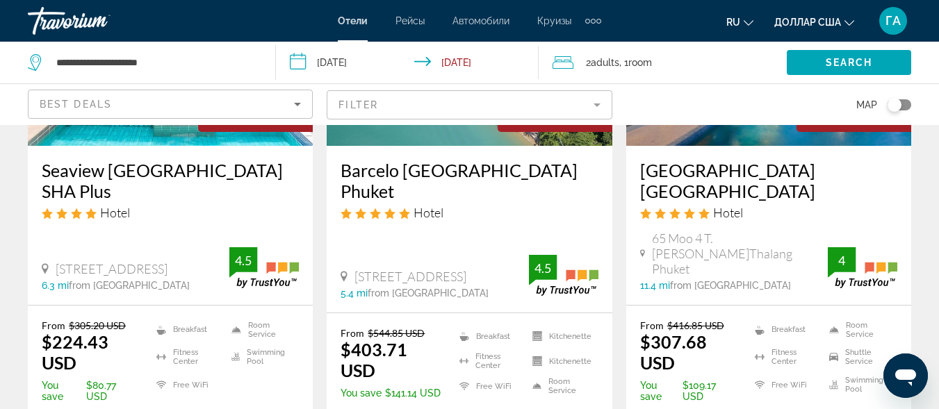
scroll to position [1460, 0]
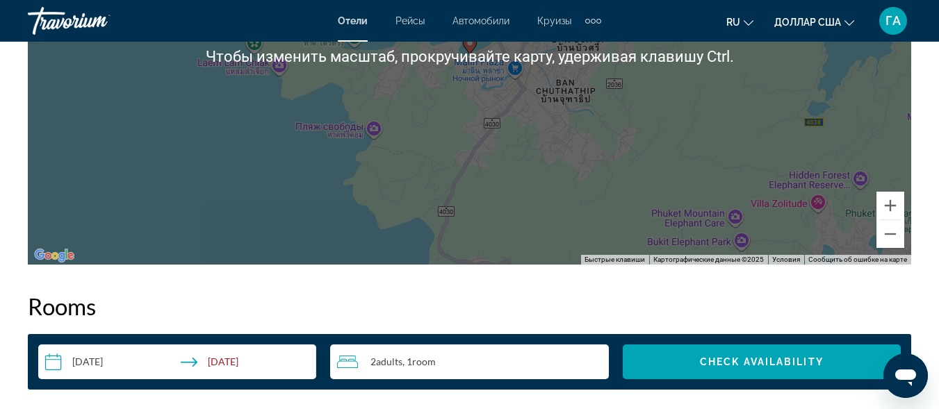
scroll to position [1808, 0]
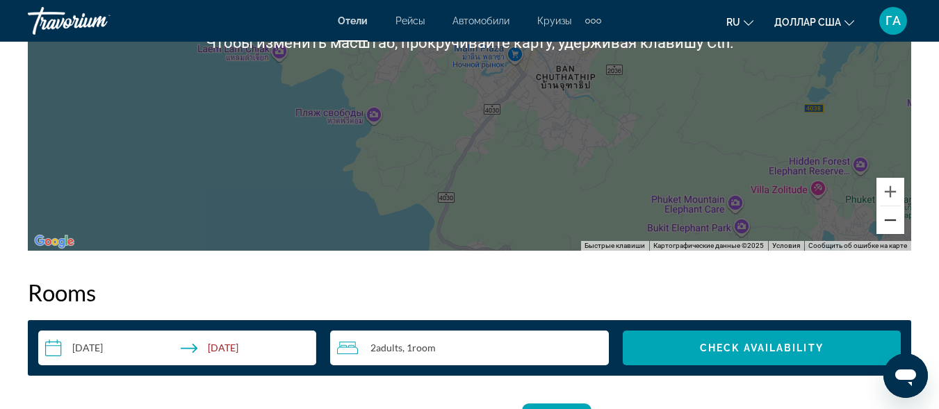
click at [894, 224] on button "Уменьшить" at bounding box center [891, 220] width 28 height 28
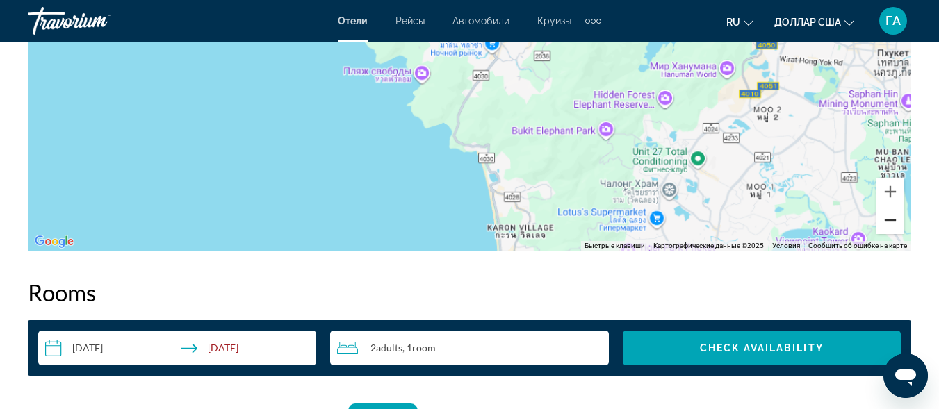
click at [895, 224] on button "Уменьшить" at bounding box center [891, 220] width 28 height 28
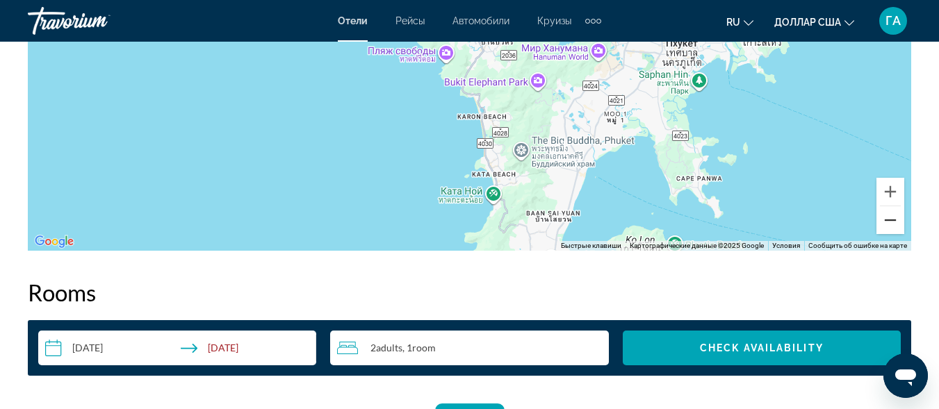
click at [895, 224] on button "Уменьшить" at bounding box center [891, 220] width 28 height 28
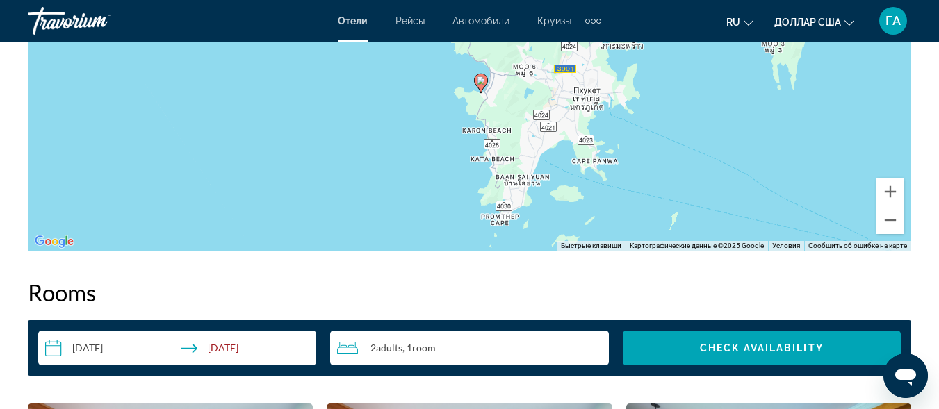
drag, startPoint x: 557, startPoint y: 169, endPoint x: 566, endPoint y: 220, distance: 51.5
click at [566, 220] on div "Чтобы активировать перетаскивание с помощью клавиатуры, нажмите Alt + Ввод. Пос…" at bounding box center [470, 42] width 884 height 417
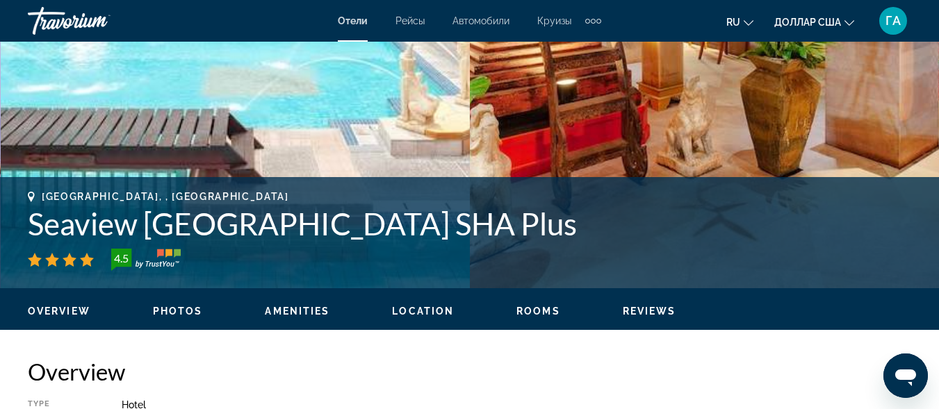
scroll to position [417, 0]
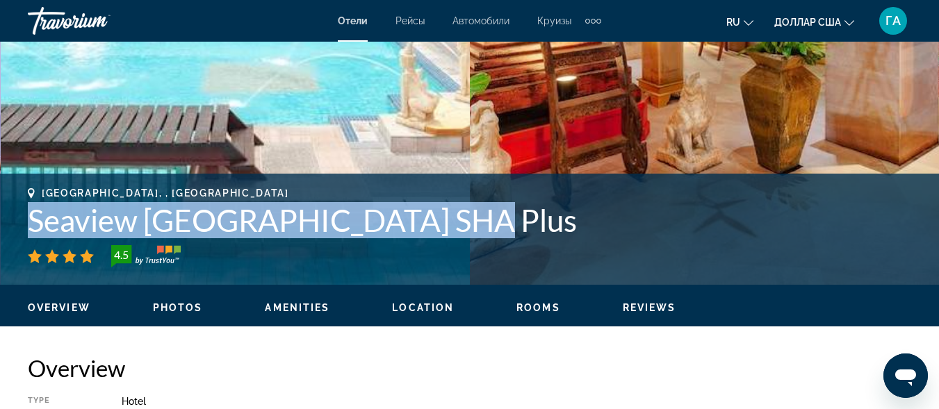
drag, startPoint x: 31, startPoint y: 218, endPoint x: 455, endPoint y: 227, distance: 424.9
click at [455, 227] on h1 "Seaview [GEOGRAPHIC_DATA] SHA Plus" at bounding box center [470, 220] width 884 height 36
copy h1 "Seaview [GEOGRAPHIC_DATA] SHA Plus"
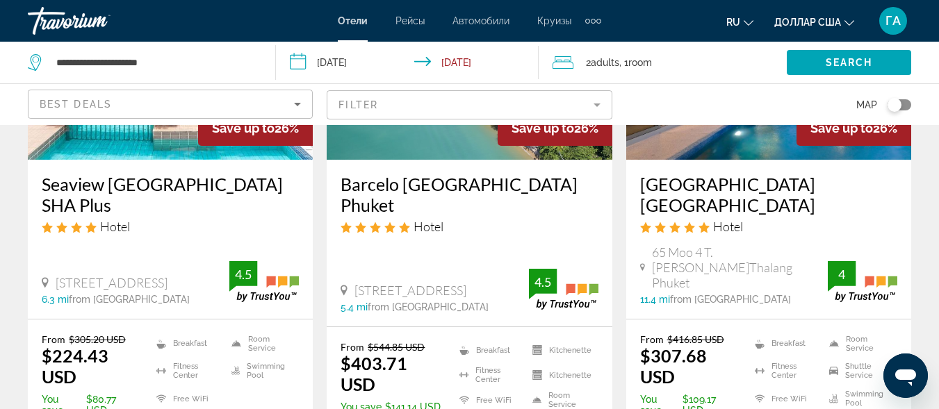
scroll to position [1390, 0]
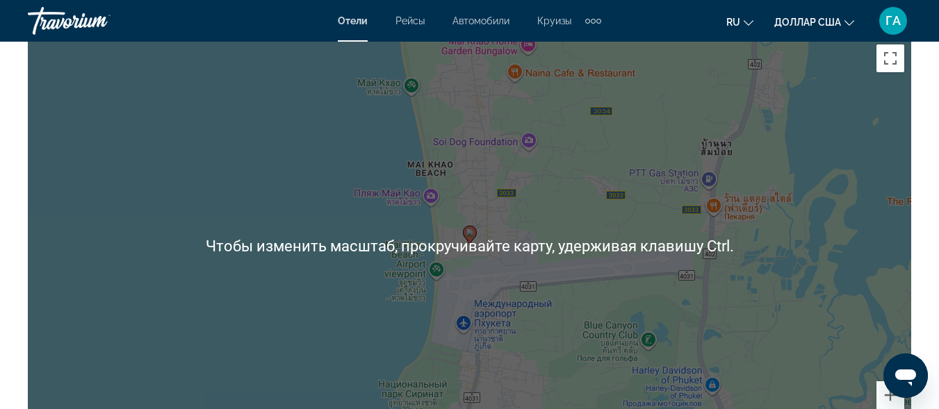
scroll to position [1738, 0]
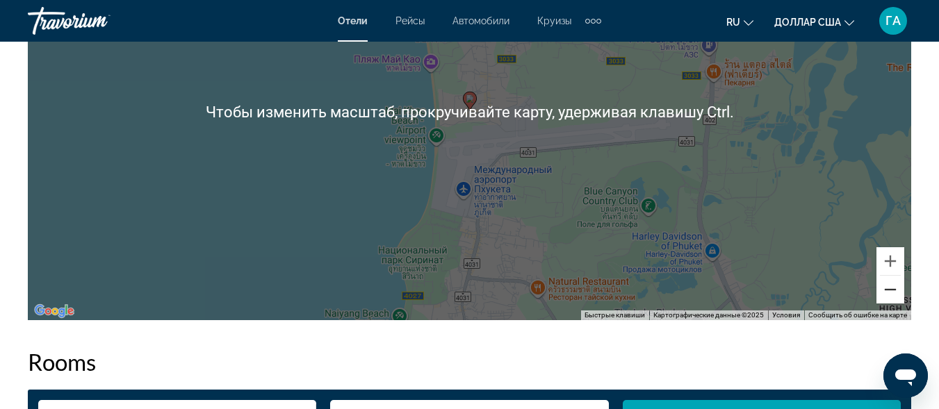
click at [895, 291] on button "Уменьшить" at bounding box center [891, 290] width 28 height 28
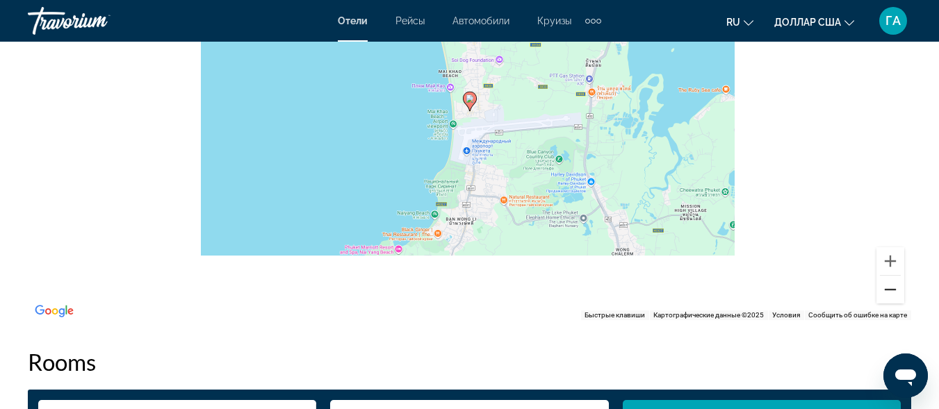
click at [895, 291] on button "Уменьшить" at bounding box center [891, 290] width 28 height 28
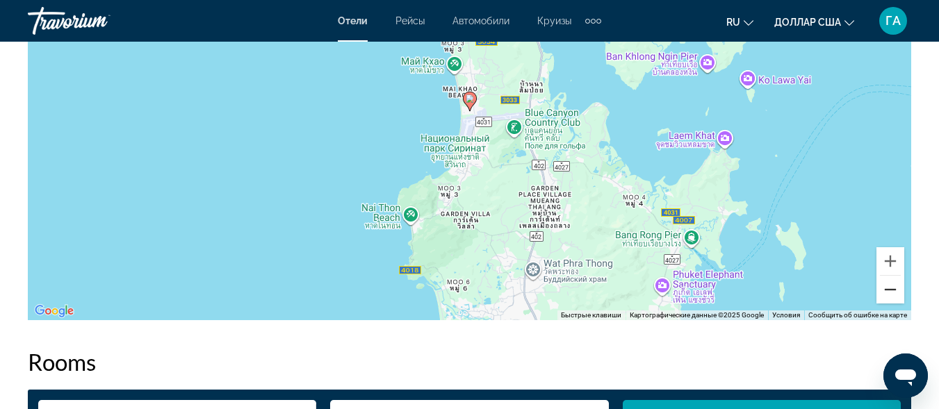
click at [882, 292] on button "Уменьшить" at bounding box center [891, 290] width 28 height 28
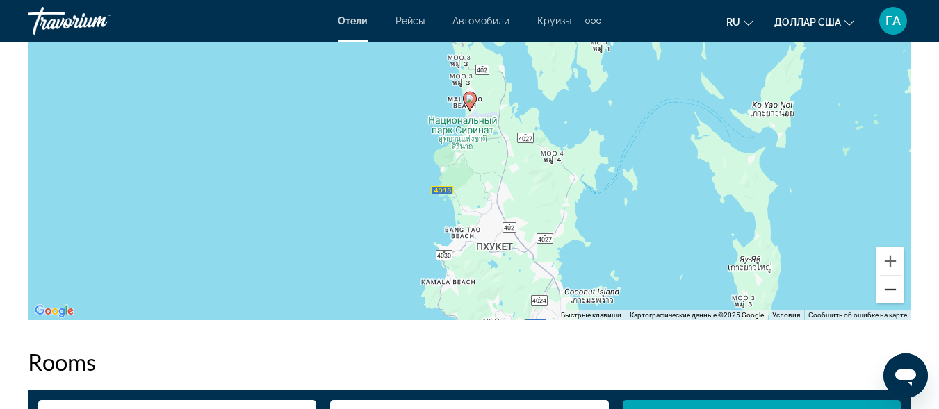
click at [882, 292] on button "Уменьшить" at bounding box center [891, 290] width 28 height 28
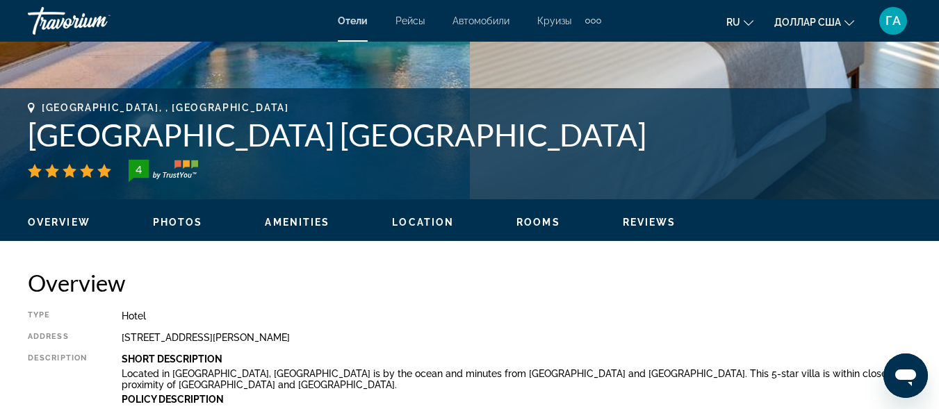
scroll to position [487, 0]
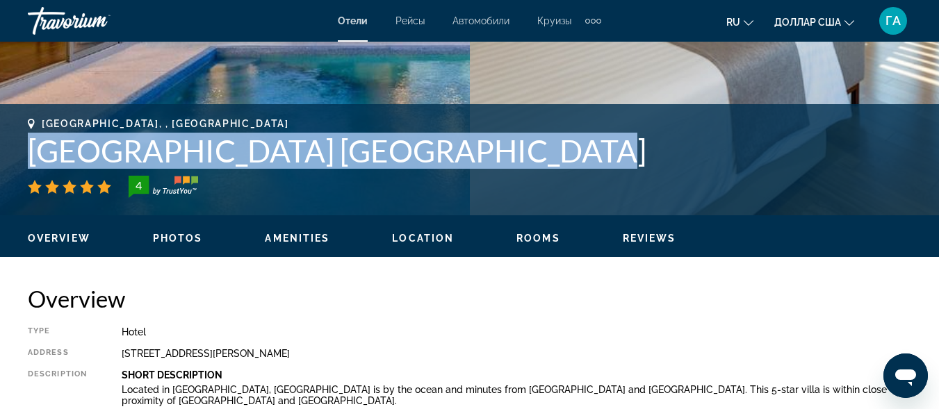
drag, startPoint x: 35, startPoint y: 143, endPoint x: 526, endPoint y: 163, distance: 491.2
click at [526, 163] on h1 "[GEOGRAPHIC_DATA] [GEOGRAPHIC_DATA]" at bounding box center [470, 151] width 884 height 36
copy h1 "[GEOGRAPHIC_DATA] [GEOGRAPHIC_DATA]"
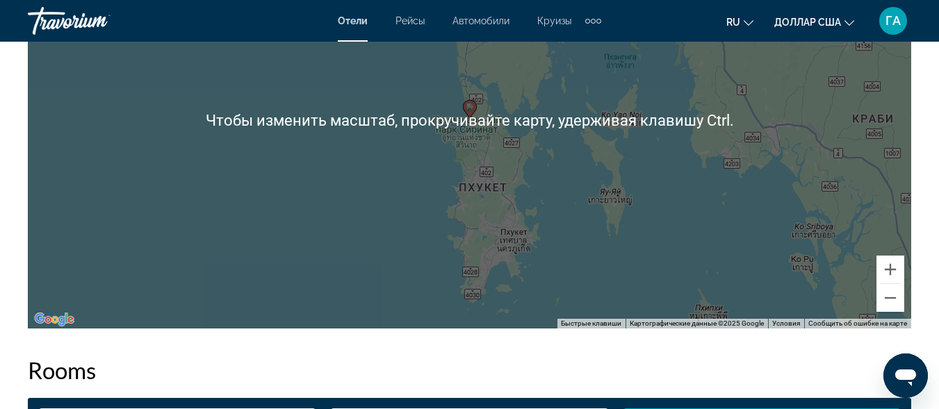
scroll to position [1738, 0]
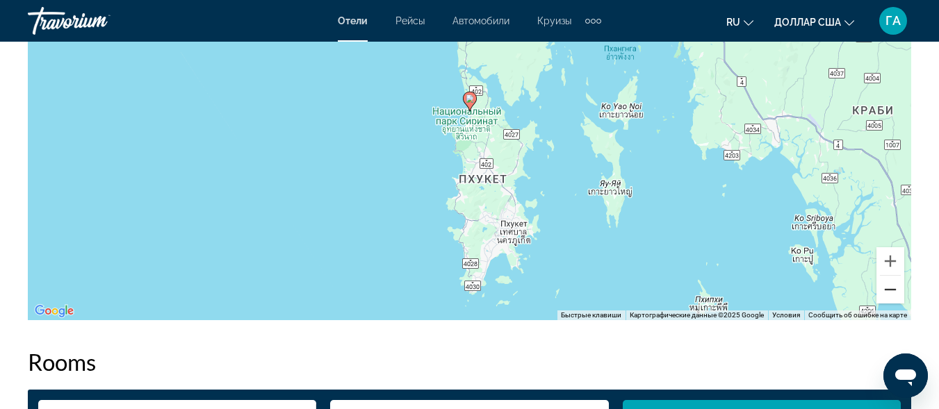
click at [893, 291] on button "Уменьшить" at bounding box center [891, 290] width 28 height 28
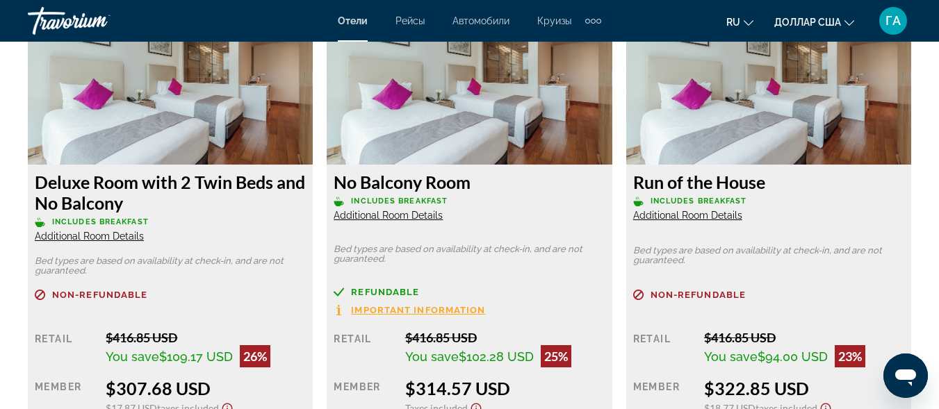
scroll to position [2155, 0]
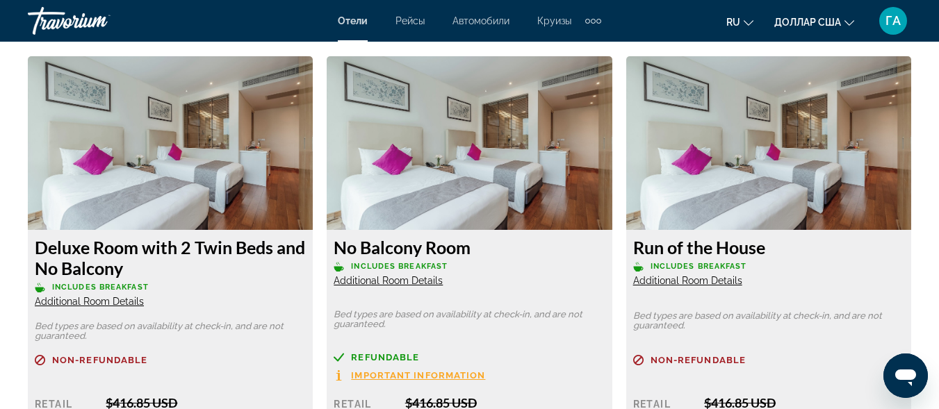
click at [703, 285] on span "Additional Room Details" at bounding box center [687, 280] width 109 height 11
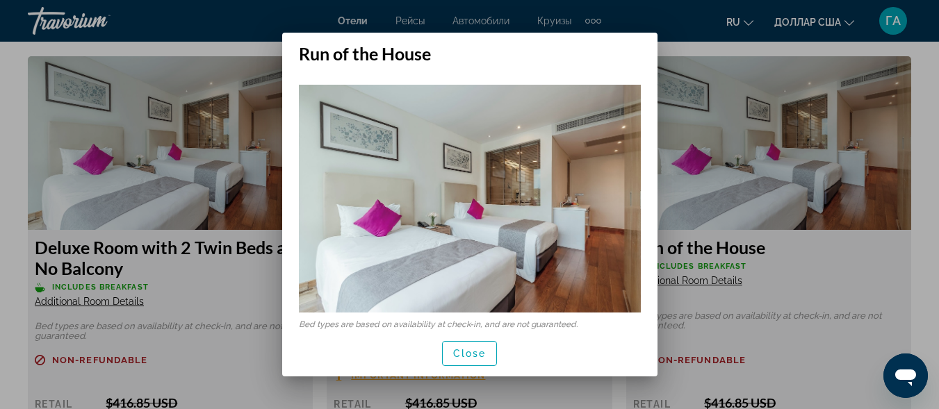
scroll to position [0, 0]
click at [472, 355] on font "Закрывать" at bounding box center [469, 353] width 63 height 11
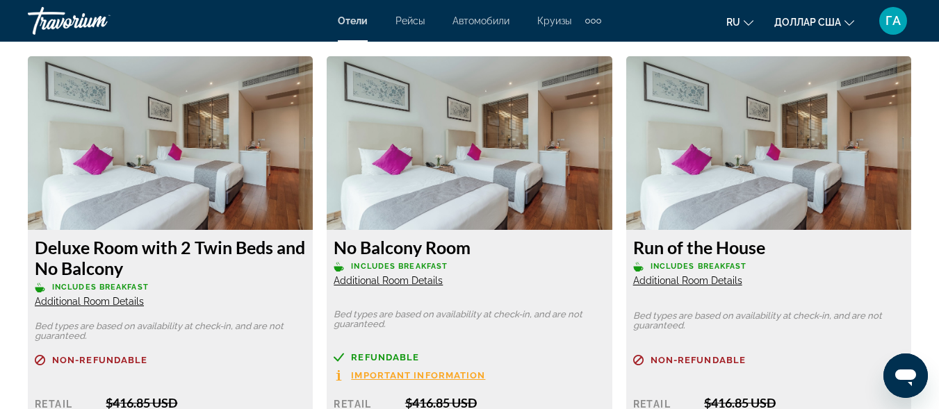
scroll to position [2155, 0]
click at [401, 283] on span "Additional Room Details" at bounding box center [388, 280] width 109 height 11
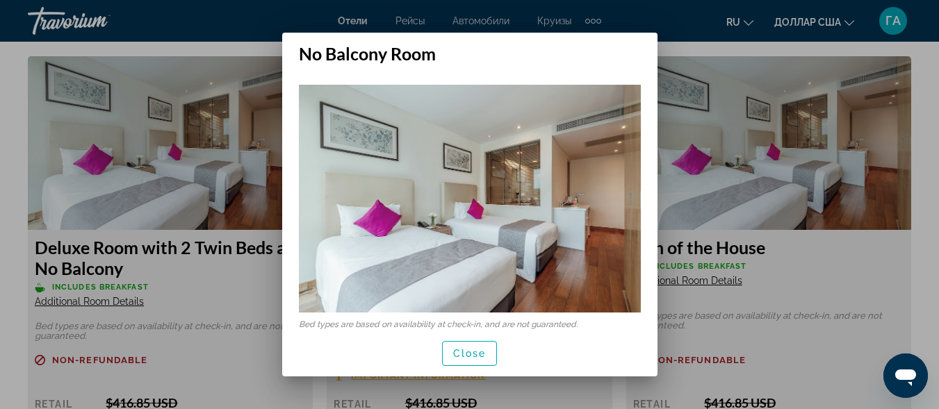
scroll to position [0, 0]
click at [444, 357] on font "Закрывать" at bounding box center [469, 353] width 63 height 11
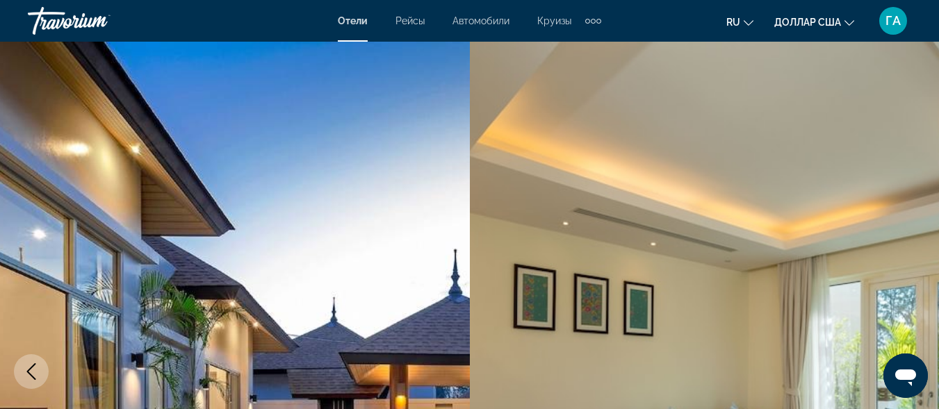
scroll to position [2155, 0]
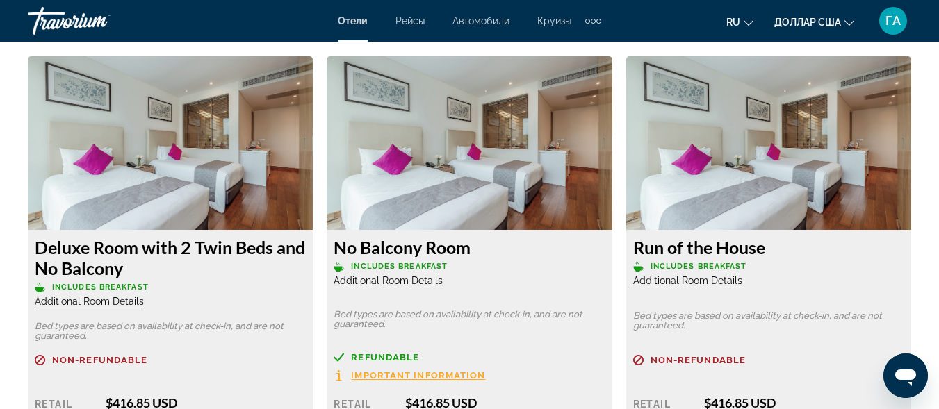
click at [113, 298] on span "Additional Room Details" at bounding box center [89, 301] width 109 height 11
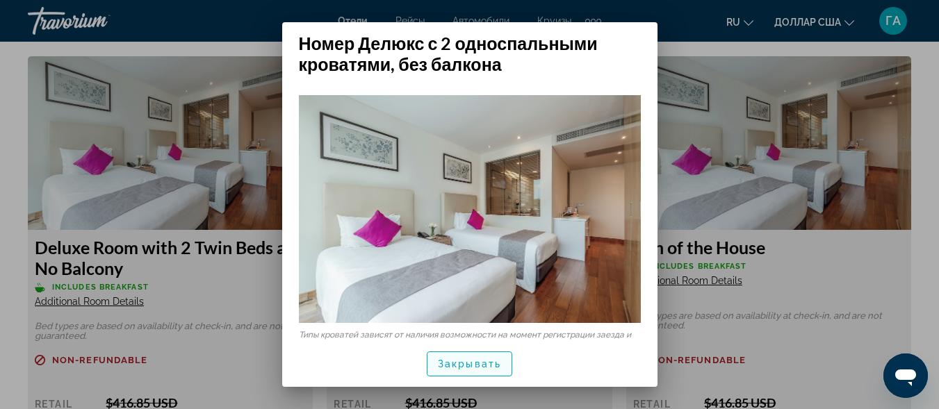
click at [489, 363] on font "Закрывать" at bounding box center [469, 364] width 63 height 11
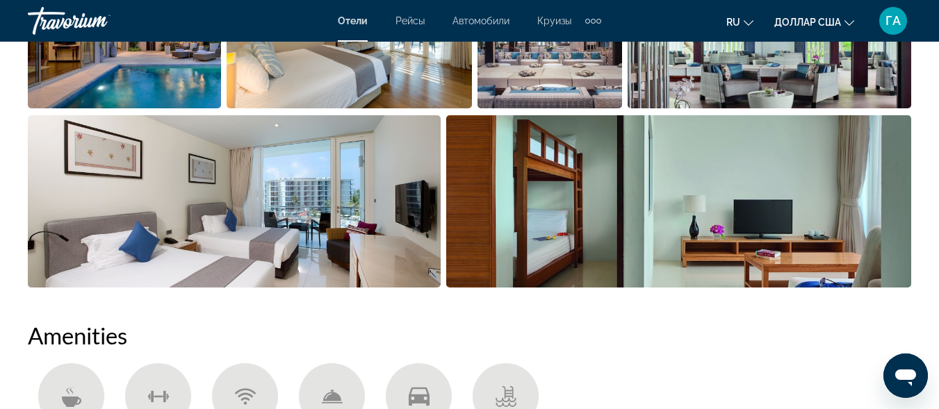
scroll to position [834, 0]
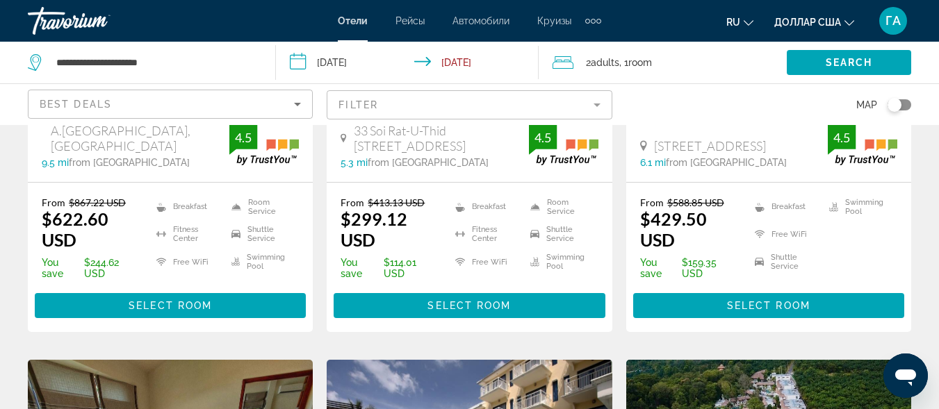
scroll to position [417, 0]
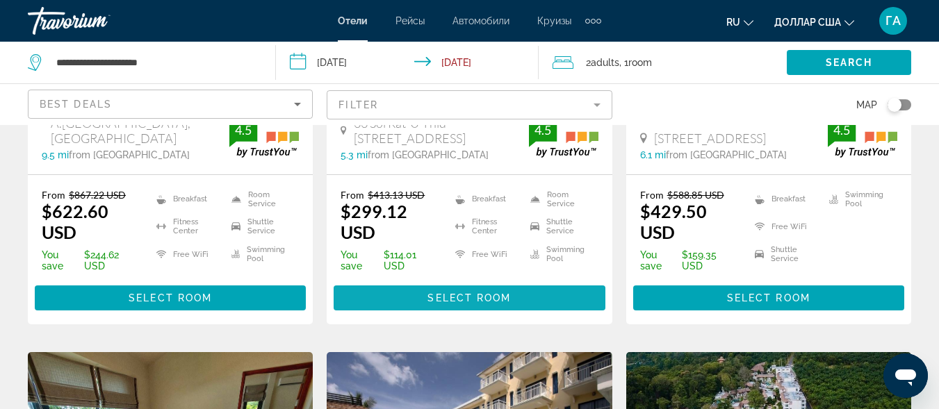
click at [470, 293] on span "Select Room" at bounding box center [469, 298] width 83 height 11
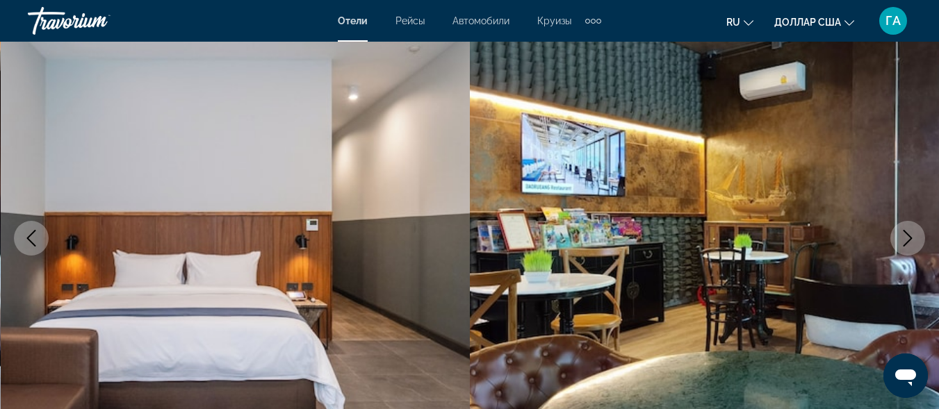
scroll to position [348, 0]
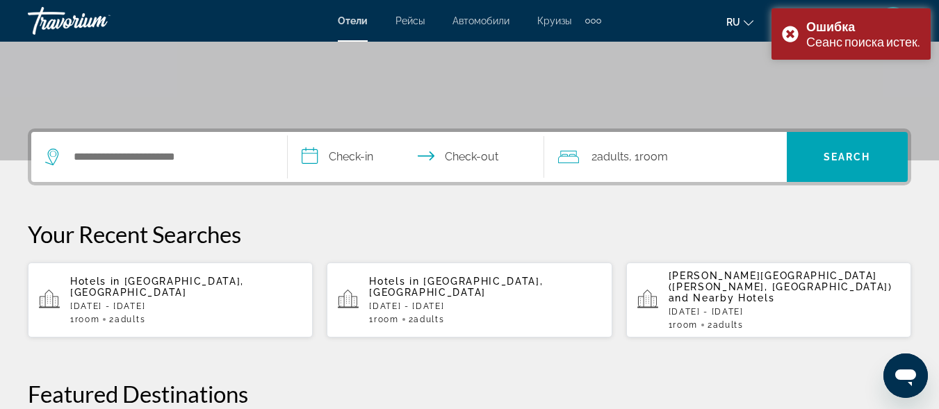
scroll to position [278, 0]
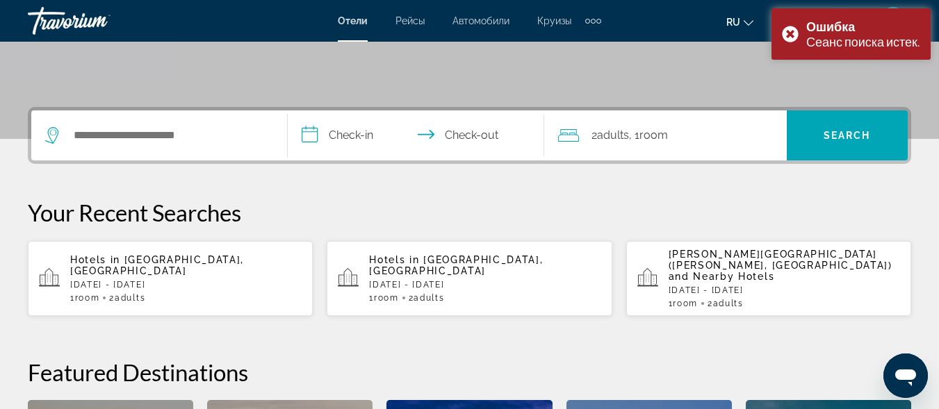
click at [153, 293] on div "1 Room rooms 2 Adult Adults" at bounding box center [186, 298] width 232 height 10
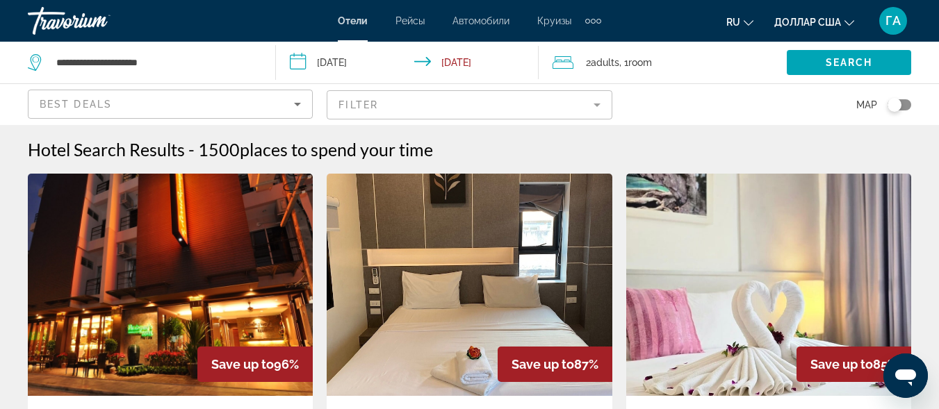
click at [423, 101] on mat-form-field "Filter" at bounding box center [469, 104] width 285 height 29
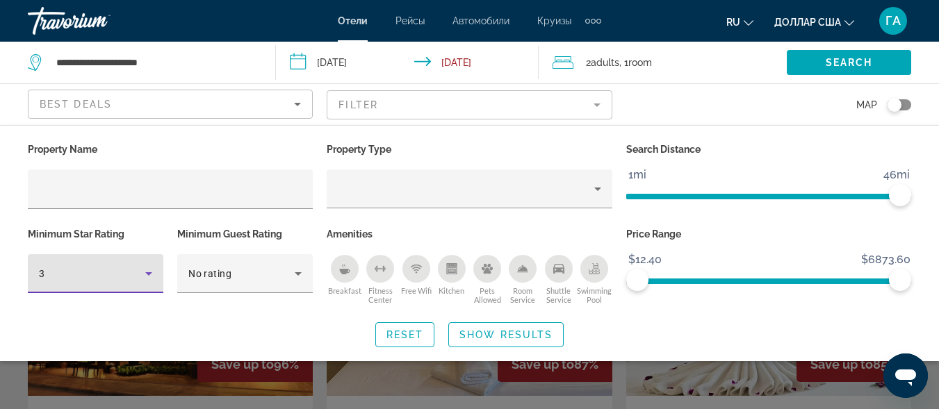
click at [144, 281] on icon "Hotel Filters" at bounding box center [148, 274] width 17 height 17
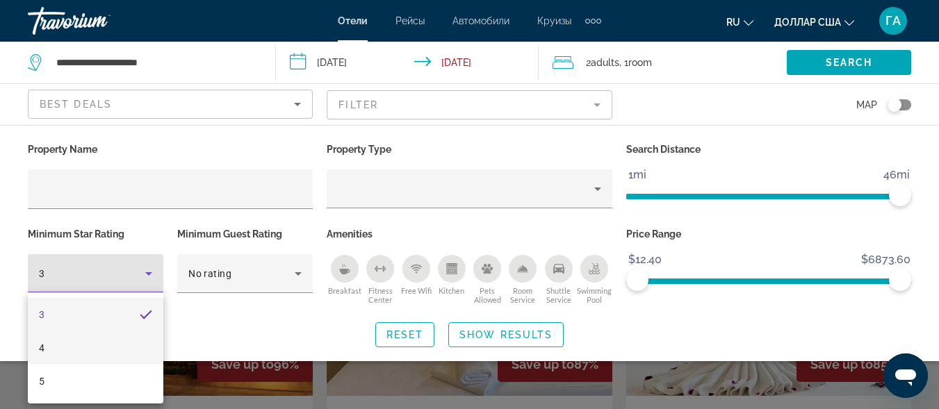
click at [100, 357] on mat-option "4" at bounding box center [96, 348] width 136 height 33
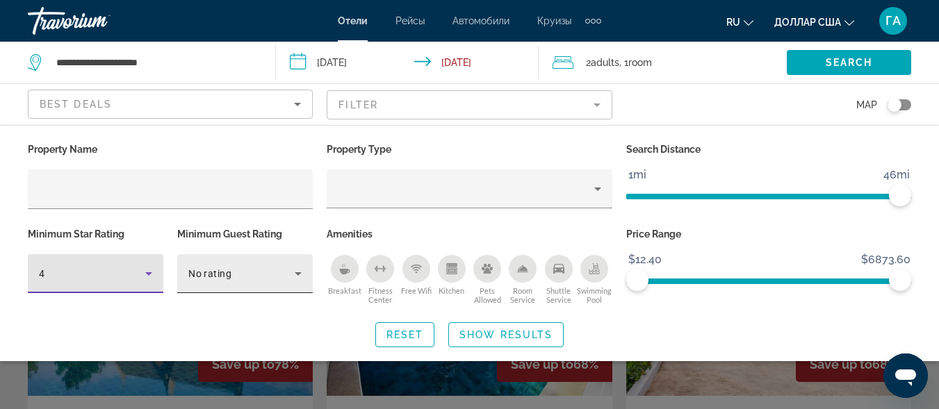
click at [245, 279] on div "No rating" at bounding box center [241, 274] width 106 height 17
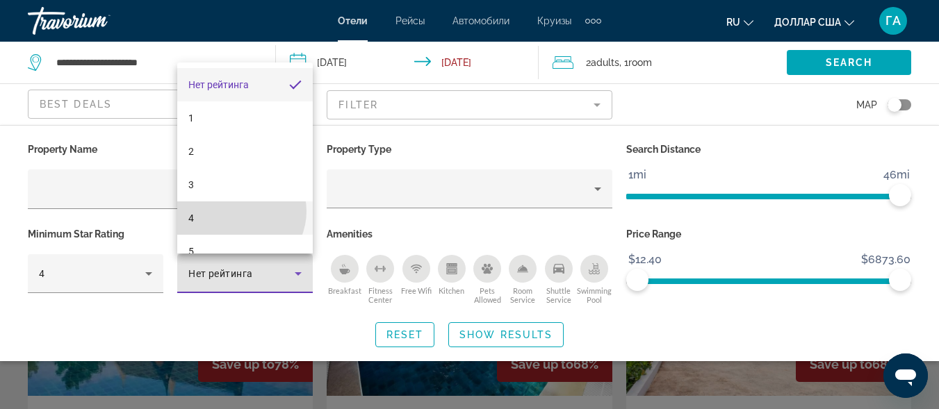
click at [238, 211] on mat-option "4" at bounding box center [245, 218] width 136 height 33
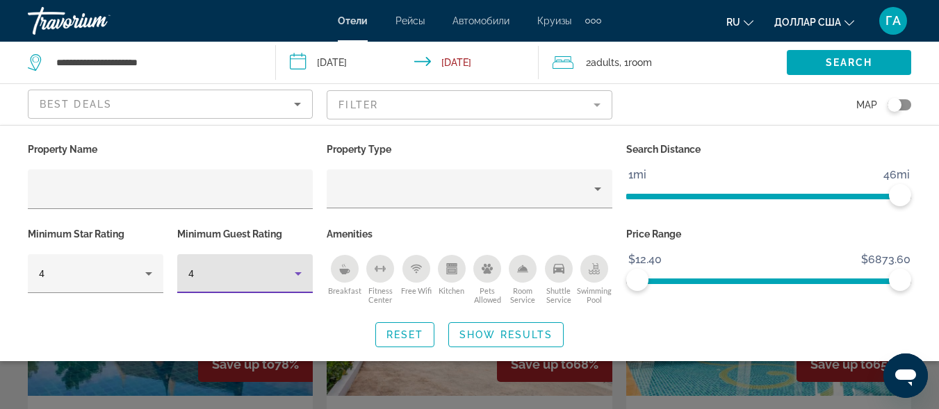
click at [340, 270] on icon "Breakfast" at bounding box center [344, 272] width 10 height 6
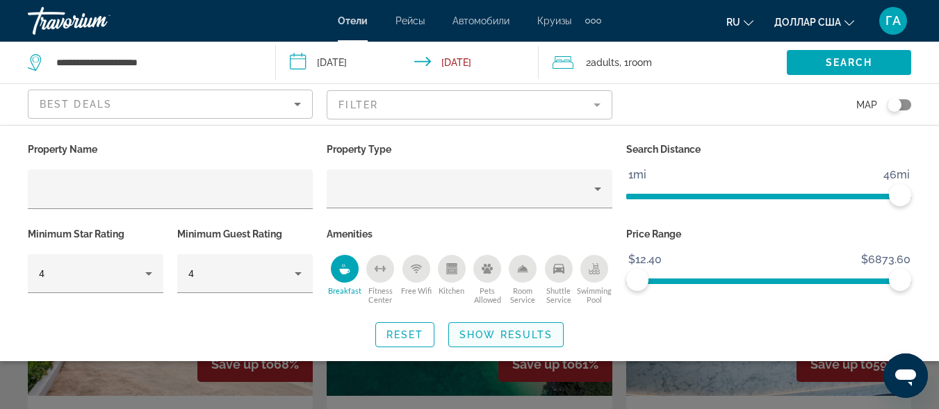
click at [482, 342] on span "Search widget" at bounding box center [506, 334] width 114 height 33
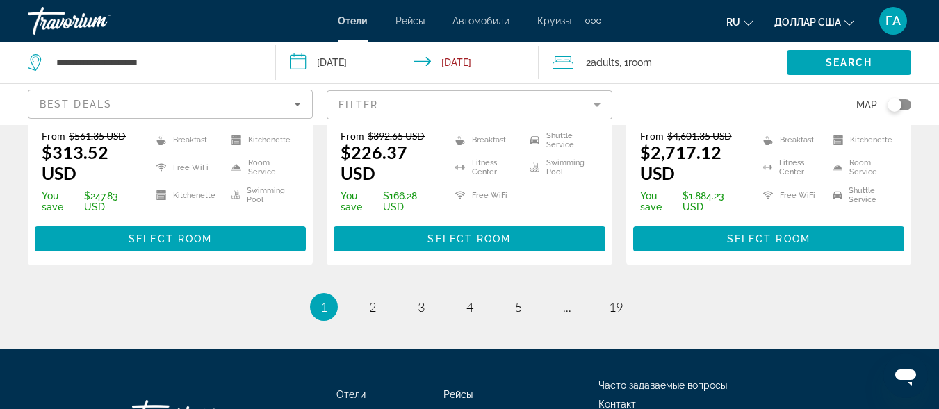
scroll to position [2155, 0]
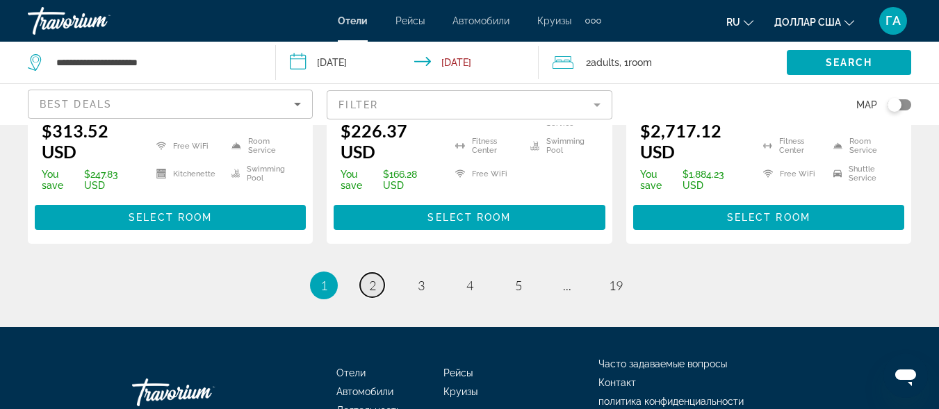
click at [373, 278] on span "2" at bounding box center [372, 285] width 7 height 15
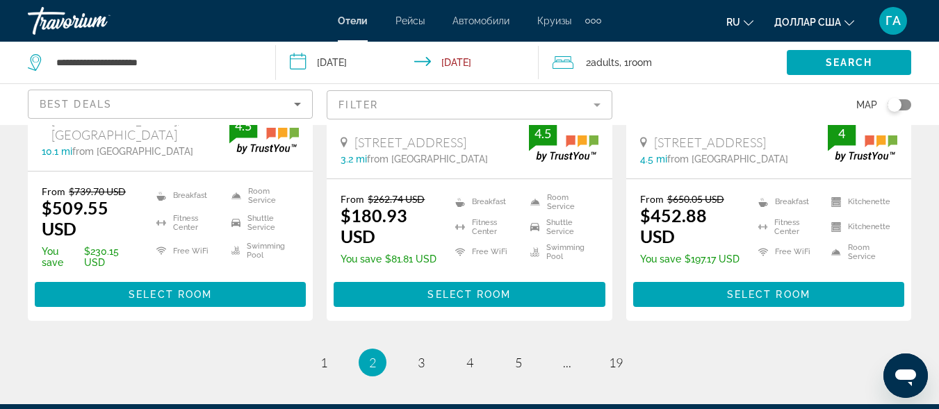
scroll to position [2155, 0]
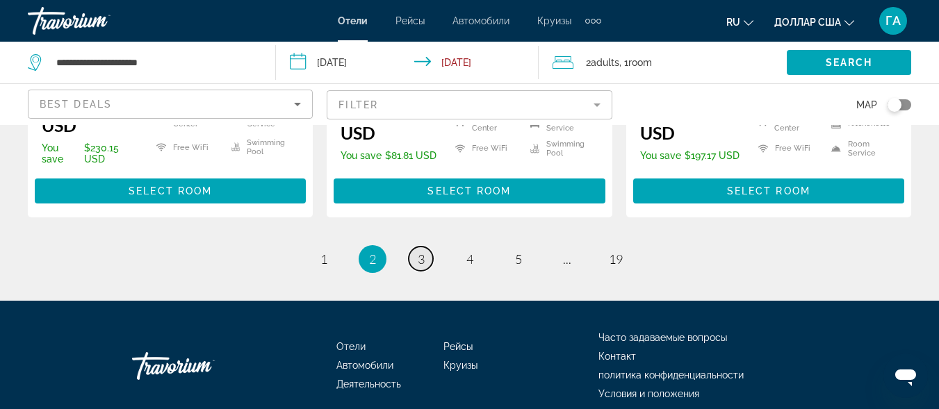
click at [422, 252] on span "3" at bounding box center [421, 259] width 7 height 15
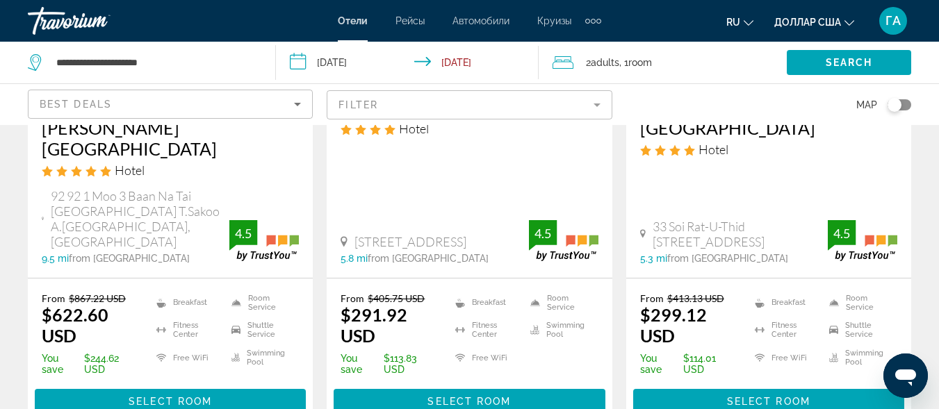
scroll to position [348, 0]
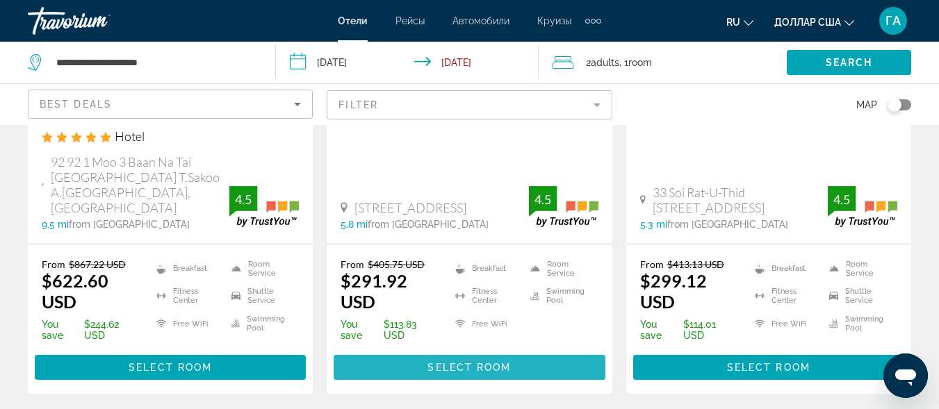
click at [466, 362] on span "Select Room" at bounding box center [469, 367] width 83 height 11
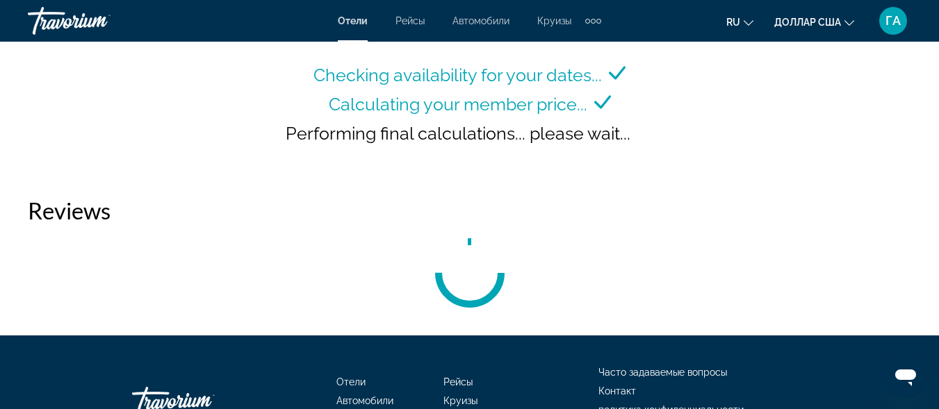
scroll to position [2294, 0]
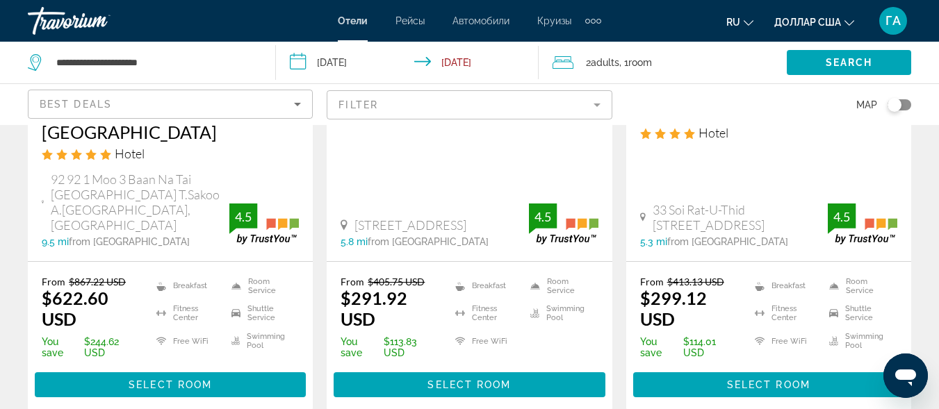
scroll to position [348, 0]
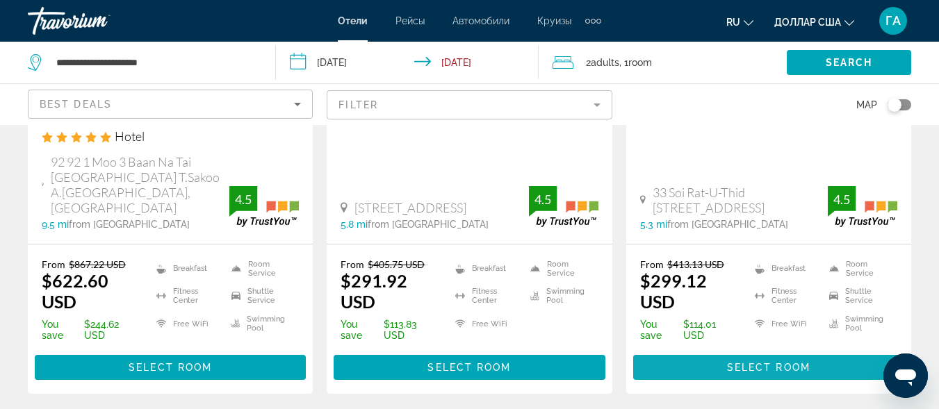
click at [797, 362] on span "Select Room" at bounding box center [768, 367] width 83 height 11
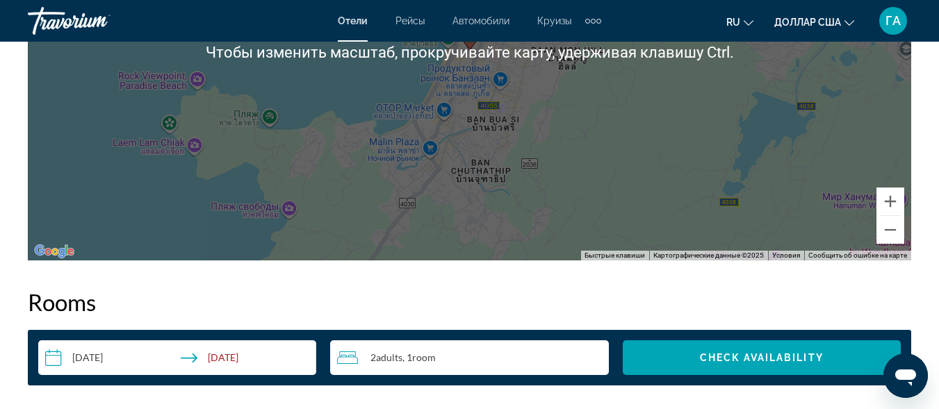
scroll to position [1808, 0]
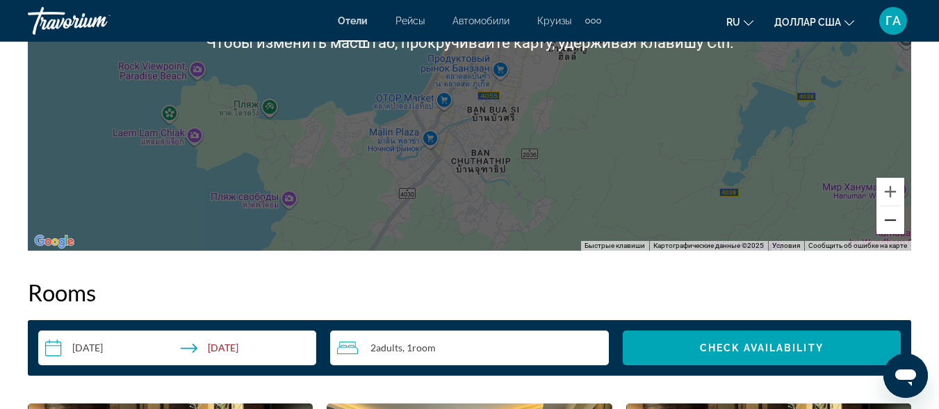
click at [892, 225] on button "Уменьшить" at bounding box center [891, 220] width 28 height 28
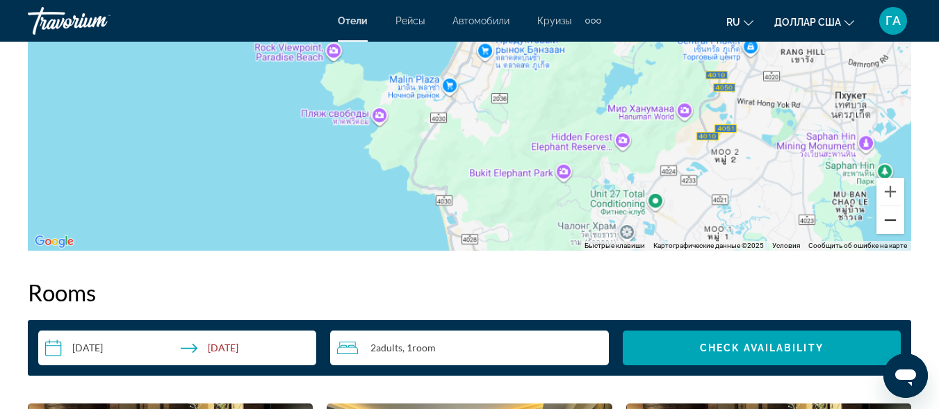
click at [891, 225] on button "Уменьшить" at bounding box center [891, 220] width 28 height 28
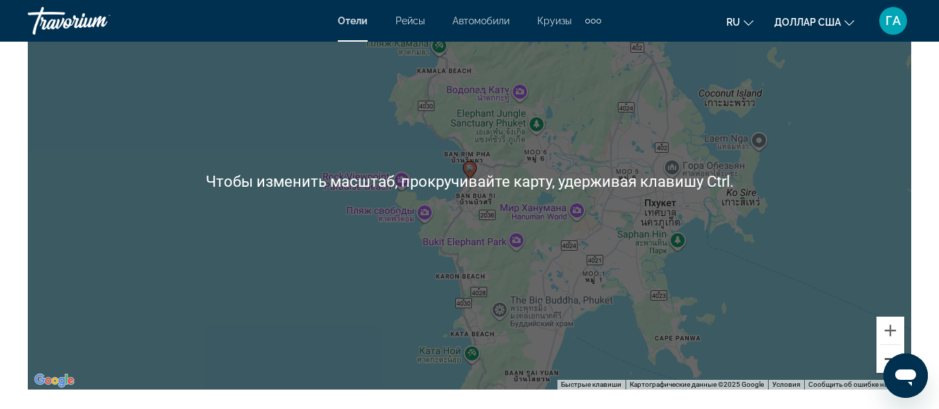
scroll to position [1738, 0]
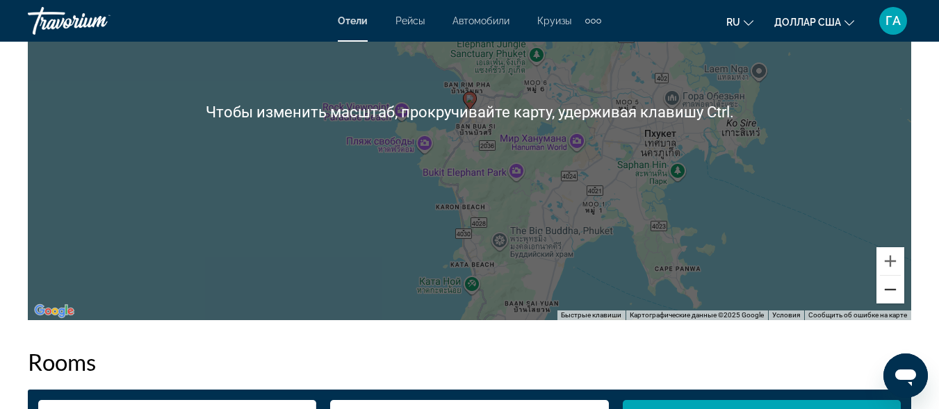
click at [892, 291] on button "Уменьшить" at bounding box center [891, 290] width 28 height 28
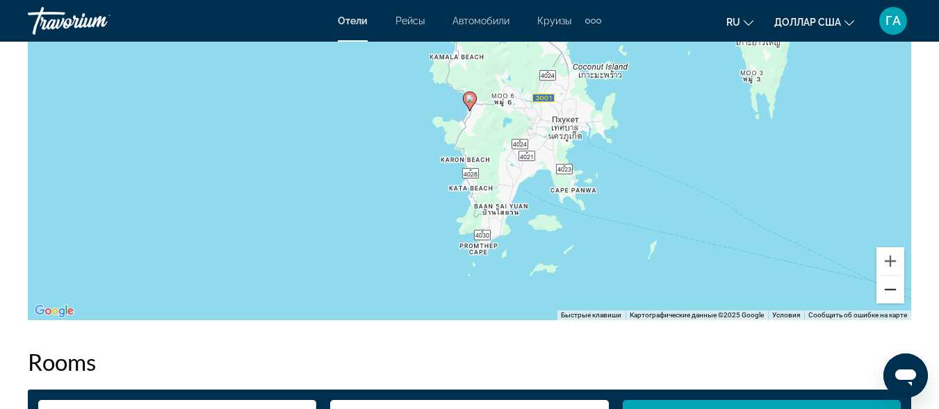
click at [892, 291] on button "Уменьшить" at bounding box center [891, 290] width 28 height 28
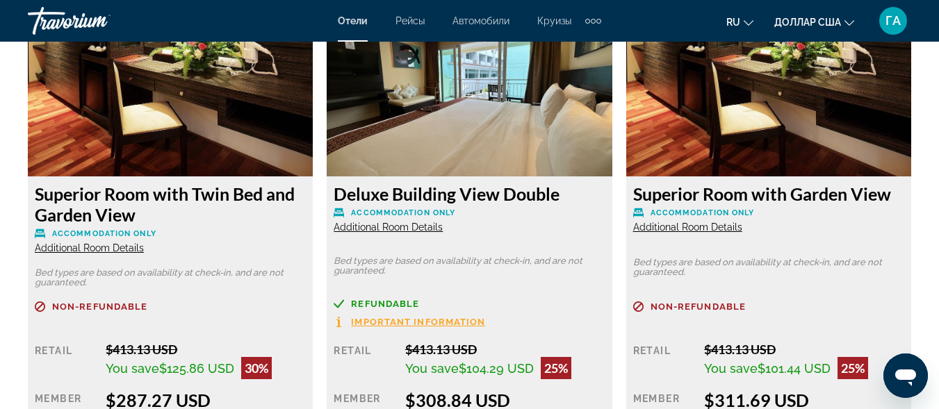
scroll to position [2155, 0]
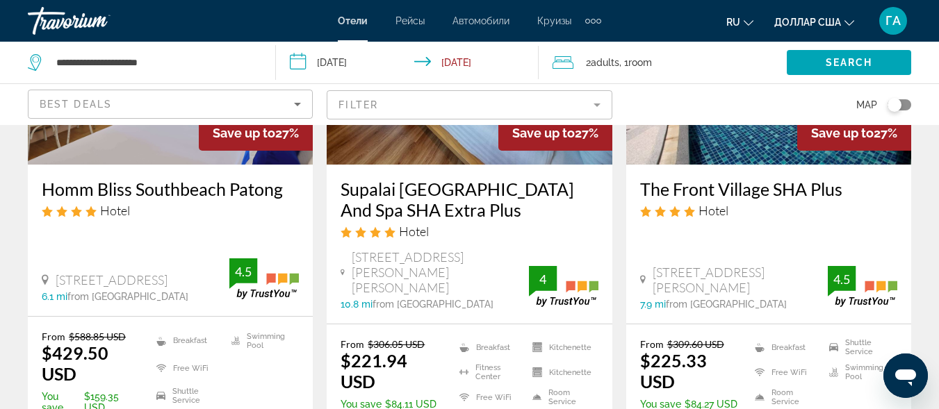
scroll to position [834, 0]
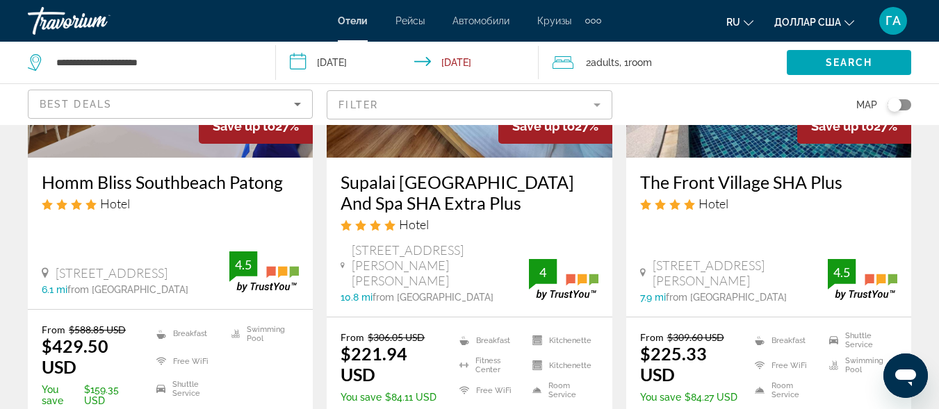
drag, startPoint x: 748, startPoint y: 387, endPoint x: 745, endPoint y: 378, distance: 9.7
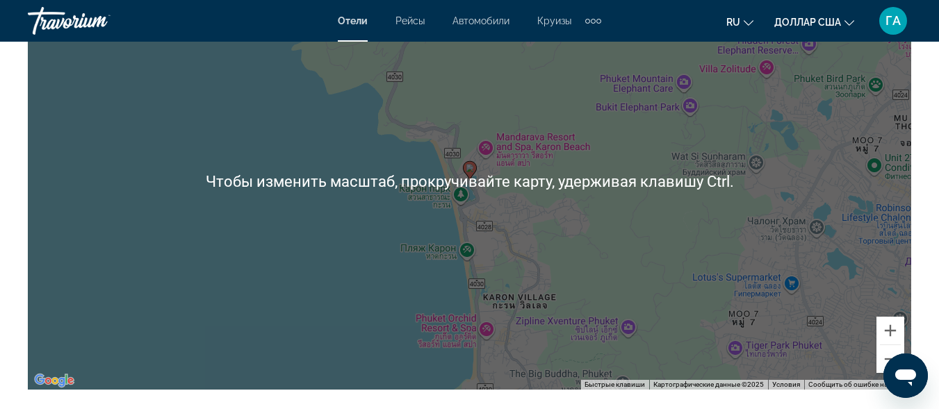
scroll to position [1738, 0]
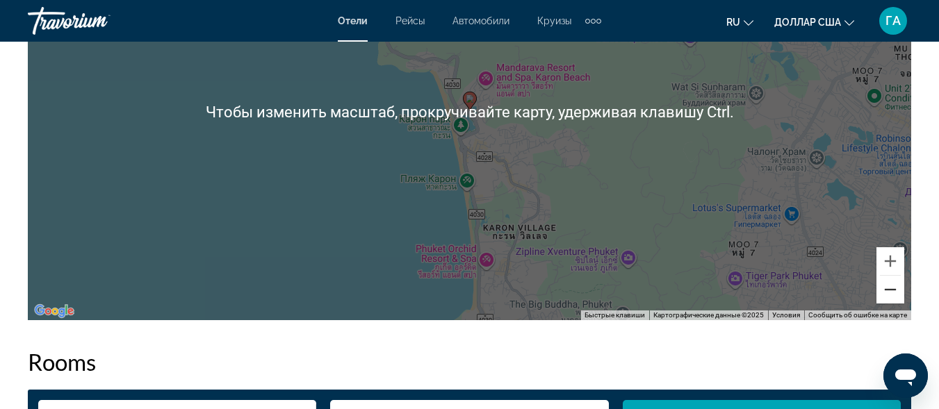
click at [888, 293] on button "Уменьшить" at bounding box center [891, 290] width 28 height 28
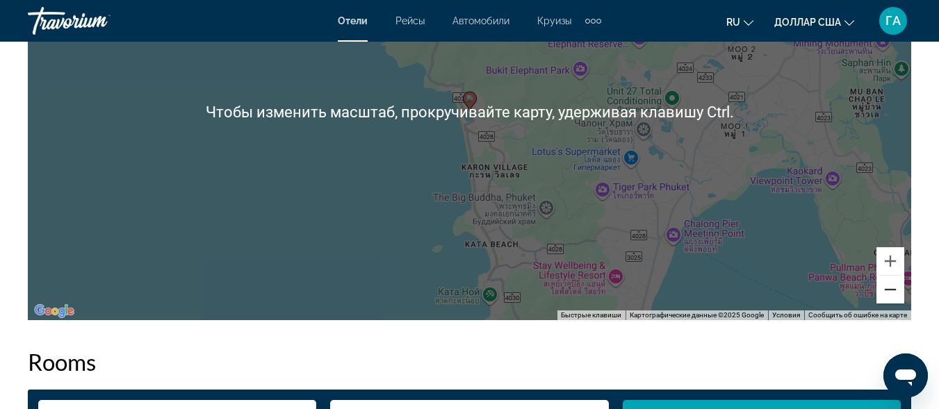
click at [888, 293] on button "Уменьшить" at bounding box center [891, 290] width 28 height 28
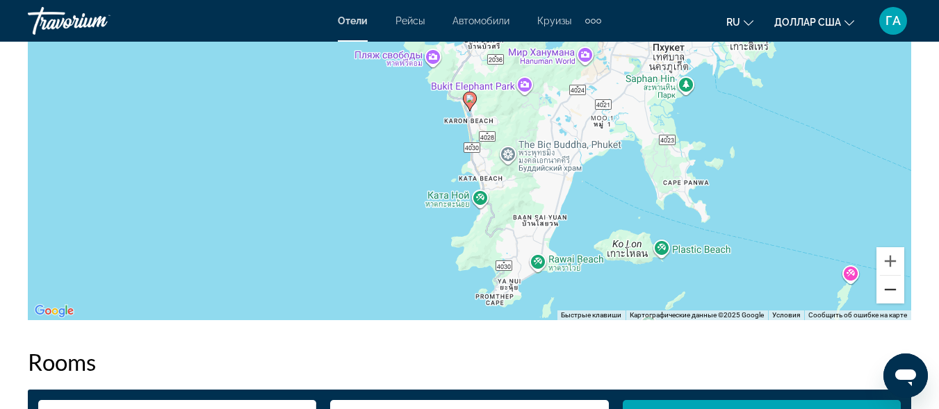
click at [890, 293] on button "Уменьшить" at bounding box center [891, 290] width 28 height 28
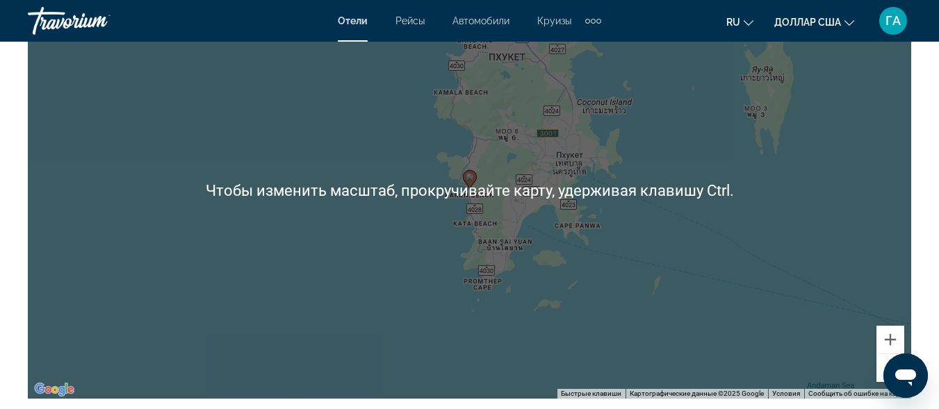
scroll to position [1668, 0]
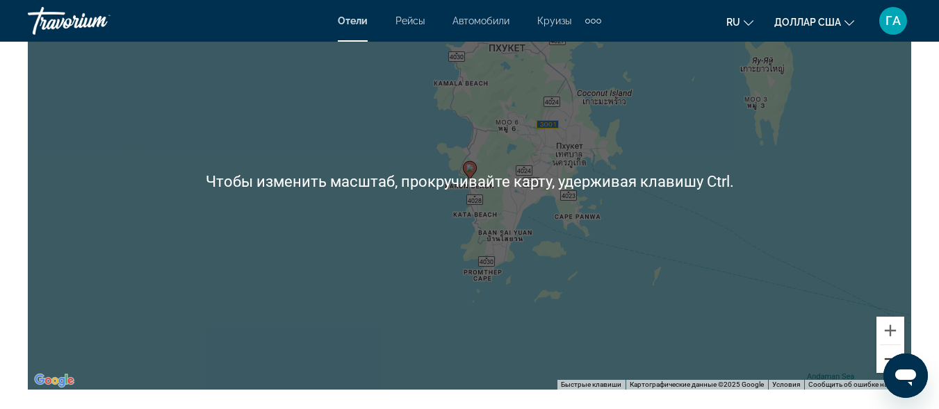
click at [889, 355] on button "Уменьшить" at bounding box center [891, 360] width 28 height 28
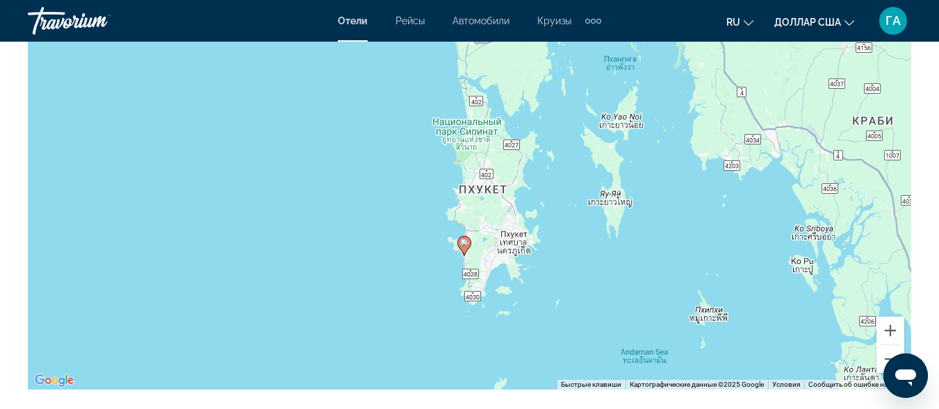
drag, startPoint x: 582, startPoint y: 221, endPoint x: 575, endPoint y: 298, distance: 76.8
click at [575, 298] on div "Чтобы активировать перетаскивание с помощью клавиатуры, нажмите Alt + Ввод. Пос…" at bounding box center [470, 181] width 884 height 417
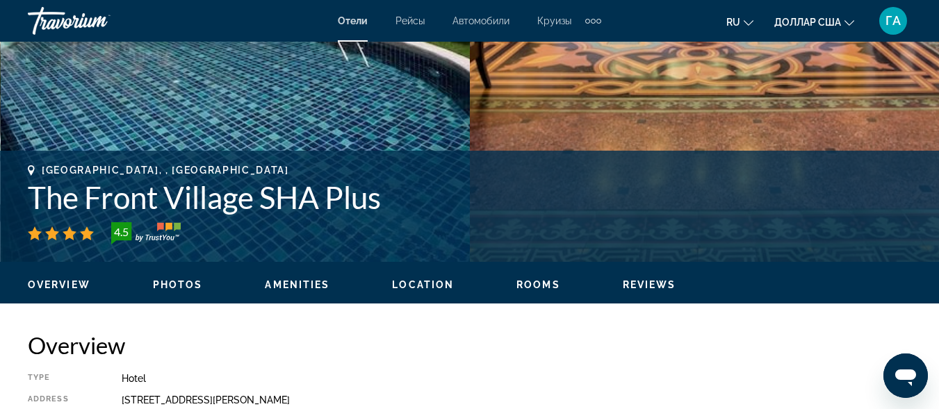
scroll to position [417, 0]
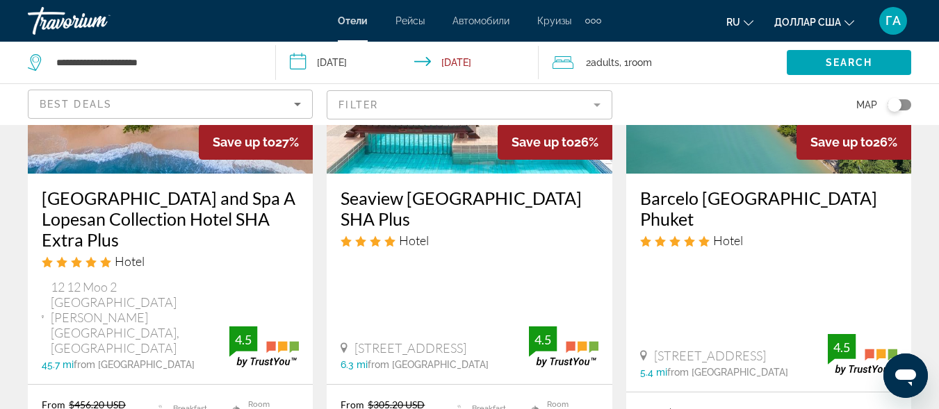
scroll to position [1390, 0]
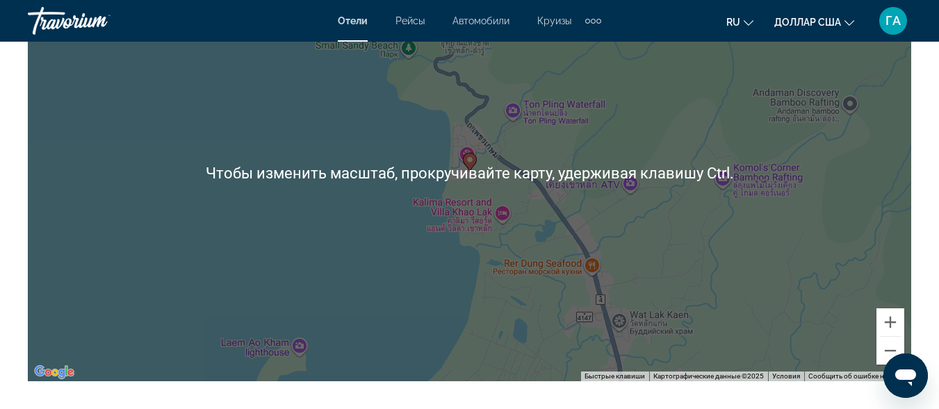
scroll to position [1738, 0]
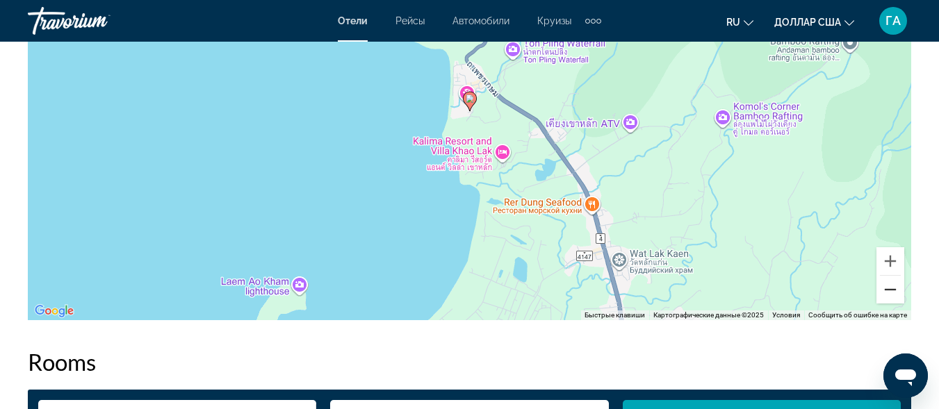
click at [893, 291] on button "Уменьшить" at bounding box center [891, 290] width 28 height 28
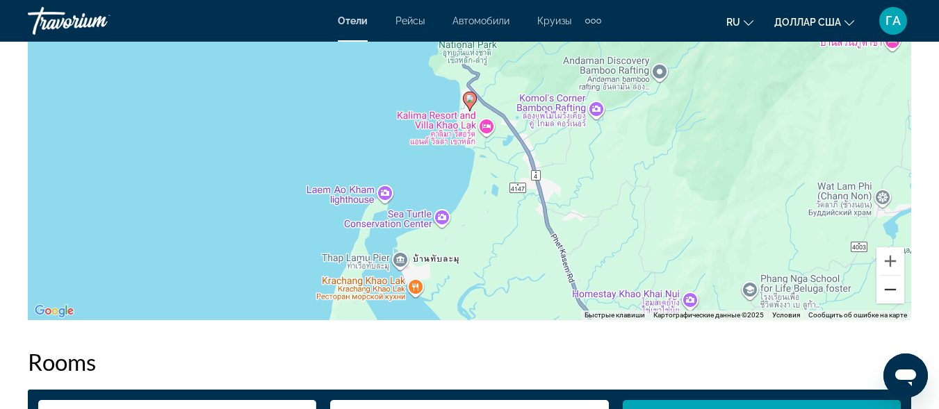
click at [893, 291] on button "Уменьшить" at bounding box center [891, 290] width 28 height 28
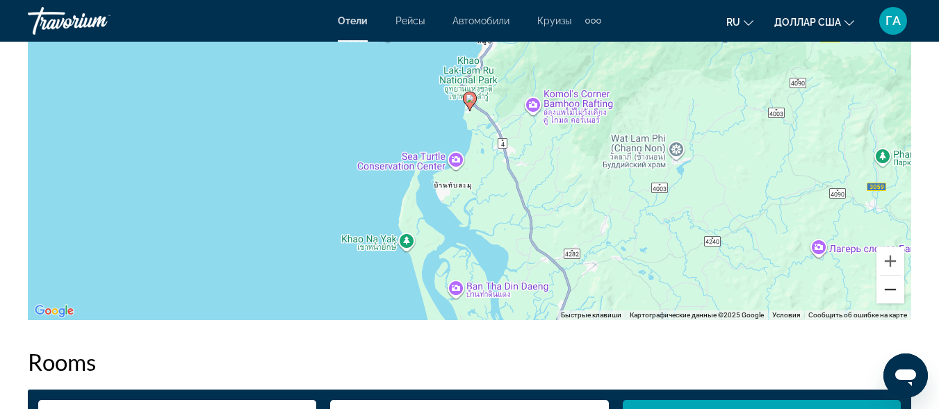
click at [893, 291] on button "Уменьшить" at bounding box center [891, 290] width 28 height 28
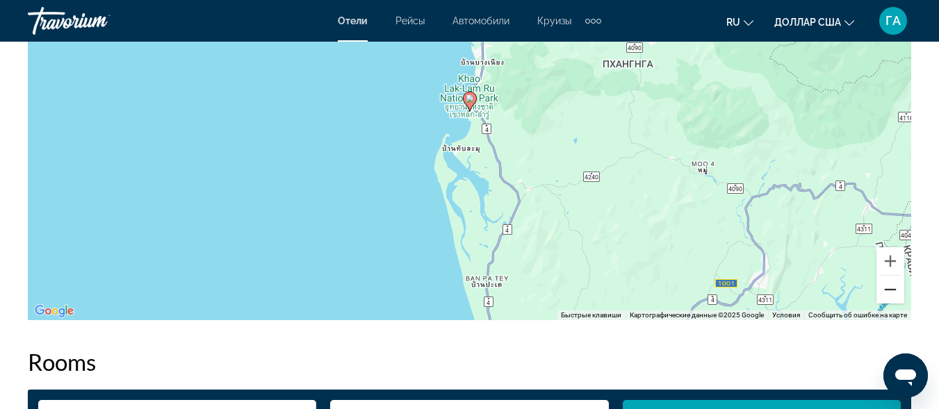
click at [893, 291] on button "Уменьшить" at bounding box center [891, 290] width 28 height 28
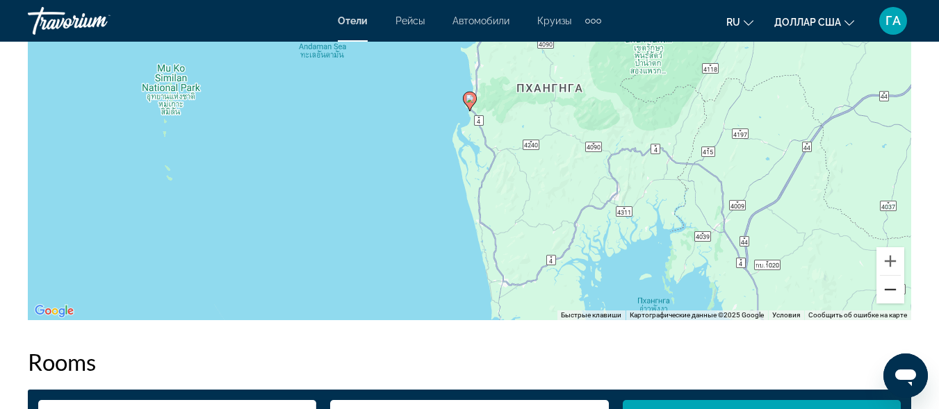
click at [893, 291] on button "Уменьшить" at bounding box center [891, 290] width 28 height 28
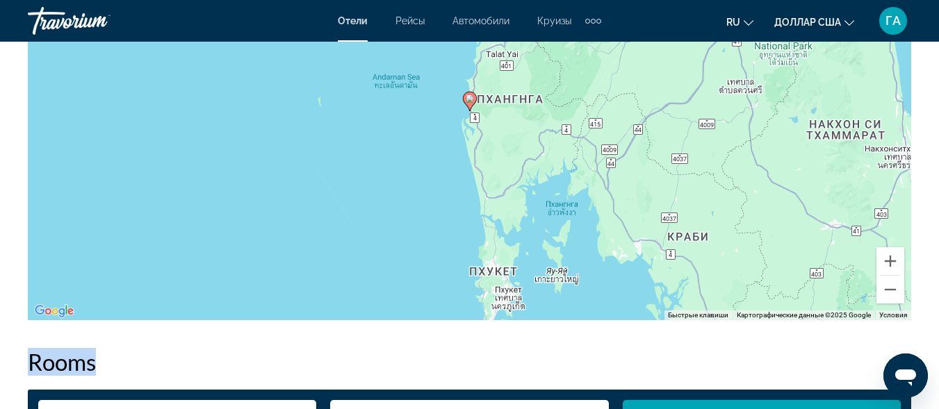
drag, startPoint x: 575, startPoint y: 346, endPoint x: 587, endPoint y: 268, distance: 79.5
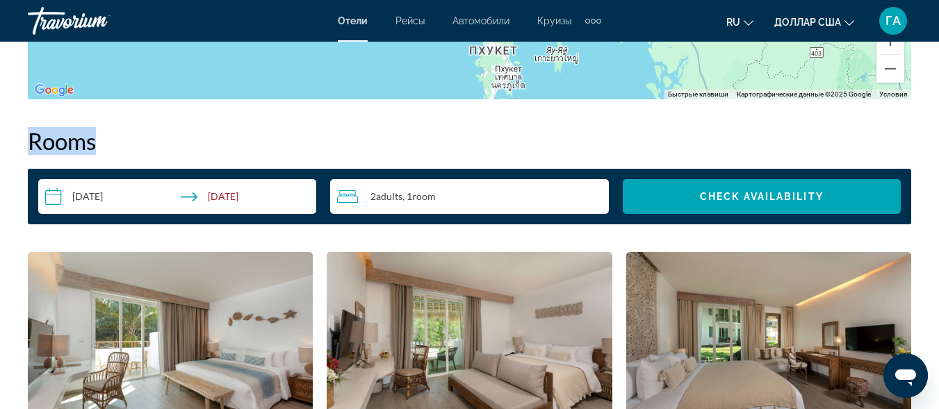
scroll to position [1947, 0]
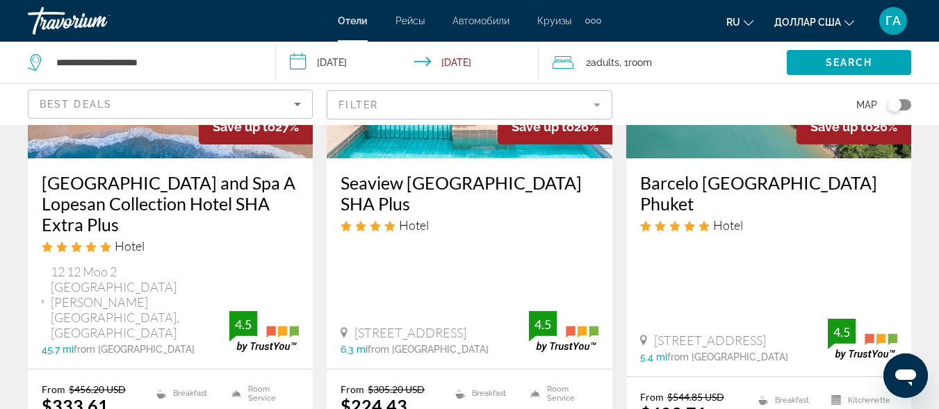
scroll to position [1460, 0]
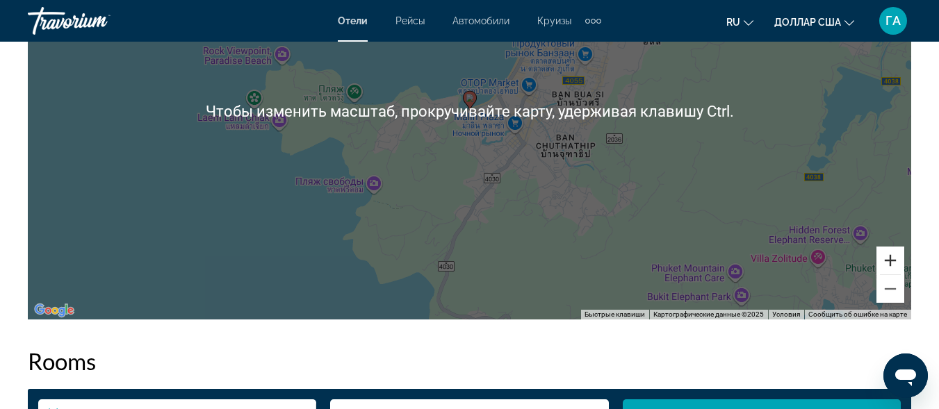
scroll to position [1738, 0]
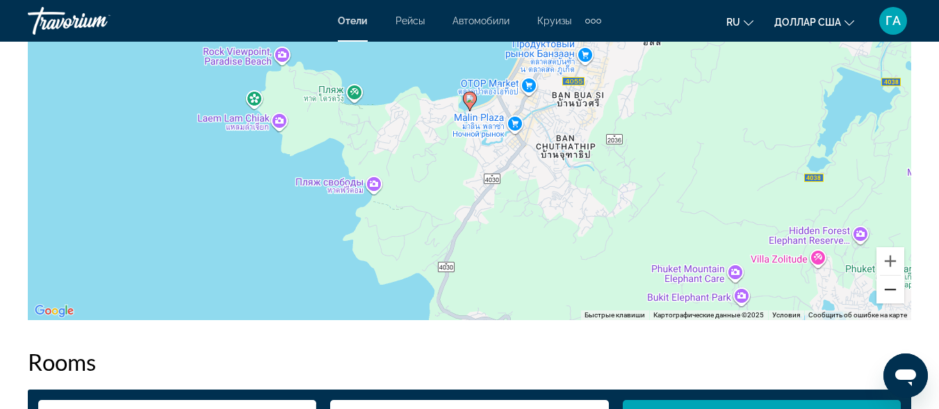
click at [891, 295] on button "Уменьшить" at bounding box center [891, 290] width 28 height 28
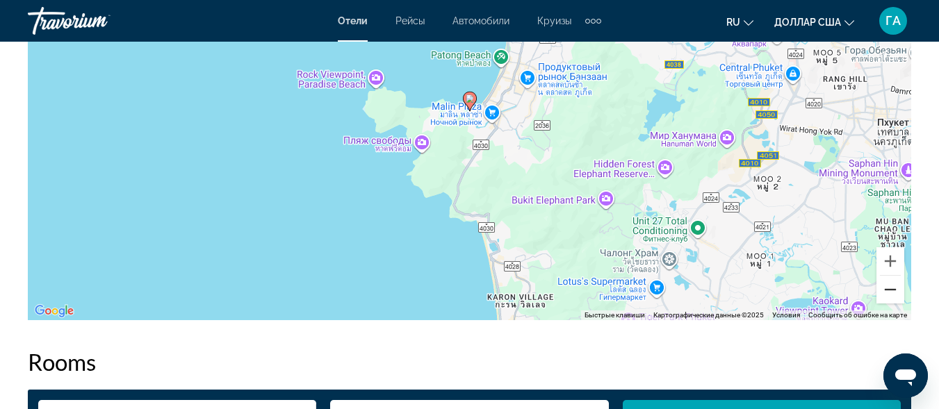
click at [891, 295] on button "Уменьшить" at bounding box center [891, 290] width 28 height 28
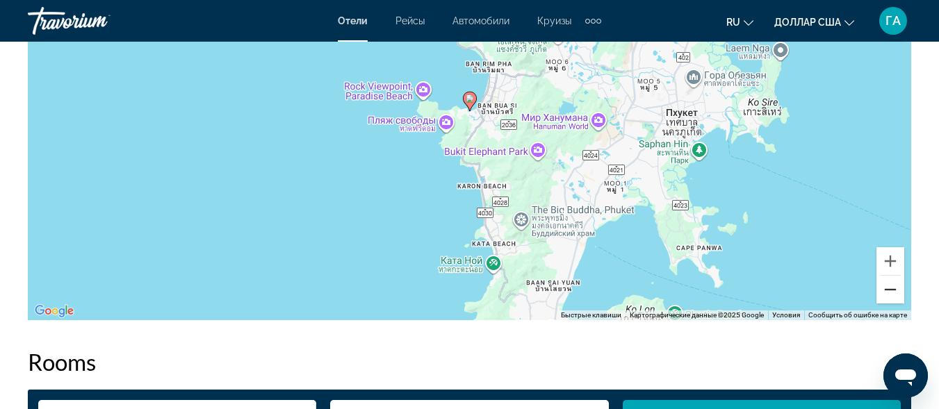
click at [891, 295] on button "Уменьшить" at bounding box center [891, 290] width 28 height 28
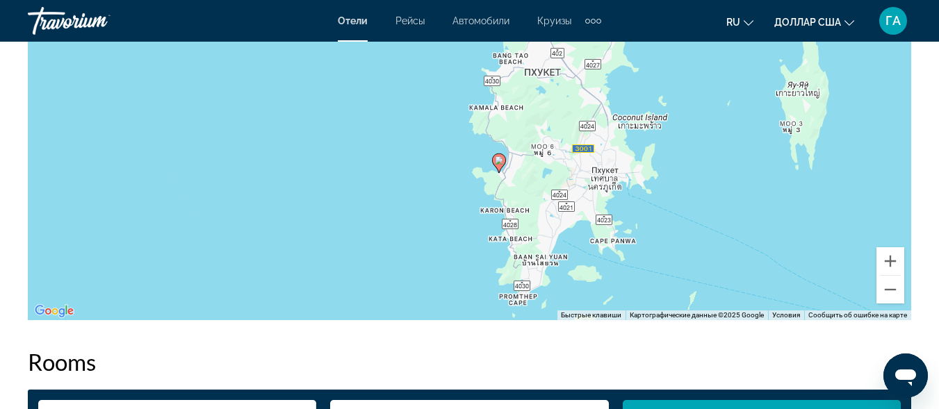
drag, startPoint x: 562, startPoint y: 234, endPoint x: 584, endPoint y: 272, distance: 43.6
click at [584, 272] on div "Чтобы активировать перетаскивание с помощью клавиатуры, нажмите Alt + Ввод. Пос…" at bounding box center [470, 111] width 884 height 417
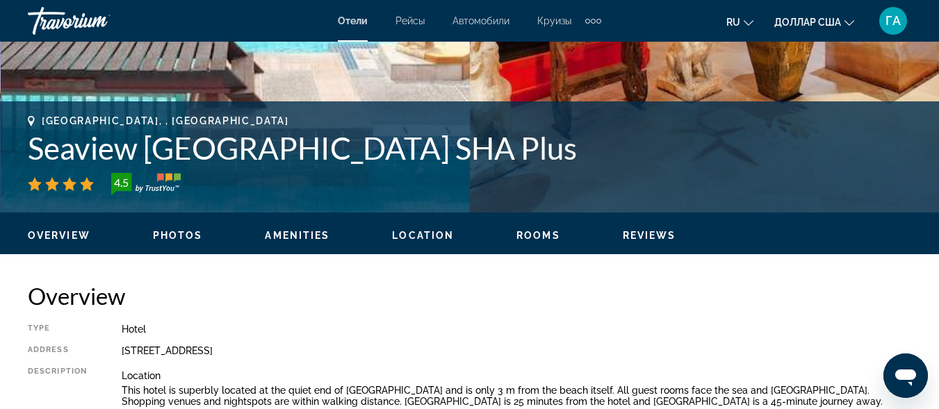
scroll to position [487, 0]
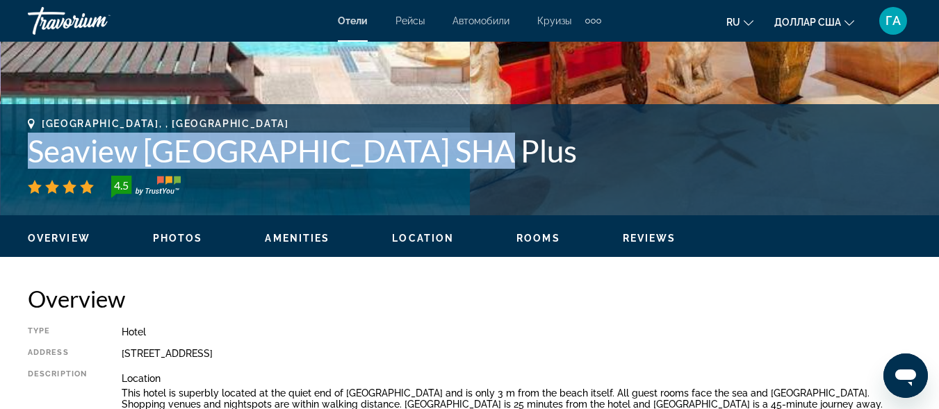
drag, startPoint x: 32, startPoint y: 149, endPoint x: 422, endPoint y: 161, distance: 390.2
click at [445, 155] on h1 "Seaview [GEOGRAPHIC_DATA] SHA Plus" at bounding box center [470, 151] width 884 height 36
copy h1 "Seaview [GEOGRAPHIC_DATA] SHA Plus"
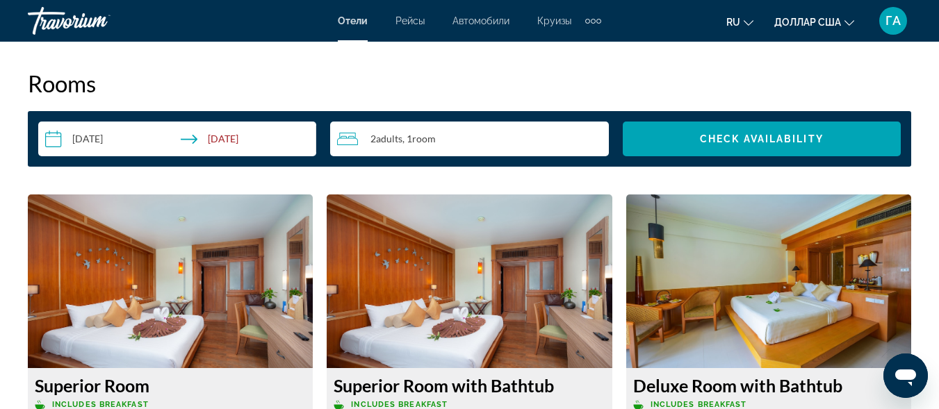
scroll to position [2016, 0]
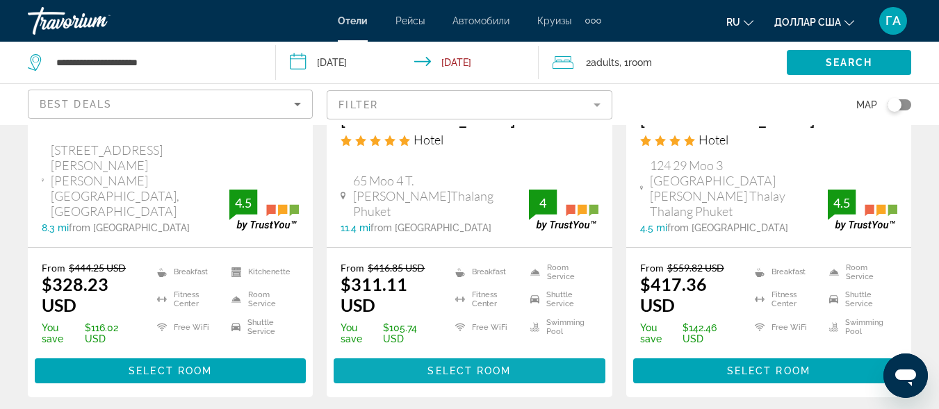
scroll to position [2086, 0]
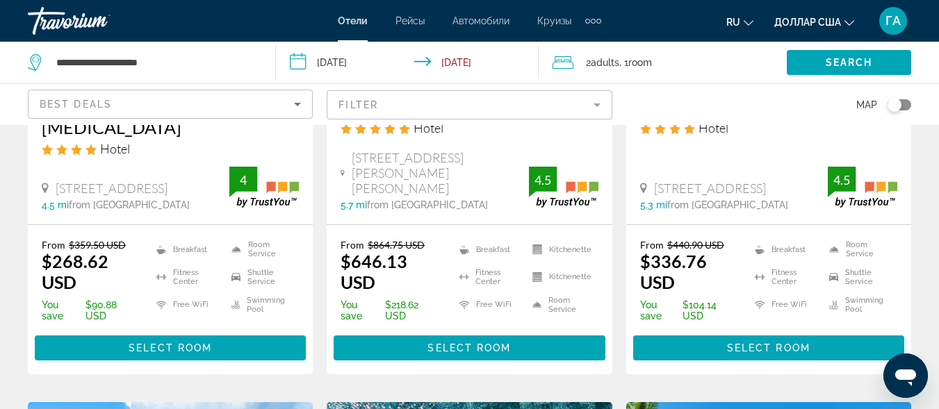
scroll to position [348, 0]
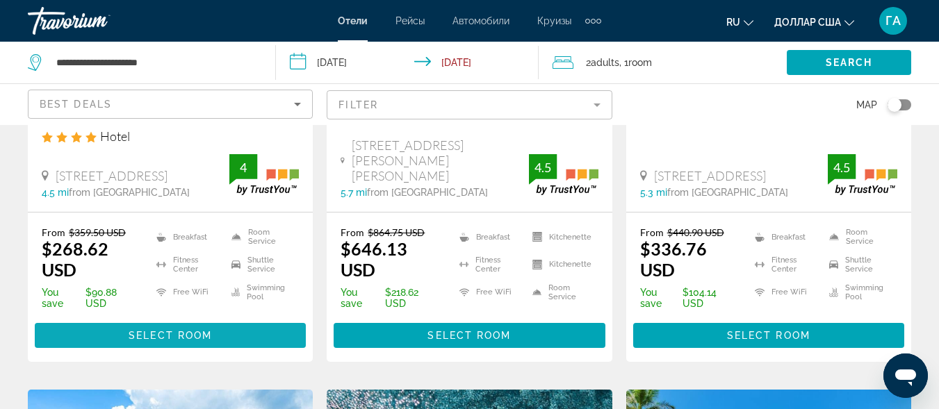
click at [201, 330] on span "Select Room" at bounding box center [170, 335] width 83 height 11
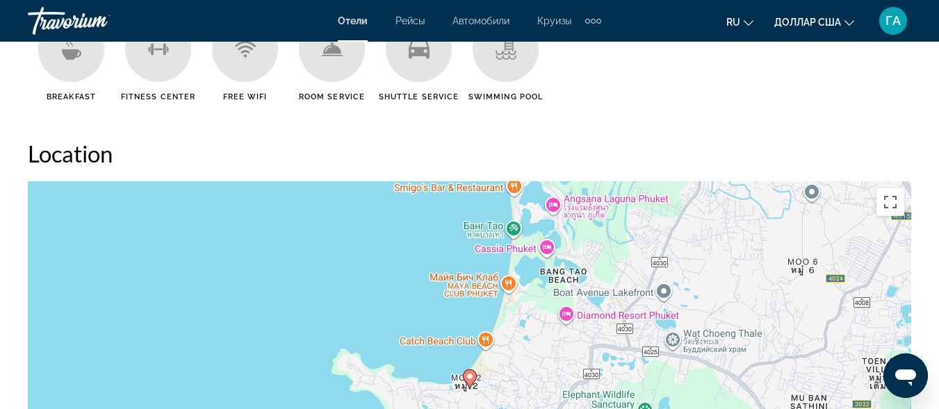
scroll to position [1738, 0]
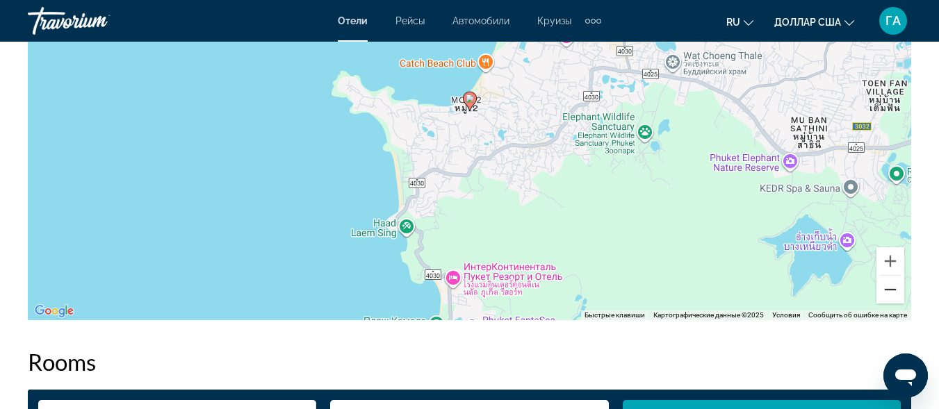
click at [895, 288] on button "Уменьшить" at bounding box center [891, 290] width 28 height 28
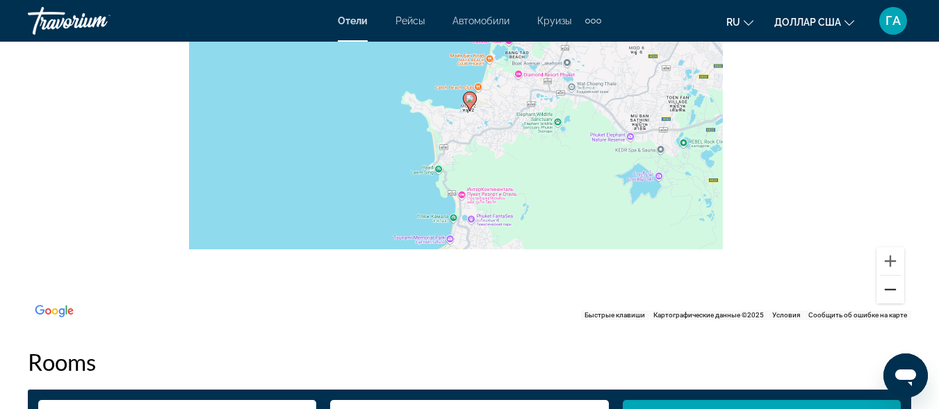
click at [895, 288] on button "Уменьшить" at bounding box center [891, 290] width 28 height 28
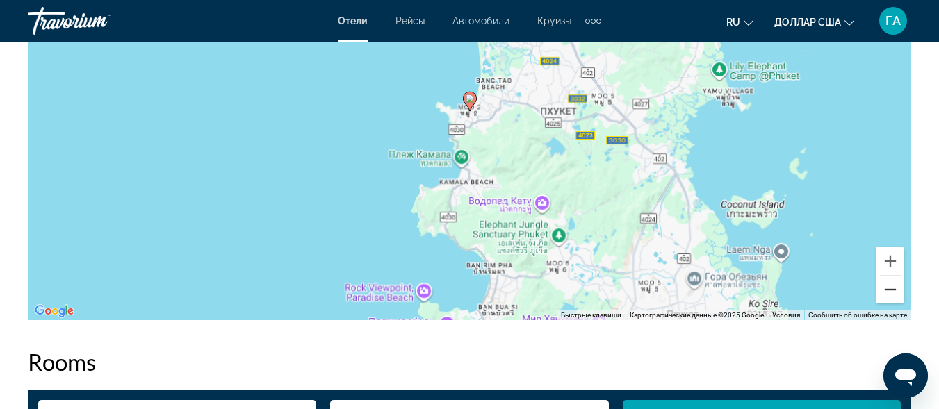
click at [895, 288] on button "Уменьшить" at bounding box center [891, 290] width 28 height 28
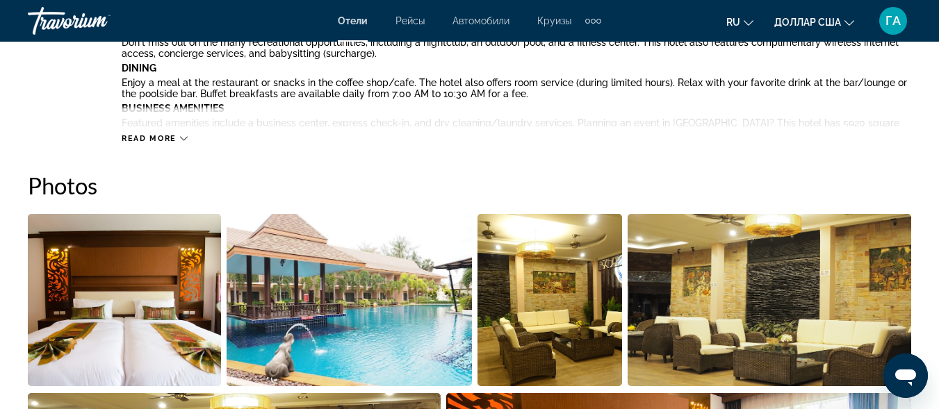
scroll to position [556, 0]
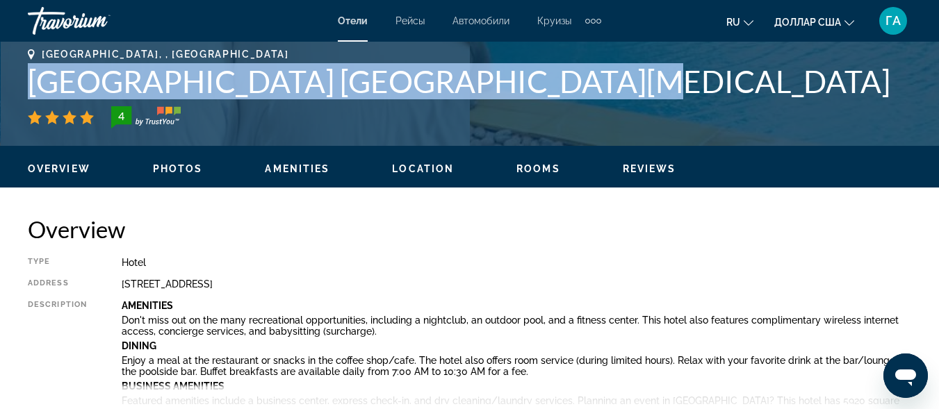
drag, startPoint x: 44, startPoint y: 79, endPoint x: 562, endPoint y: 78, distance: 517.9
click at [562, 78] on h1 "[GEOGRAPHIC_DATA] [GEOGRAPHIC_DATA][MEDICAL_DATA]" at bounding box center [470, 81] width 884 height 36
copy h1 "[GEOGRAPHIC_DATA] [GEOGRAPHIC_DATA][MEDICAL_DATA]"
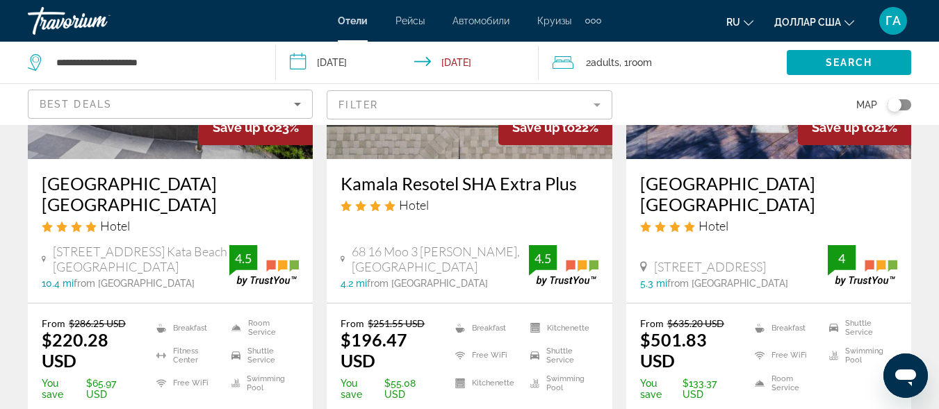
scroll to position [904, 0]
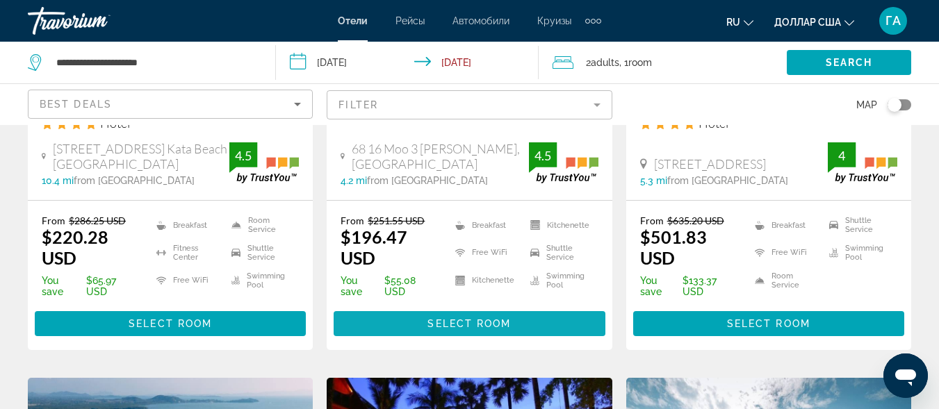
click at [465, 318] on span "Select Room" at bounding box center [469, 323] width 83 height 11
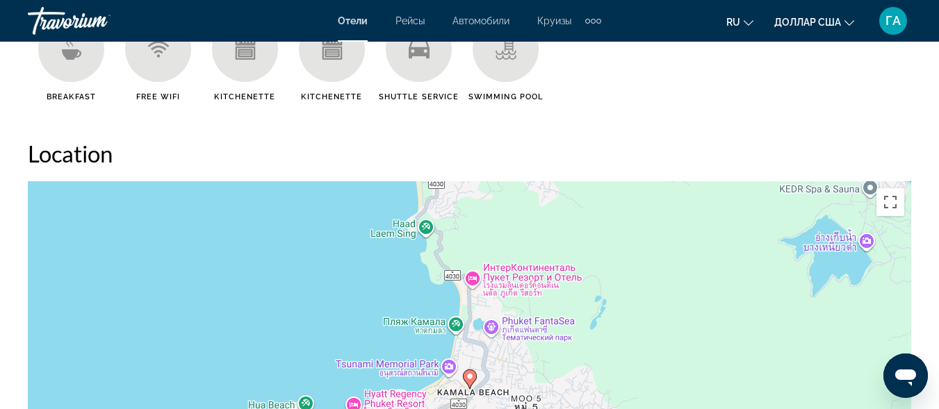
scroll to position [1738, 0]
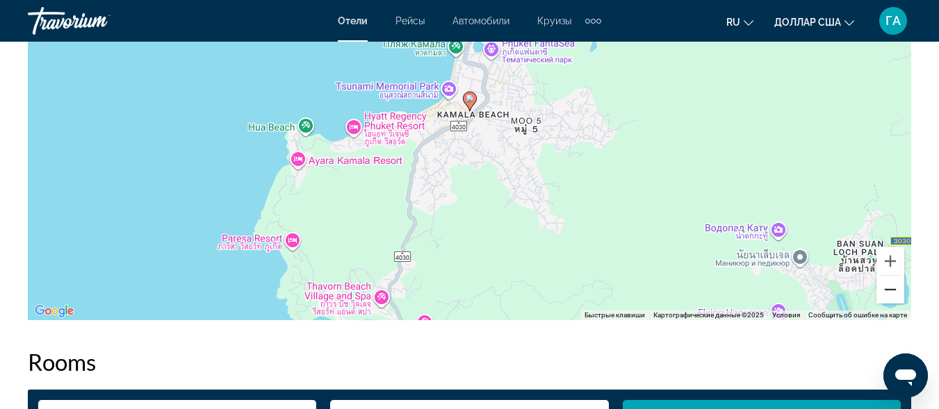
click at [895, 298] on button "Уменьшить" at bounding box center [891, 290] width 28 height 28
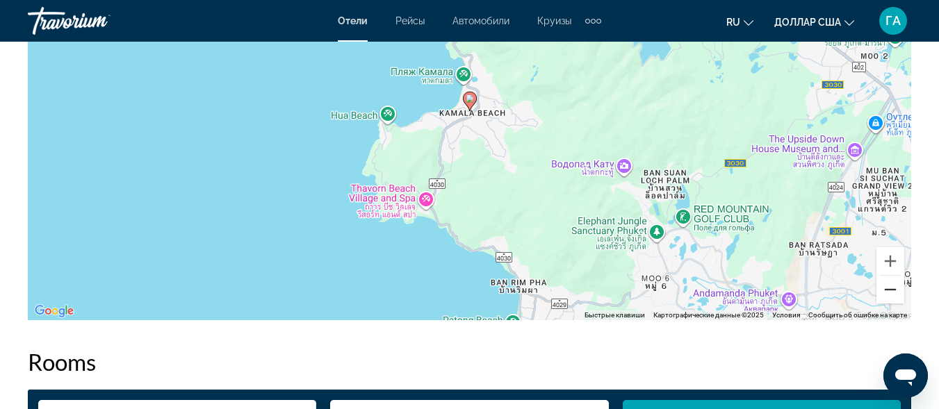
click at [895, 298] on button "Уменьшить" at bounding box center [891, 290] width 28 height 28
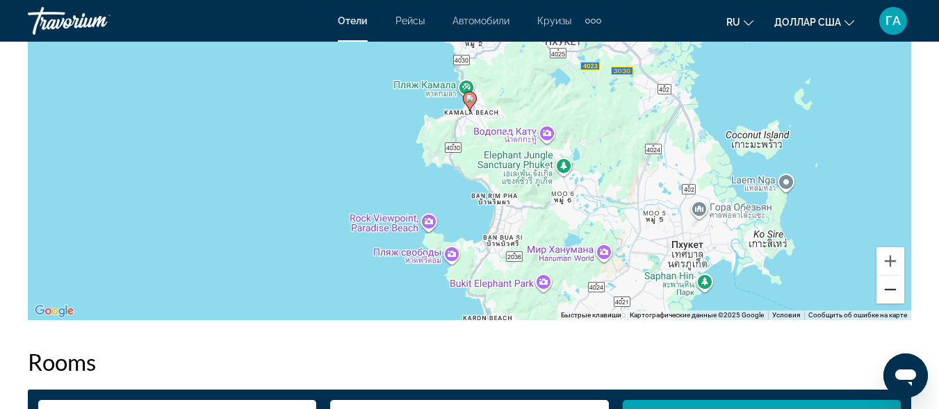
click at [895, 298] on button "Уменьшить" at bounding box center [891, 290] width 28 height 28
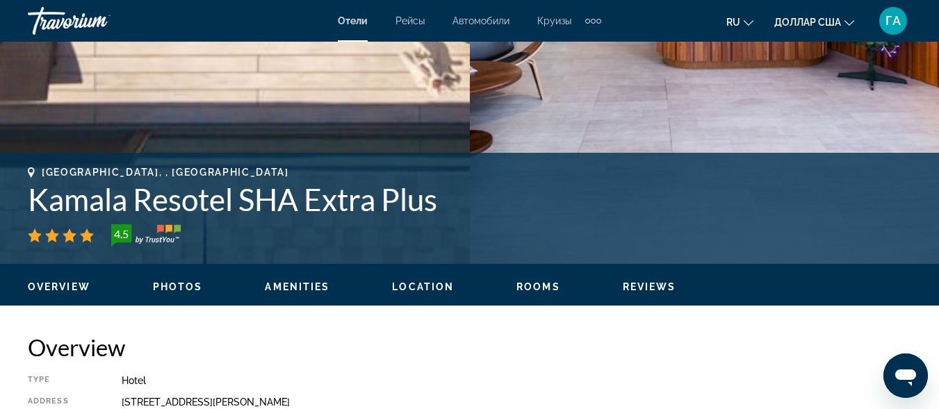
scroll to position [417, 0]
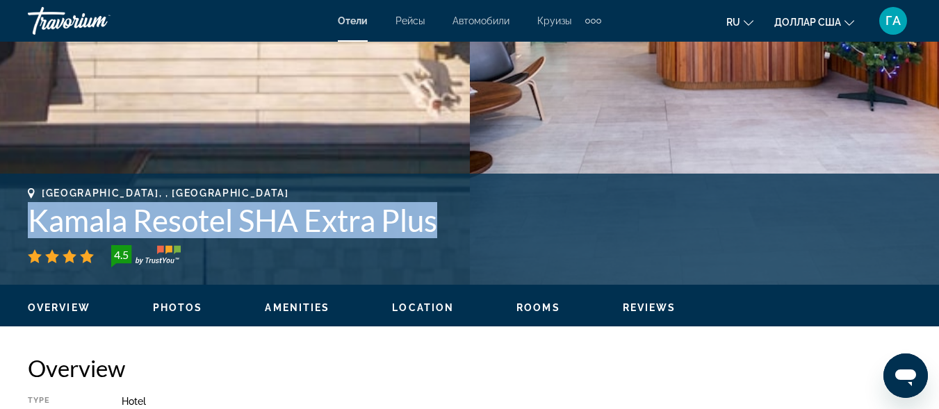
drag, startPoint x: 28, startPoint y: 222, endPoint x: 439, endPoint y: 230, distance: 410.9
click at [439, 230] on h1 "Kamala Resotel SHA Extra Plus" at bounding box center [470, 220] width 884 height 36
copy h1 "Kamala Resotel SHA Extra Plus"
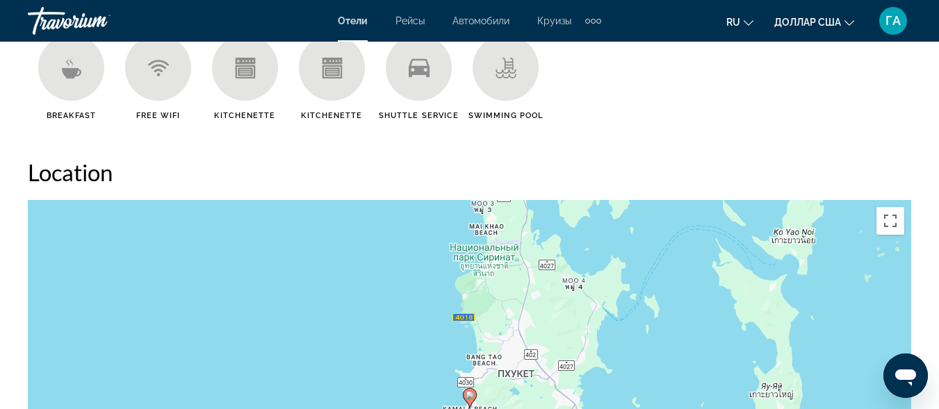
scroll to position [1251, 0]
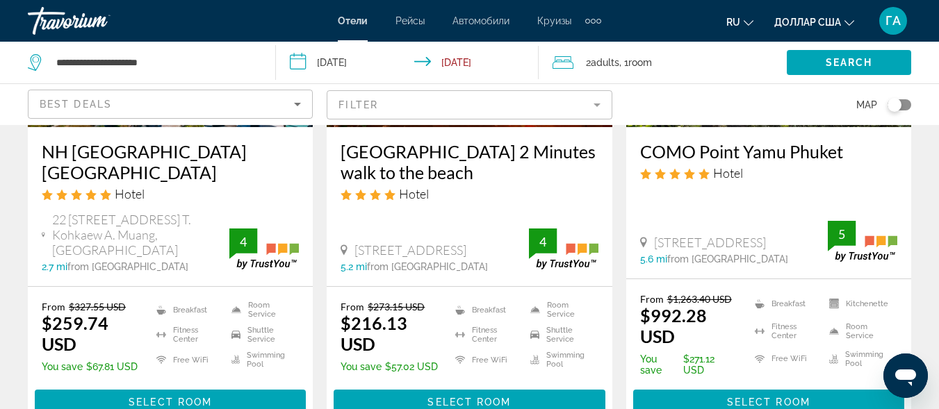
scroll to position [1390, 0]
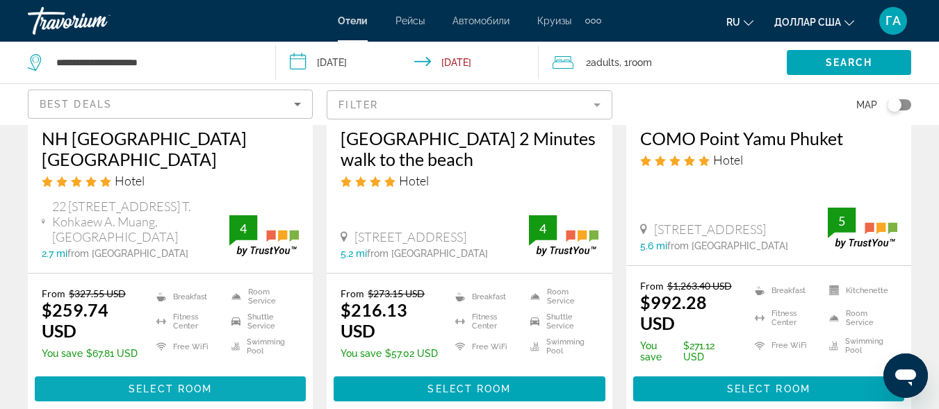
click at [136, 384] on span "Select Room" at bounding box center [170, 389] width 83 height 11
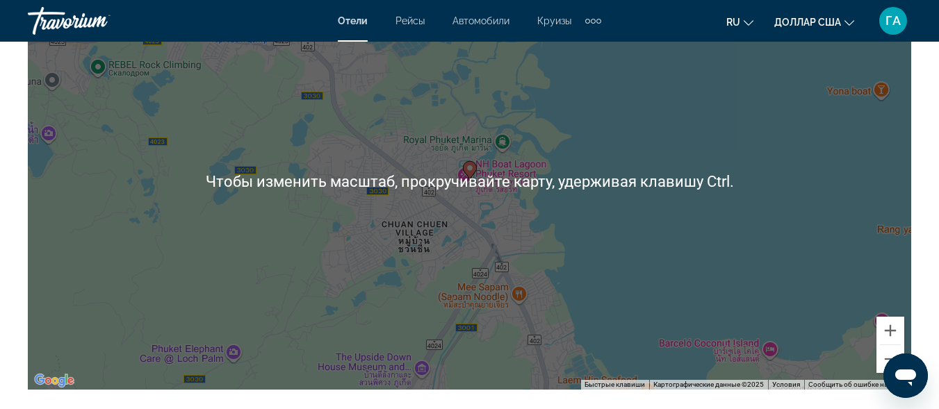
scroll to position [1738, 0]
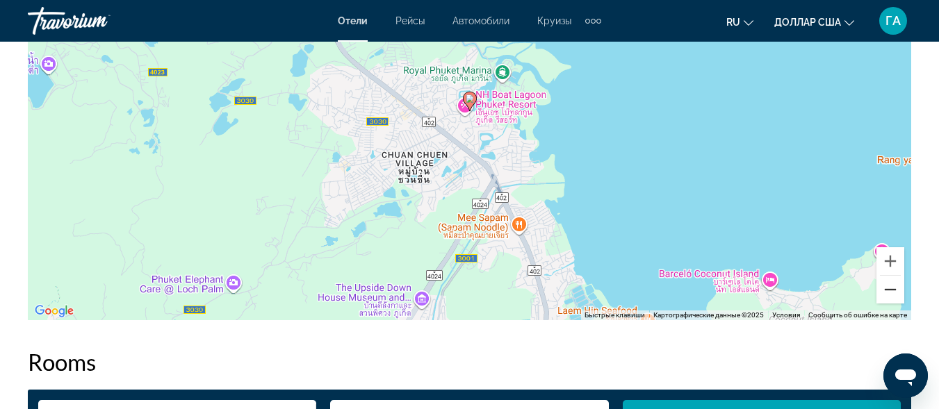
click at [890, 295] on button "Уменьшить" at bounding box center [891, 290] width 28 height 28
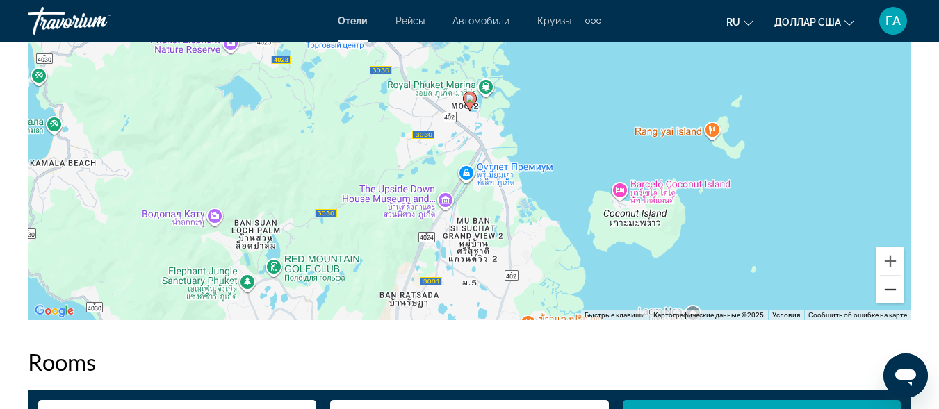
click at [890, 295] on button "Уменьшить" at bounding box center [891, 290] width 28 height 28
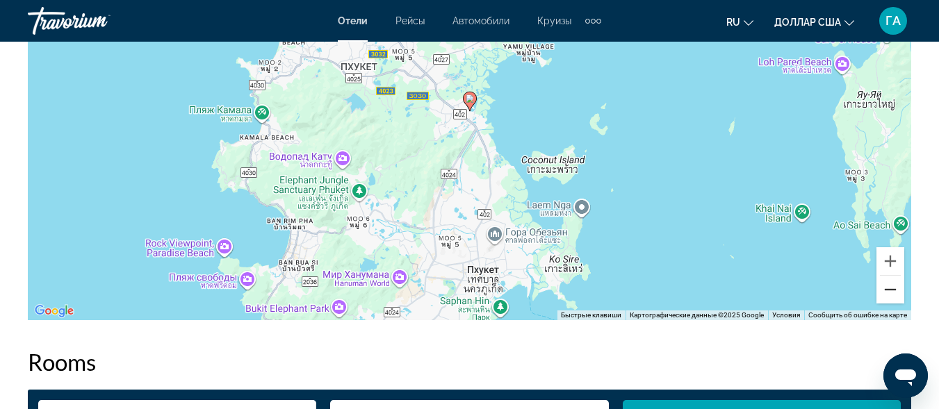
click at [890, 295] on button "Уменьшить" at bounding box center [891, 290] width 28 height 28
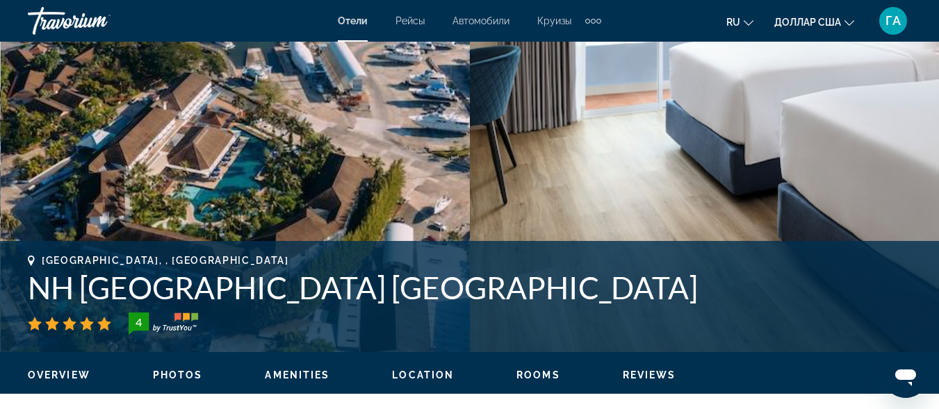
scroll to position [348, 0]
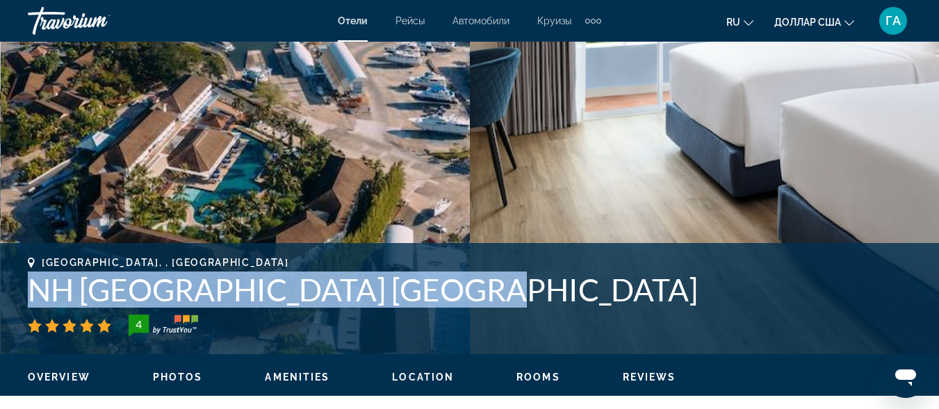
drag, startPoint x: 29, startPoint y: 287, endPoint x: 449, endPoint y: 293, distance: 419.9
click at [449, 293] on h1 "NH [GEOGRAPHIC_DATA] [GEOGRAPHIC_DATA]" at bounding box center [470, 290] width 884 height 36
copy h1 "NH [GEOGRAPHIC_DATA] [GEOGRAPHIC_DATA]"
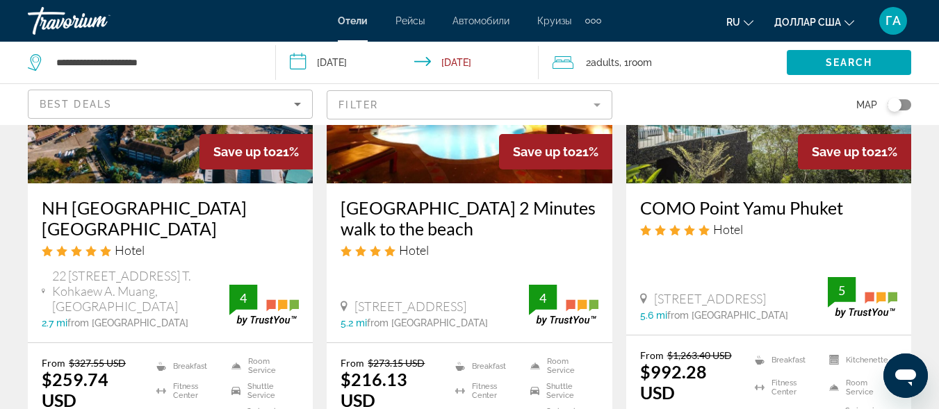
scroll to position [1390, 0]
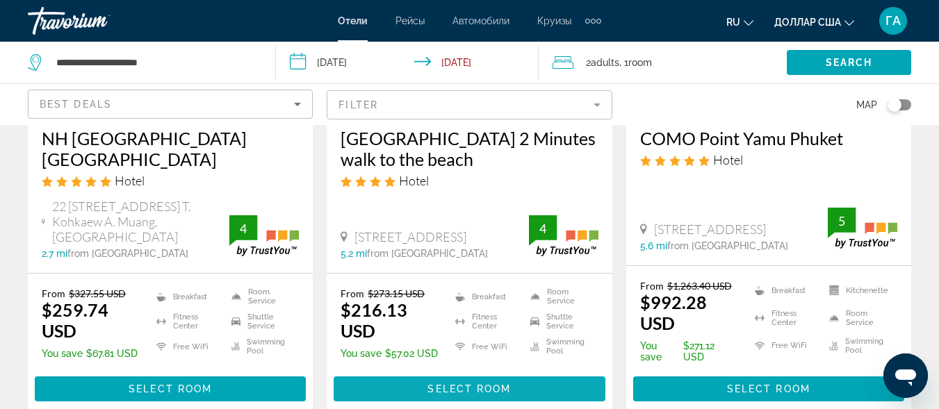
click at [436, 384] on span "Select Room" at bounding box center [469, 389] width 83 height 11
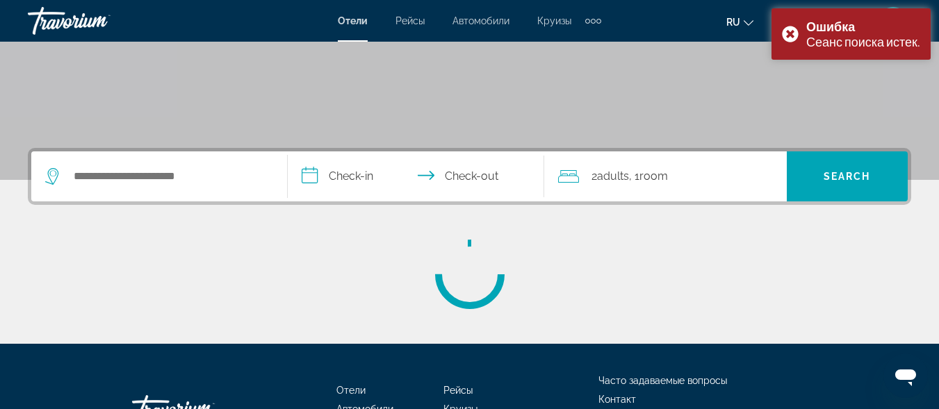
scroll to position [278, 0]
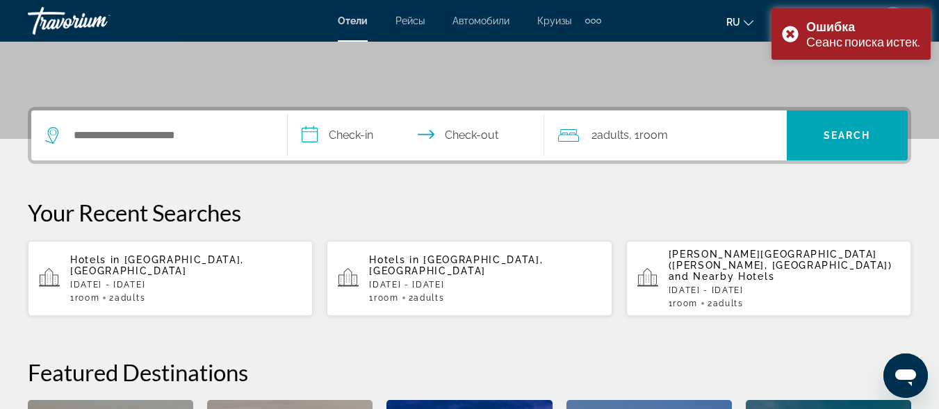
click at [147, 280] on p "[DATE] - [DATE]" at bounding box center [186, 285] width 232 height 10
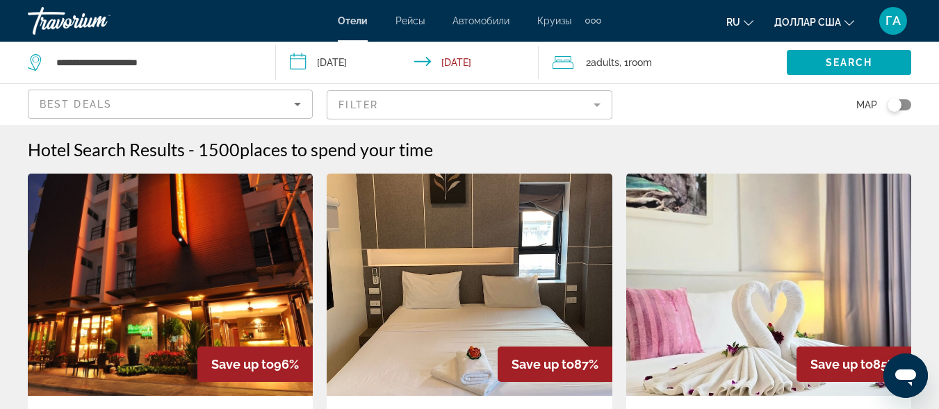
click at [430, 104] on mat-form-field "Filter" at bounding box center [469, 104] width 285 height 29
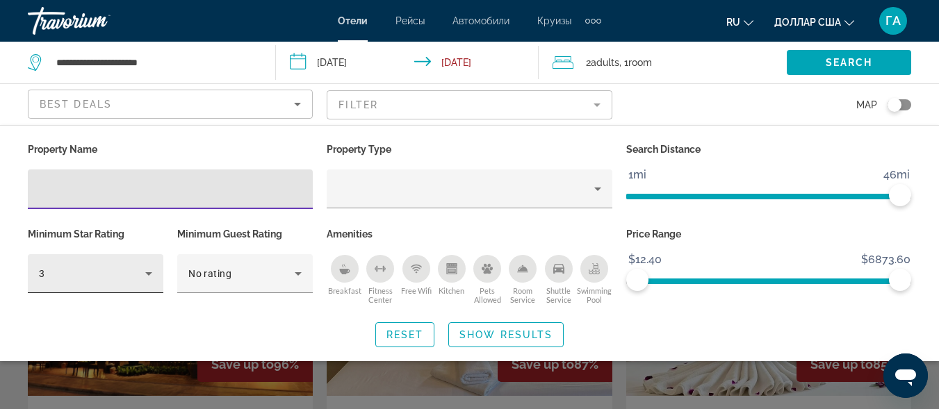
click at [138, 279] on div "3" at bounding box center [92, 274] width 106 height 17
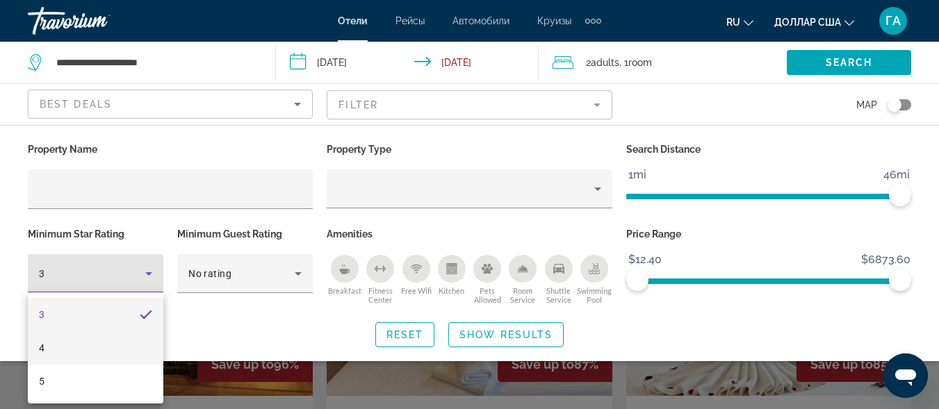
click at [106, 346] on mat-option "4" at bounding box center [96, 348] width 136 height 33
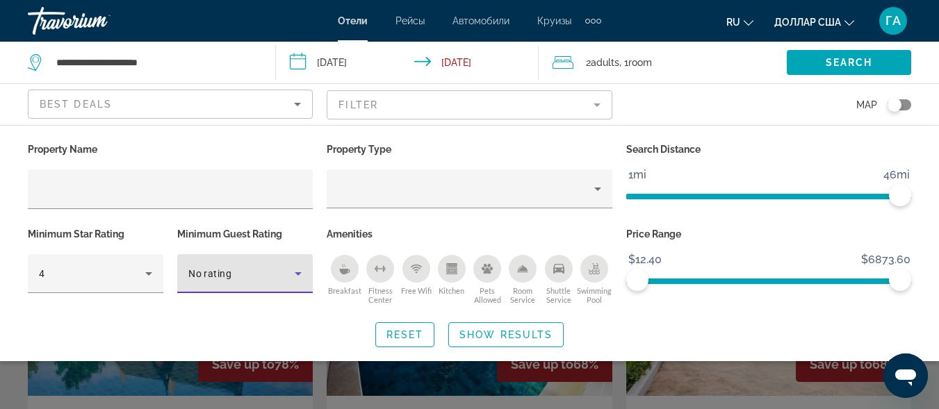
click at [217, 278] on span "No rating" at bounding box center [209, 273] width 43 height 11
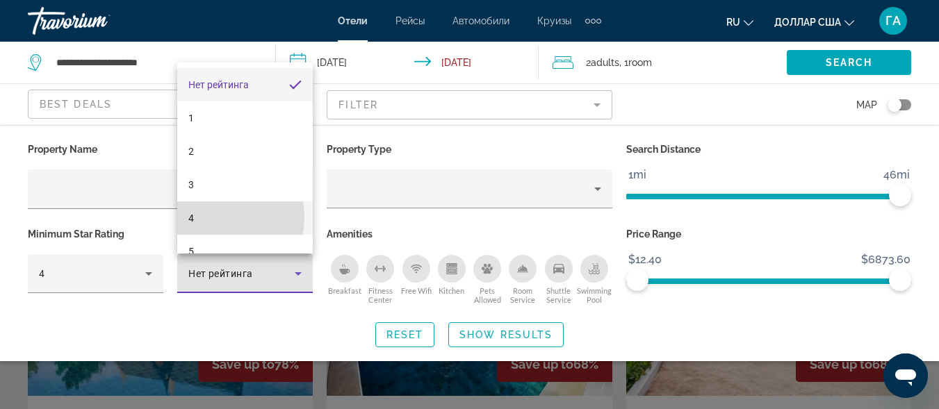
click at [213, 218] on mat-option "4" at bounding box center [245, 218] width 136 height 33
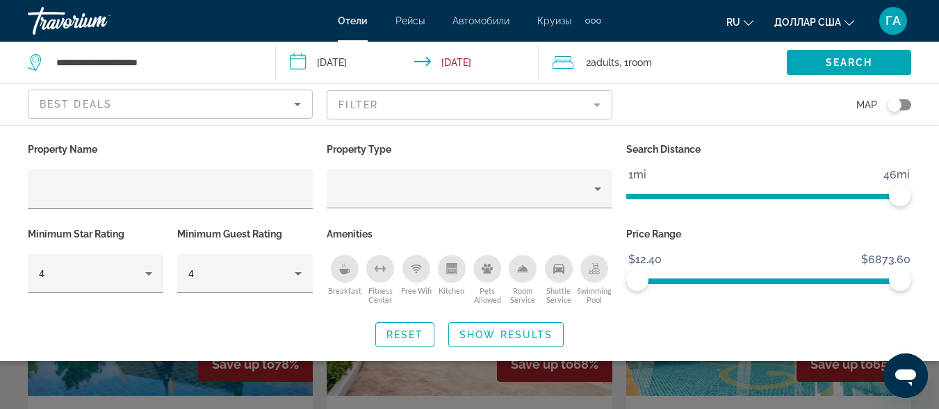
click at [349, 267] on icon "Breakfast" at bounding box center [344, 268] width 11 height 11
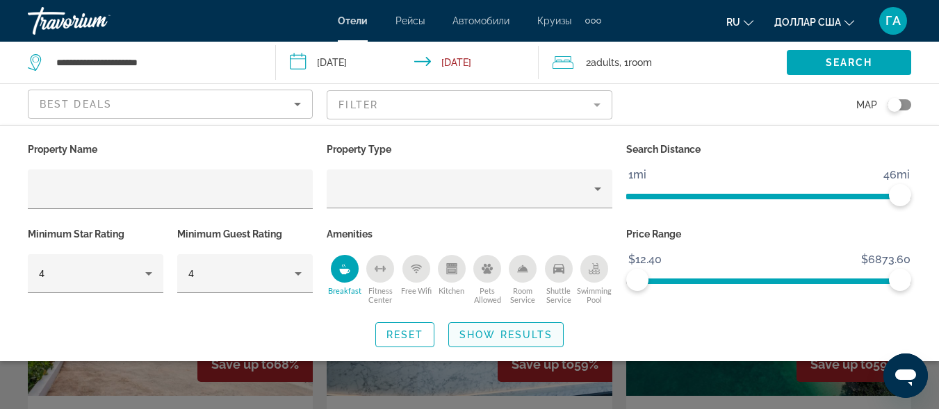
click at [502, 336] on span "Show Results" at bounding box center [506, 335] width 93 height 11
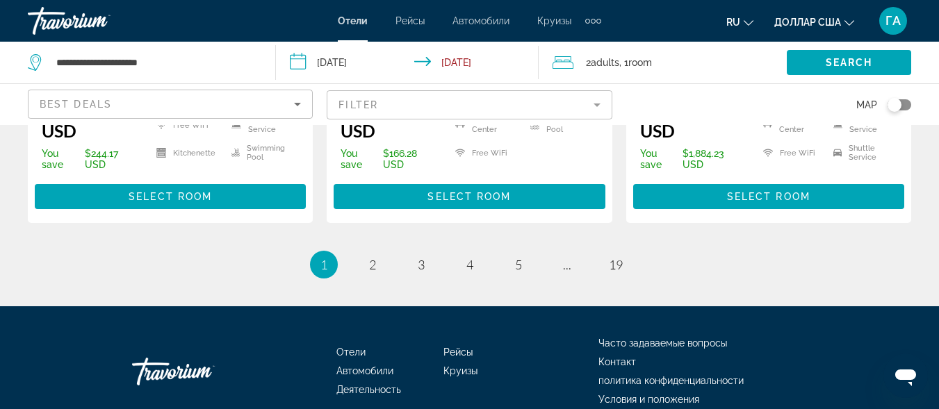
scroll to position [2183, 0]
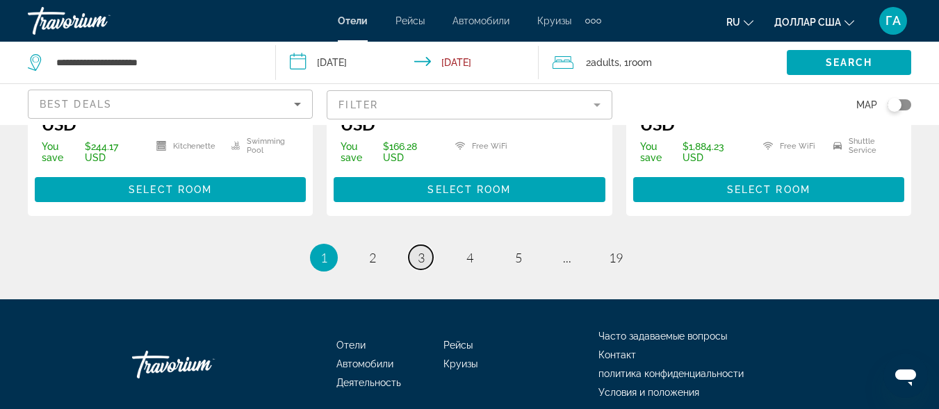
click at [428, 245] on link "page 3" at bounding box center [421, 257] width 24 height 24
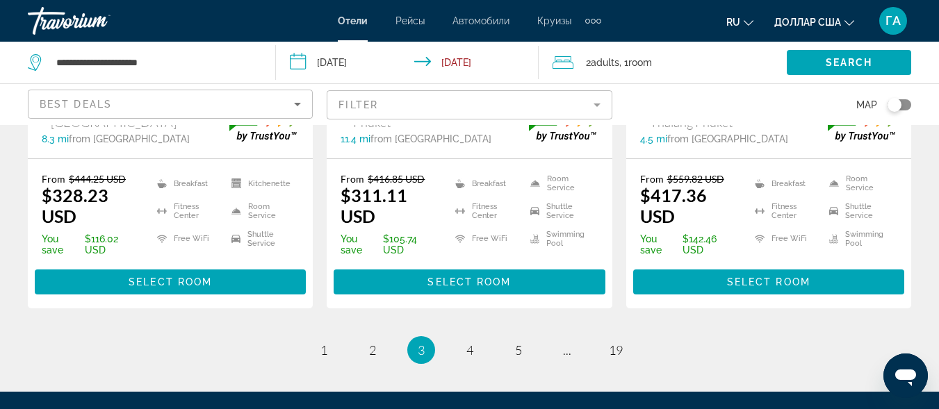
scroll to position [2155, 0]
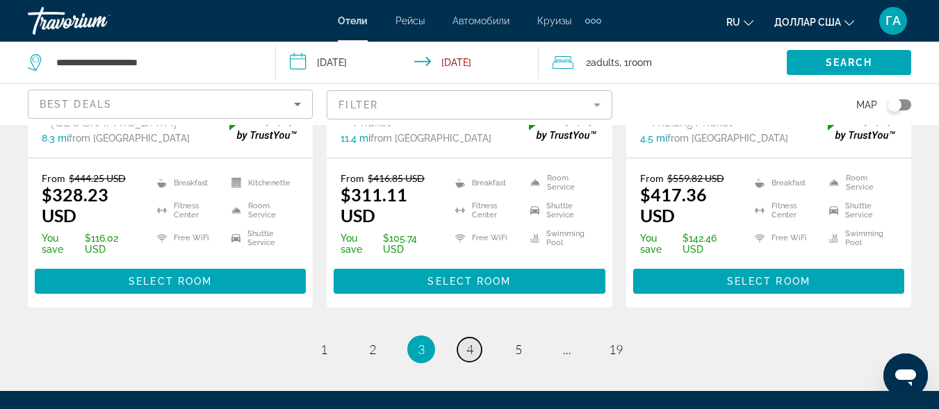
click at [473, 338] on link "page 4" at bounding box center [469, 350] width 24 height 24
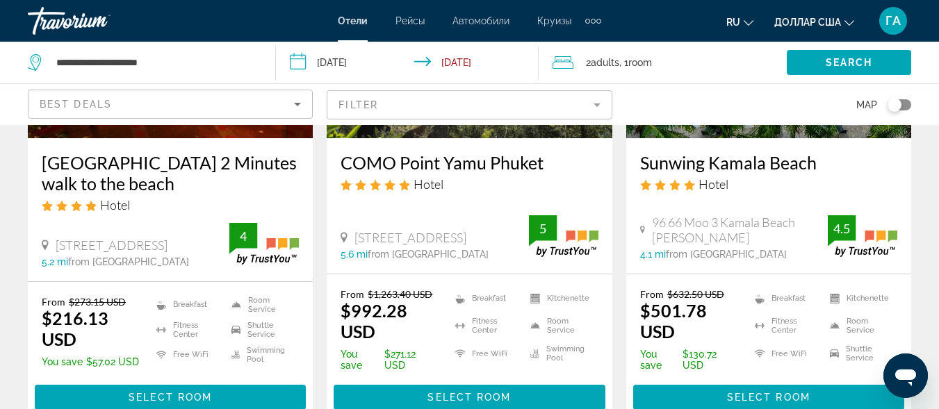
scroll to position [1390, 0]
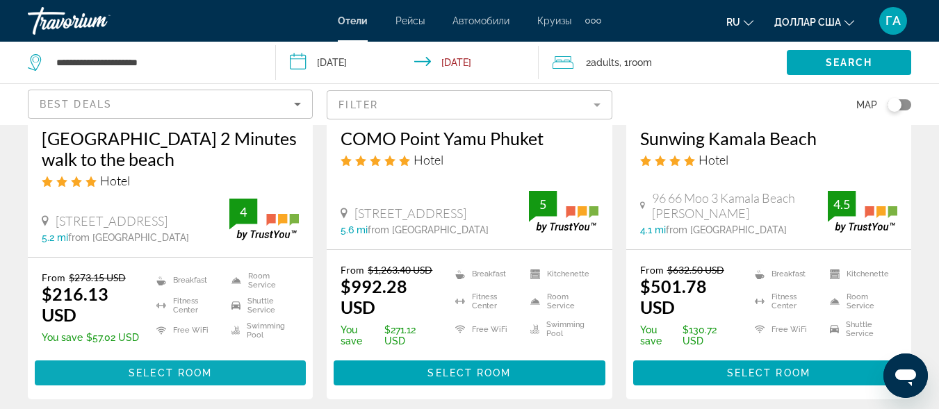
click at [113, 357] on span "Основное содержание" at bounding box center [170, 373] width 271 height 33
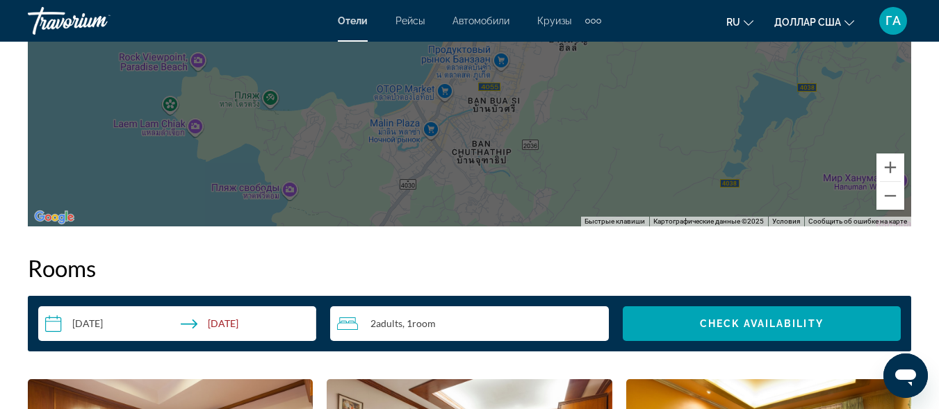
scroll to position [1808, 0]
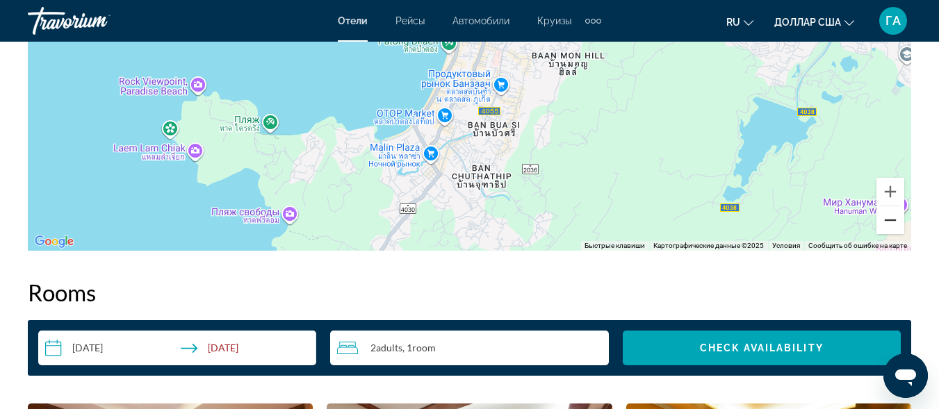
click at [895, 220] on button "Уменьшить" at bounding box center [891, 220] width 28 height 28
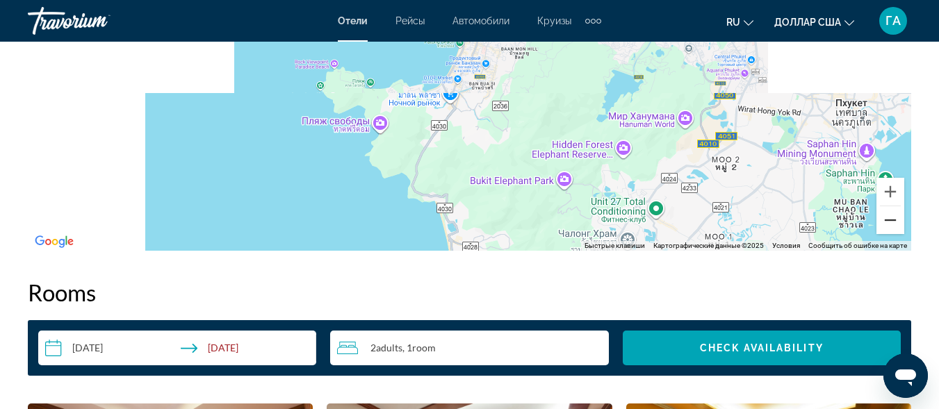
click at [895, 220] on button "Уменьшить" at bounding box center [891, 220] width 28 height 28
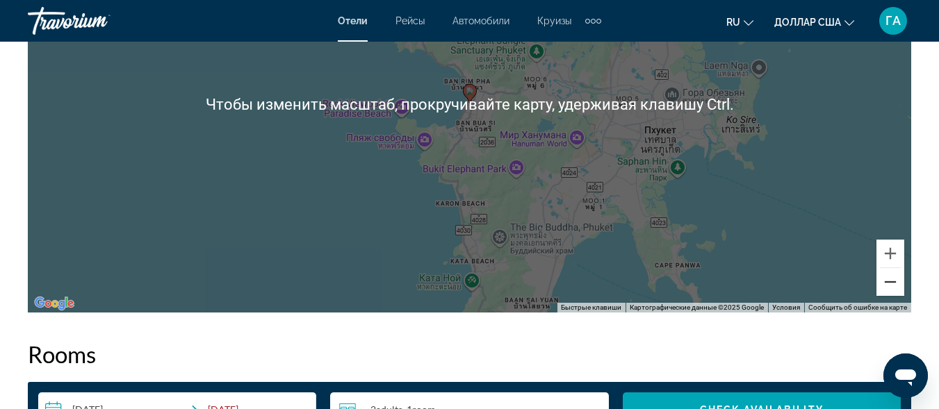
scroll to position [1738, 0]
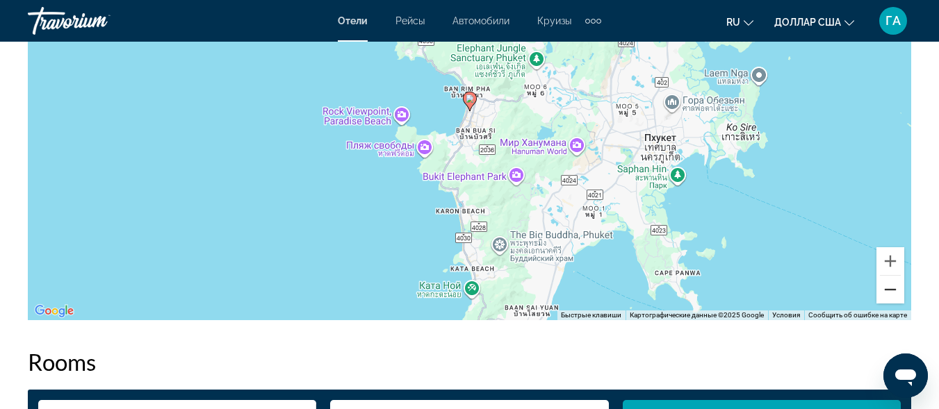
click at [891, 290] on button "Уменьшить" at bounding box center [891, 290] width 28 height 28
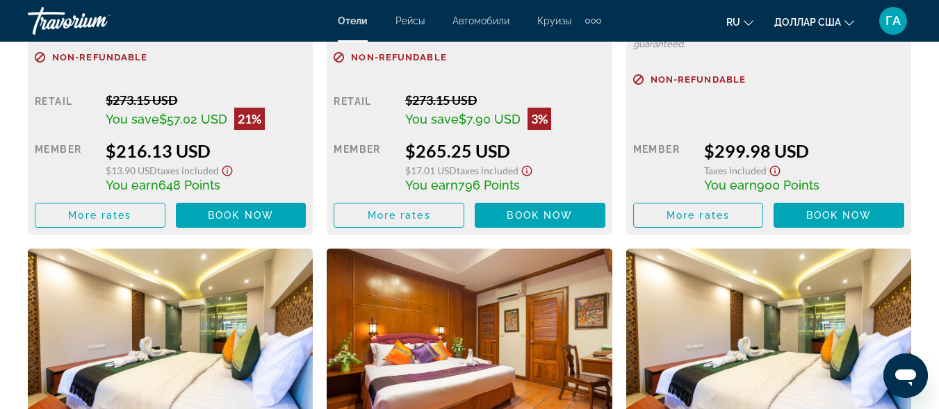
scroll to position [2642, 0]
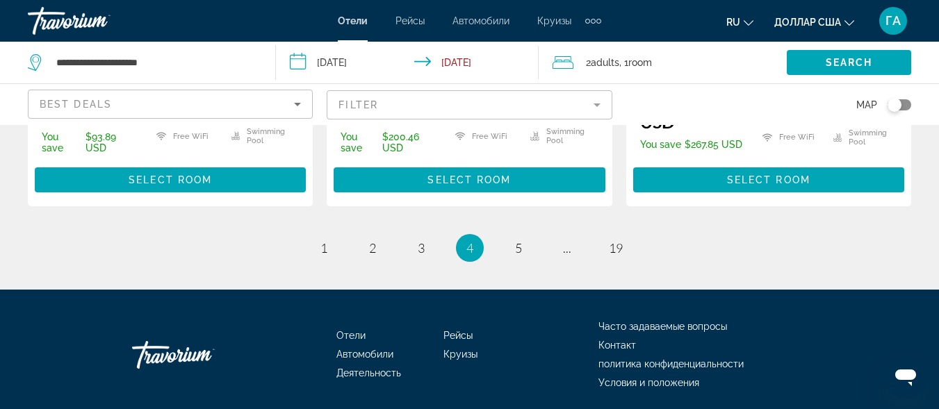
scroll to position [2158, 0]
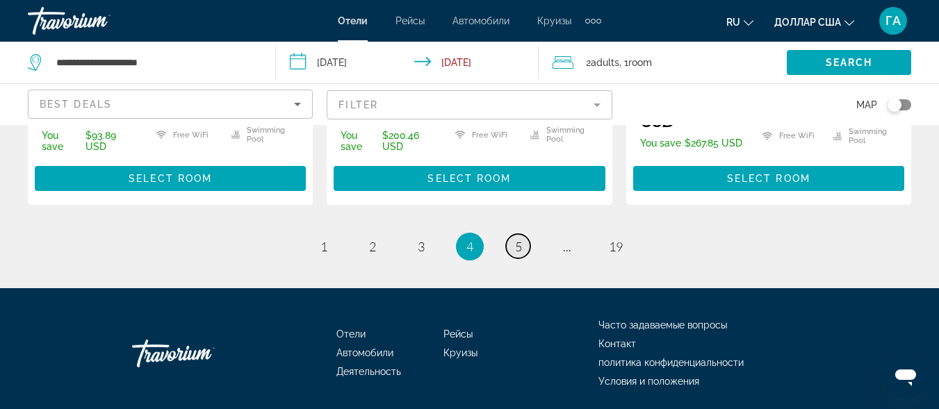
click at [517, 239] on span "5" at bounding box center [518, 246] width 7 height 15
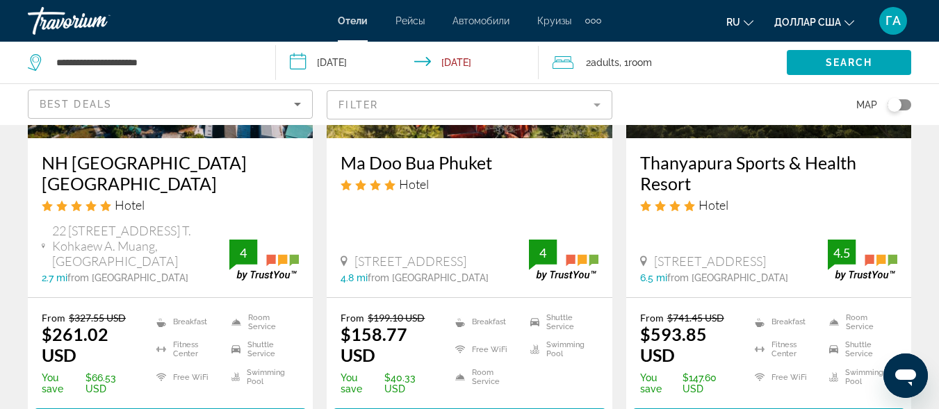
scroll to position [348, 0]
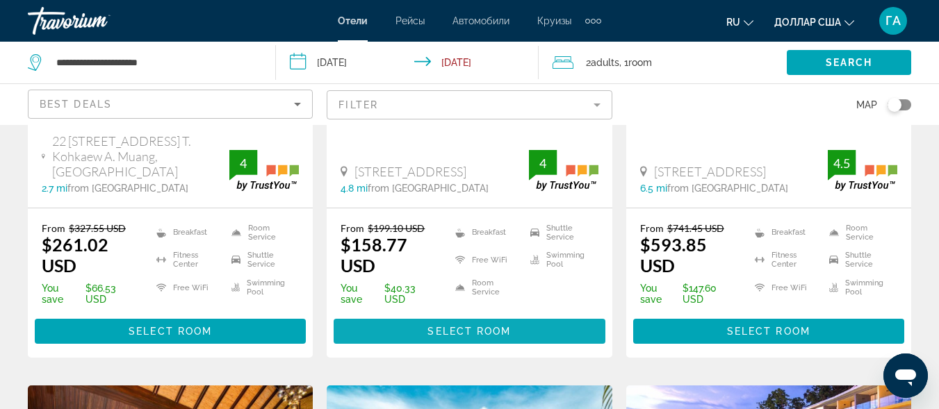
click at [444, 326] on span "Select Room" at bounding box center [469, 331] width 83 height 11
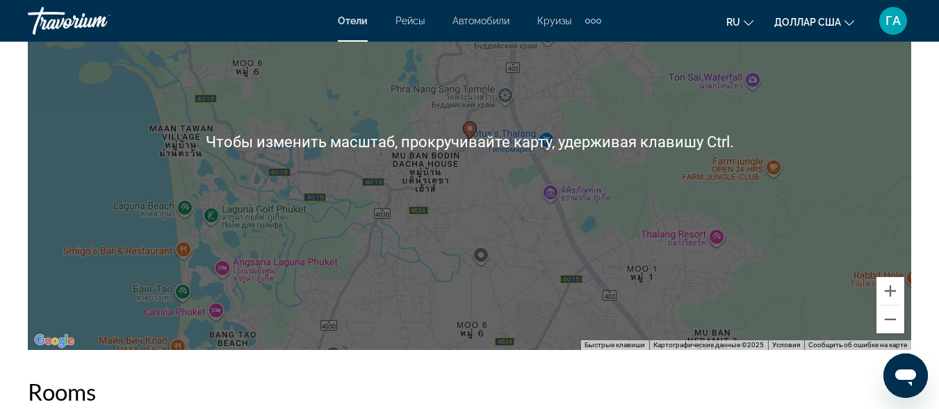
scroll to position [1668, 0]
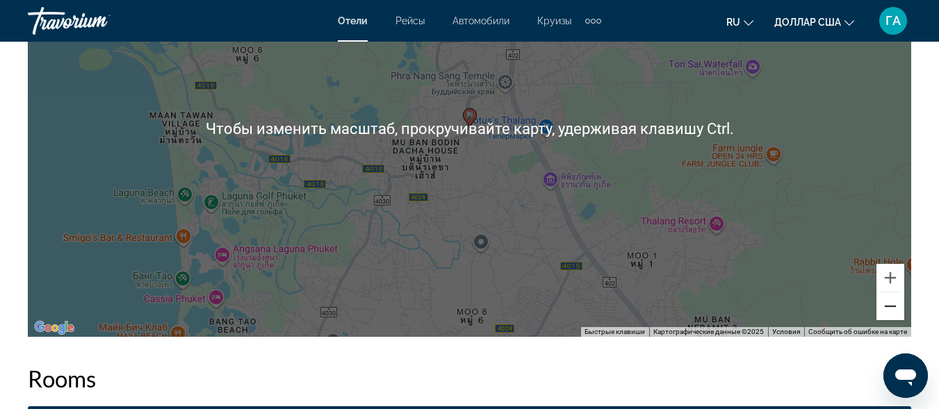
click at [896, 314] on button "Уменьшить" at bounding box center [891, 307] width 28 height 28
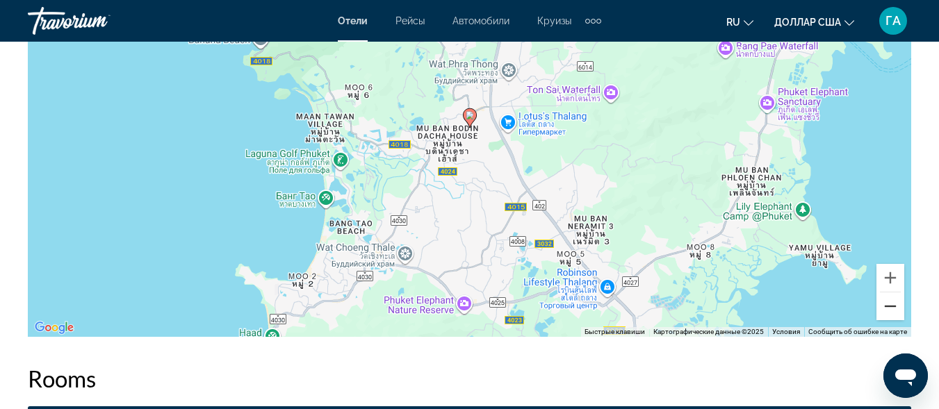
click at [896, 311] on button "Уменьшить" at bounding box center [891, 307] width 28 height 28
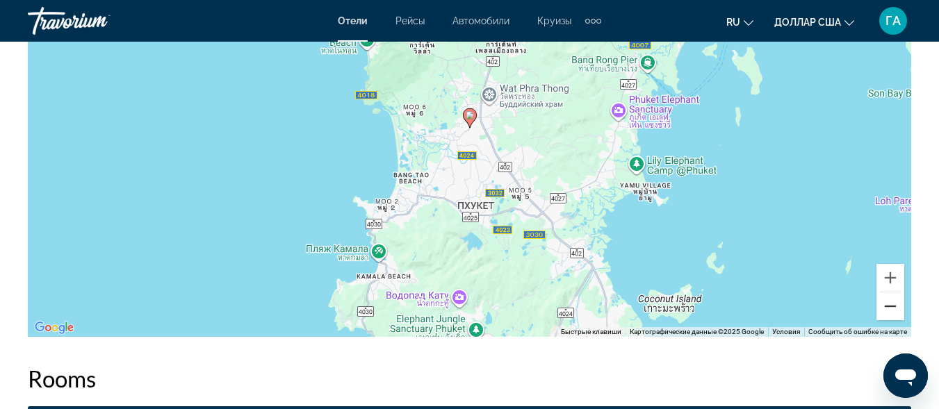
click at [896, 311] on button "Уменьшить" at bounding box center [891, 307] width 28 height 28
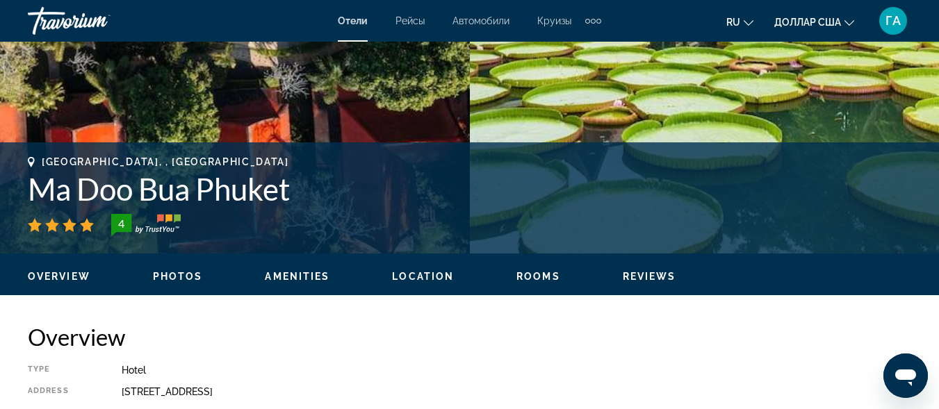
scroll to position [417, 0]
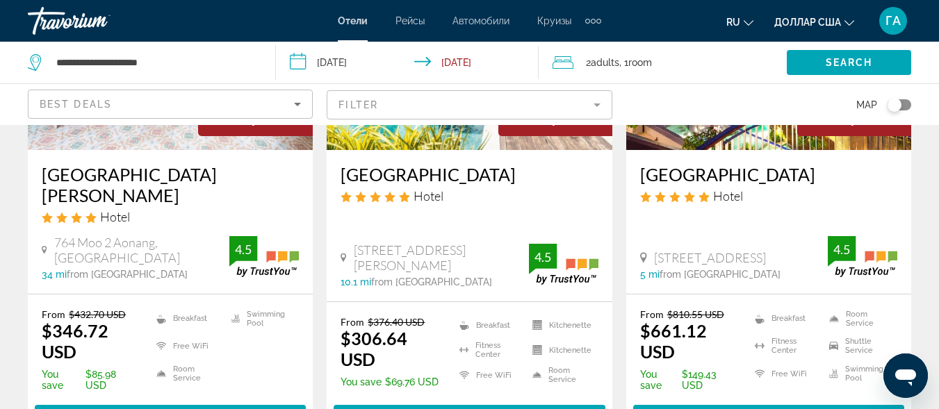
scroll to position [834, 0]
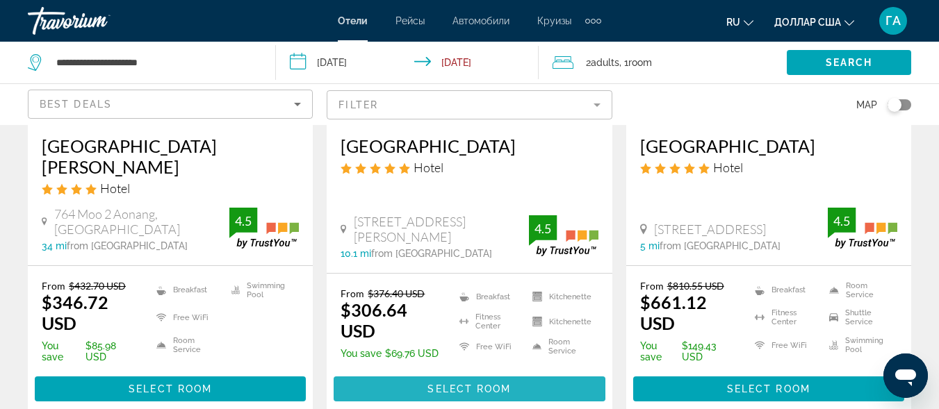
click at [407, 373] on span "Основное содержание" at bounding box center [469, 389] width 271 height 33
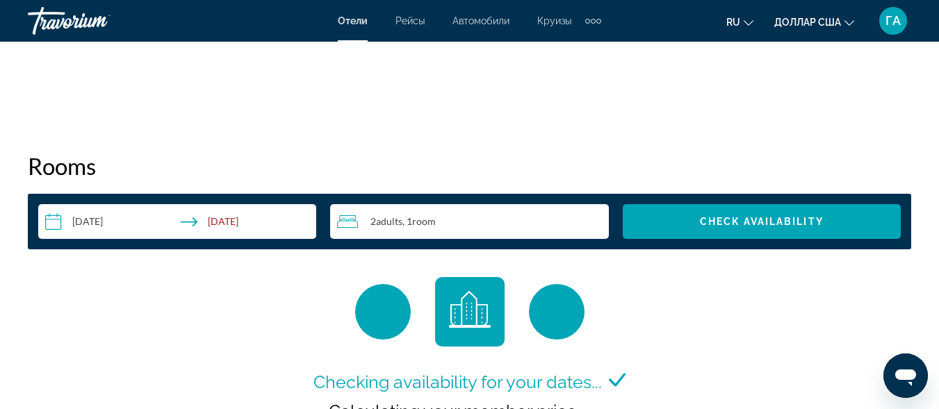
scroll to position [1808, 0]
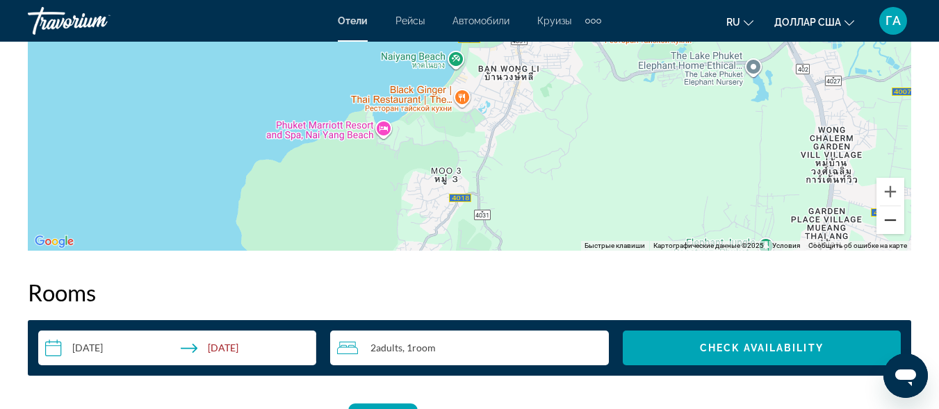
click at [895, 229] on button "Уменьшить" at bounding box center [891, 220] width 28 height 28
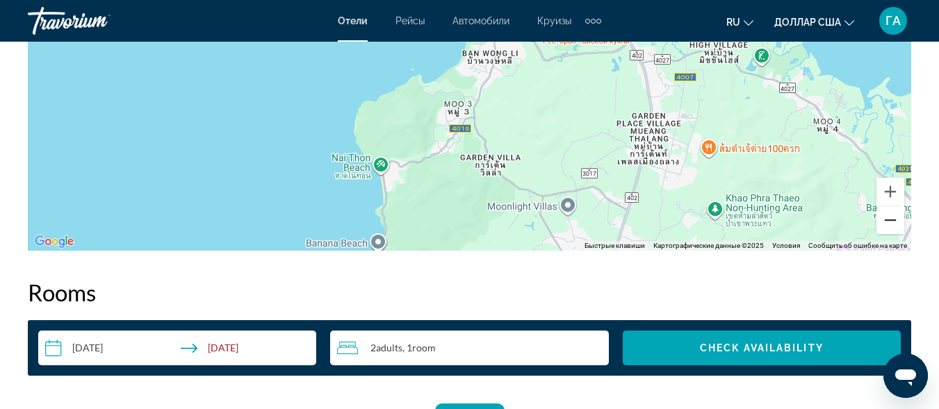
click at [895, 229] on button "Уменьшить" at bounding box center [891, 220] width 28 height 28
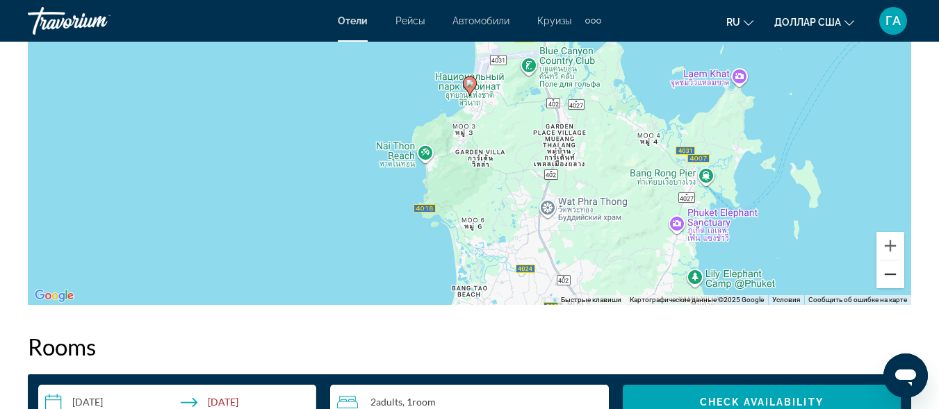
scroll to position [1738, 0]
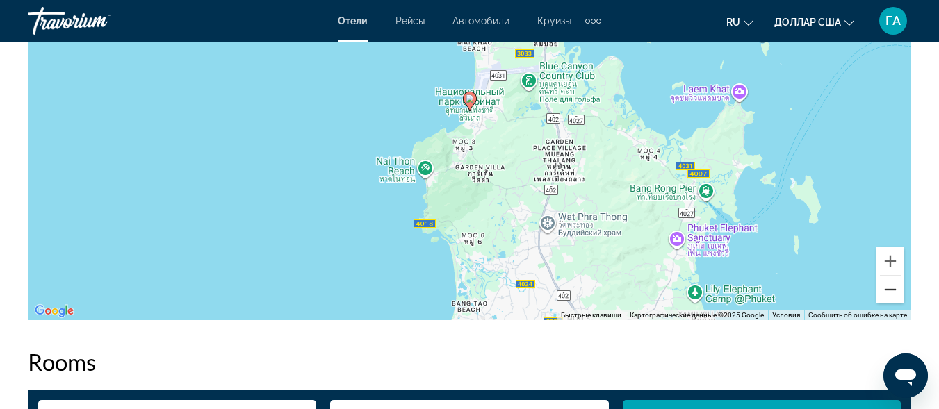
click at [897, 291] on button "Уменьшить" at bounding box center [891, 290] width 28 height 28
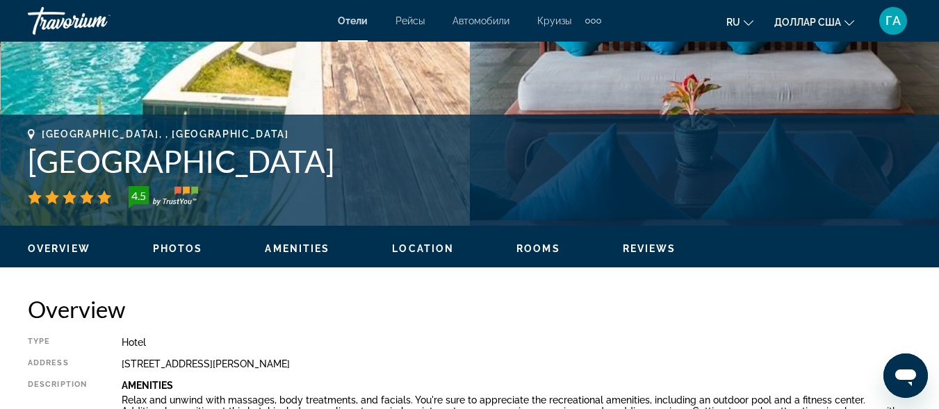
scroll to position [487, 0]
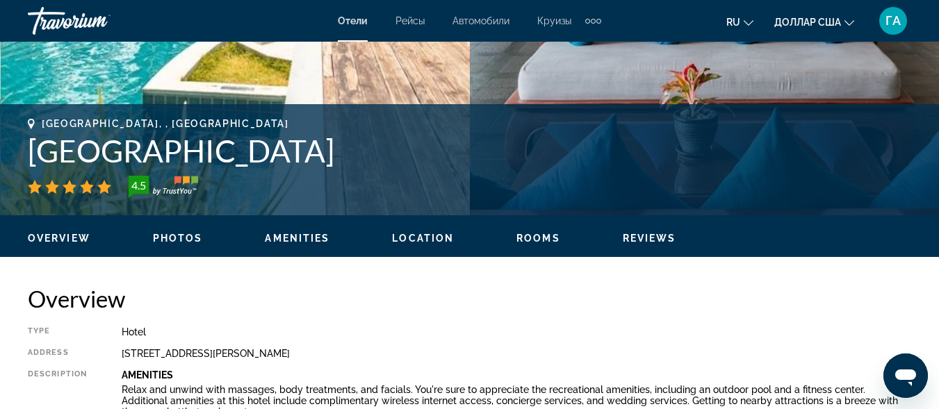
drag, startPoint x: 36, startPoint y: 152, endPoint x: 403, endPoint y: 151, distance: 367.1
click at [403, 151] on h1 "[GEOGRAPHIC_DATA]" at bounding box center [470, 151] width 884 height 36
copy h1 "[GEOGRAPHIC_DATA]"
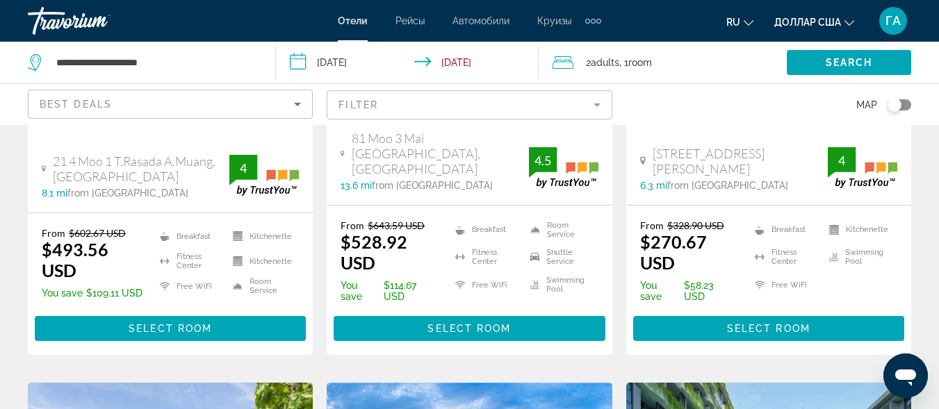
scroll to position [1460, 0]
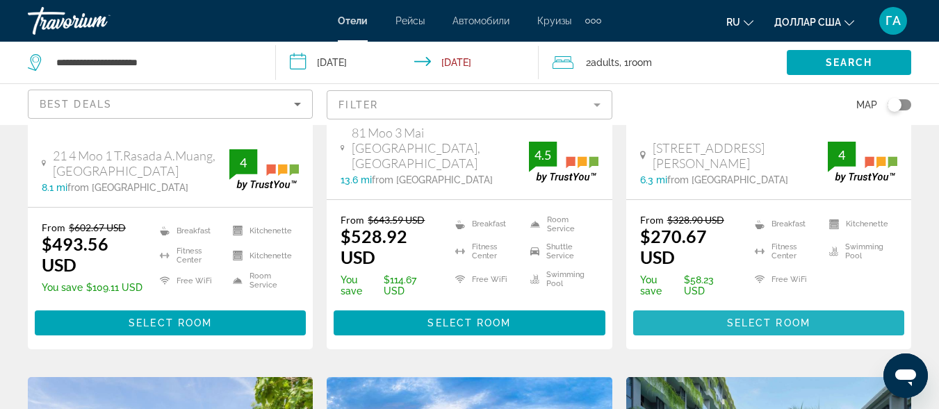
click at [713, 307] on span "Основное содержание" at bounding box center [768, 323] width 271 height 33
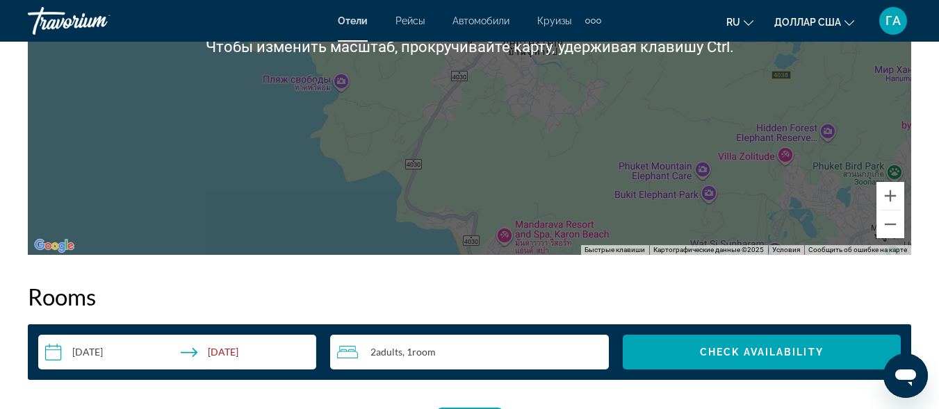
scroll to position [1808, 0]
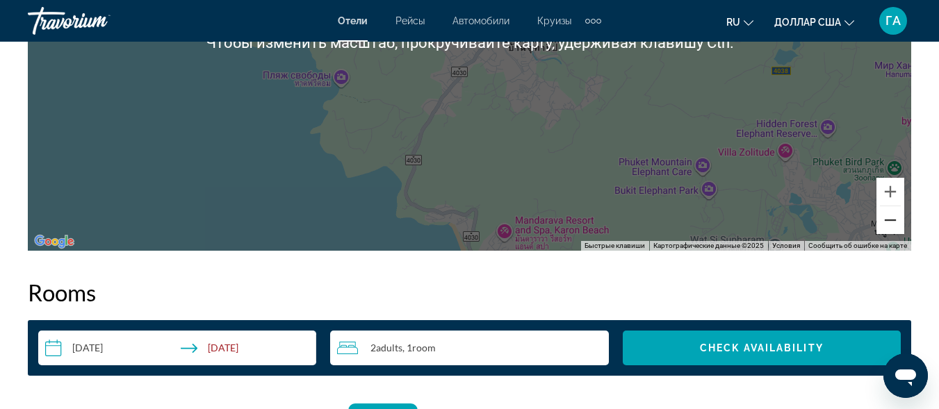
click at [888, 226] on button "Уменьшить" at bounding box center [891, 220] width 28 height 28
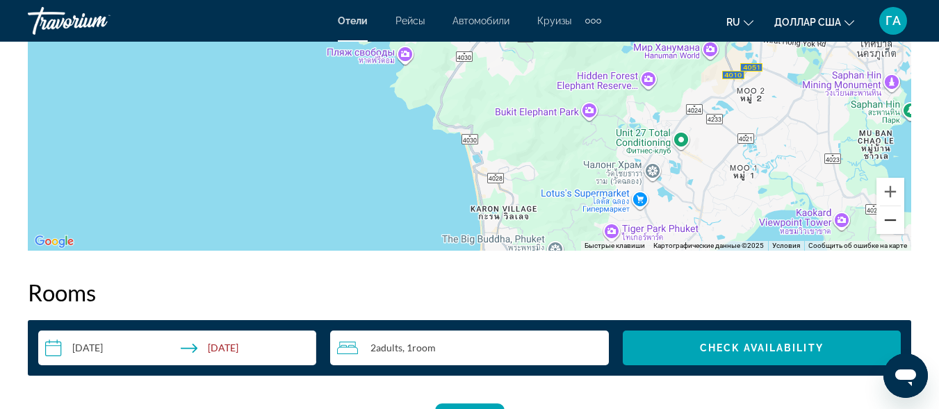
click at [888, 226] on button "Уменьшить" at bounding box center [891, 220] width 28 height 28
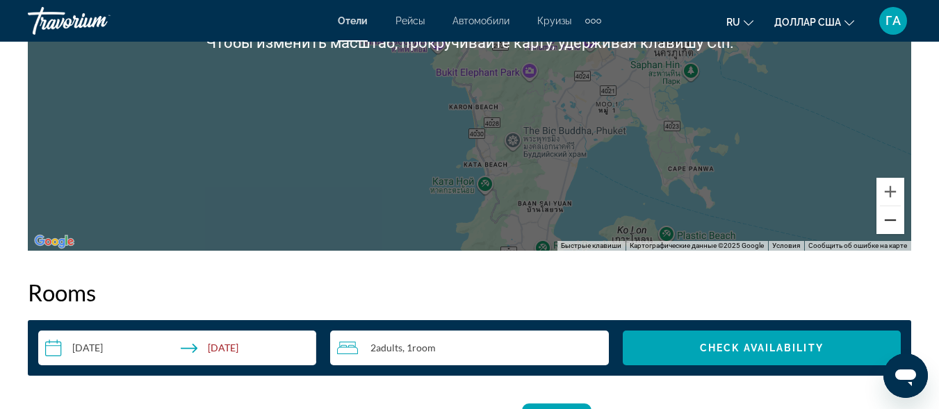
scroll to position [1668, 0]
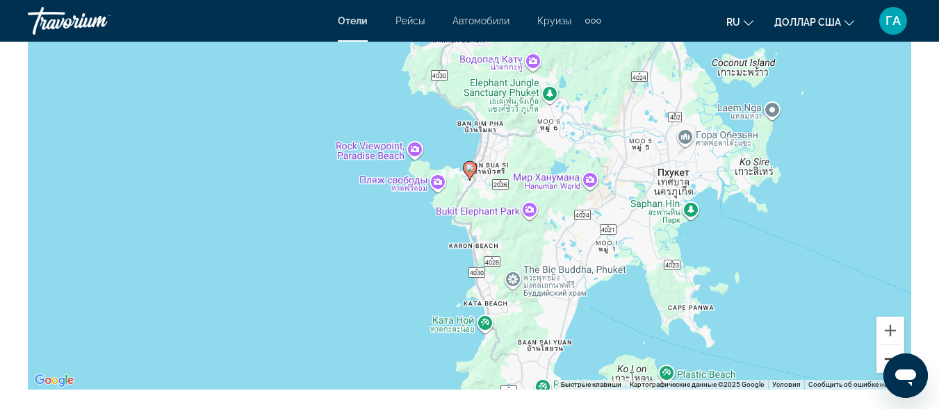
click at [887, 356] on button "Уменьшить" at bounding box center [891, 360] width 28 height 28
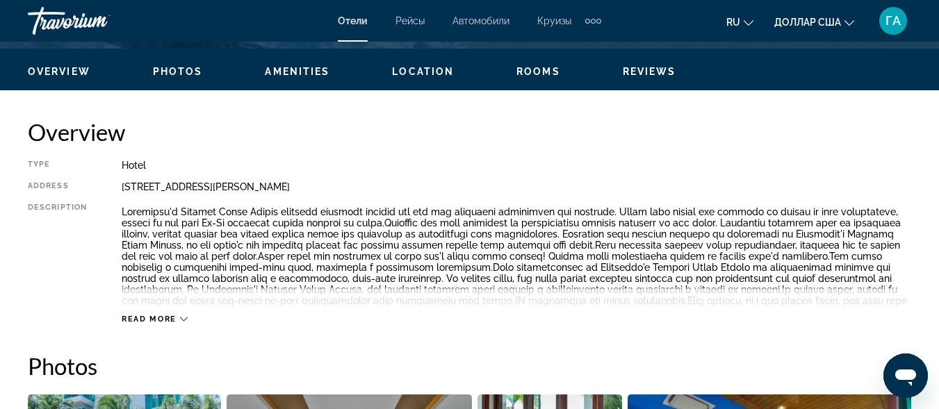
scroll to position [487, 0]
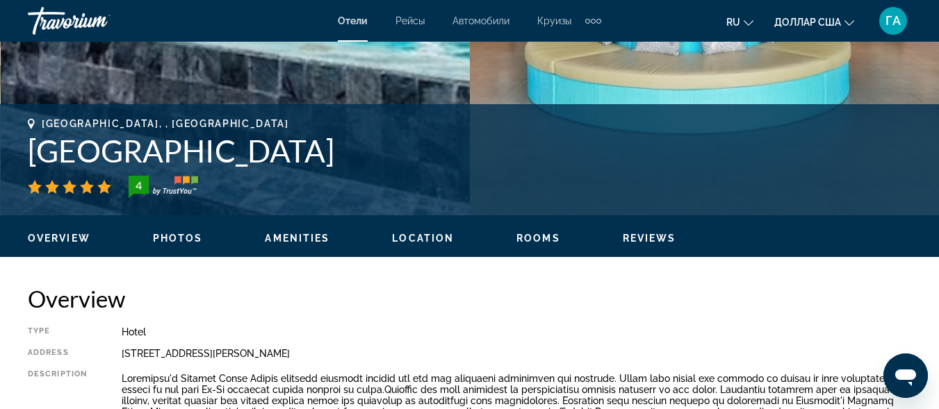
drag, startPoint x: 31, startPoint y: 151, endPoint x: 504, endPoint y: 156, distance: 473.5
click at [504, 156] on h1 "[GEOGRAPHIC_DATA]" at bounding box center [470, 151] width 884 height 36
copy h1 "[GEOGRAPHIC_DATA]"
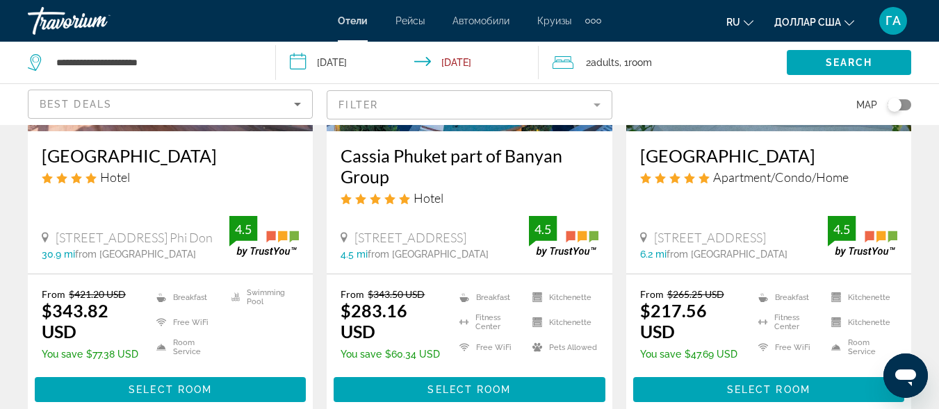
scroll to position [1947, 0]
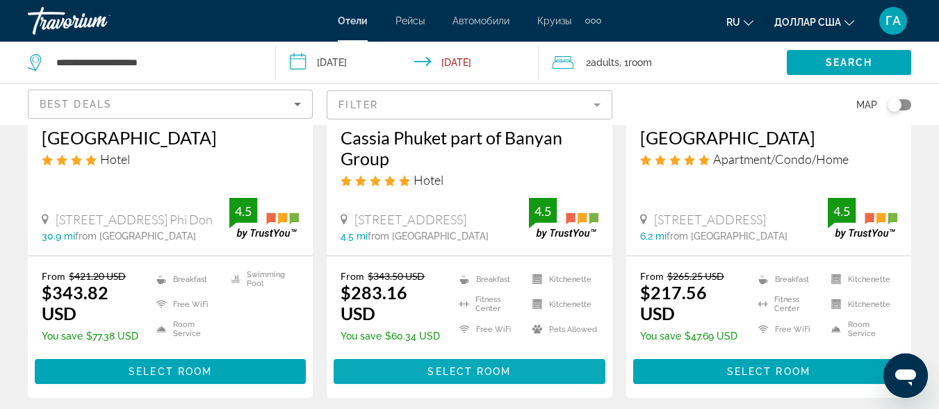
click at [441, 366] on span "Select Room" at bounding box center [469, 371] width 83 height 11
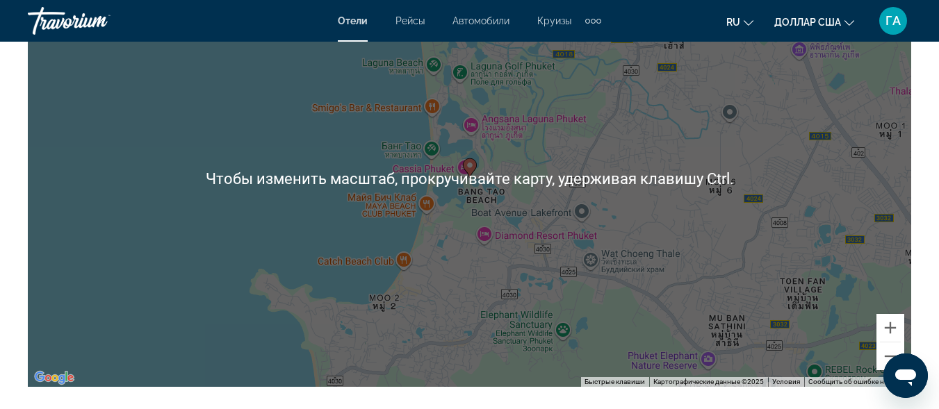
scroll to position [1738, 0]
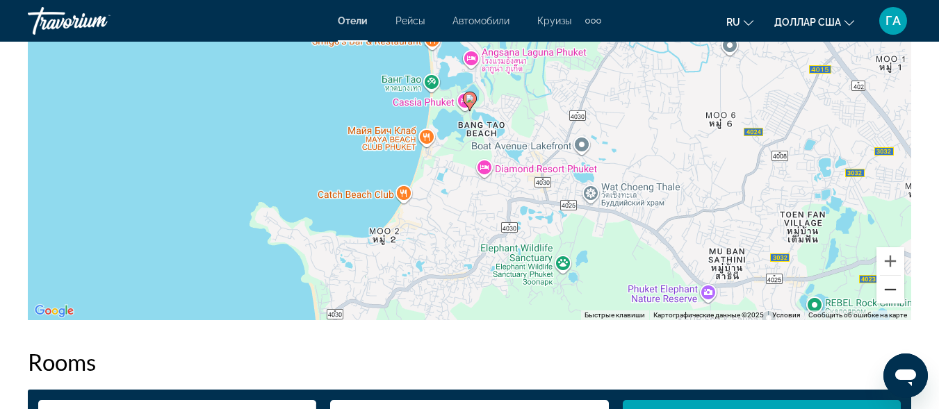
click at [887, 291] on button "Уменьшить" at bounding box center [891, 290] width 28 height 28
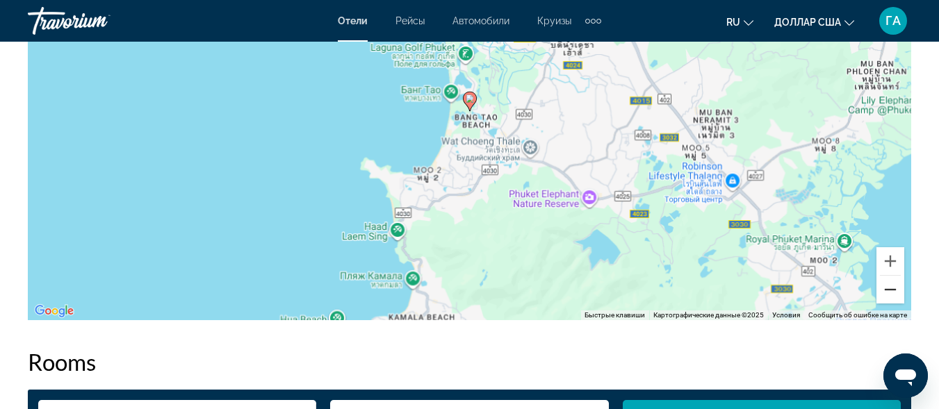
click at [887, 291] on button "Уменьшить" at bounding box center [891, 290] width 28 height 28
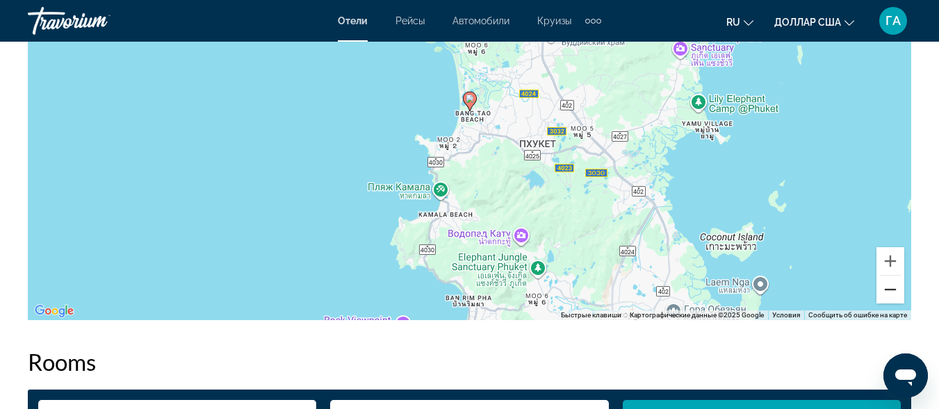
click at [887, 291] on button "Уменьшить" at bounding box center [891, 290] width 28 height 28
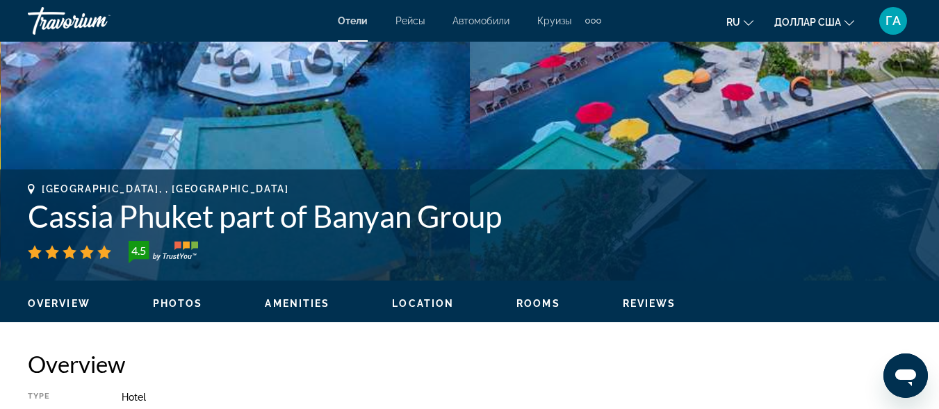
scroll to position [417, 0]
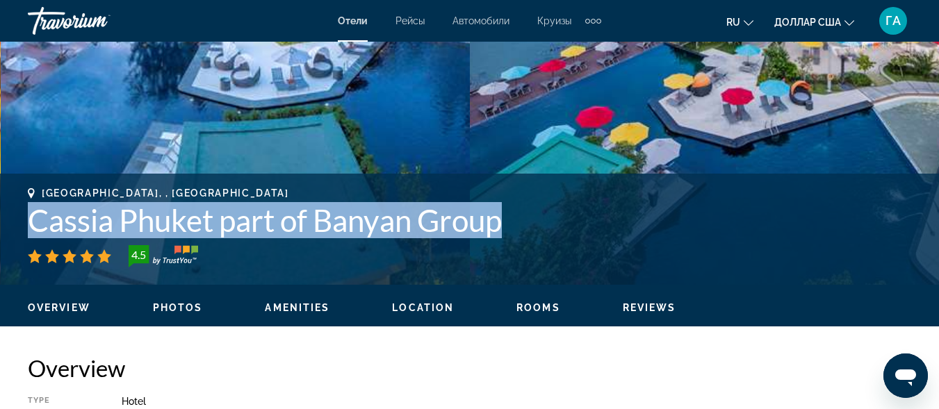
drag, startPoint x: 29, startPoint y: 213, endPoint x: 471, endPoint y: 236, distance: 442.7
click at [507, 243] on div "[GEOGRAPHIC_DATA], , [GEOGRAPHIC_DATA] Cassia Phuket part of Banyan Group 4.5" at bounding box center [470, 228] width 884 height 80
copy div "Cassia Phuket part of Banyan Group"
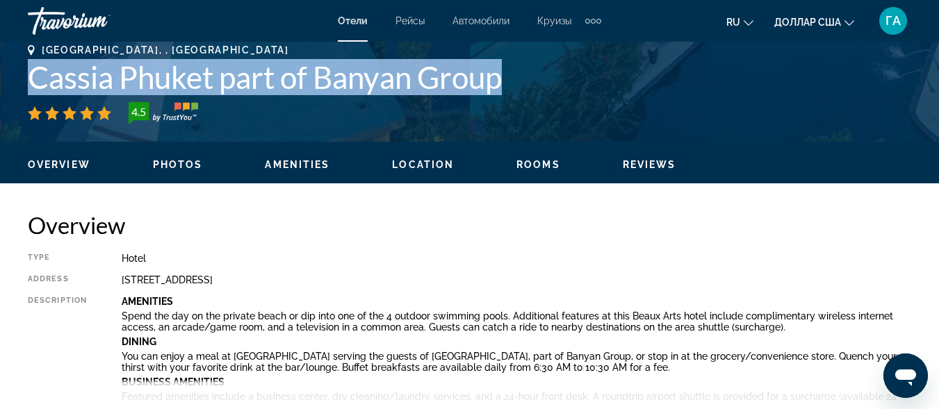
scroll to position [556, 0]
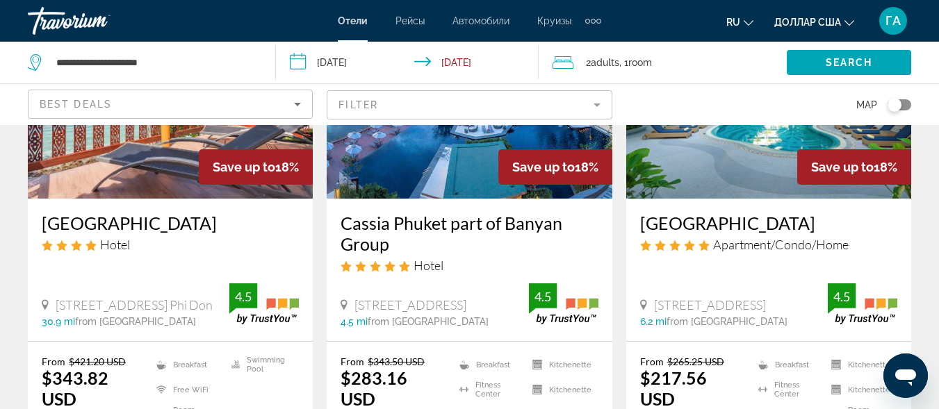
scroll to position [1877, 0]
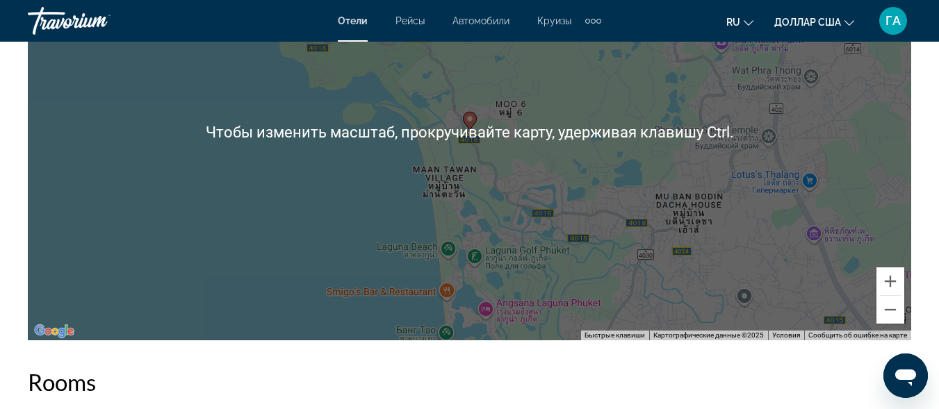
scroll to position [1738, 0]
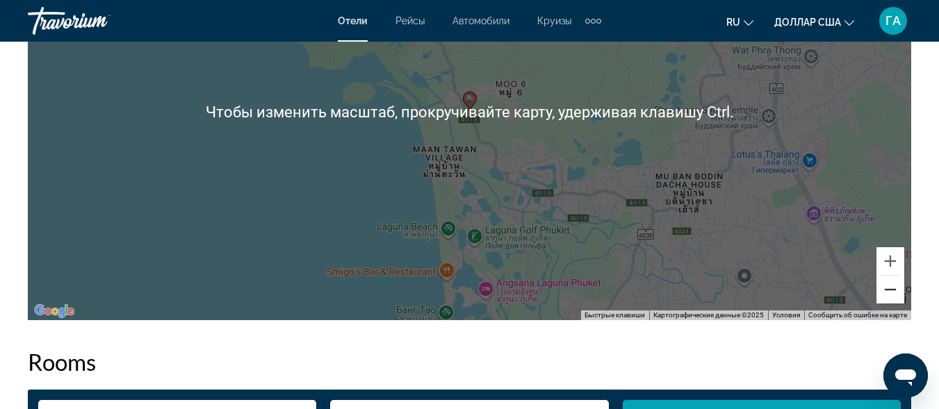
click at [895, 292] on button "Уменьшить" at bounding box center [891, 290] width 28 height 28
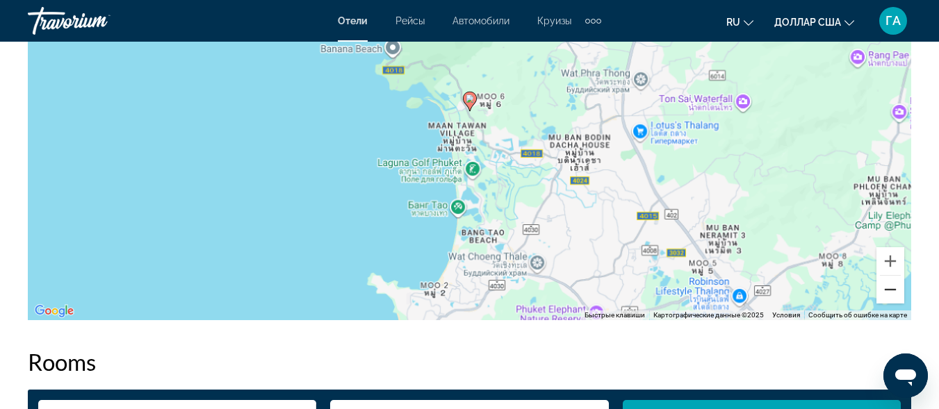
click at [895, 292] on button "Уменьшить" at bounding box center [891, 290] width 28 height 28
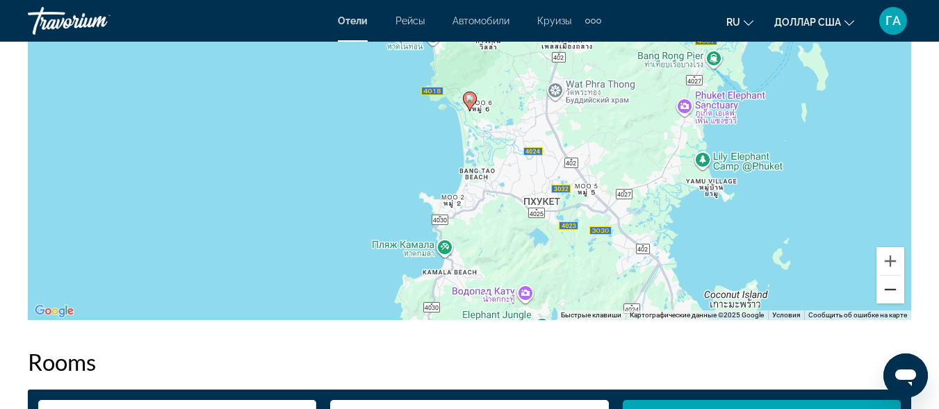
click at [895, 292] on button "Уменьшить" at bounding box center [891, 290] width 28 height 28
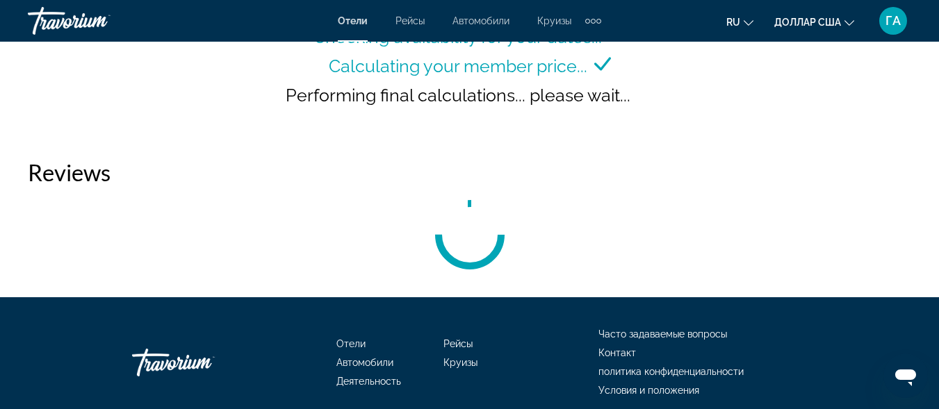
scroll to position [2294, 0]
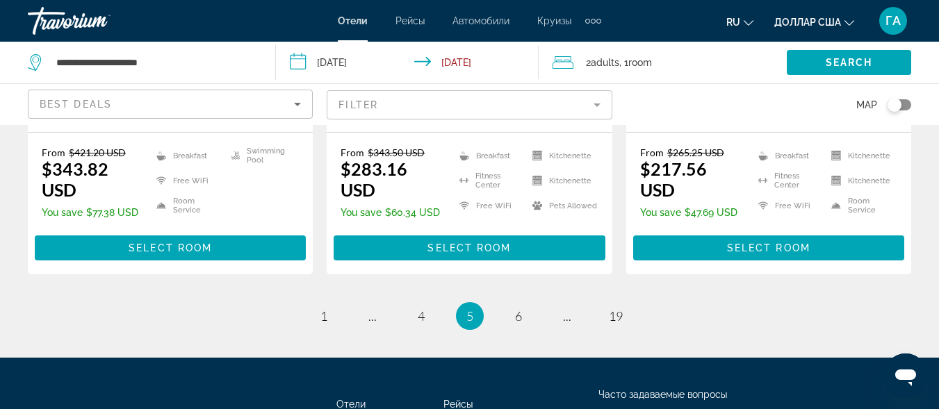
scroll to position [2086, 0]
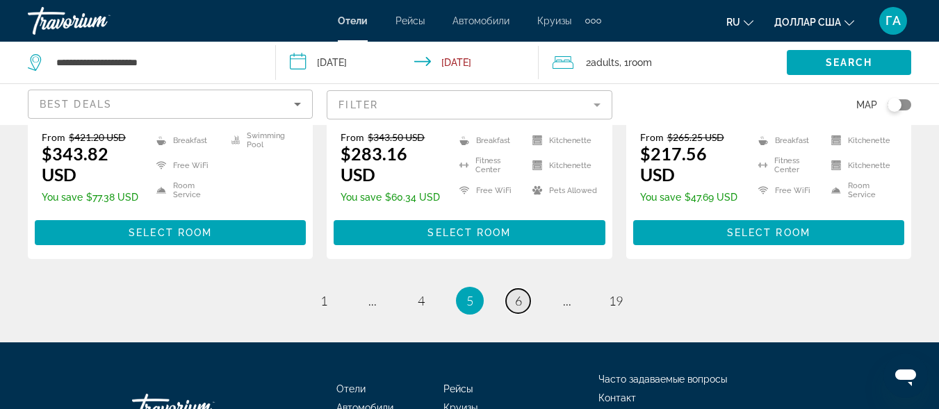
click at [511, 289] on link "page 6" at bounding box center [518, 301] width 24 height 24
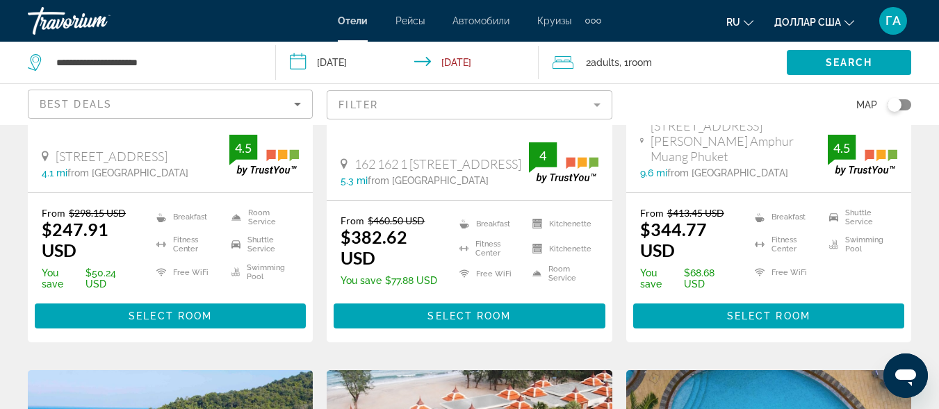
scroll to position [348, 0]
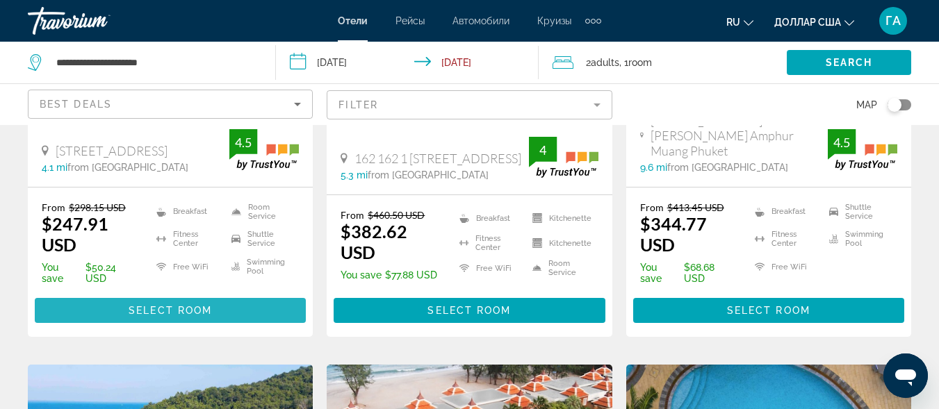
click at [176, 307] on span "Select Room" at bounding box center [170, 310] width 83 height 11
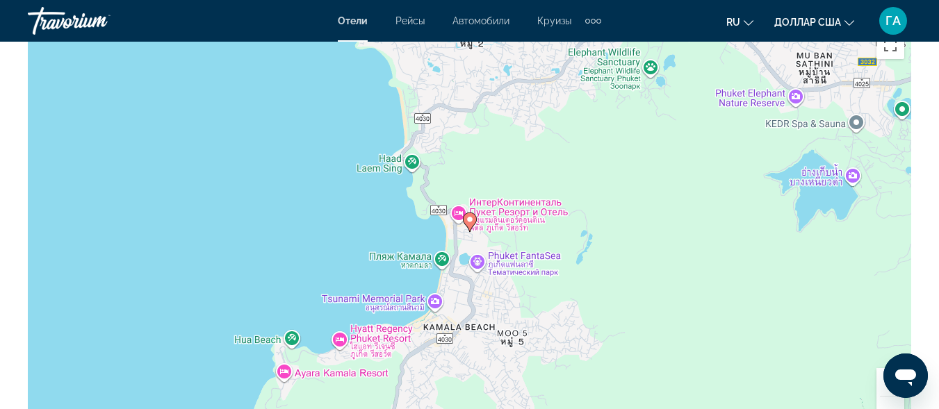
scroll to position [1738, 0]
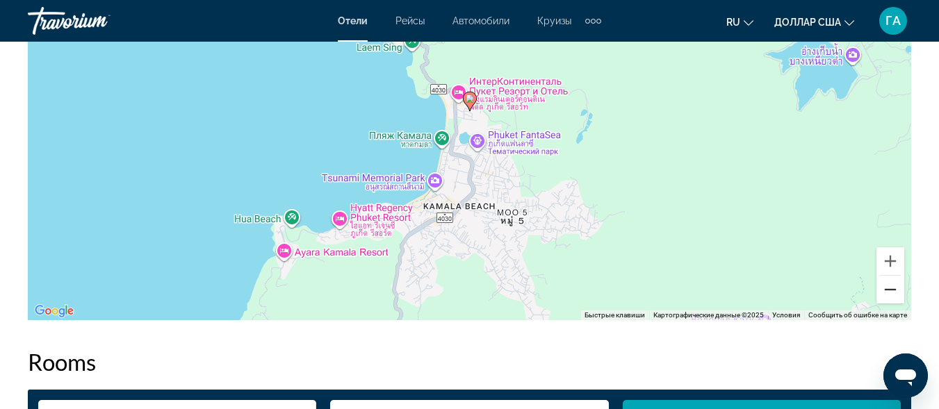
click at [894, 297] on button "Уменьшить" at bounding box center [891, 290] width 28 height 28
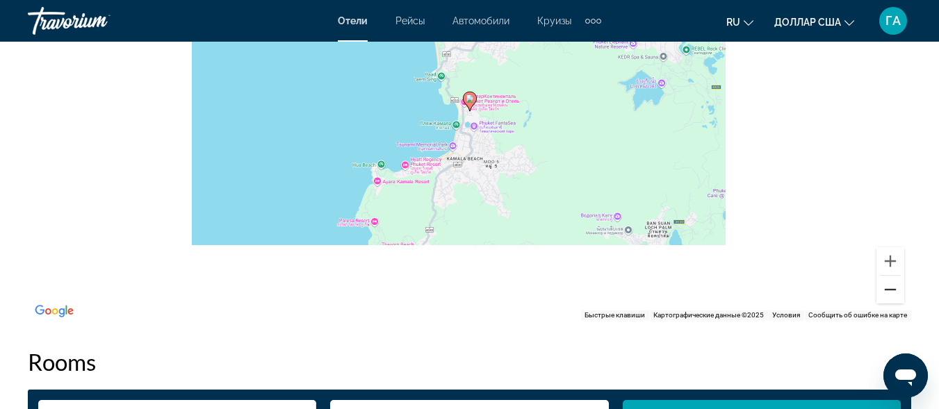
click at [894, 297] on button "Уменьшить" at bounding box center [891, 290] width 28 height 28
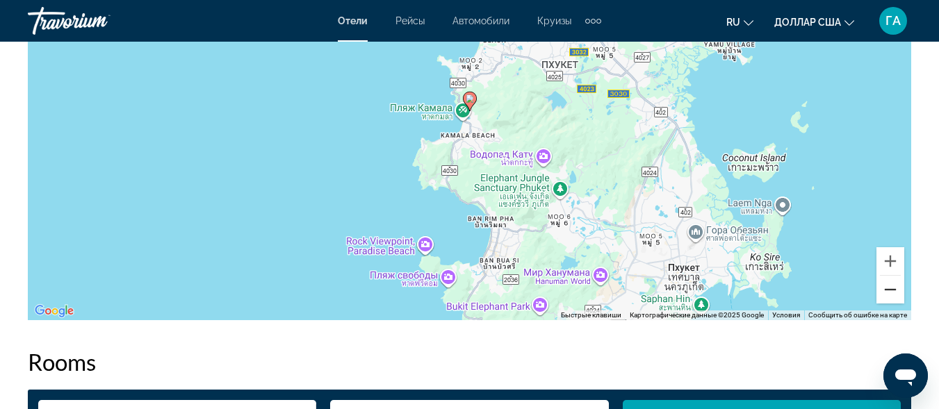
click at [894, 298] on button "Уменьшить" at bounding box center [891, 290] width 28 height 28
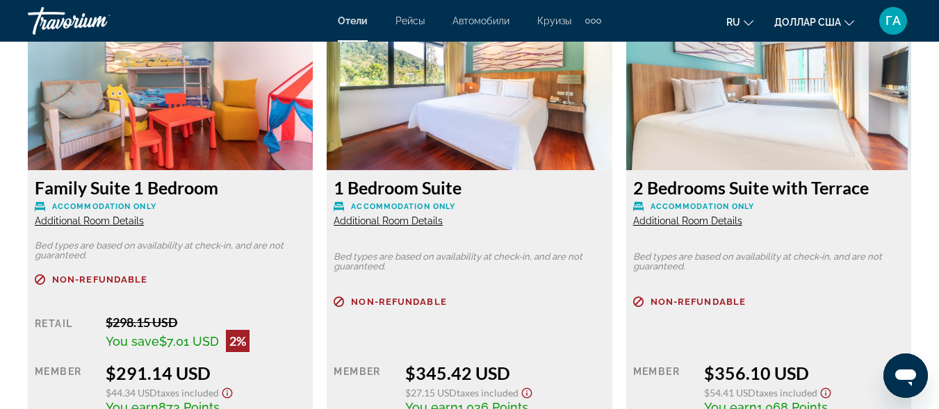
scroll to position [2711, 0]
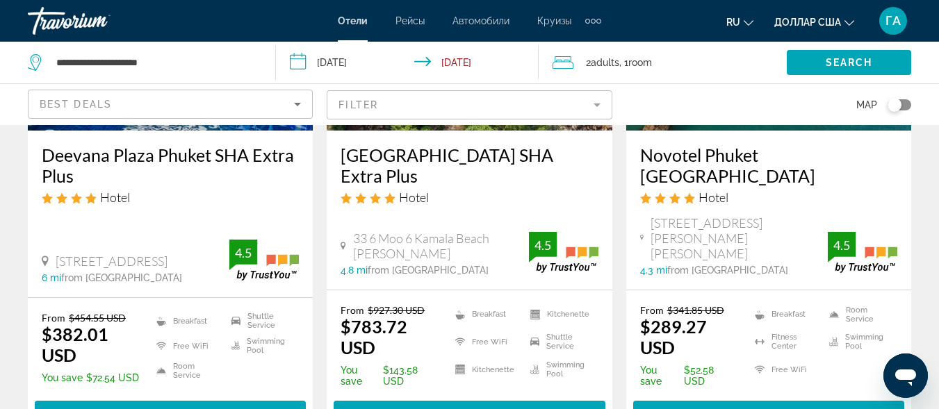
scroll to position [1390, 0]
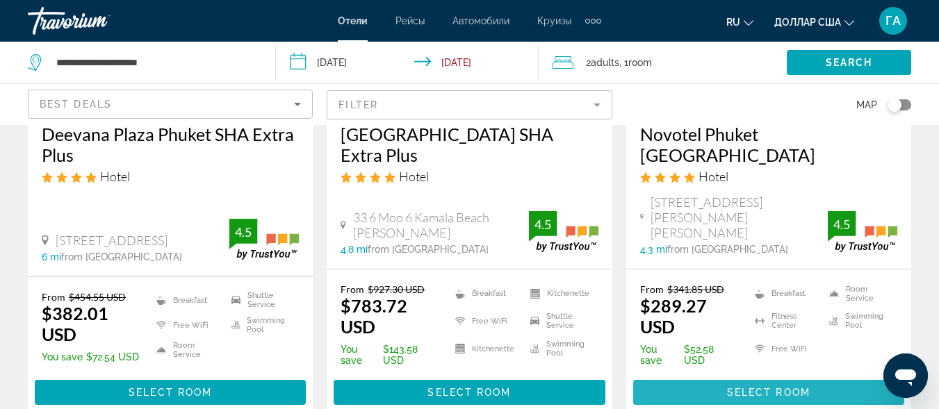
click at [759, 387] on span "Select Room" at bounding box center [768, 392] width 83 height 11
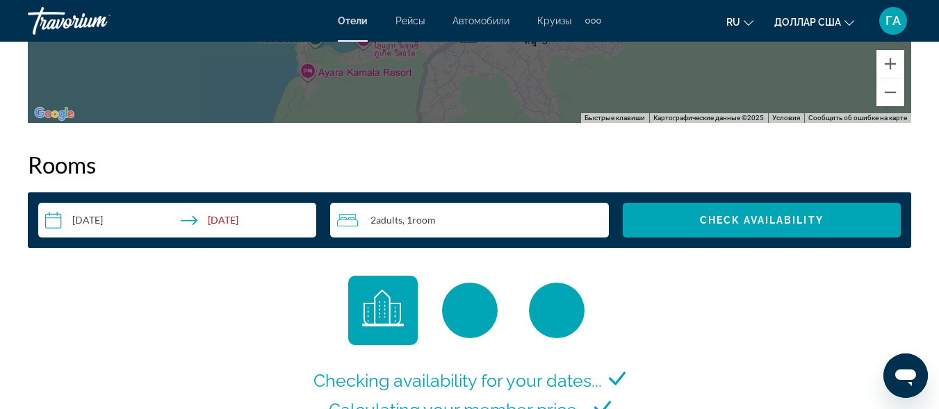
scroll to position [1738, 0]
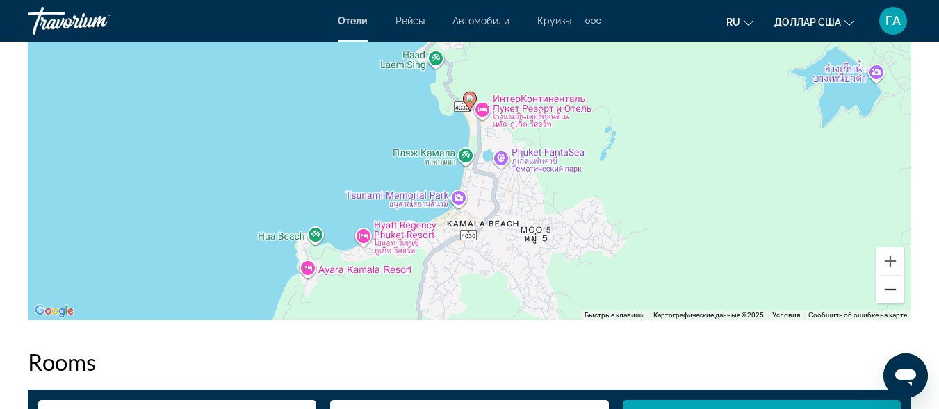
click at [891, 297] on button "Уменьшить" at bounding box center [891, 290] width 28 height 28
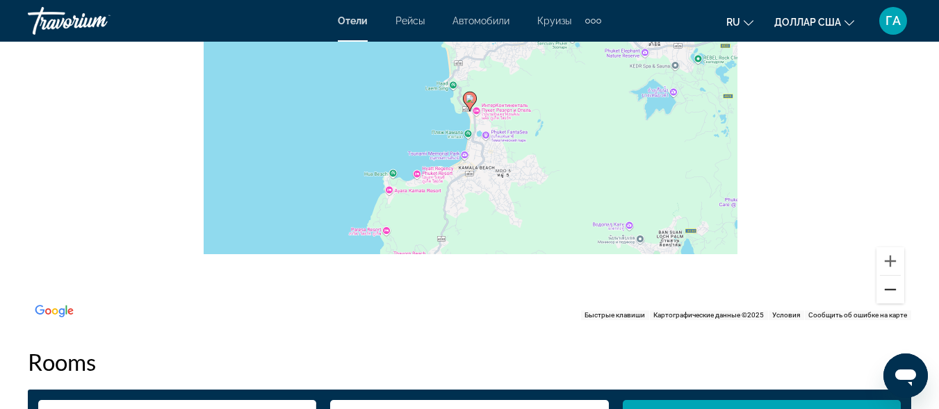
click at [891, 297] on button "Уменьшить" at bounding box center [891, 290] width 28 height 28
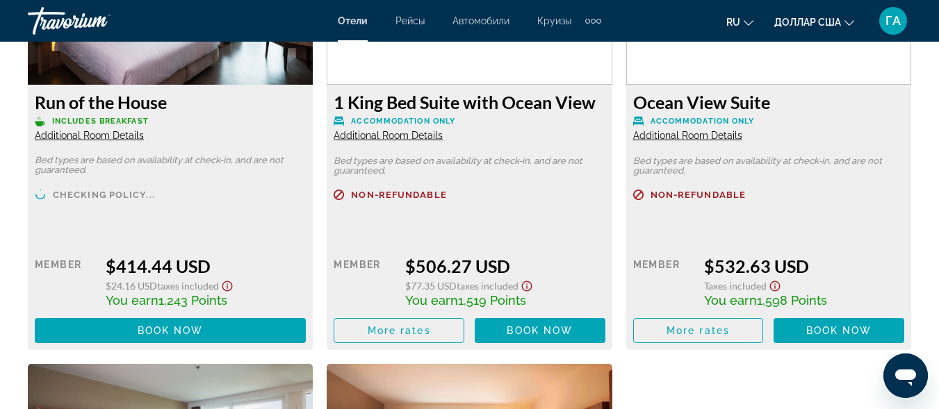
scroll to position [3337, 0]
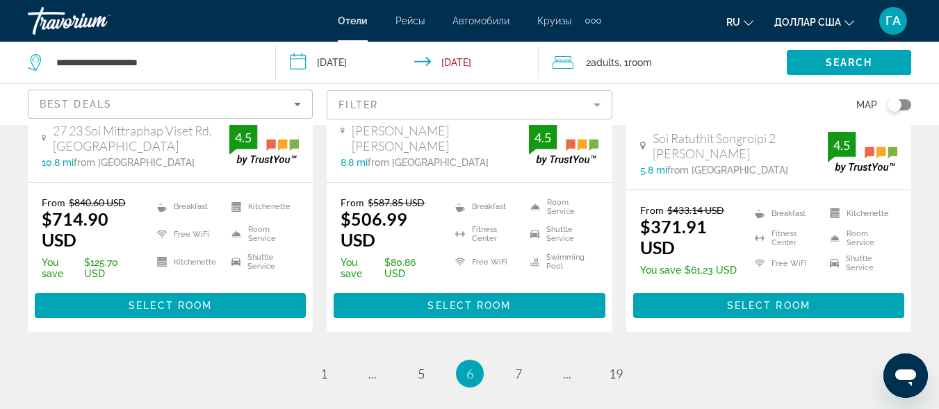
scroll to position [2155, 0]
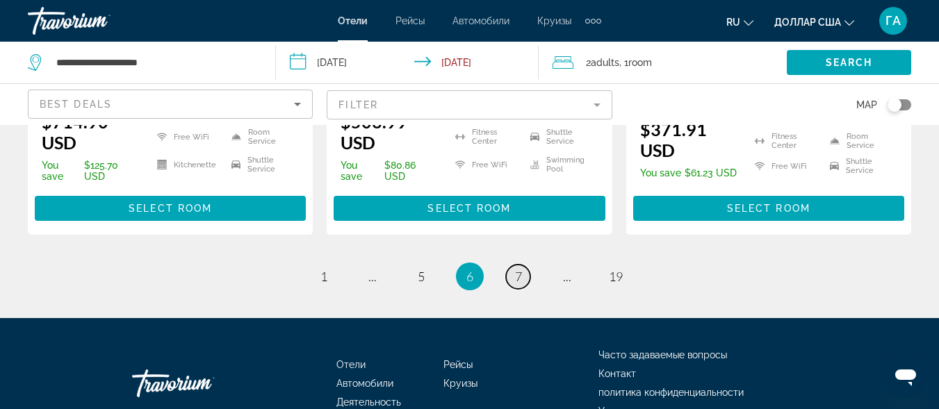
click at [523, 265] on link "page 7" at bounding box center [518, 277] width 24 height 24
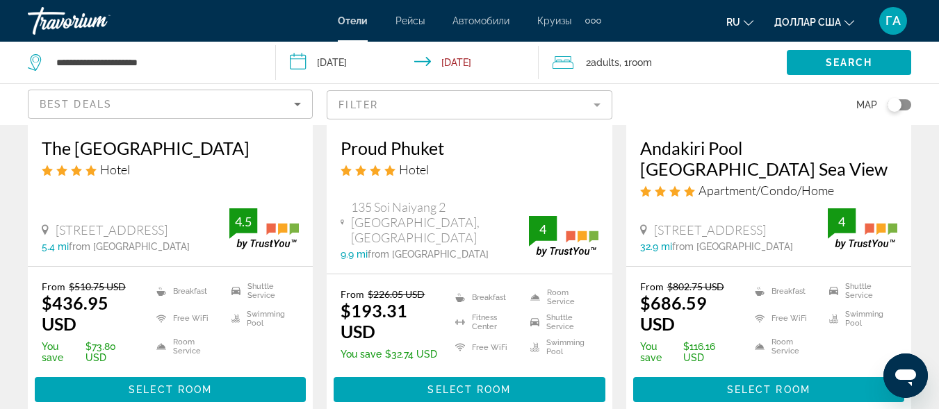
scroll to position [278, 0]
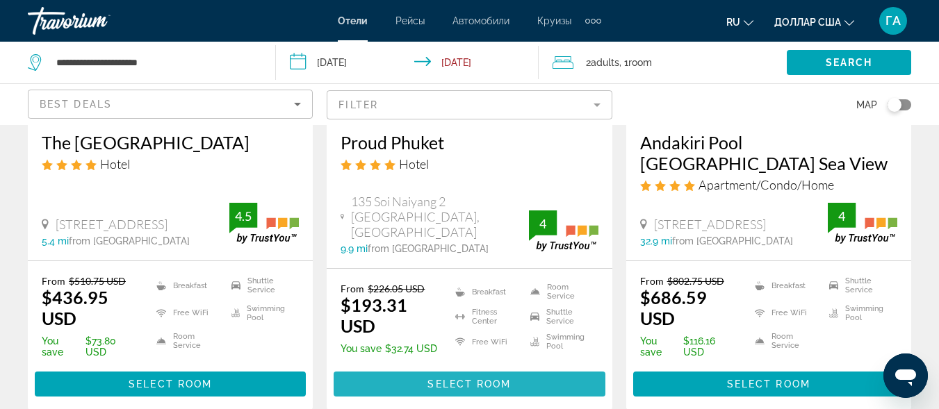
click at [460, 389] on span "Select Room" at bounding box center [469, 384] width 83 height 11
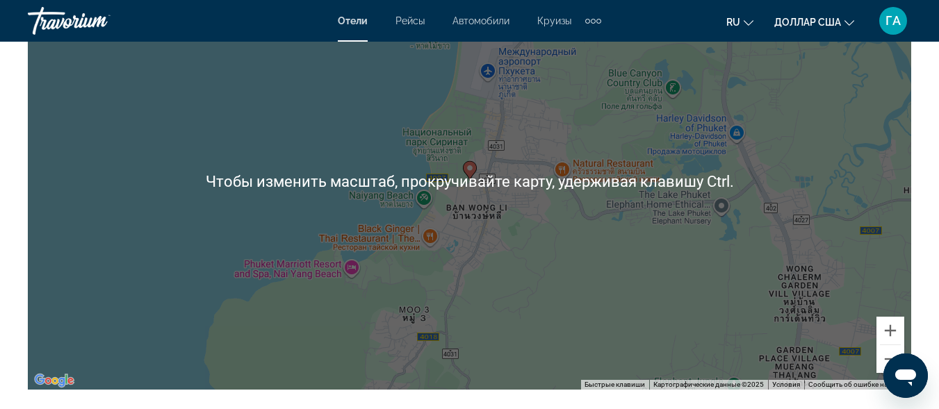
scroll to position [1738, 0]
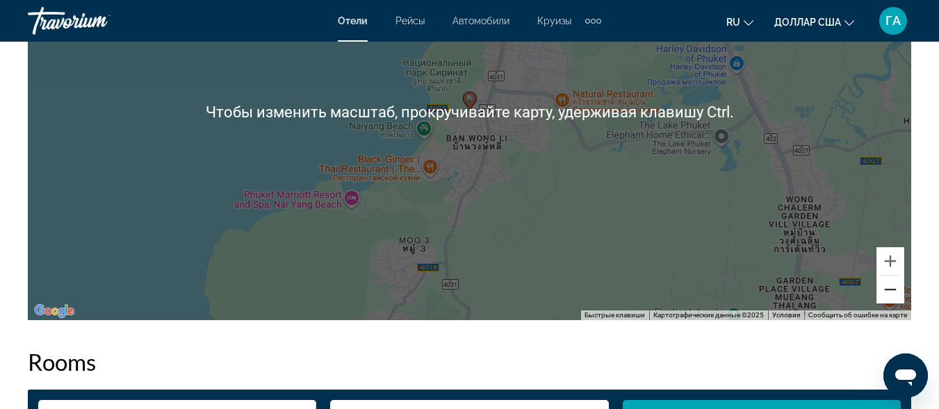
click at [892, 292] on button "Уменьшить" at bounding box center [891, 290] width 28 height 28
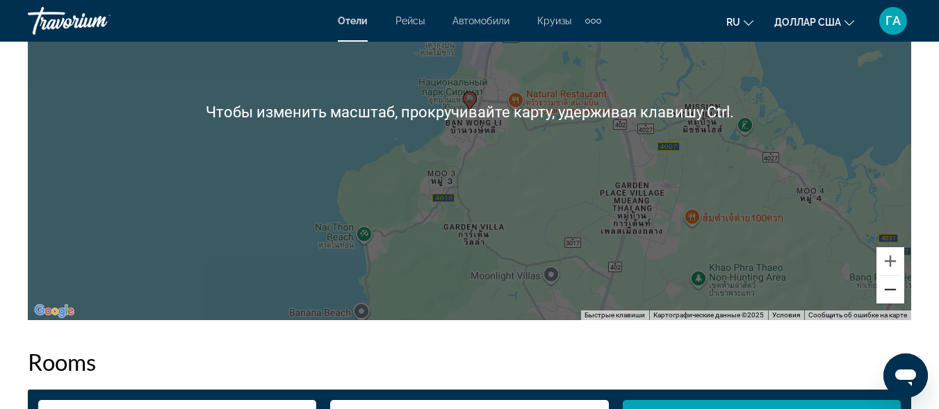
click at [892, 292] on button "Уменьшить" at bounding box center [891, 290] width 28 height 28
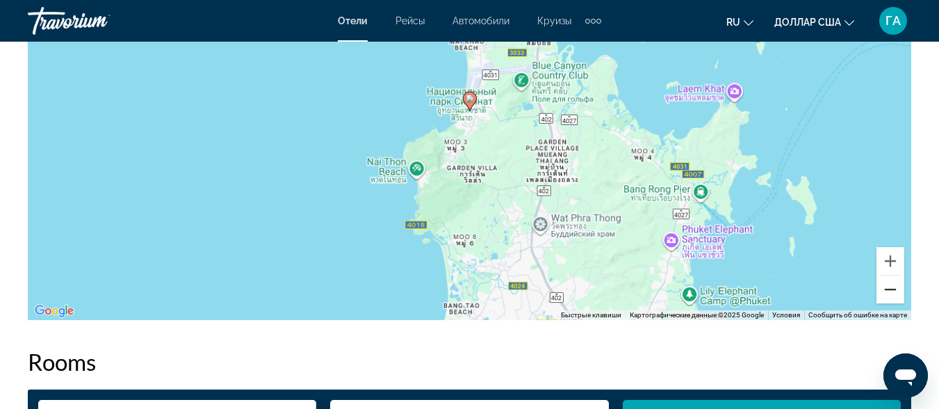
click at [892, 292] on button "Уменьшить" at bounding box center [891, 290] width 28 height 28
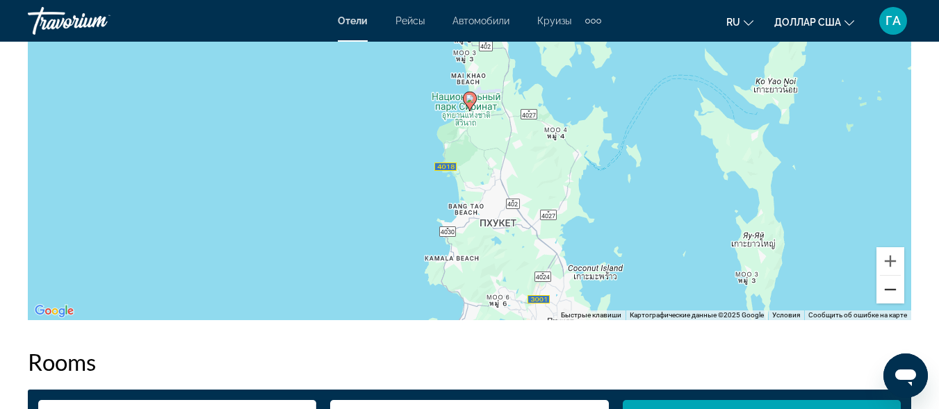
click at [892, 292] on button "Уменьшить" at bounding box center [891, 290] width 28 height 28
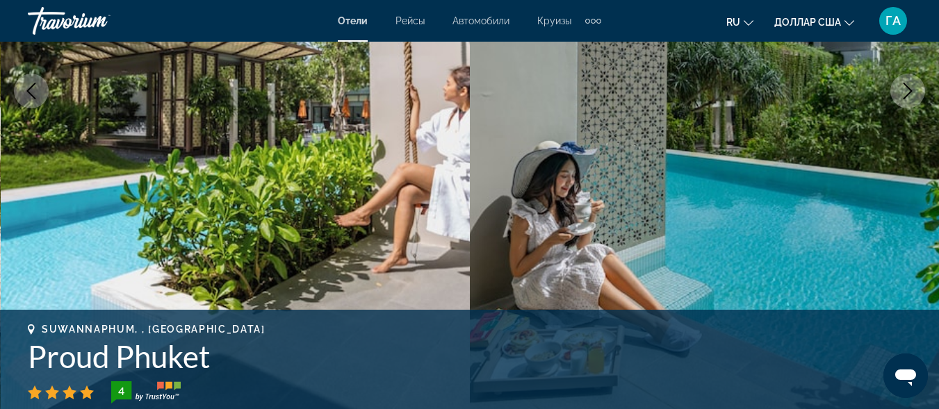
scroll to position [348, 0]
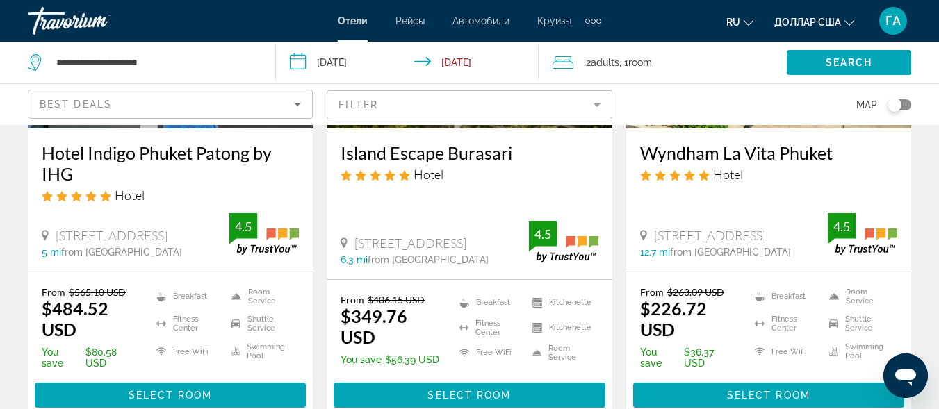
scroll to position [834, 0]
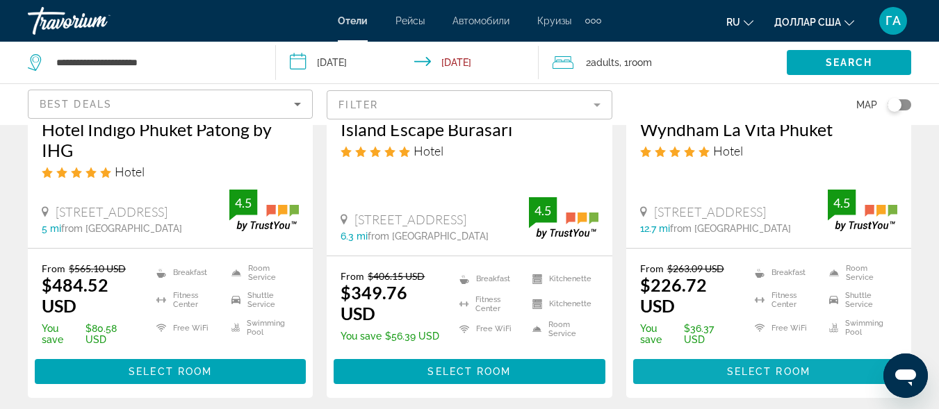
click at [740, 382] on span "Основное содержание" at bounding box center [768, 371] width 271 height 33
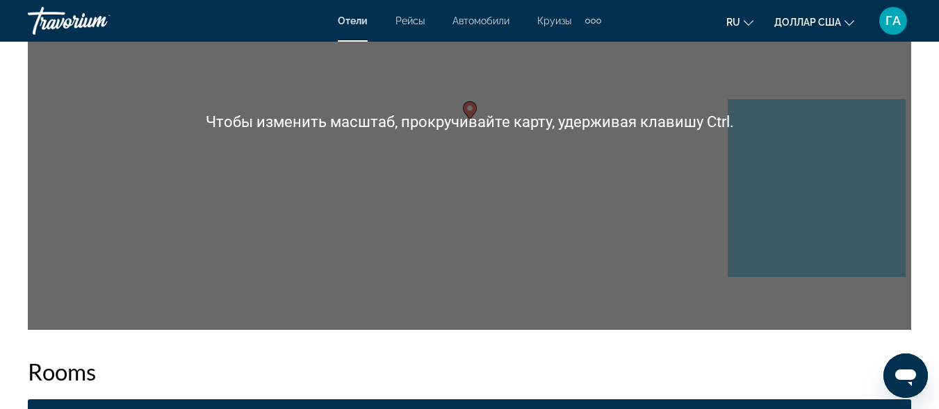
scroll to position [1738, 0]
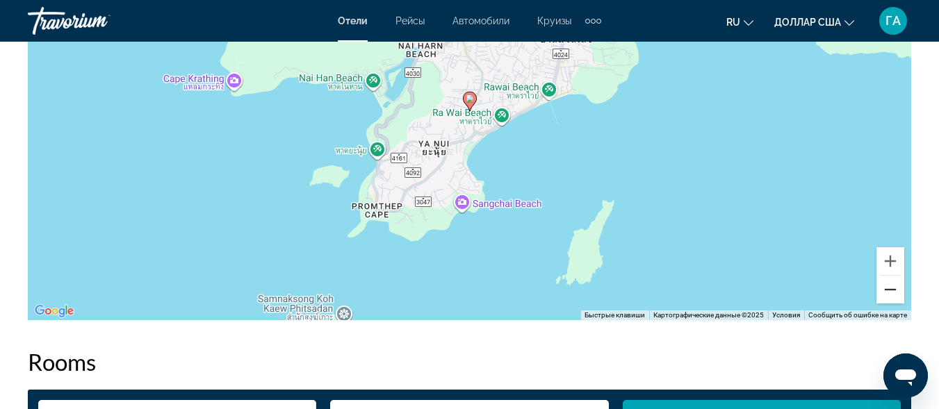
click at [895, 295] on button "Уменьшить" at bounding box center [891, 290] width 28 height 28
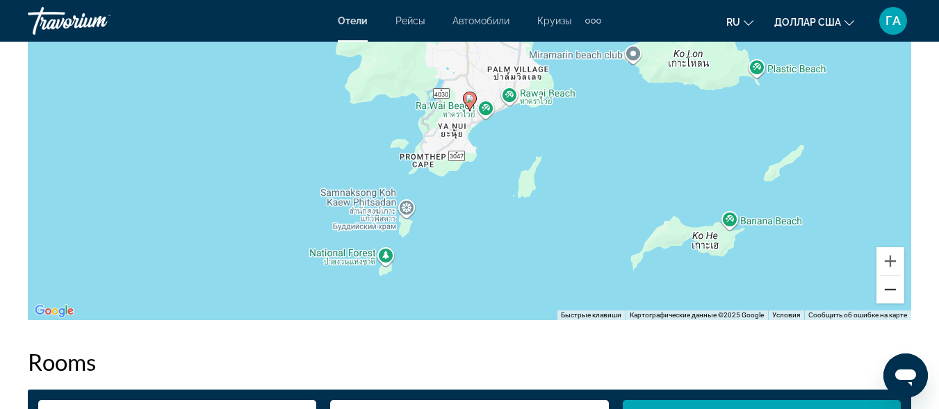
click at [895, 295] on button "Уменьшить" at bounding box center [891, 290] width 28 height 28
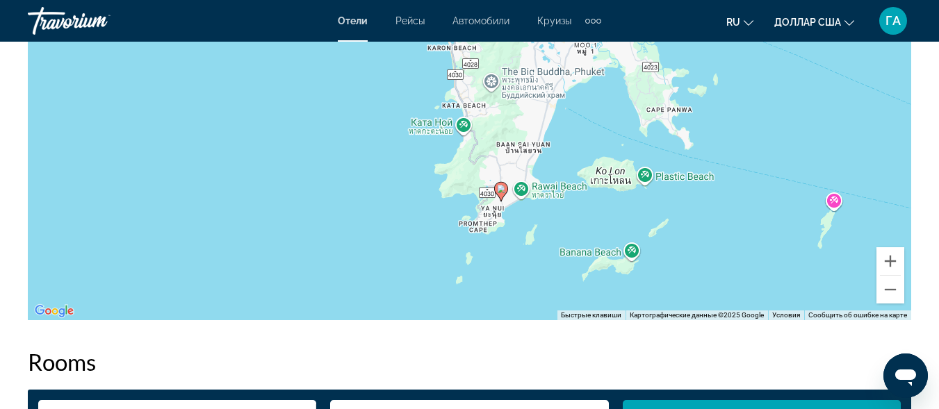
drag, startPoint x: 587, startPoint y: 223, endPoint x: 616, endPoint y: 314, distance: 95.6
click at [616, 314] on div "Чтобы активировать перетаскивание с помощью клавиатуры, нажмите Alt + Ввод. Пос…" at bounding box center [470, 111] width 884 height 417
click at [894, 293] on button "Уменьшить" at bounding box center [891, 290] width 28 height 28
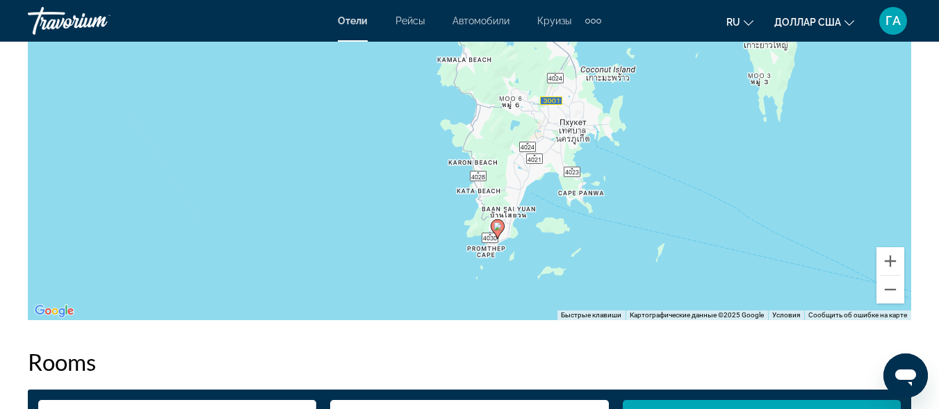
drag, startPoint x: 603, startPoint y: 238, endPoint x: 617, endPoint y: 295, distance: 58.8
click at [617, 295] on div "Чтобы активировать перетаскивание с помощью клавиатуры, нажмите Alt + Ввод. Пос…" at bounding box center [470, 111] width 884 height 417
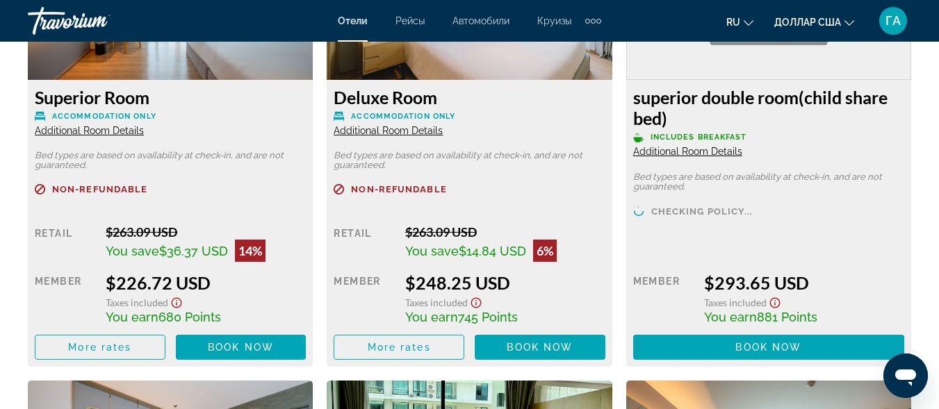
scroll to position [2364, 0]
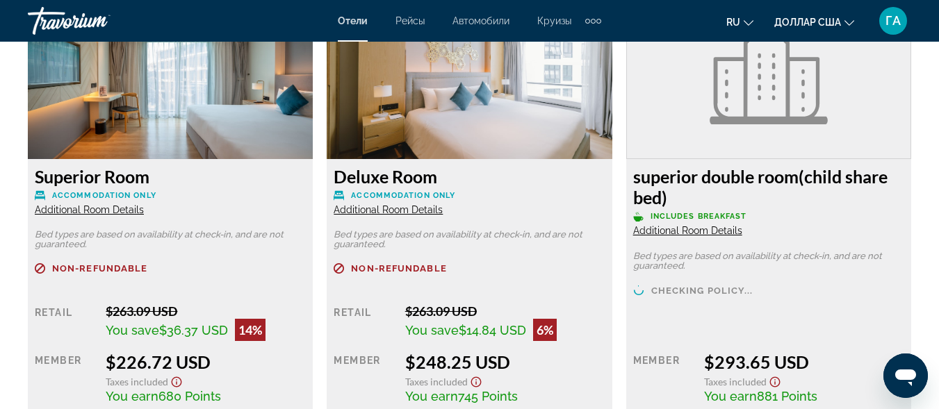
scroll to position [2225, 0]
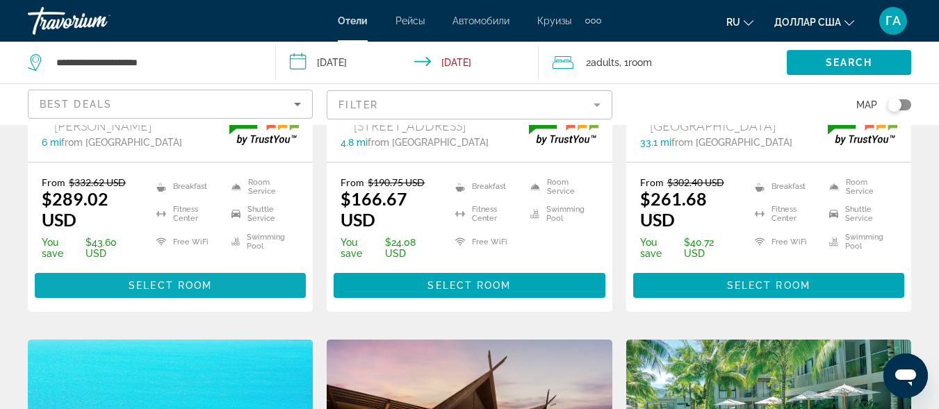
scroll to position [1460, 0]
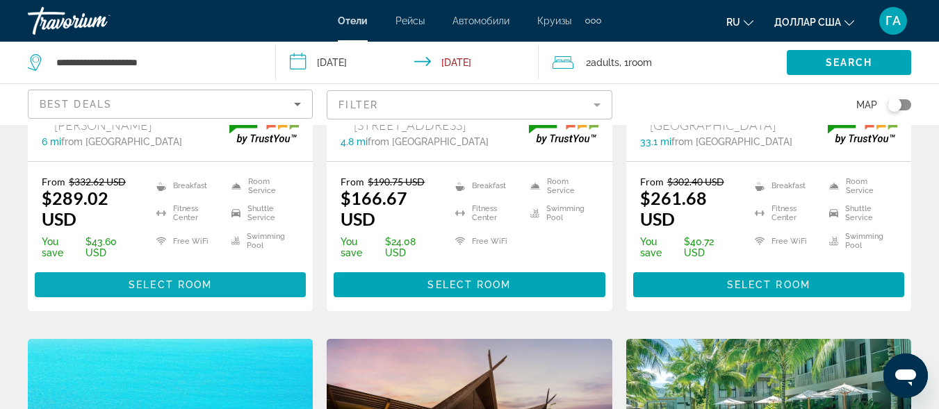
click at [176, 284] on span "Select Room" at bounding box center [170, 284] width 83 height 11
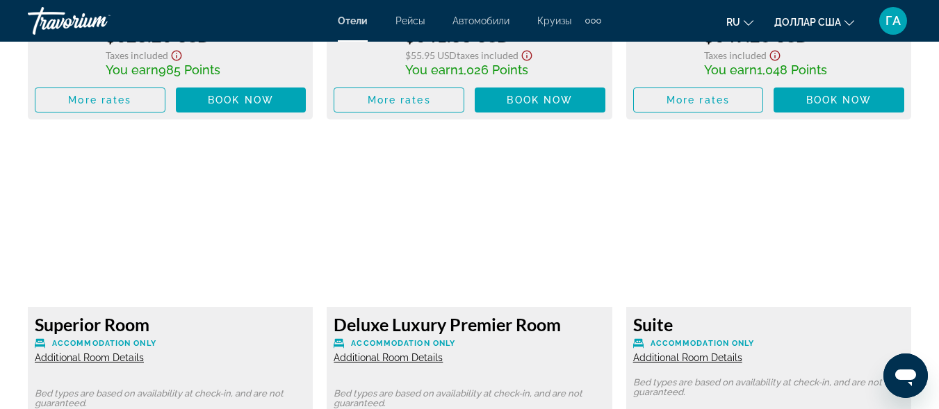
scroll to position [3198, 0]
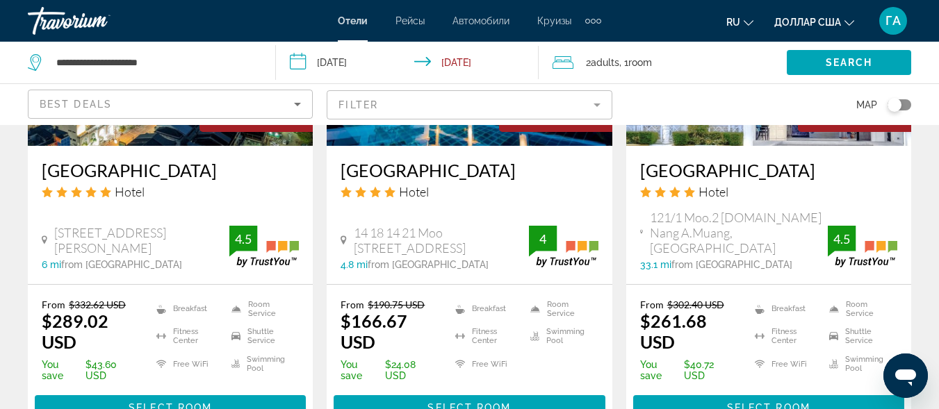
scroll to position [1390, 0]
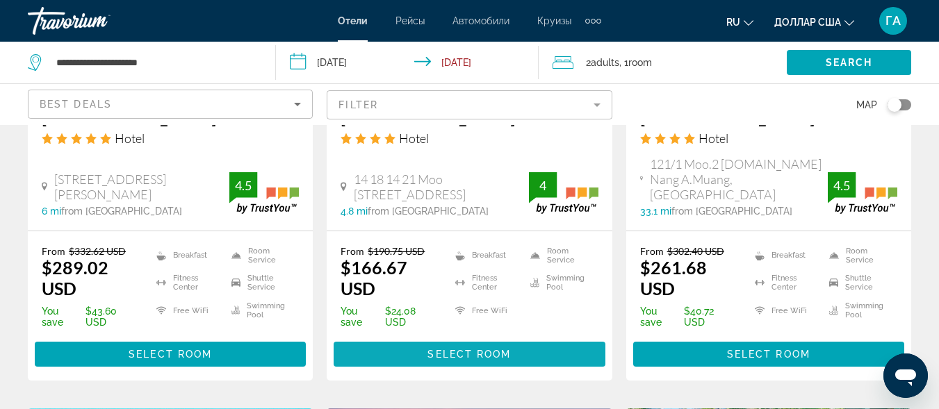
click at [457, 359] on span "Select Room" at bounding box center [469, 354] width 83 height 11
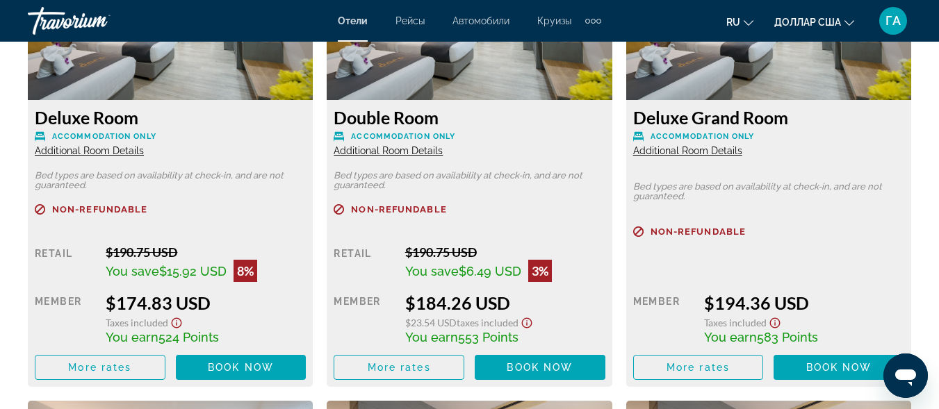
scroll to position [2920, 0]
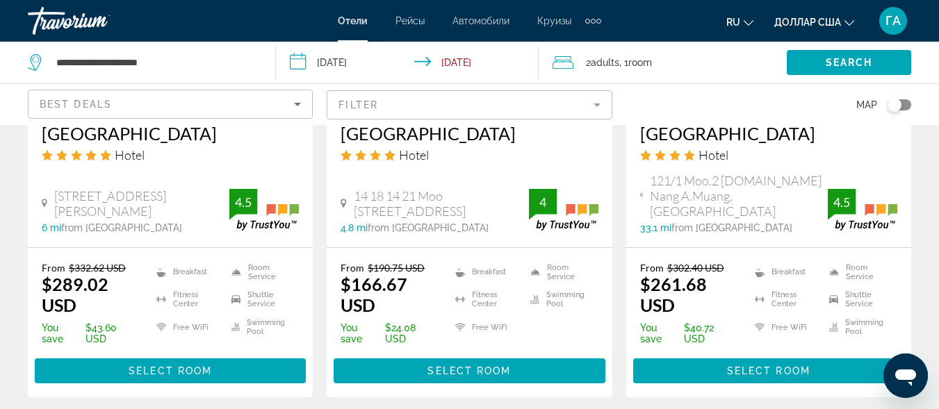
scroll to position [1390, 0]
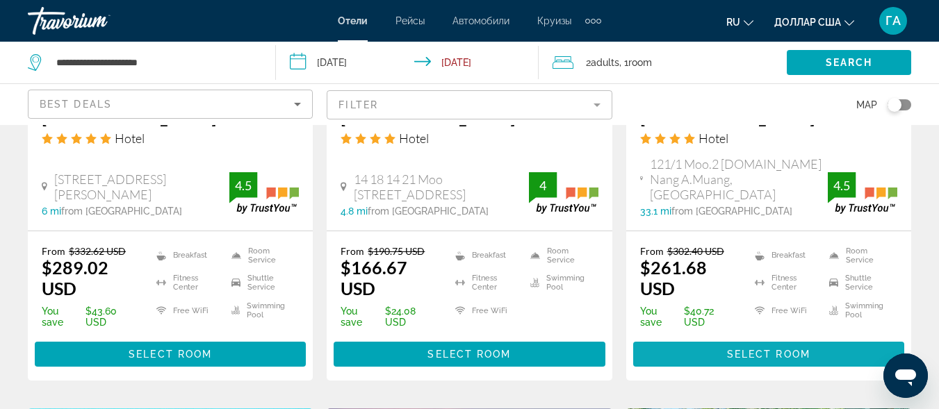
click at [735, 353] on span "Select Room" at bounding box center [768, 354] width 83 height 11
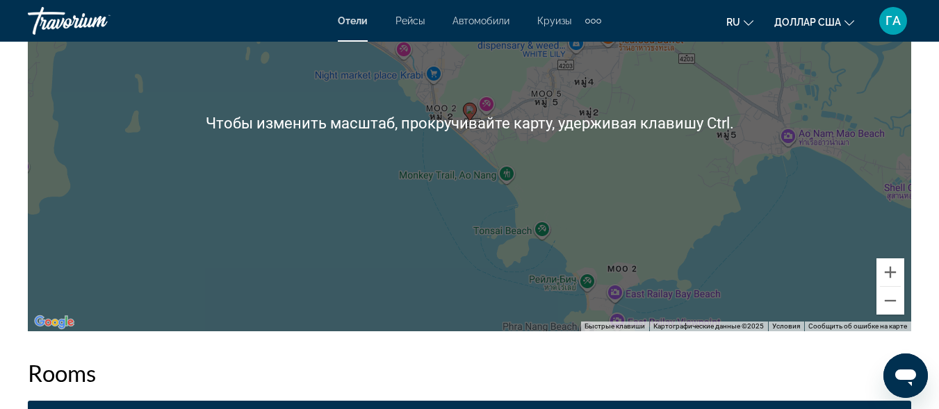
scroll to position [1738, 0]
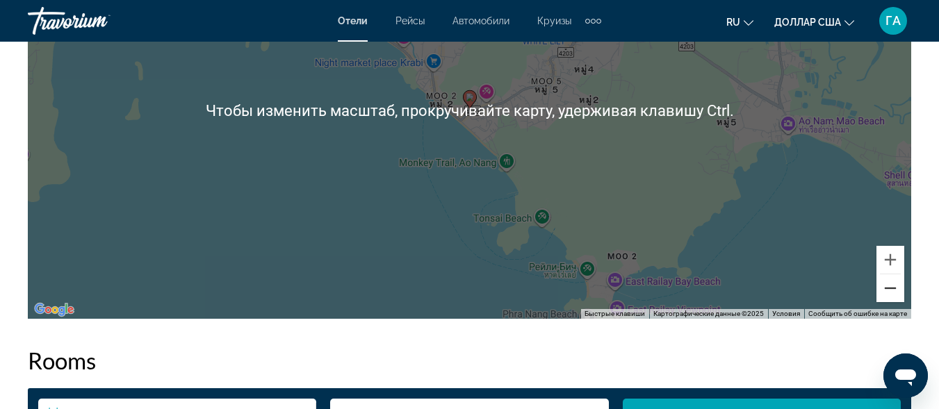
click at [893, 298] on button "Уменьшить" at bounding box center [891, 289] width 28 height 28
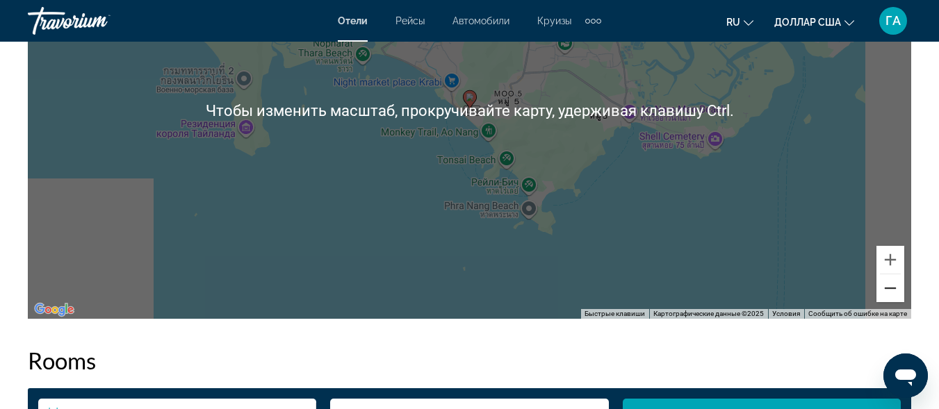
click at [893, 298] on button "Уменьшить" at bounding box center [891, 289] width 28 height 28
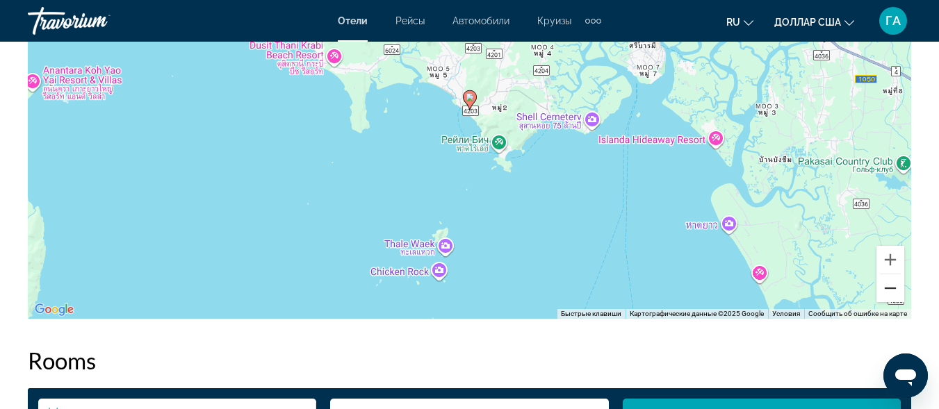
click at [893, 298] on button "Уменьшить" at bounding box center [891, 289] width 28 height 28
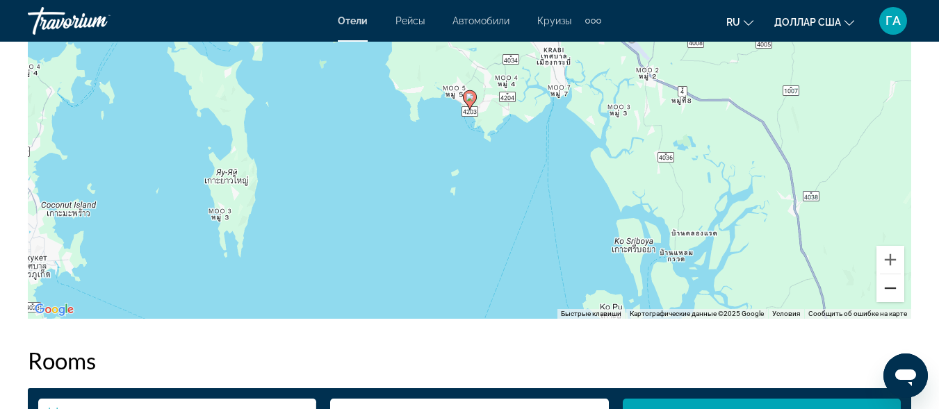
click at [893, 298] on button "Уменьшить" at bounding box center [891, 289] width 28 height 28
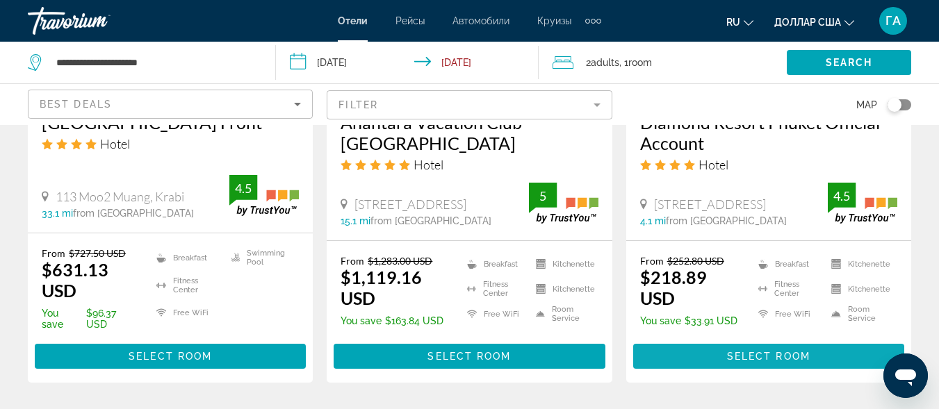
scroll to position [1947, 0]
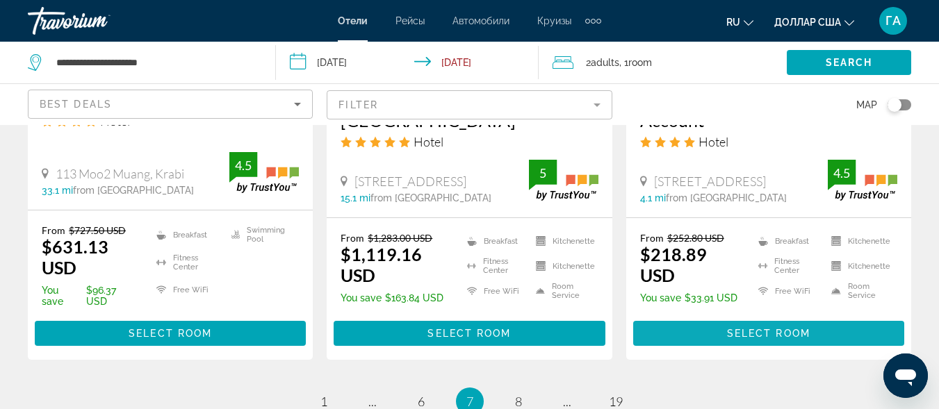
click at [750, 339] on span "Select Room" at bounding box center [768, 333] width 83 height 11
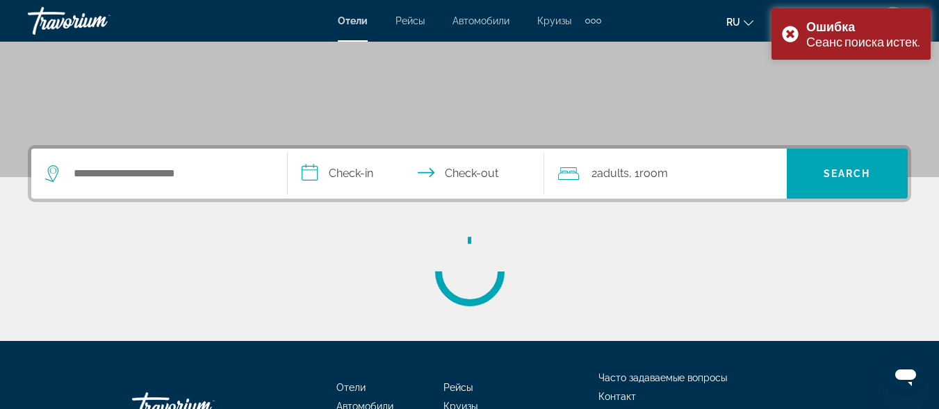
scroll to position [278, 0]
